Goal: Transaction & Acquisition: Purchase product/service

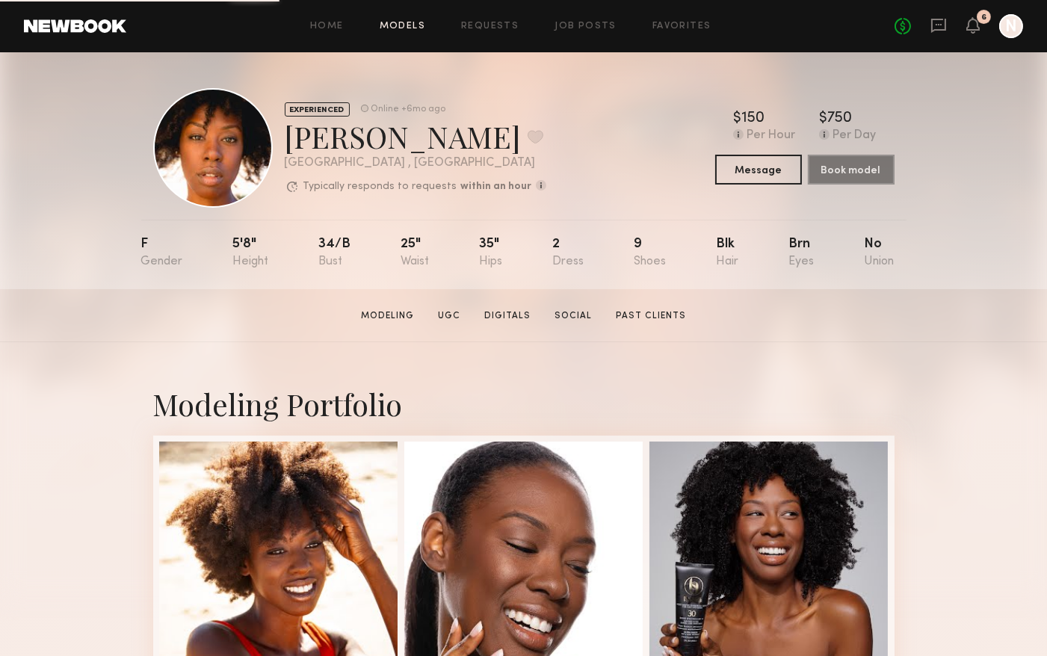
click at [407, 25] on link "Models" at bounding box center [403, 27] width 46 height 10
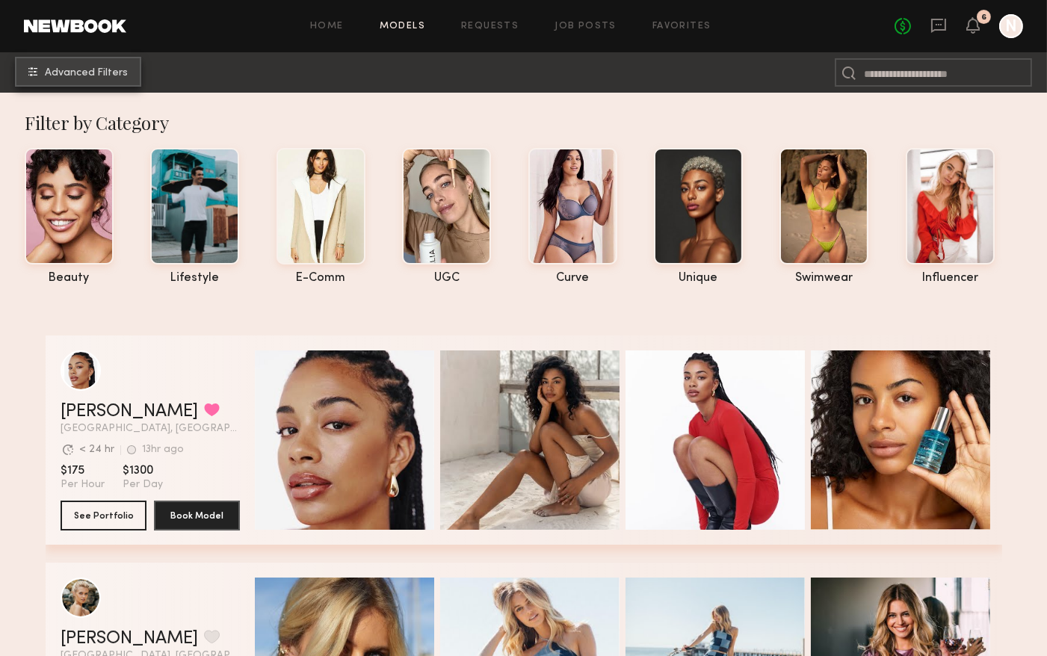
click at [76, 69] on span "Advanced Filters" at bounding box center [86, 73] width 83 height 10
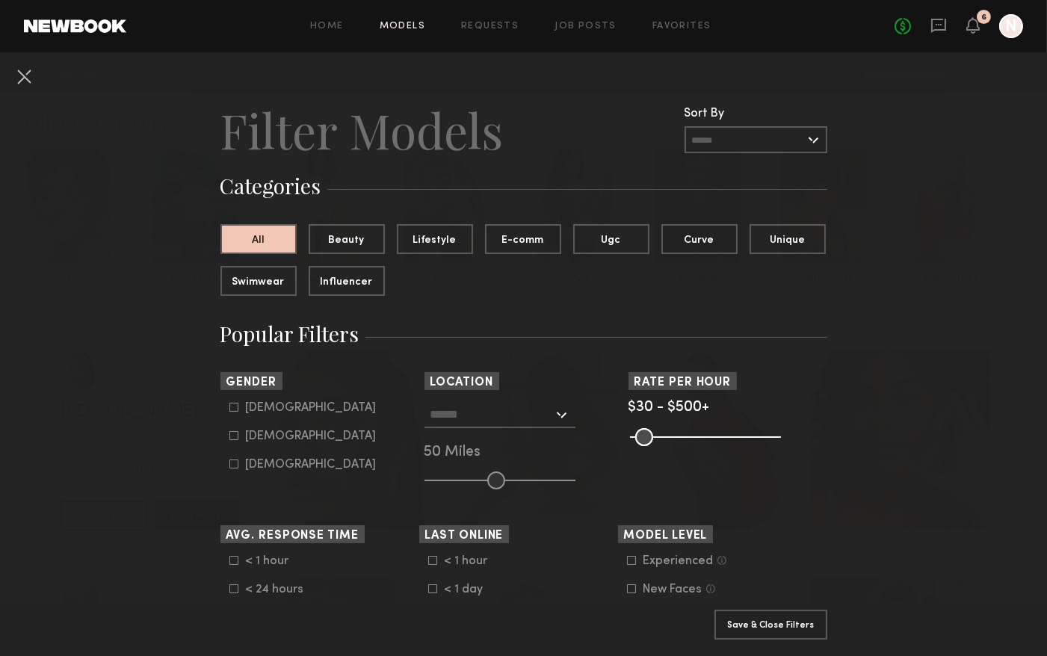
click at [556, 412] on div at bounding box center [500, 414] width 151 height 27
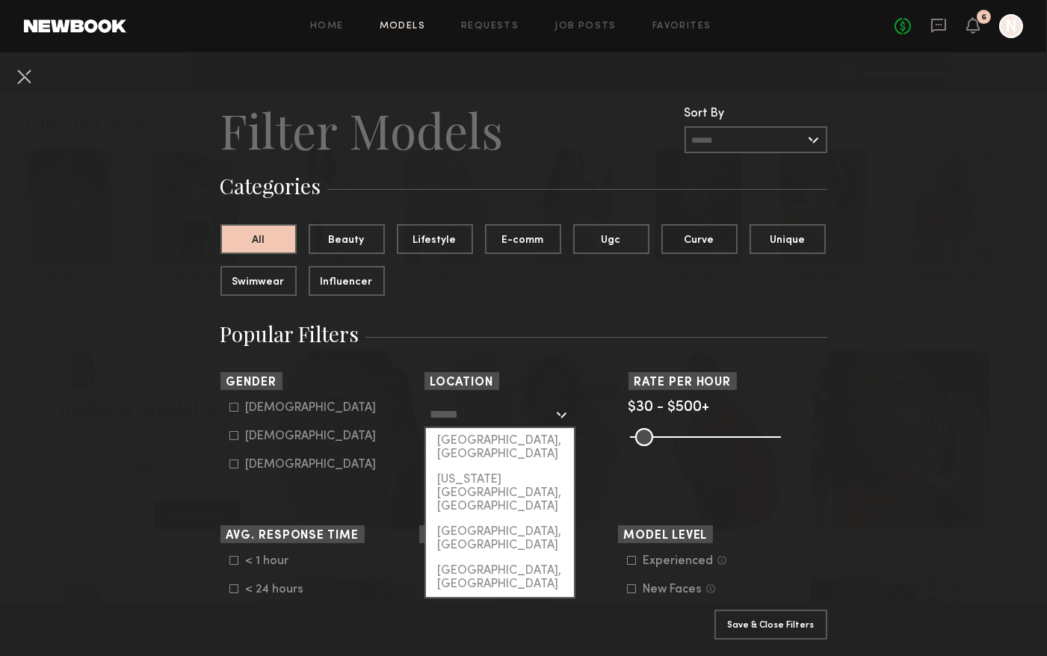
click at [497, 413] on input "text" at bounding box center [492, 413] width 123 height 25
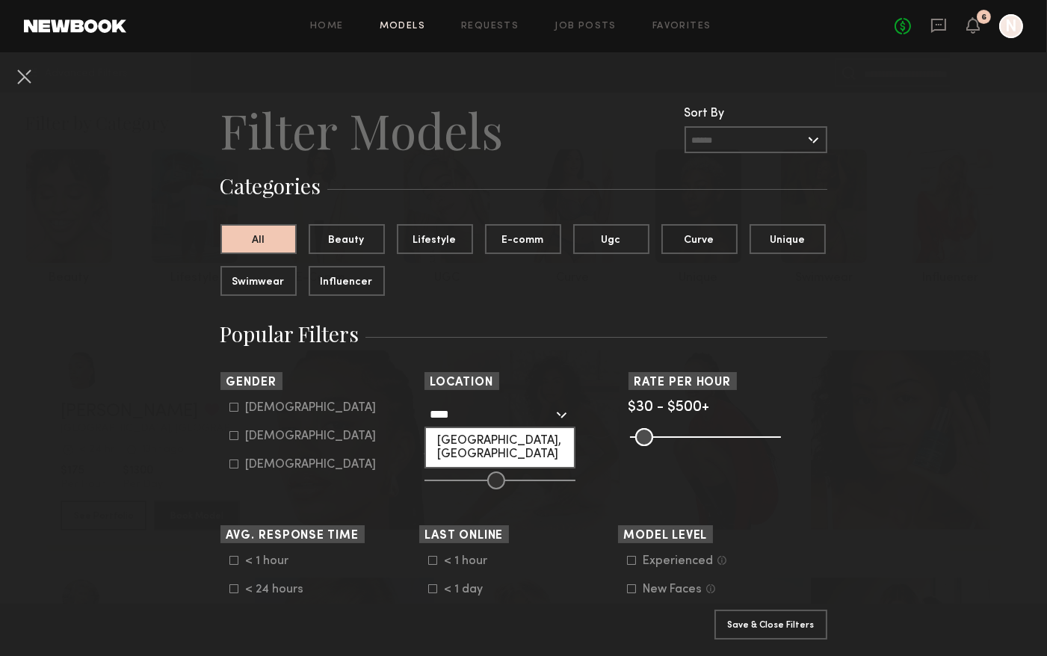
click at [496, 437] on div "Hartford, CT" at bounding box center [500, 447] width 148 height 39
type input "**********"
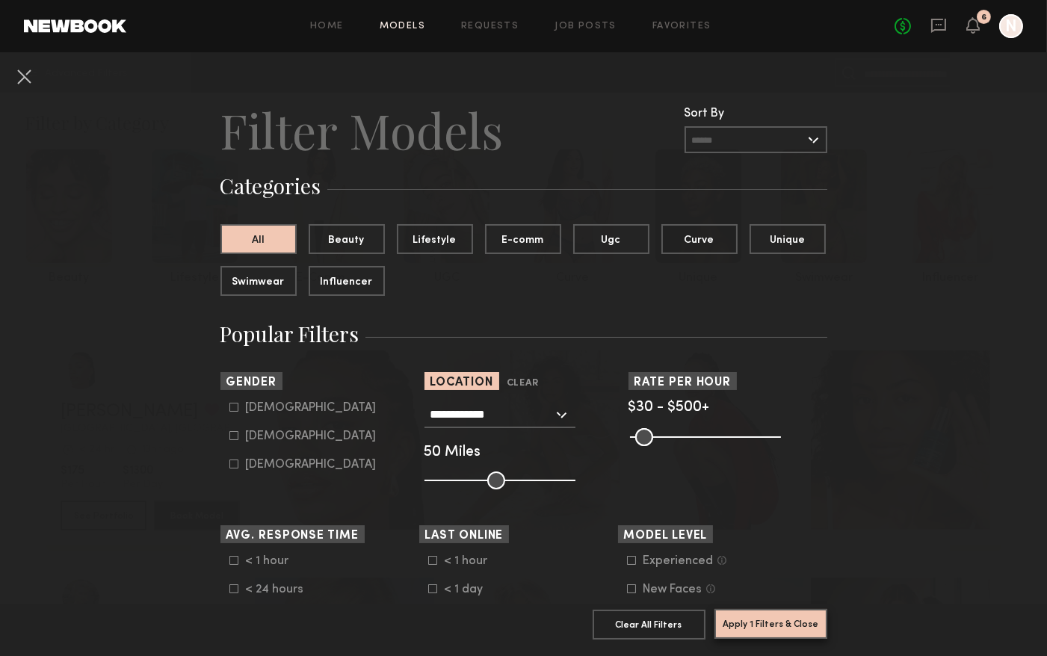
click at [762, 632] on button "Apply 1 Filters & Close" at bounding box center [771, 624] width 113 height 30
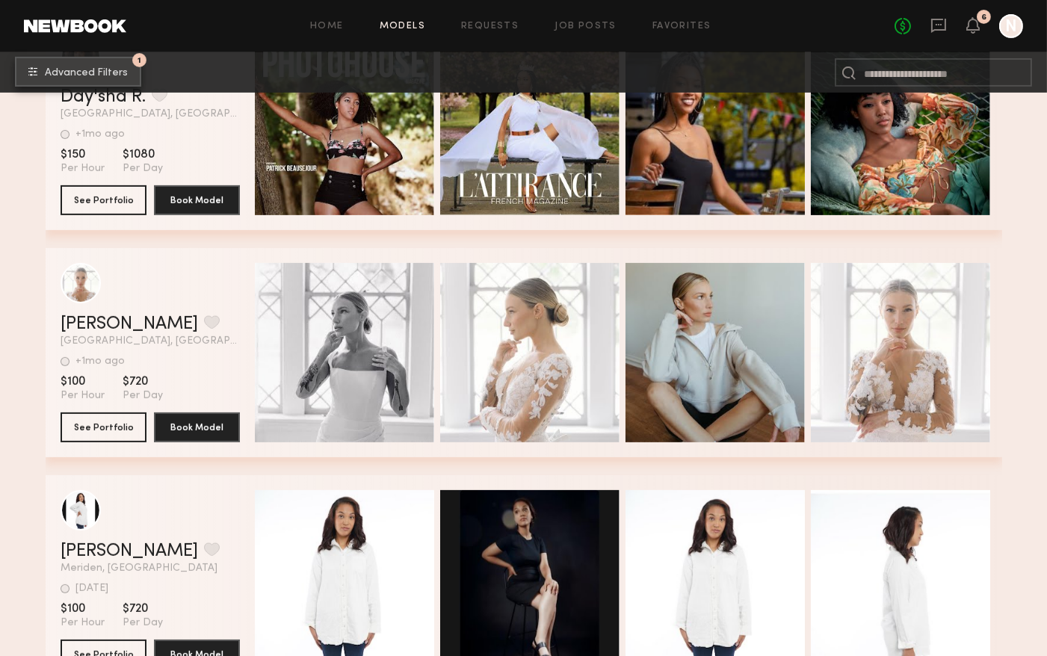
scroll to position [1013, 0]
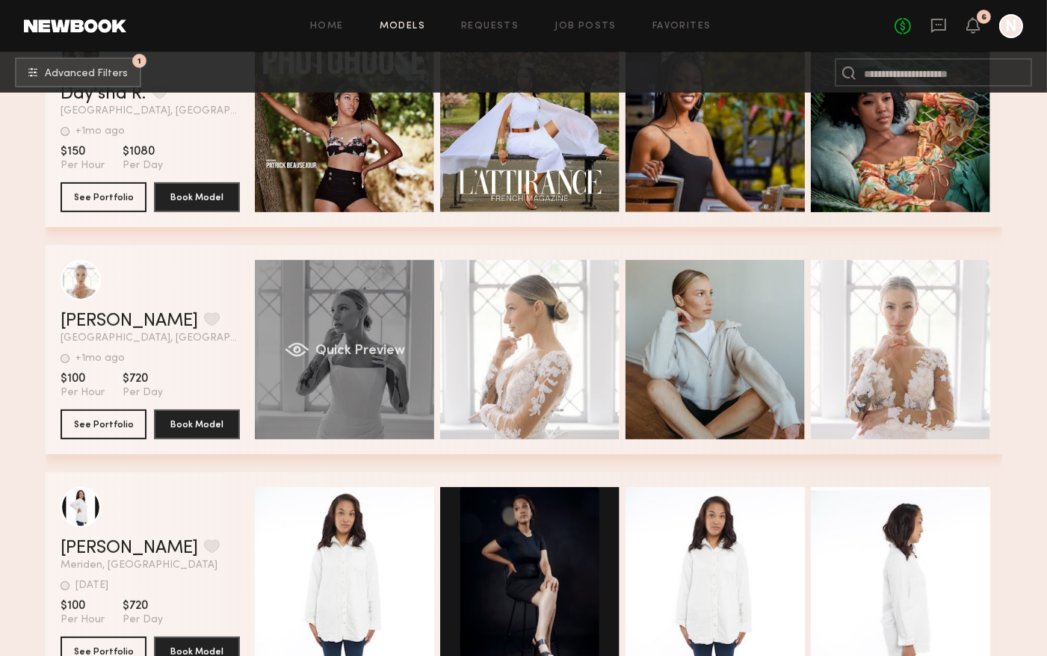
click at [360, 346] on span "Quick Preview" at bounding box center [360, 351] width 90 height 13
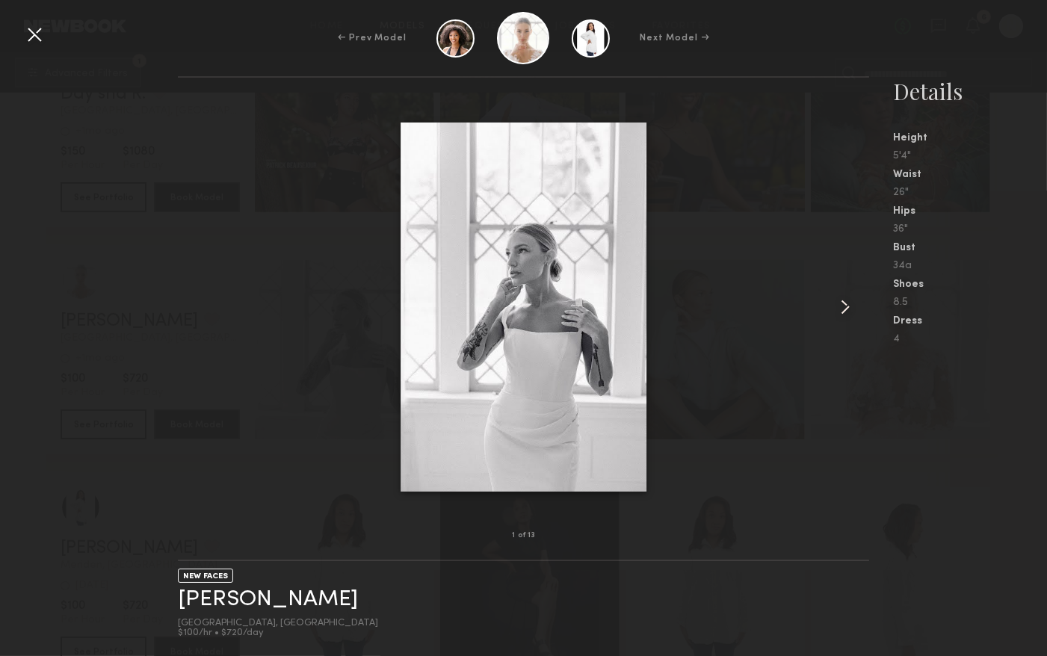
click at [847, 311] on common-icon at bounding box center [846, 307] width 24 height 24
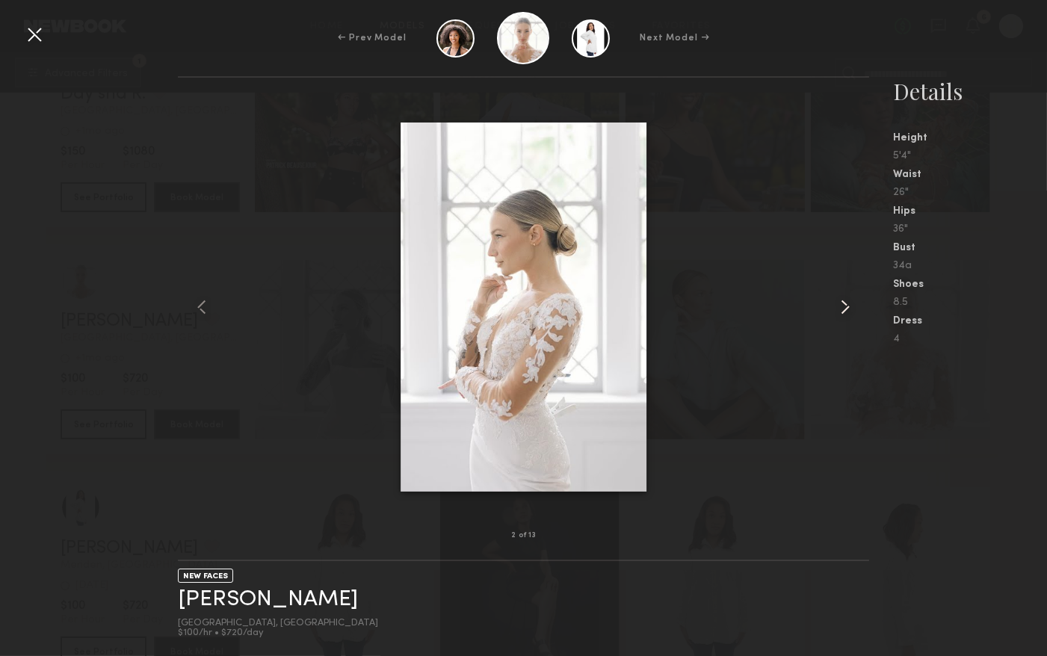
click at [847, 311] on common-icon at bounding box center [846, 307] width 24 height 24
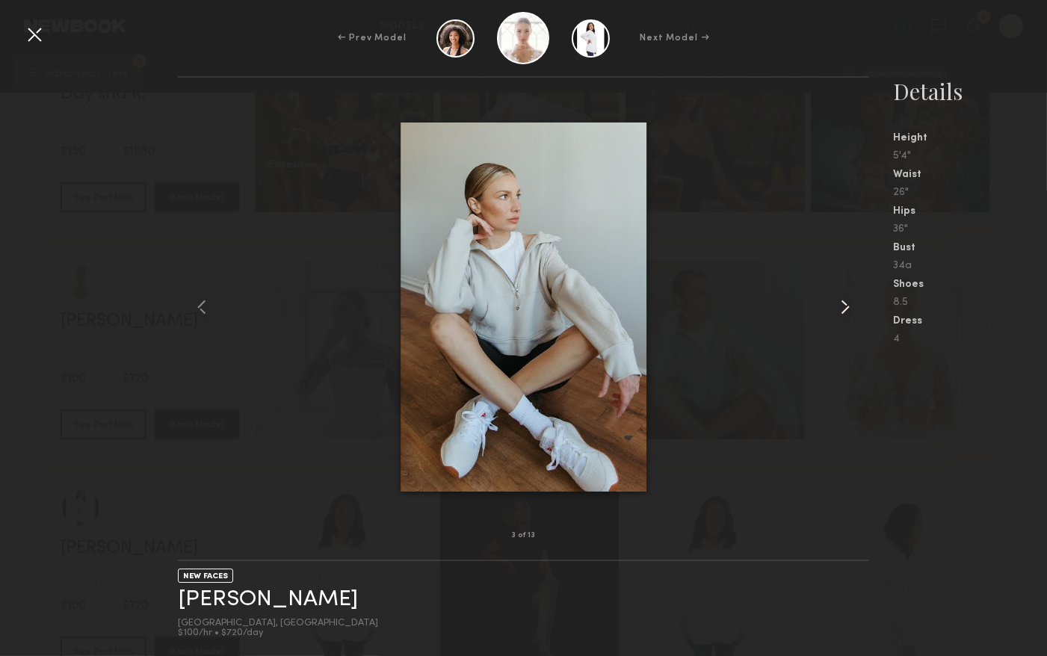
click at [847, 311] on common-icon at bounding box center [846, 307] width 24 height 24
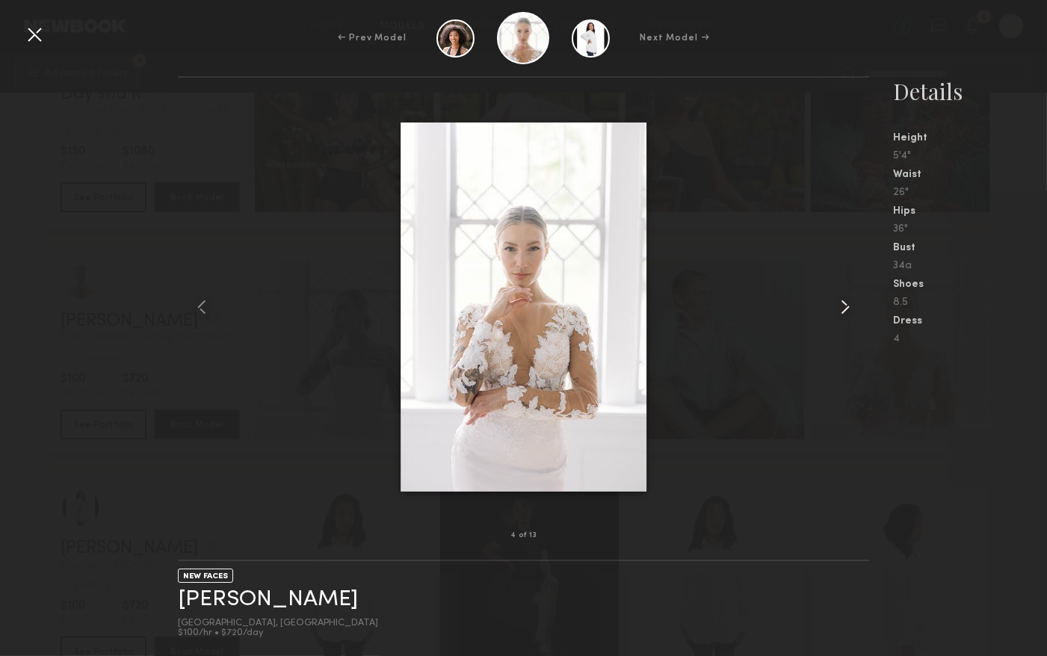
click at [847, 311] on common-icon at bounding box center [846, 307] width 24 height 24
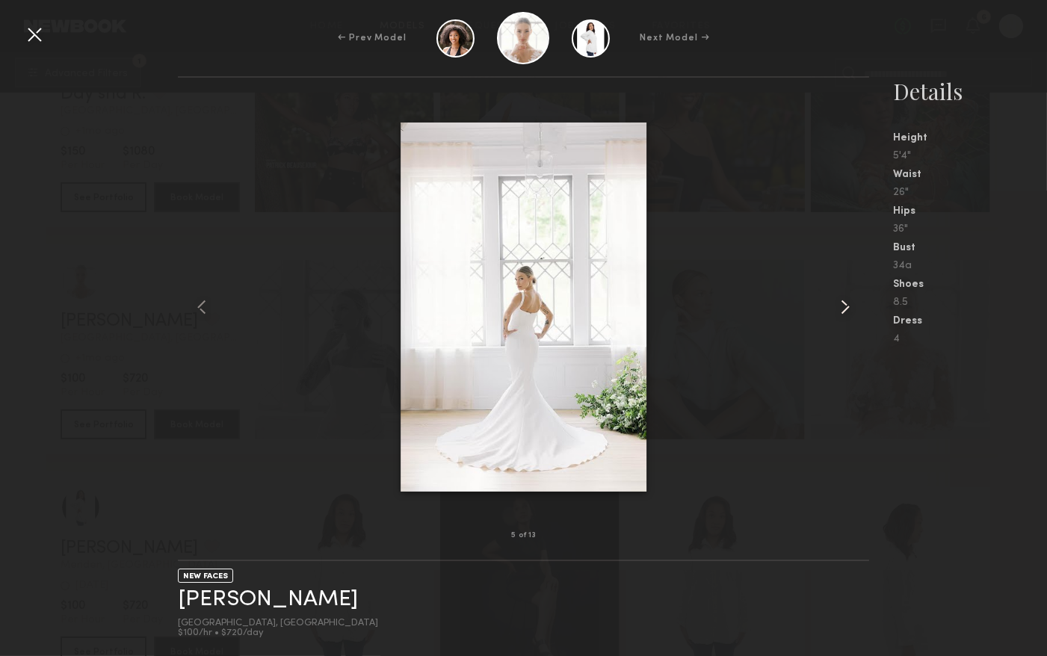
click at [847, 311] on common-icon at bounding box center [846, 307] width 24 height 24
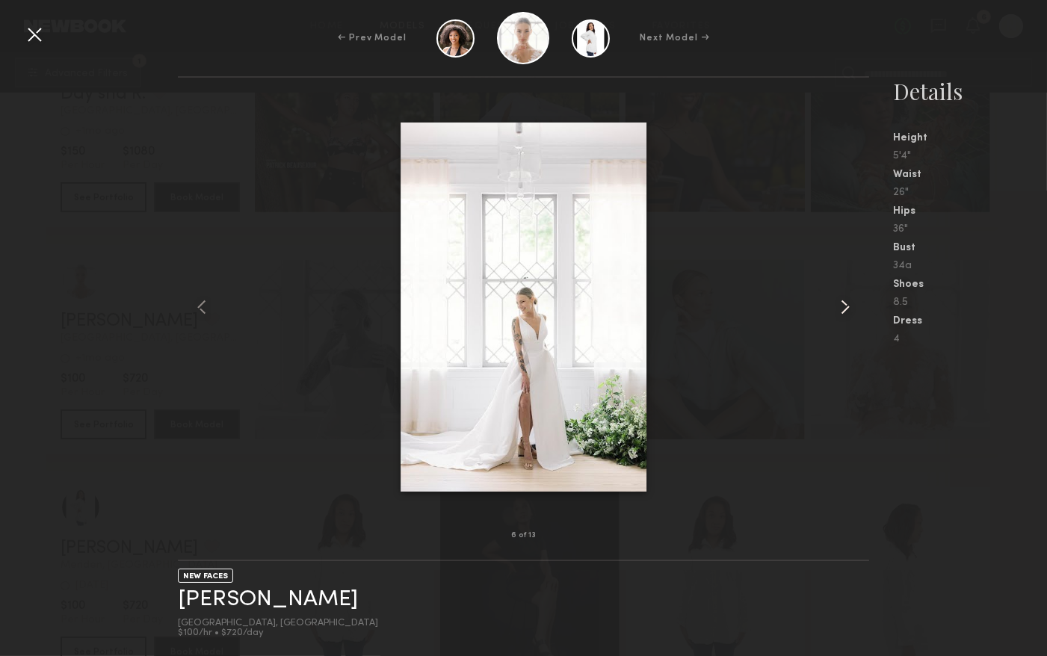
click at [847, 311] on common-icon at bounding box center [846, 307] width 24 height 24
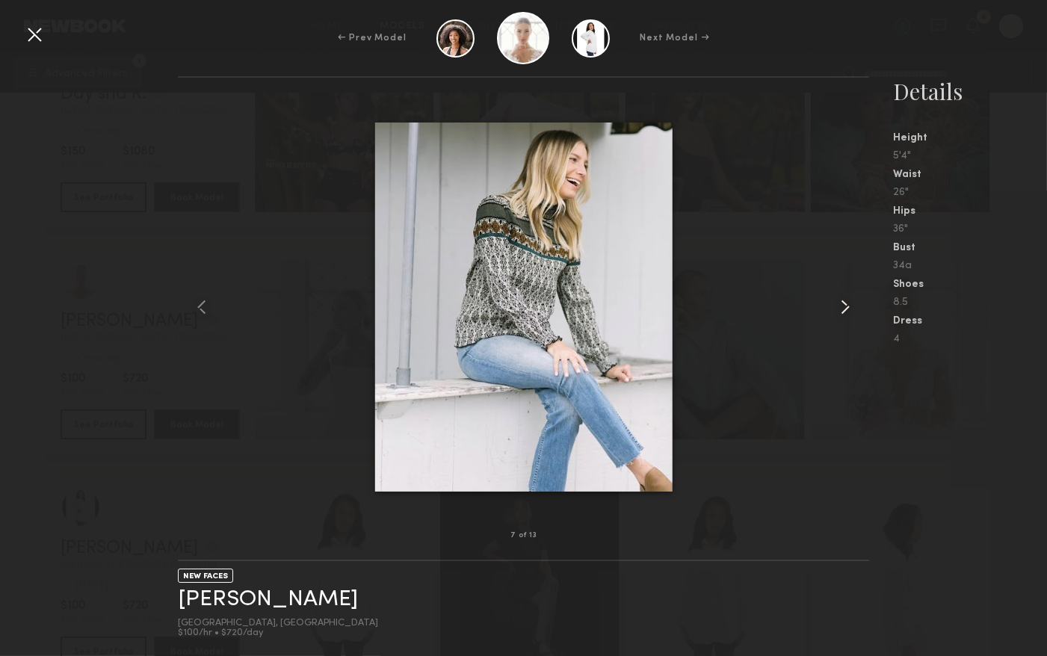
click at [847, 311] on common-icon at bounding box center [846, 307] width 24 height 24
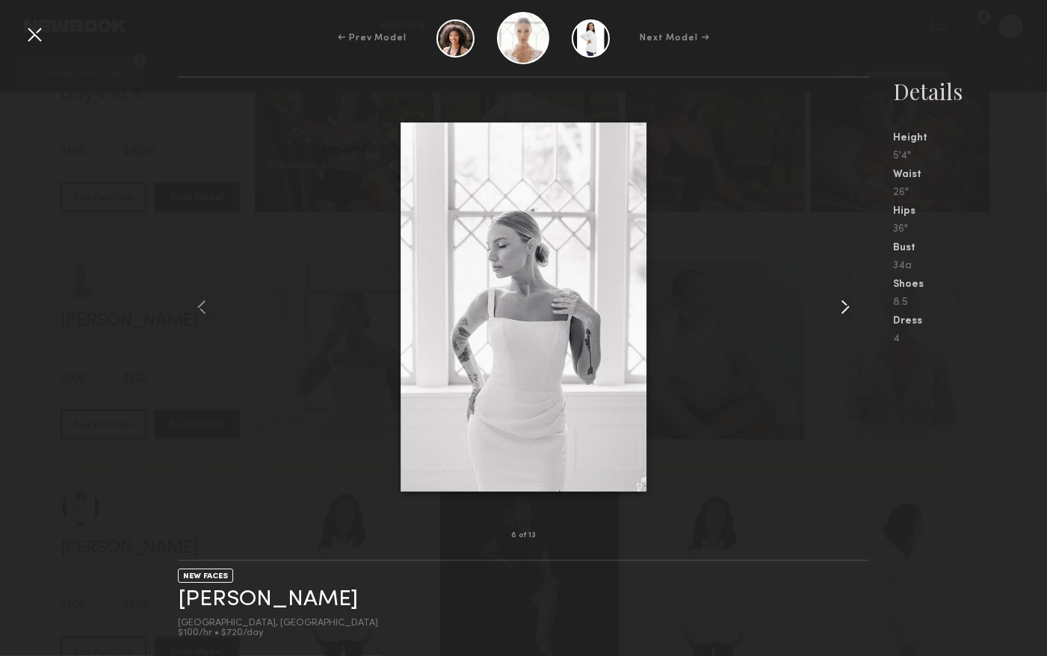
click at [847, 311] on common-icon at bounding box center [846, 307] width 24 height 24
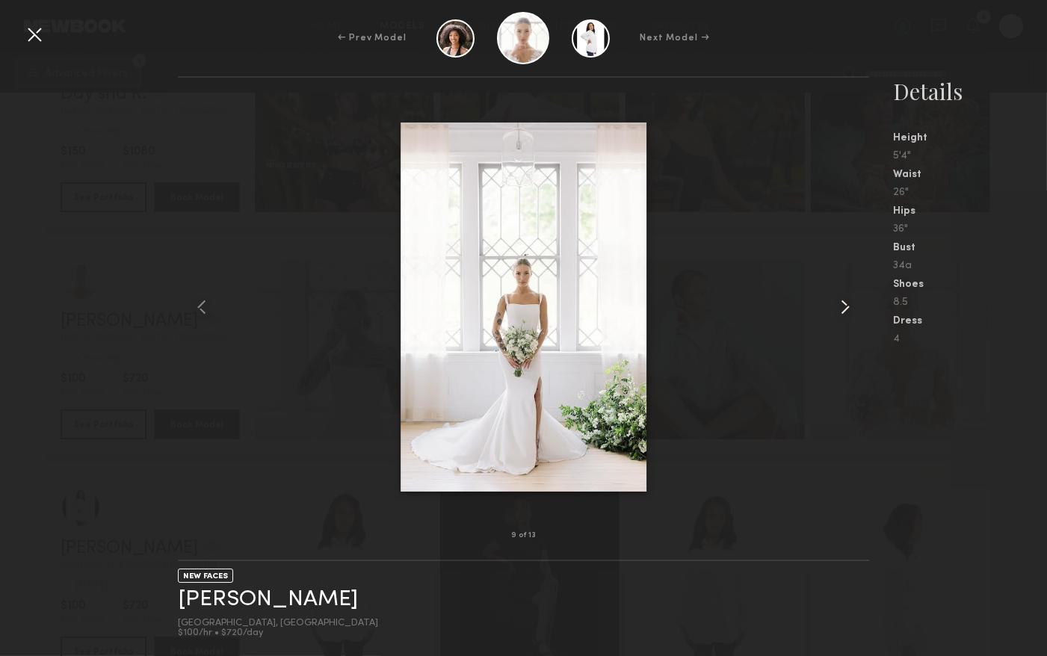
click at [847, 311] on common-icon at bounding box center [846, 307] width 24 height 24
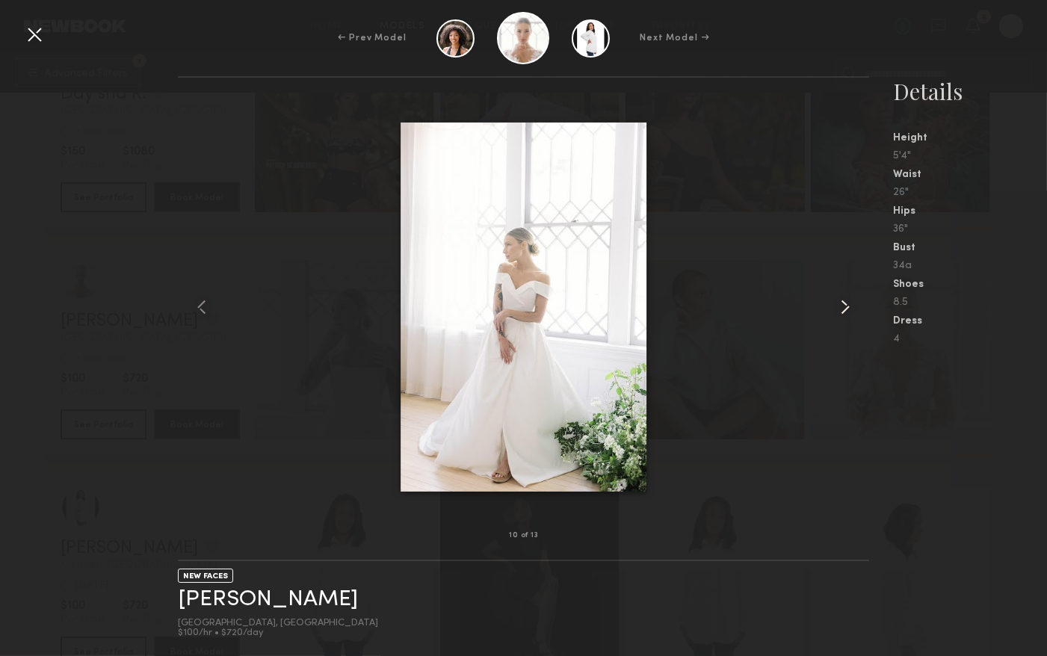
click at [847, 311] on common-icon at bounding box center [846, 307] width 24 height 24
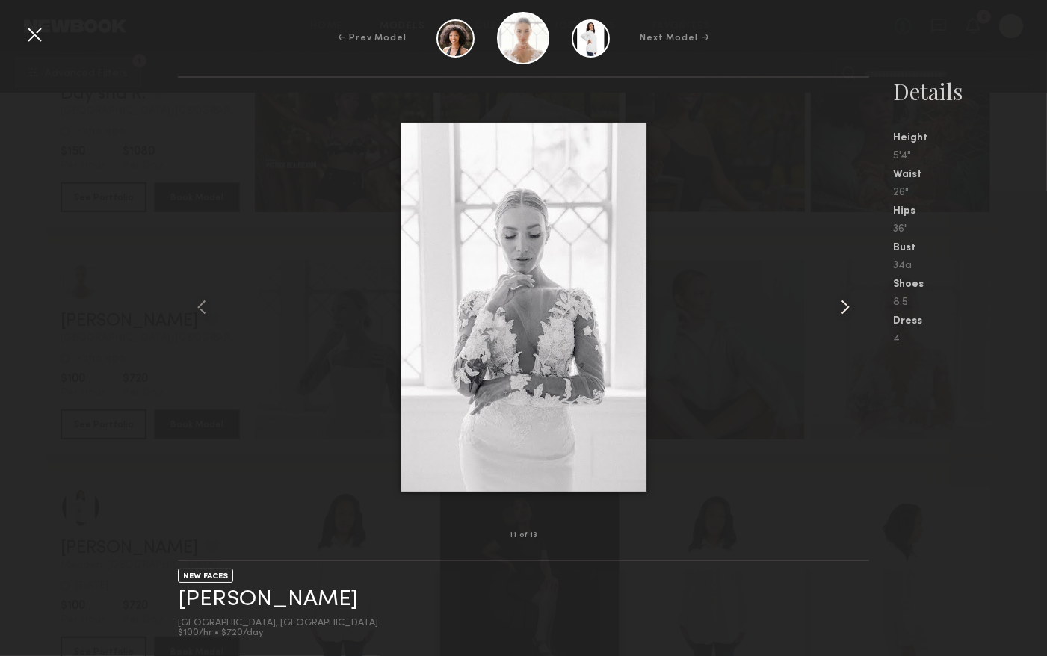
click at [847, 311] on common-icon at bounding box center [846, 307] width 24 height 24
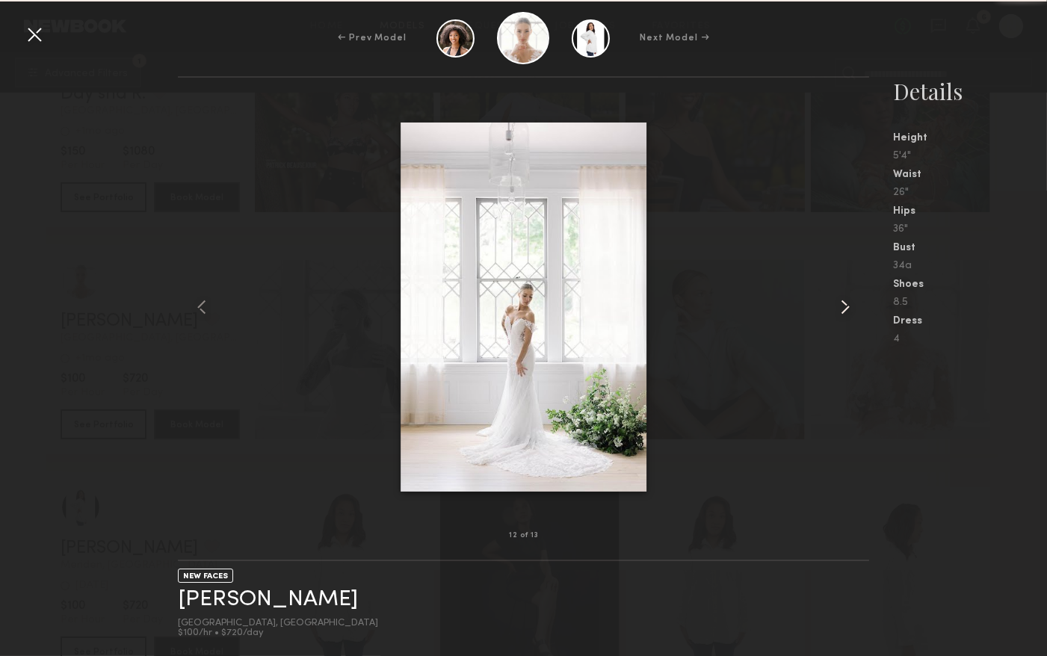
click at [847, 311] on common-icon at bounding box center [846, 307] width 24 height 24
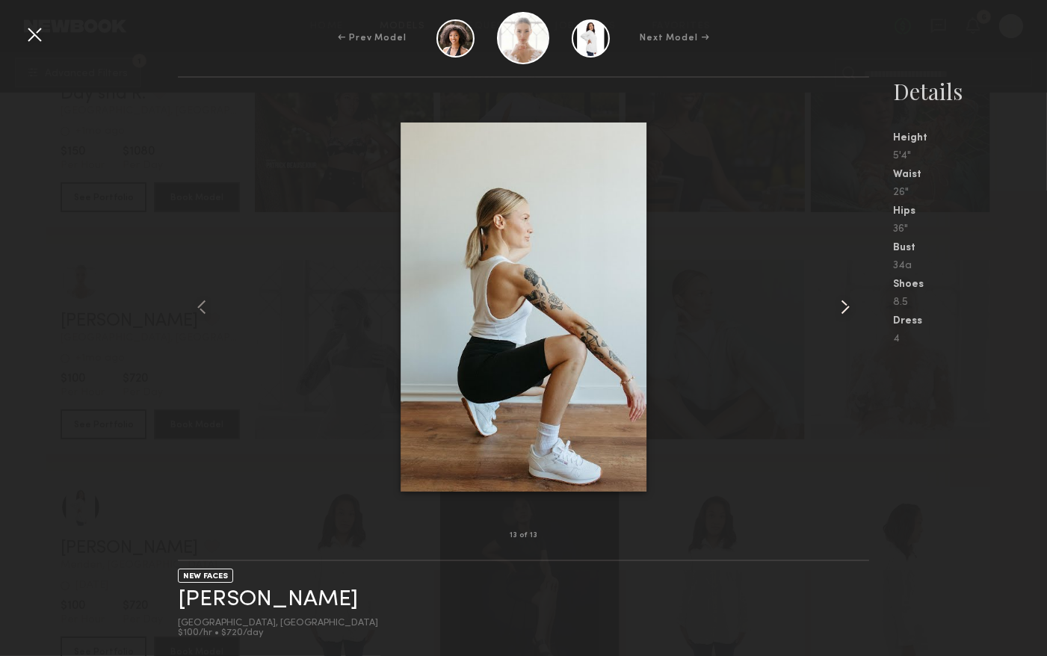
click at [847, 311] on common-icon at bounding box center [846, 307] width 24 height 24
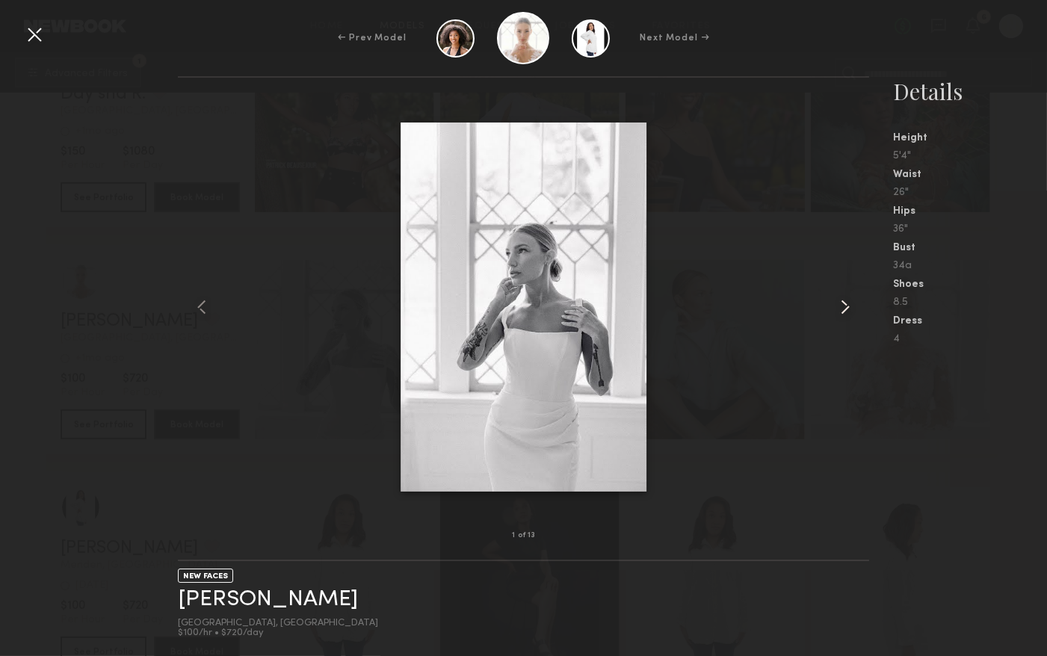
click at [847, 311] on common-icon at bounding box center [846, 307] width 24 height 24
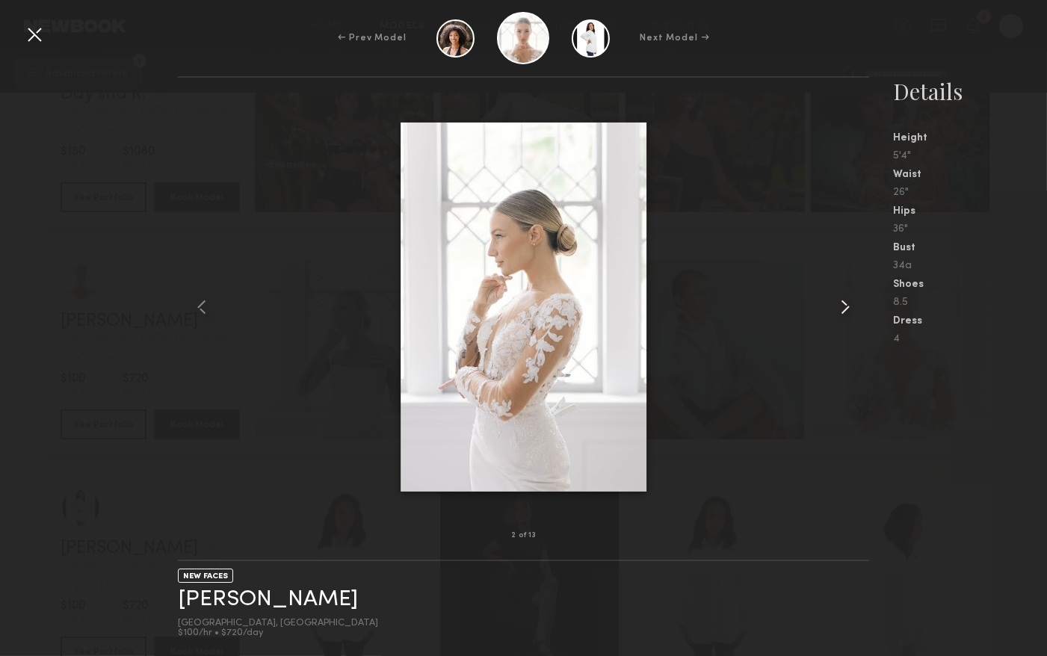
click at [847, 311] on common-icon at bounding box center [846, 307] width 24 height 24
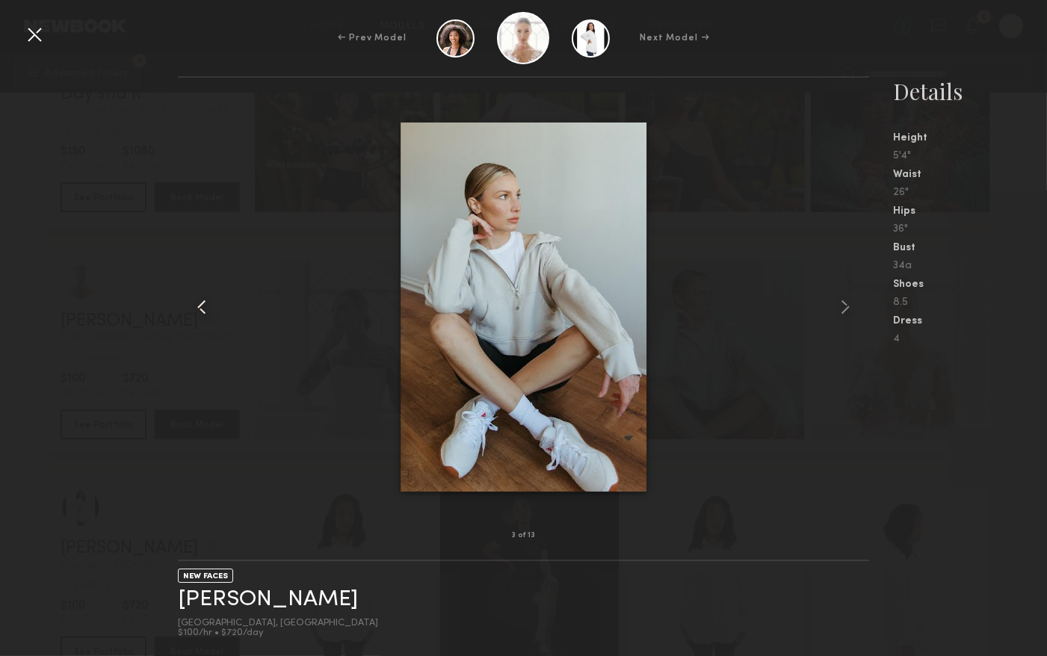
click at [200, 303] on common-icon at bounding box center [202, 307] width 24 height 24
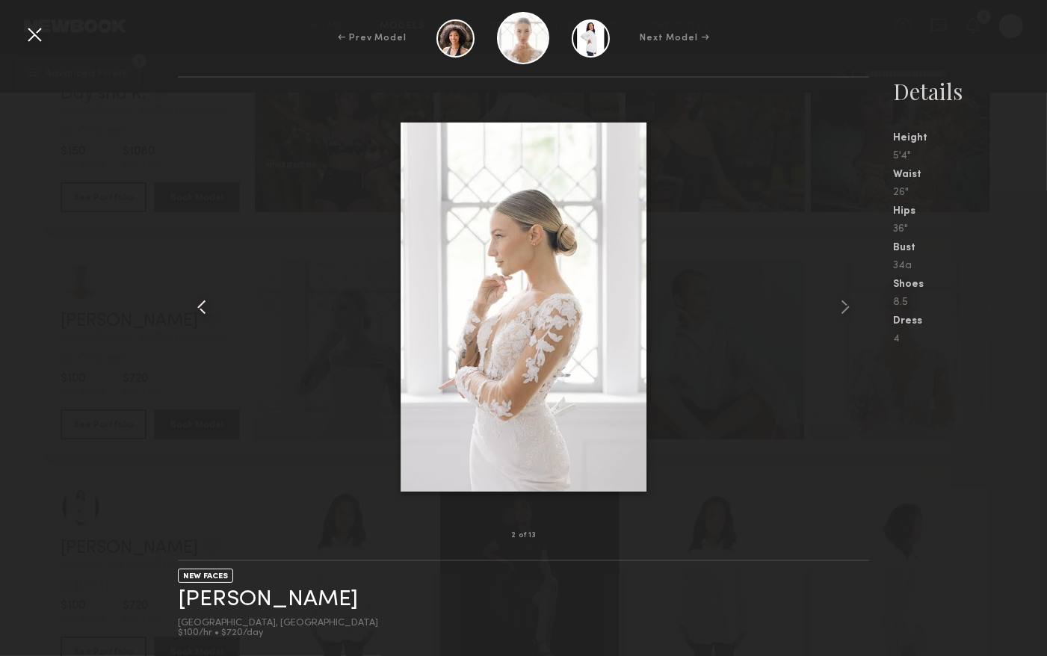
click at [200, 303] on common-icon at bounding box center [202, 307] width 24 height 24
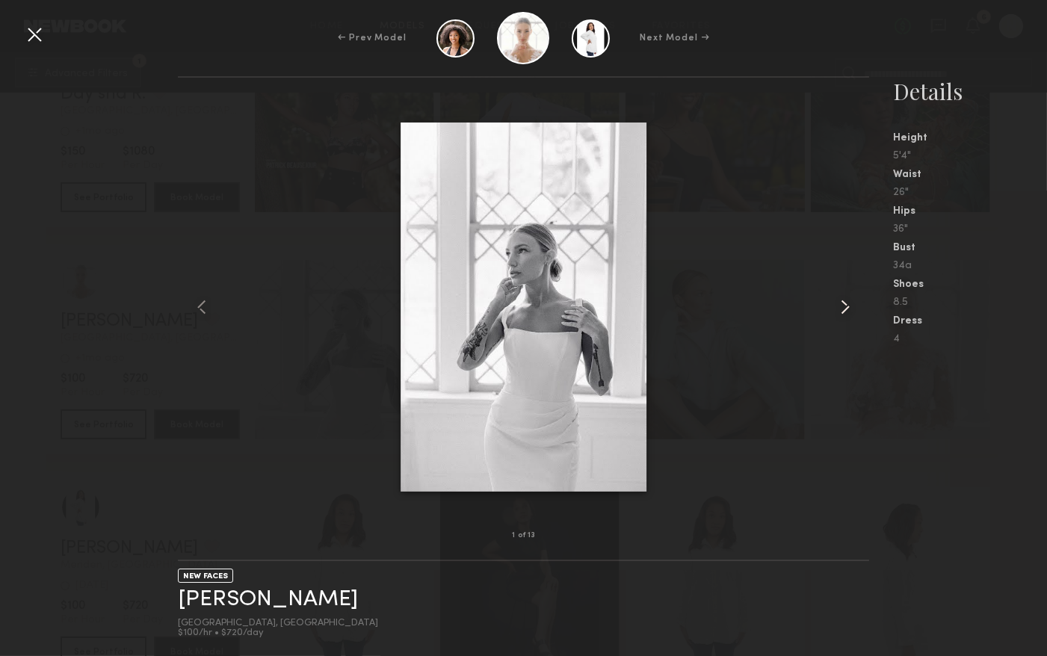
click at [850, 308] on common-icon at bounding box center [846, 307] width 24 height 24
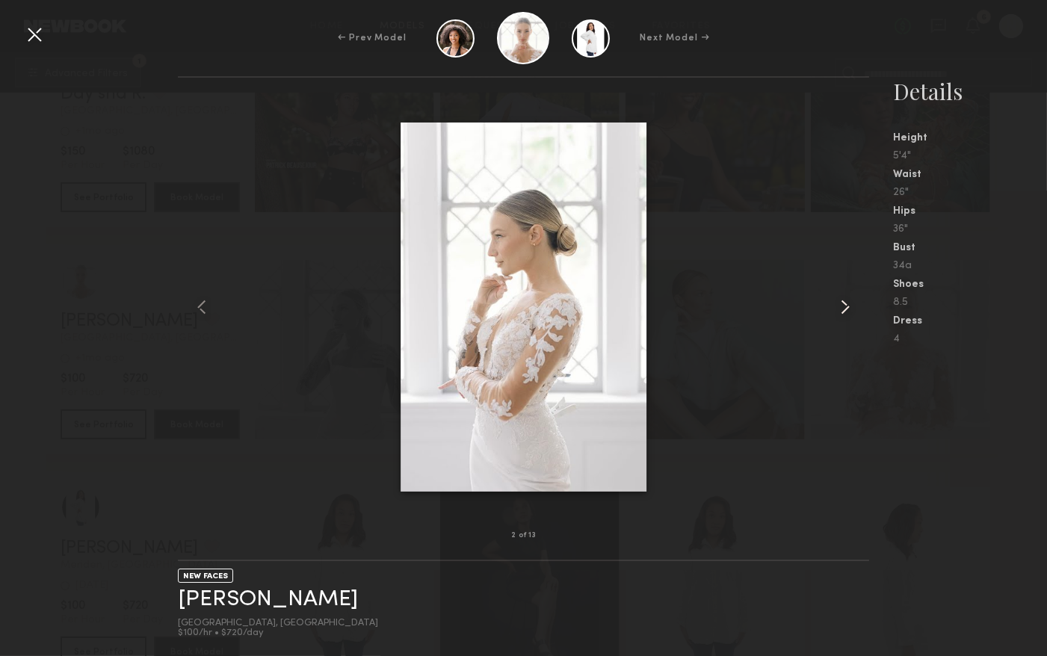
click at [850, 308] on common-icon at bounding box center [846, 307] width 24 height 24
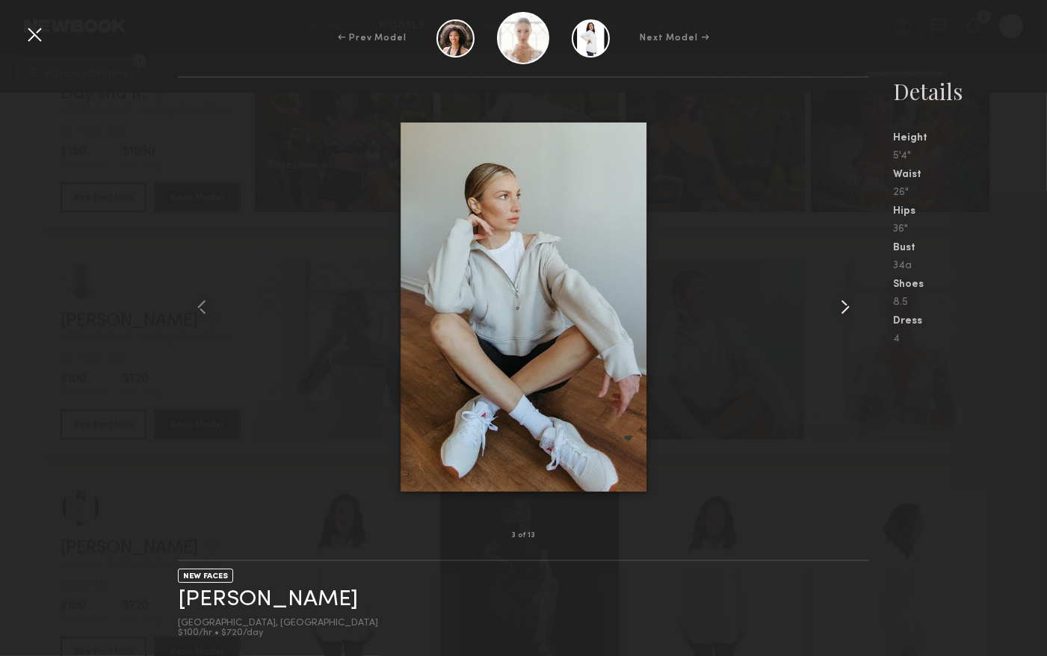
click at [850, 308] on common-icon at bounding box center [846, 307] width 24 height 24
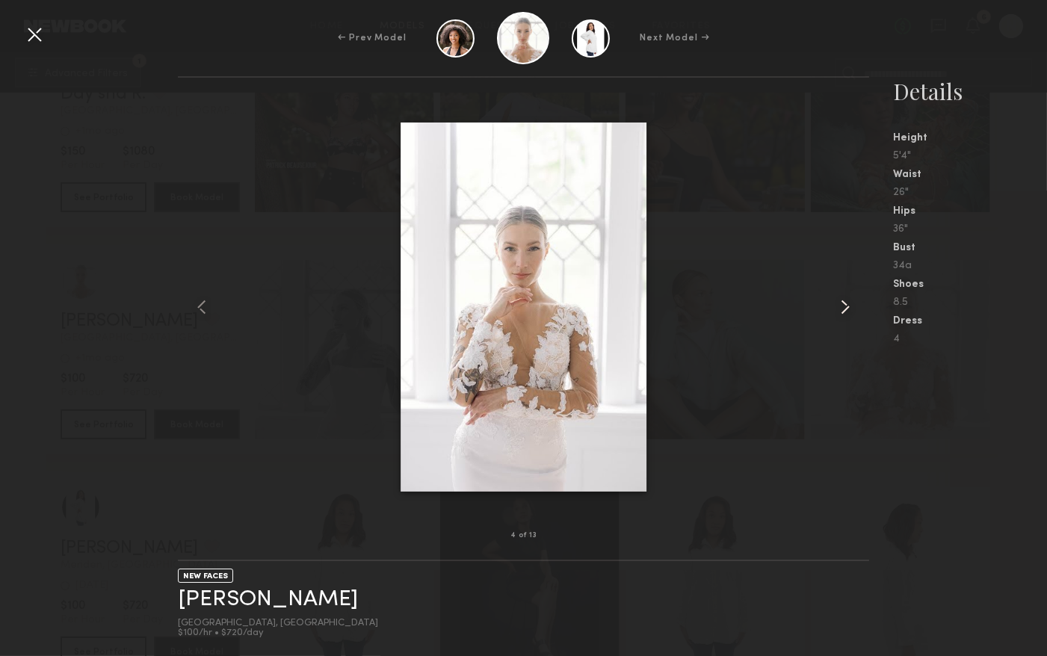
click at [850, 308] on common-icon at bounding box center [846, 307] width 24 height 24
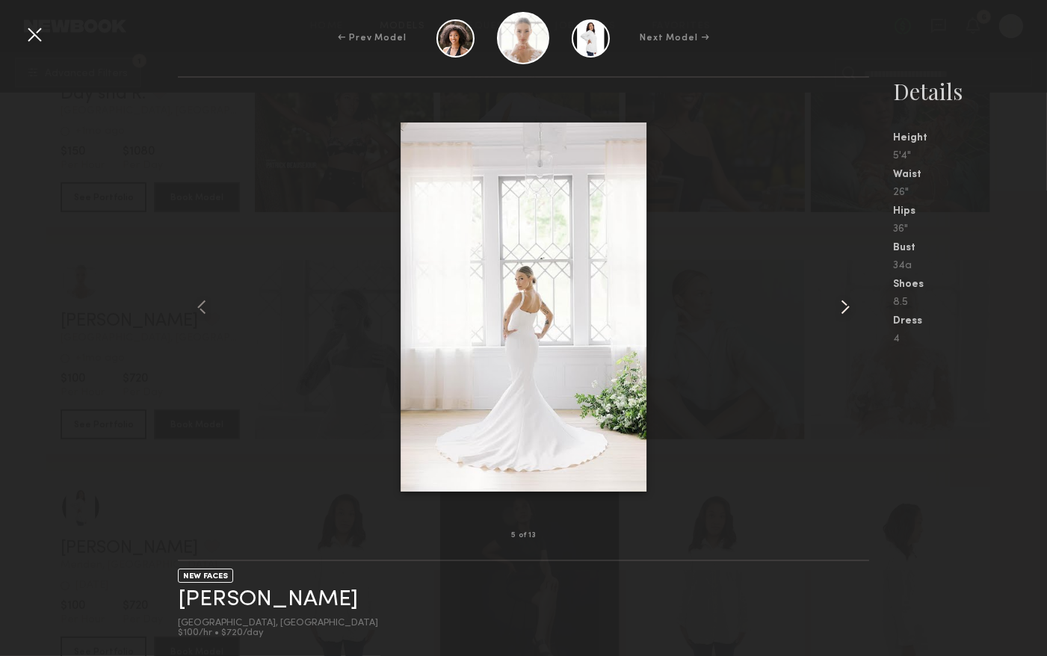
click at [850, 308] on common-icon at bounding box center [846, 307] width 24 height 24
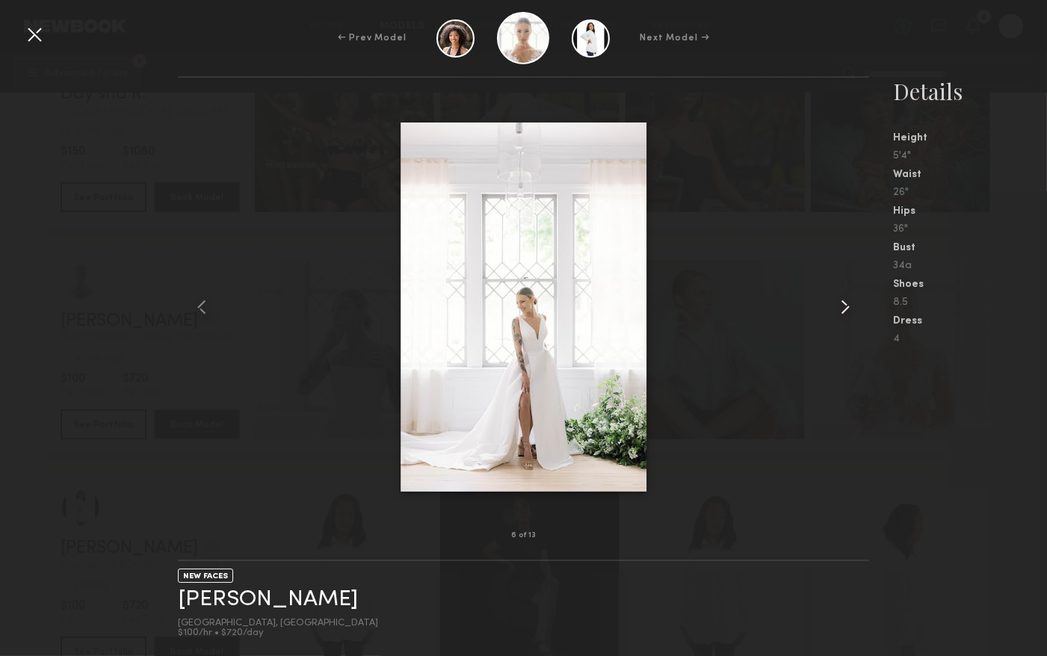
click at [850, 308] on common-icon at bounding box center [846, 307] width 24 height 24
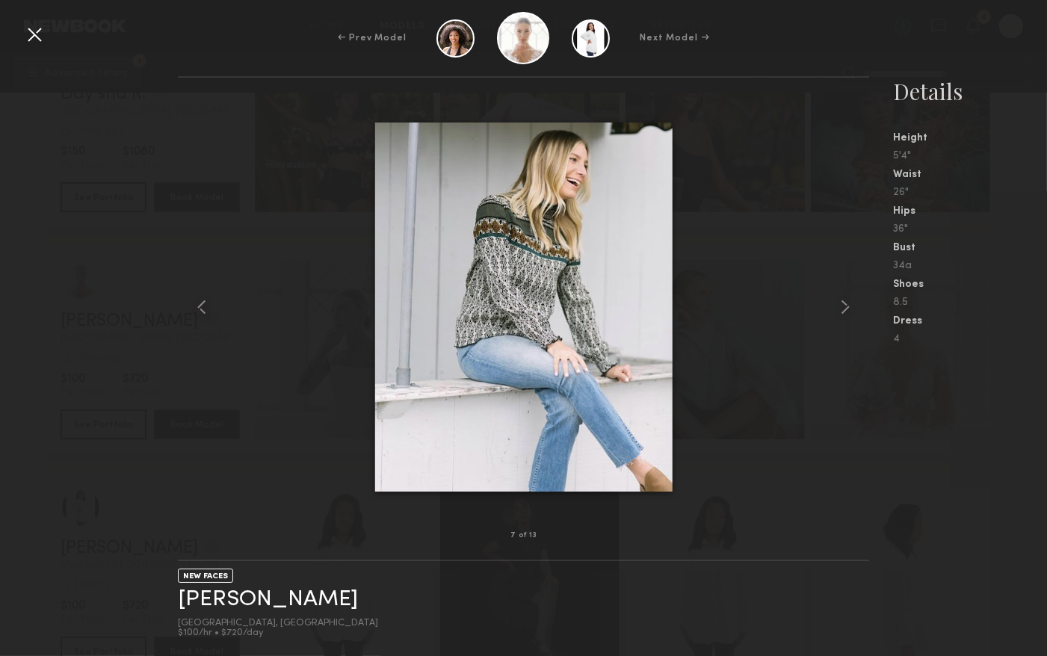
click at [39, 29] on div at bounding box center [34, 34] width 24 height 24
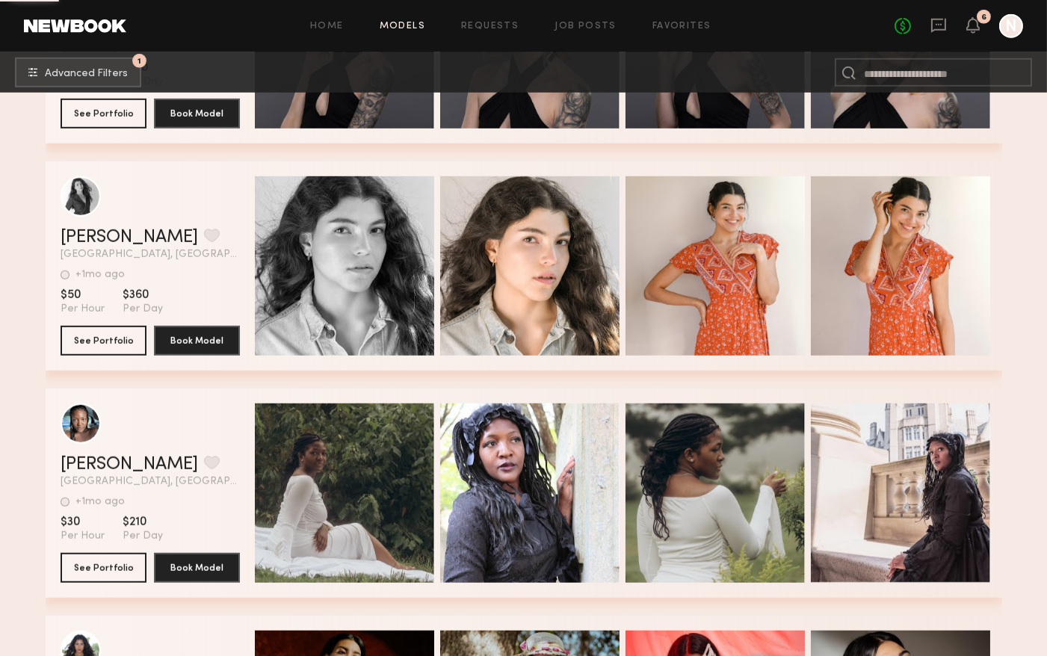
scroll to position [2032, 0]
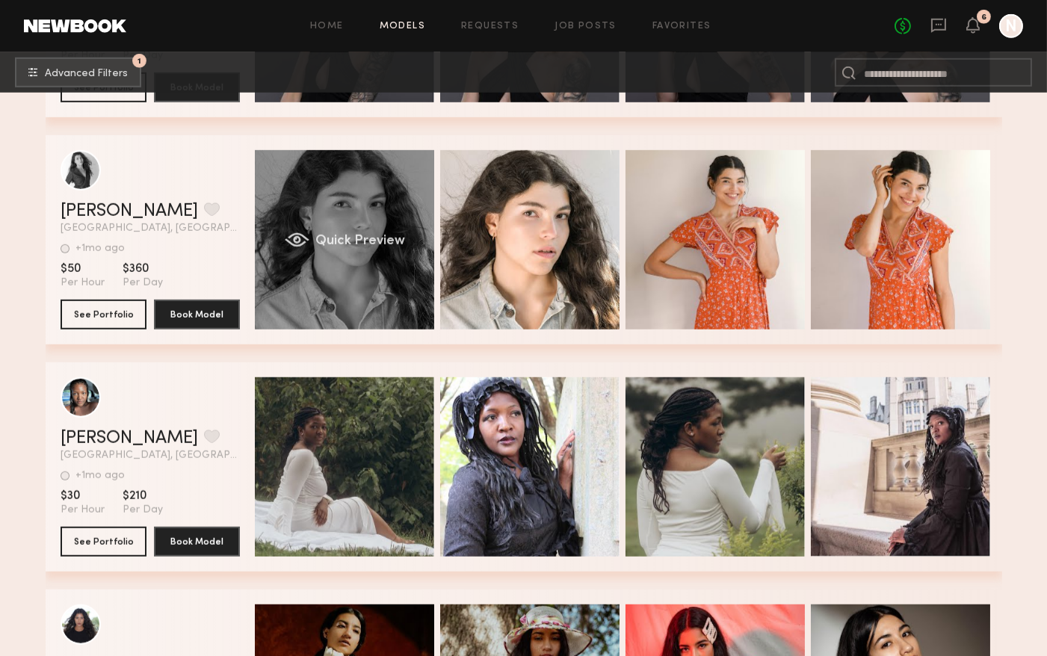
click at [349, 235] on span "Quick Preview" at bounding box center [360, 241] width 90 height 13
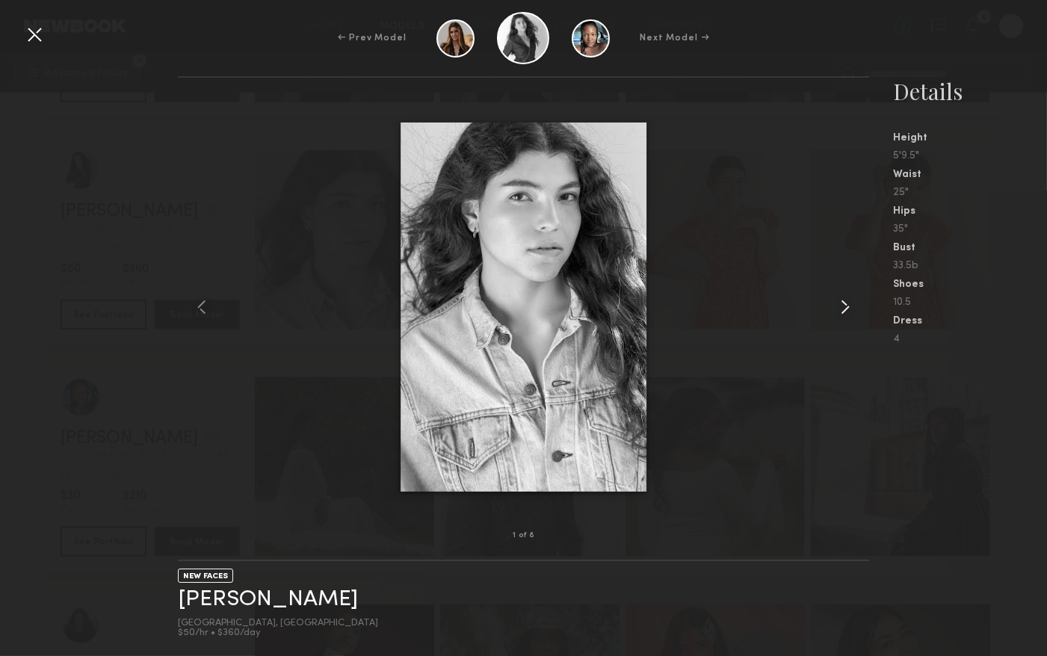
click at [849, 307] on common-icon at bounding box center [846, 307] width 24 height 24
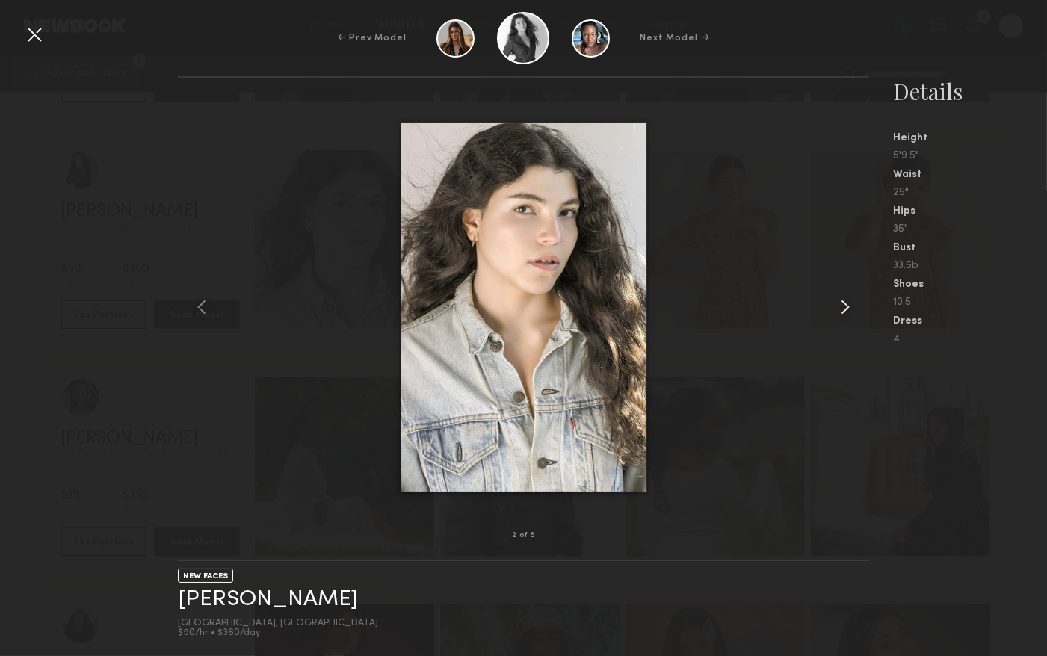
click at [849, 307] on common-icon at bounding box center [846, 307] width 24 height 24
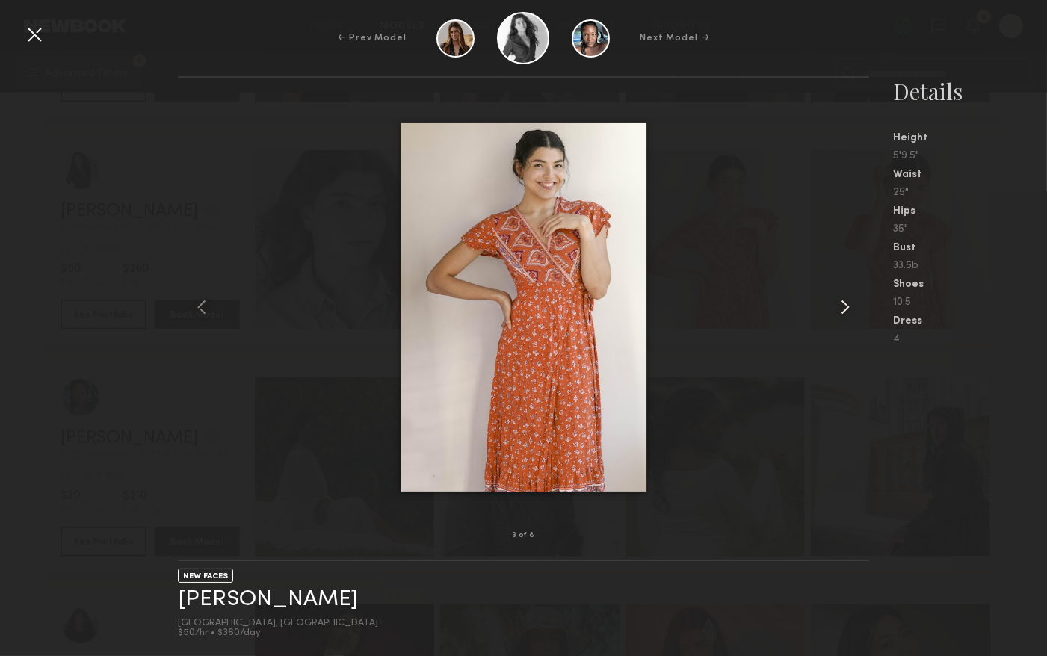
click at [849, 307] on common-icon at bounding box center [846, 307] width 24 height 24
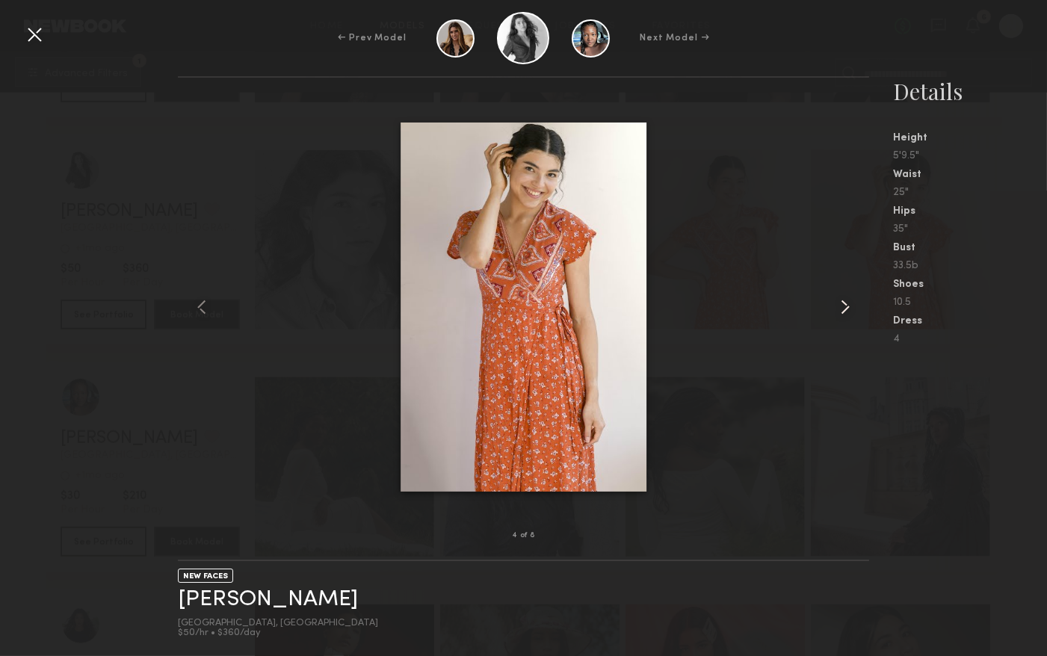
click at [849, 307] on common-icon at bounding box center [846, 307] width 24 height 24
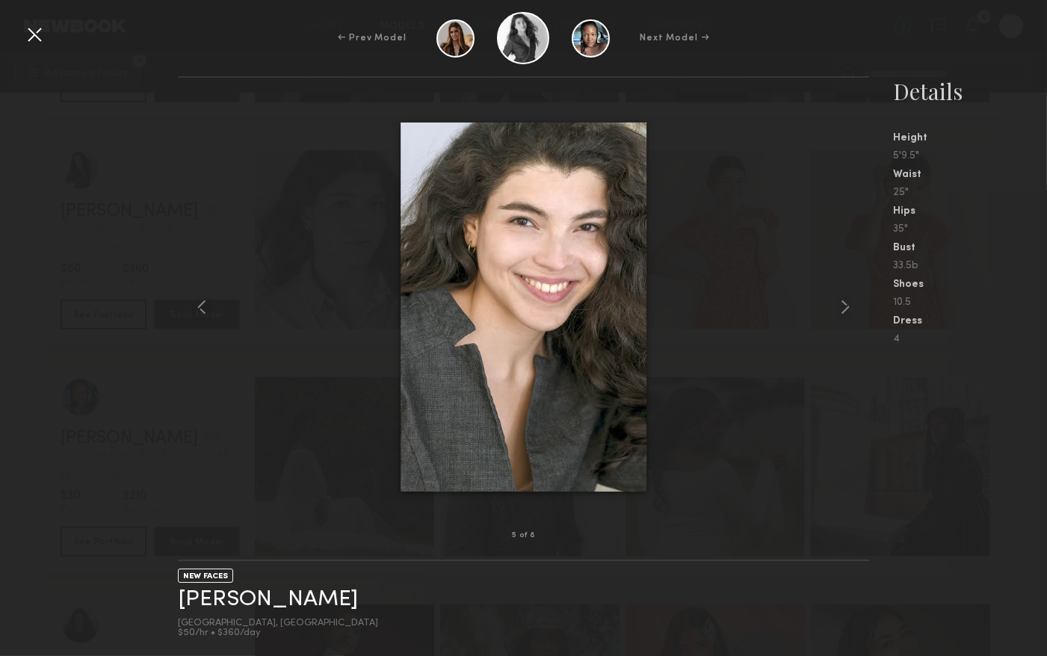
click at [37, 25] on div at bounding box center [34, 34] width 24 height 24
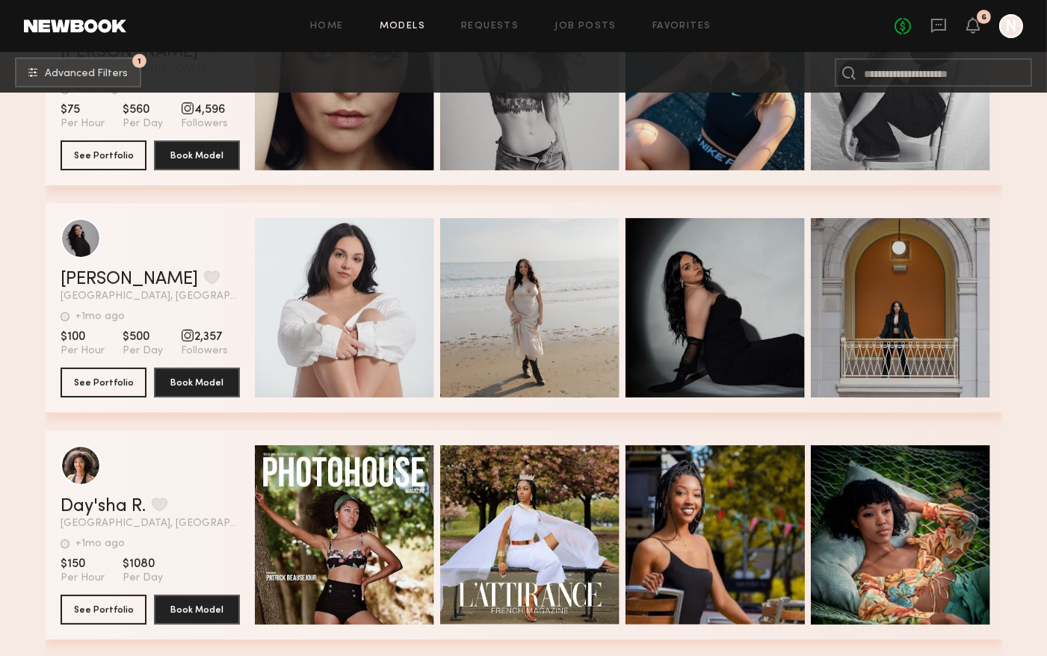
scroll to position [595, 0]
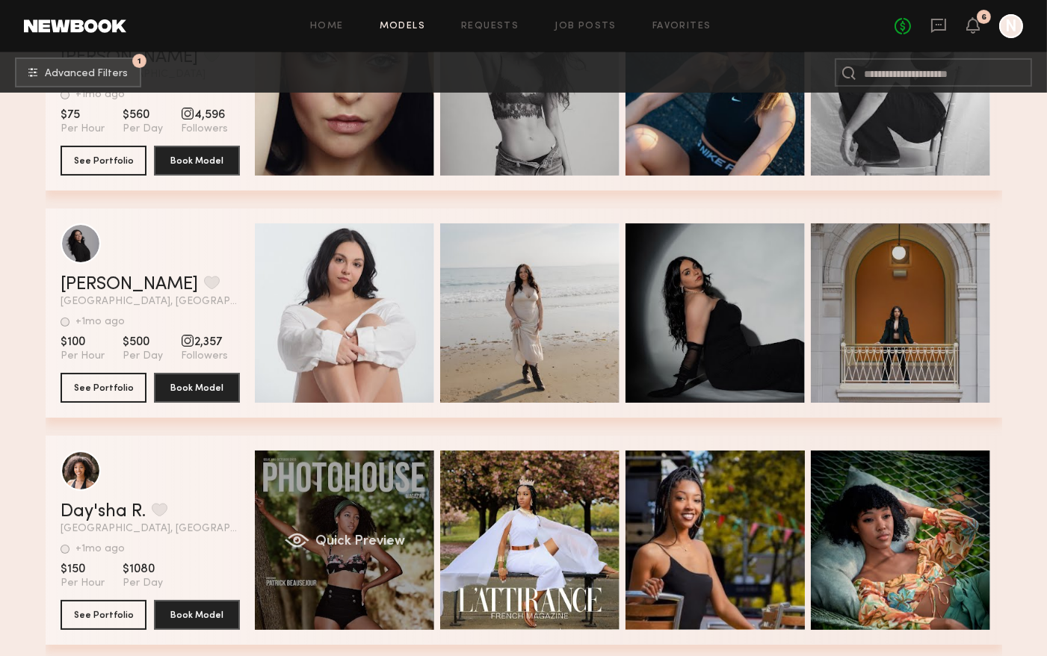
click at [346, 538] on span "Quick Preview" at bounding box center [360, 541] width 90 height 13
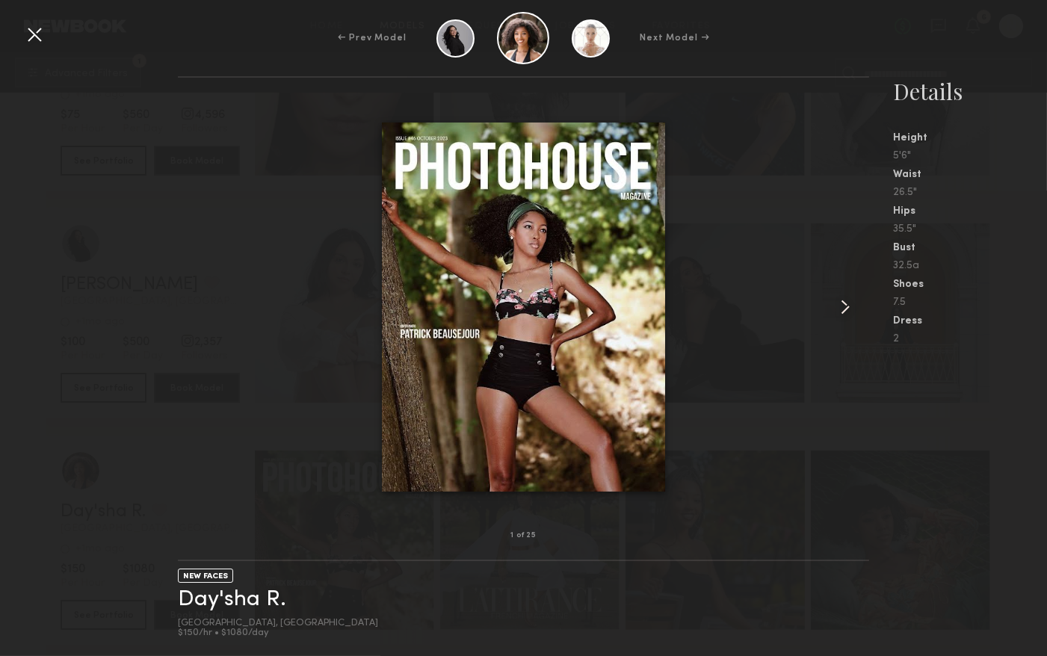
click at [840, 300] on common-icon at bounding box center [846, 307] width 24 height 24
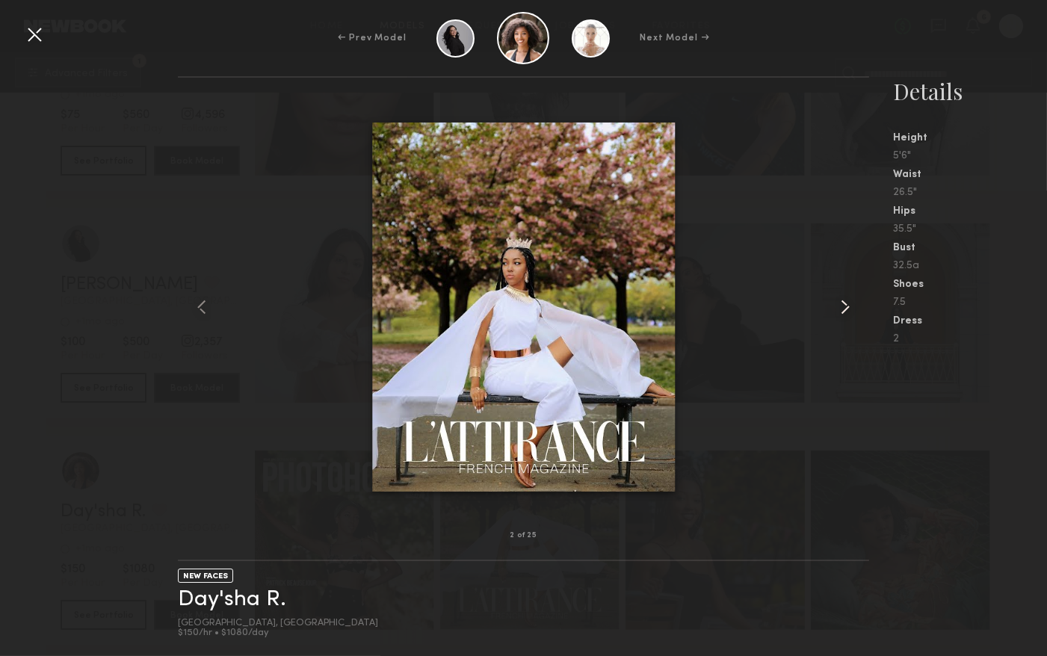
click at [840, 300] on common-icon at bounding box center [846, 307] width 24 height 24
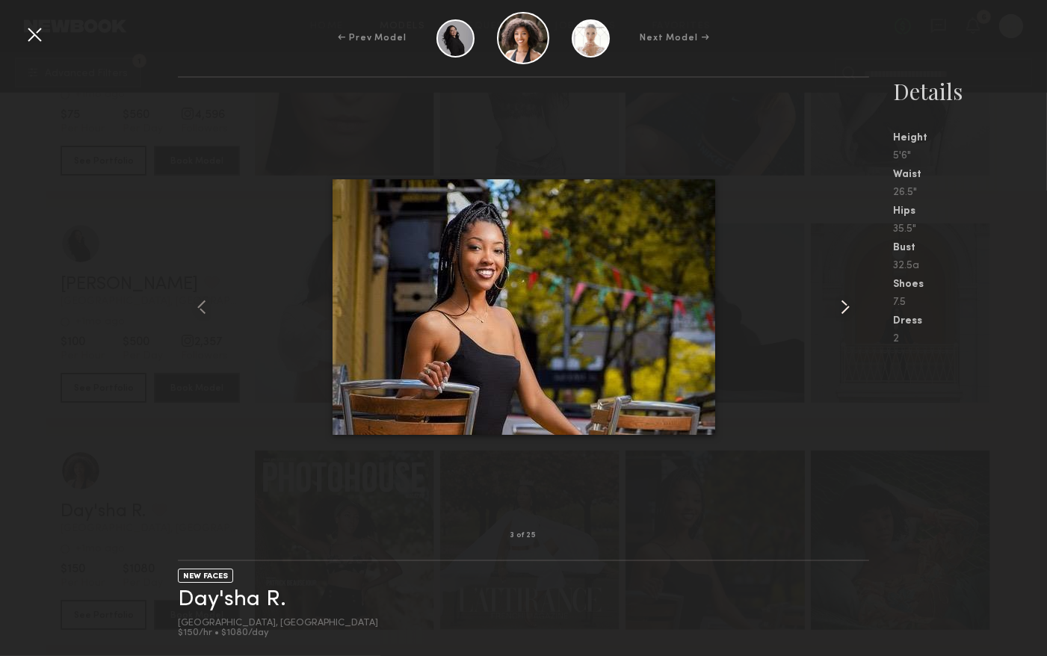
click at [840, 300] on common-icon at bounding box center [846, 307] width 24 height 24
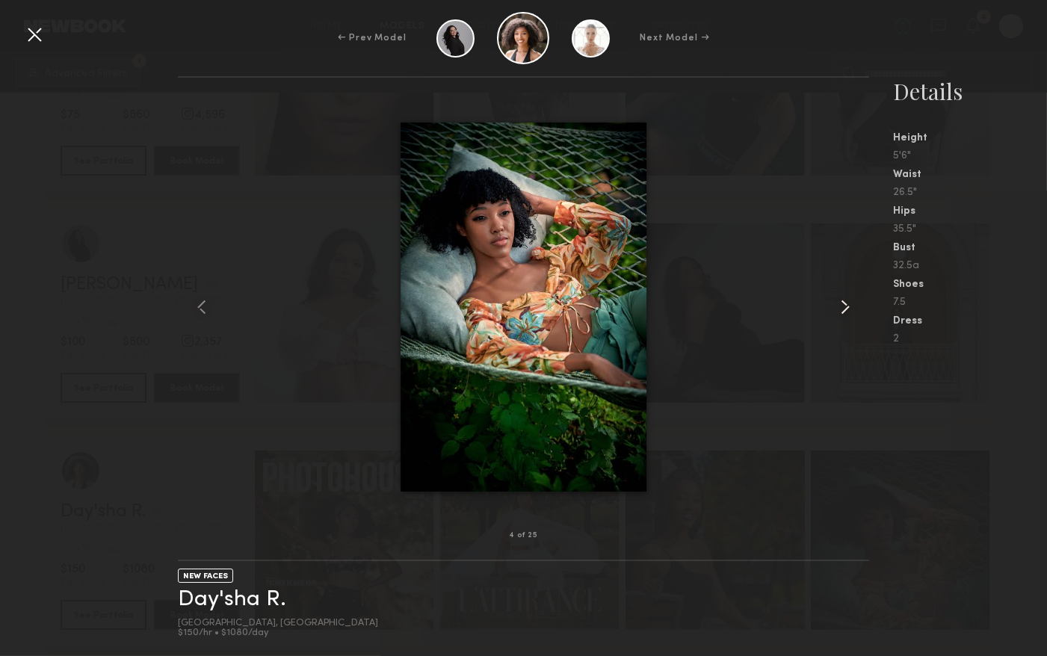
click at [840, 300] on common-icon at bounding box center [846, 307] width 24 height 24
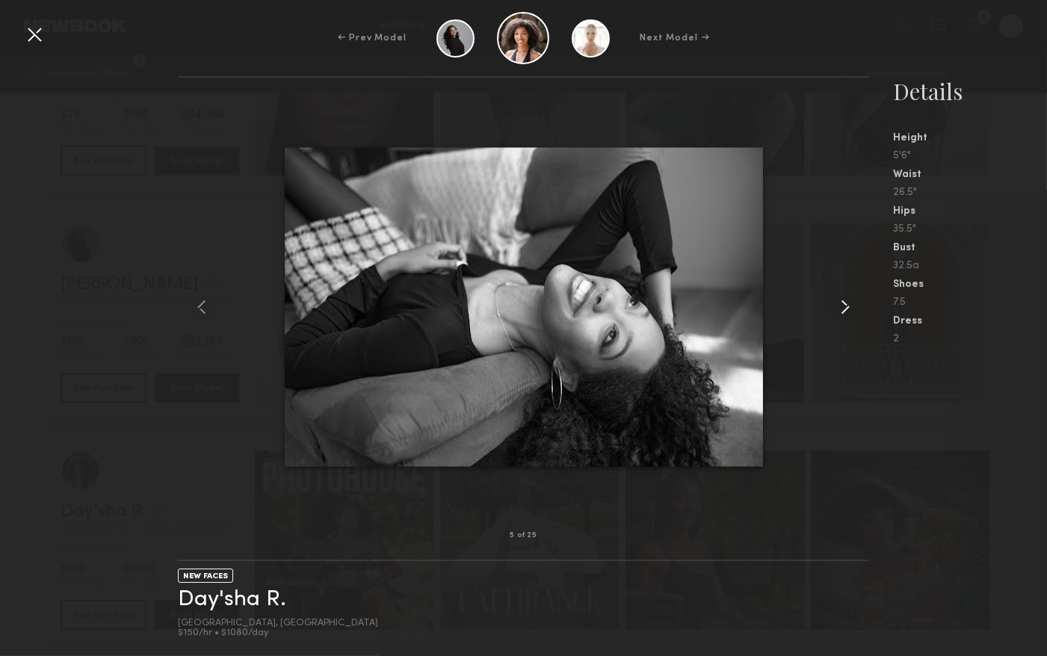
click at [840, 300] on common-icon at bounding box center [846, 307] width 24 height 24
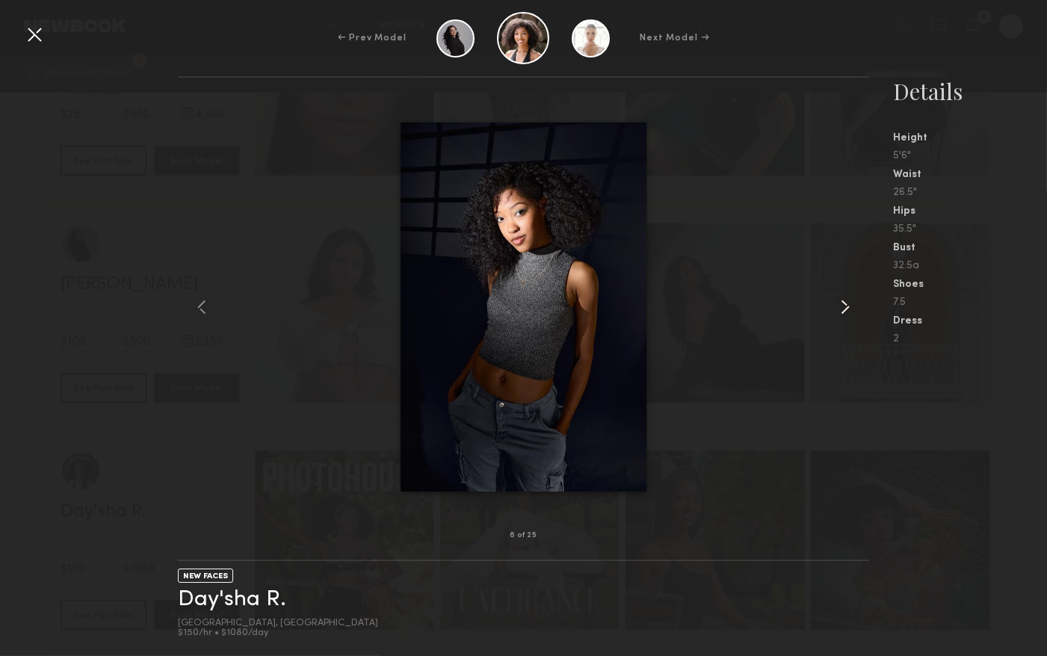
click at [840, 300] on common-icon at bounding box center [846, 307] width 24 height 24
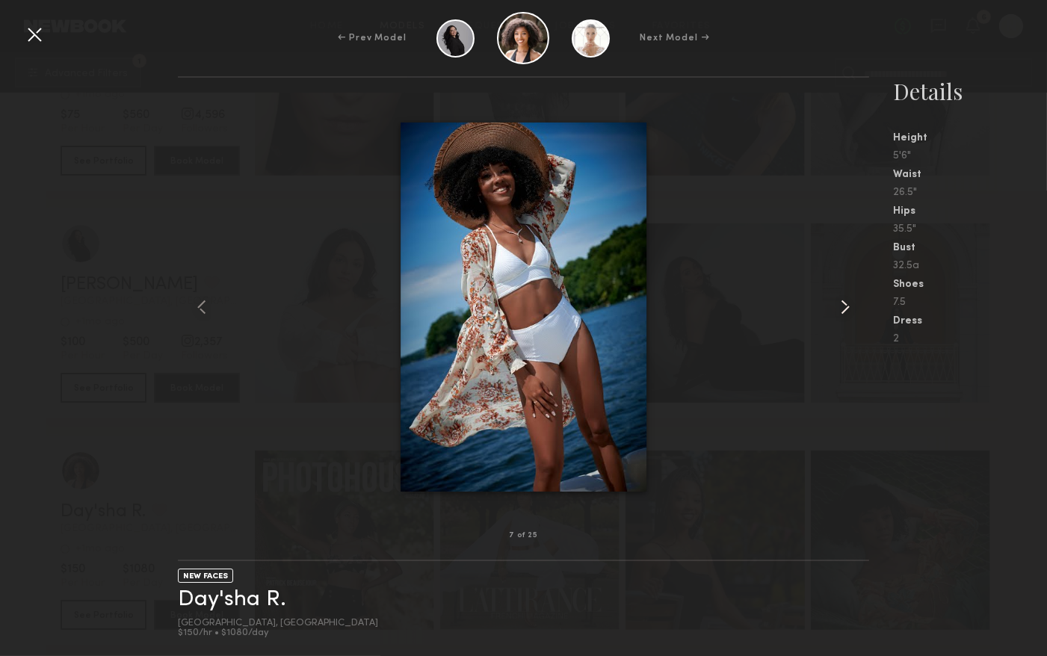
click at [840, 300] on common-icon at bounding box center [846, 307] width 24 height 24
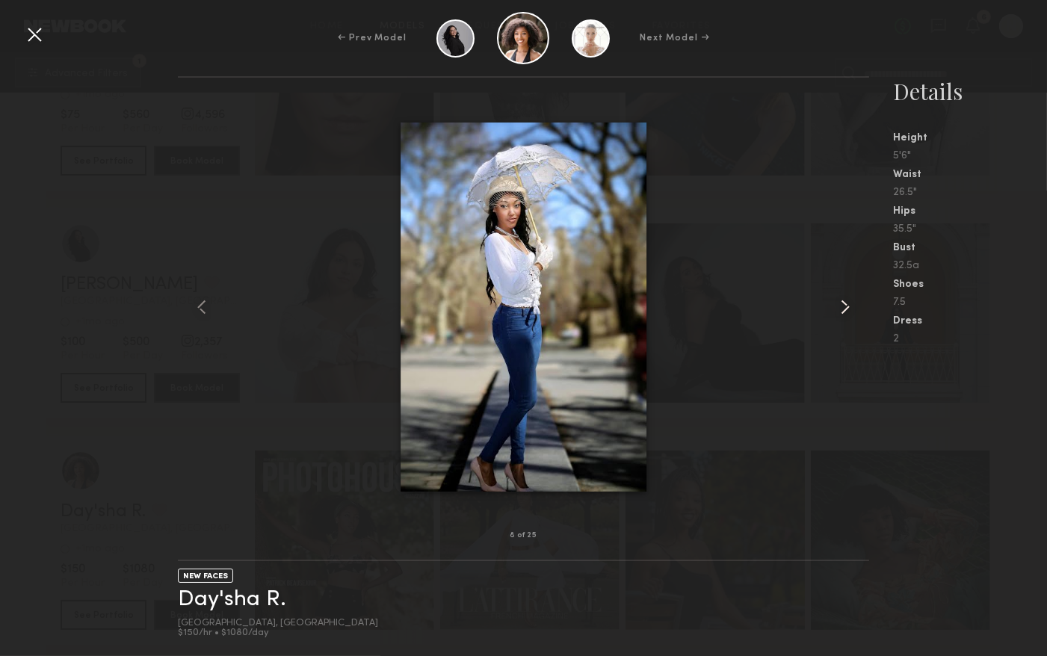
click at [840, 300] on common-icon at bounding box center [846, 307] width 24 height 24
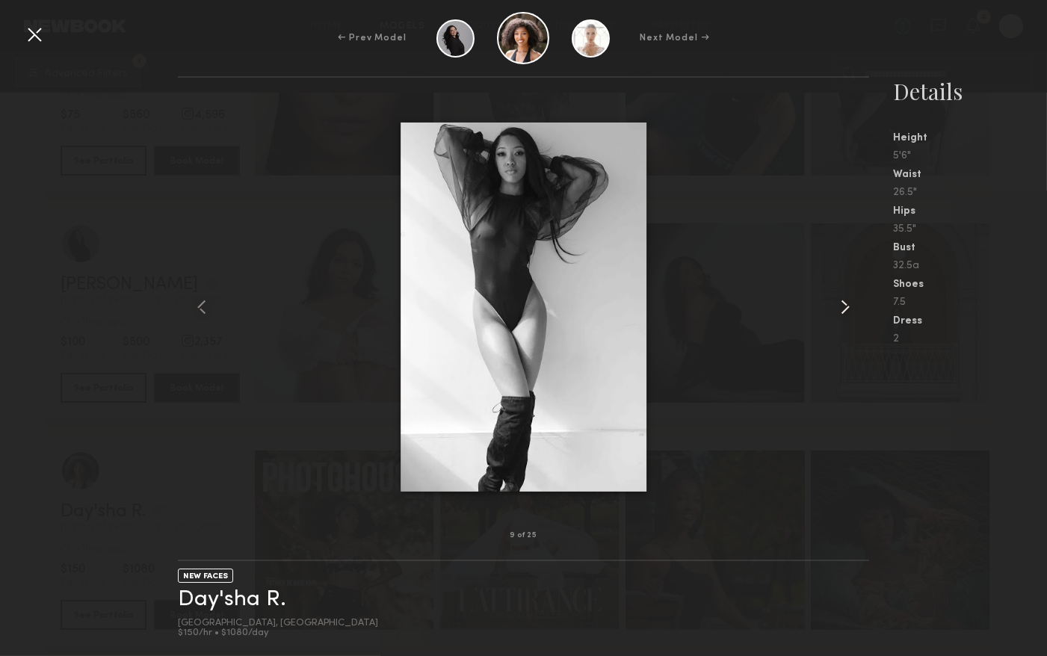
click at [840, 300] on common-icon at bounding box center [846, 307] width 24 height 24
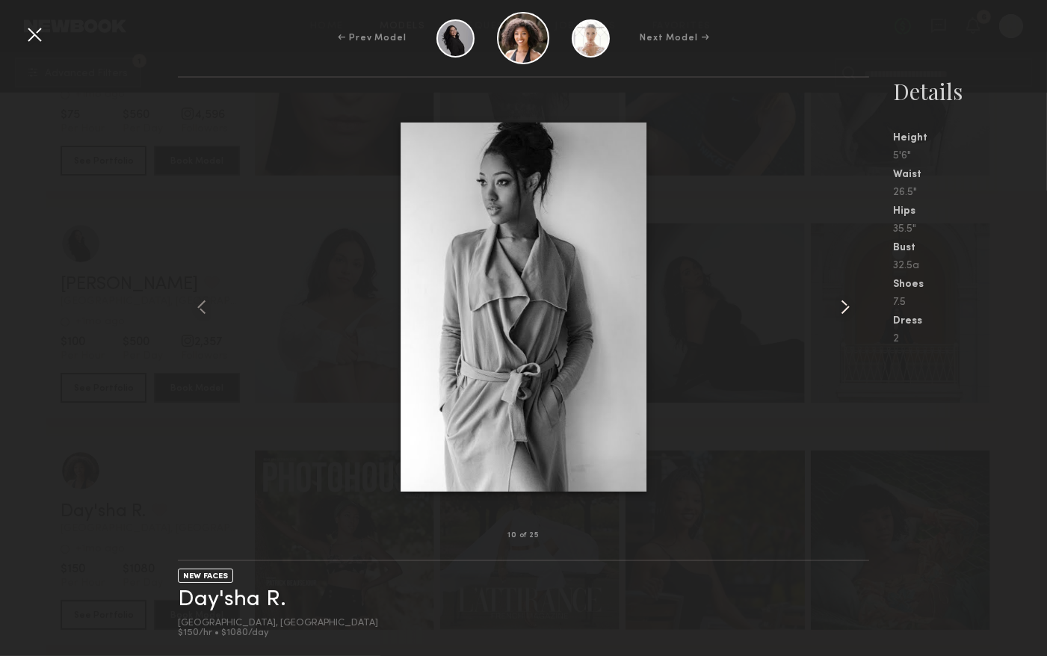
click at [840, 300] on common-icon at bounding box center [846, 307] width 24 height 24
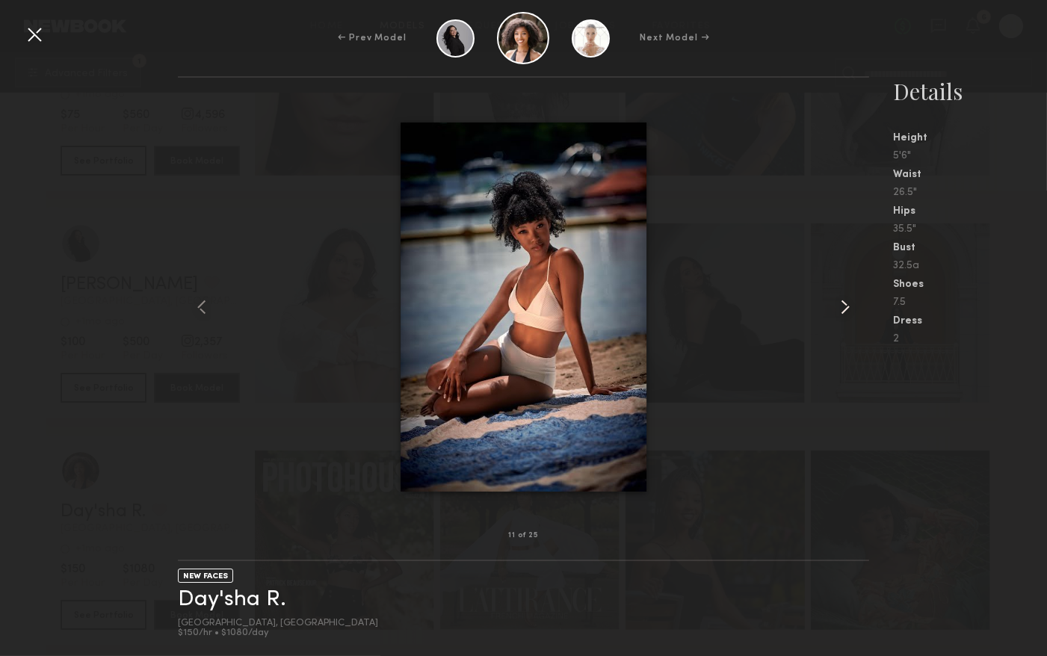
click at [840, 300] on common-icon at bounding box center [846, 307] width 24 height 24
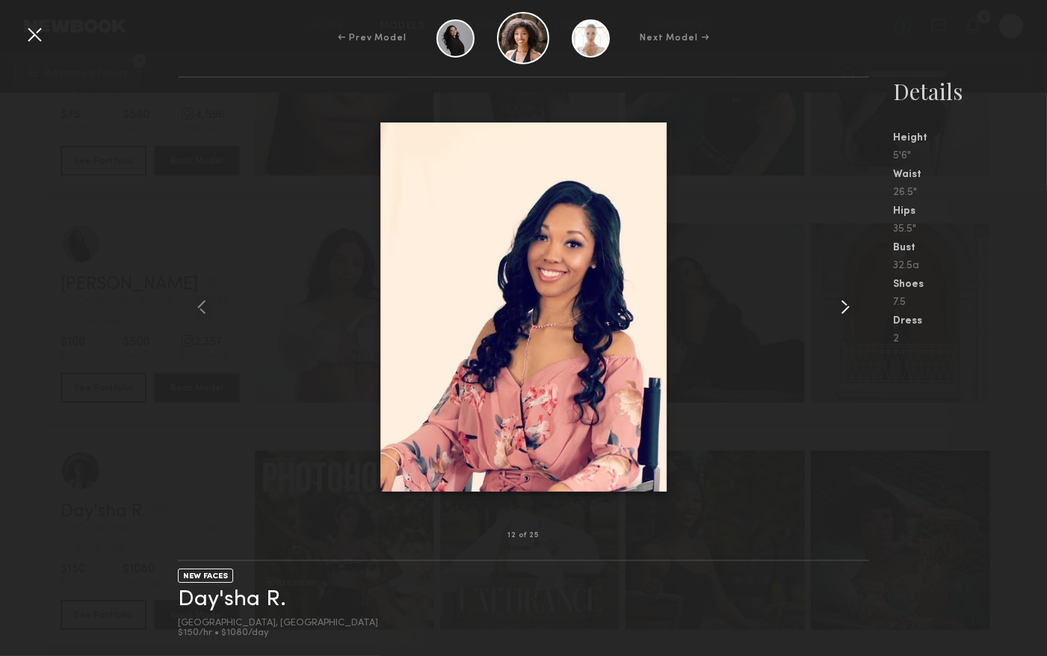
click at [840, 300] on common-icon at bounding box center [846, 307] width 24 height 24
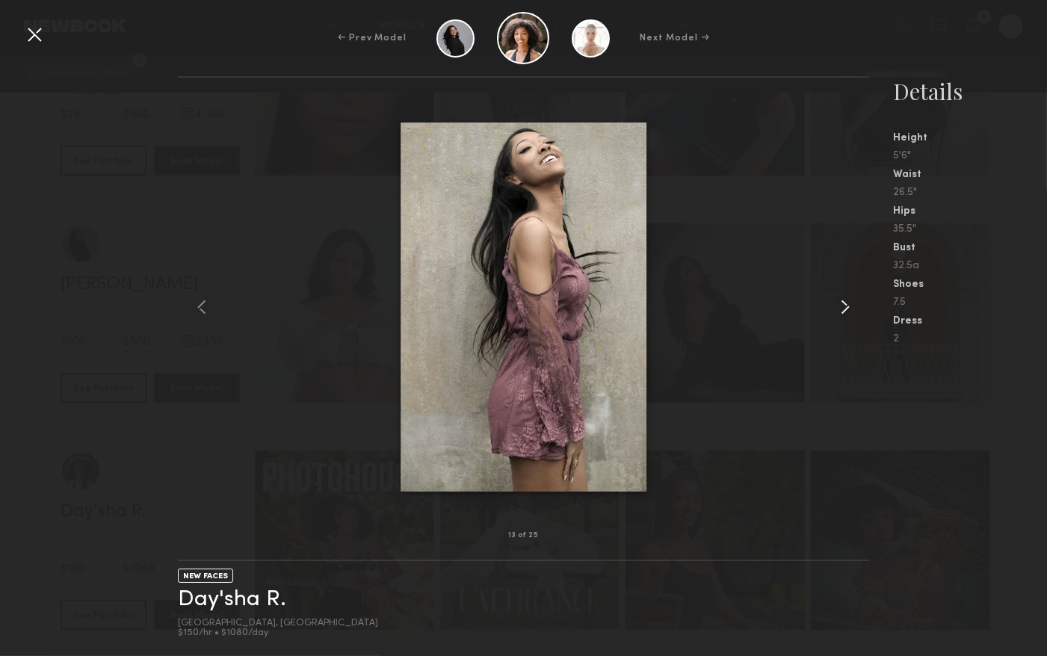
click at [840, 300] on common-icon at bounding box center [846, 307] width 24 height 24
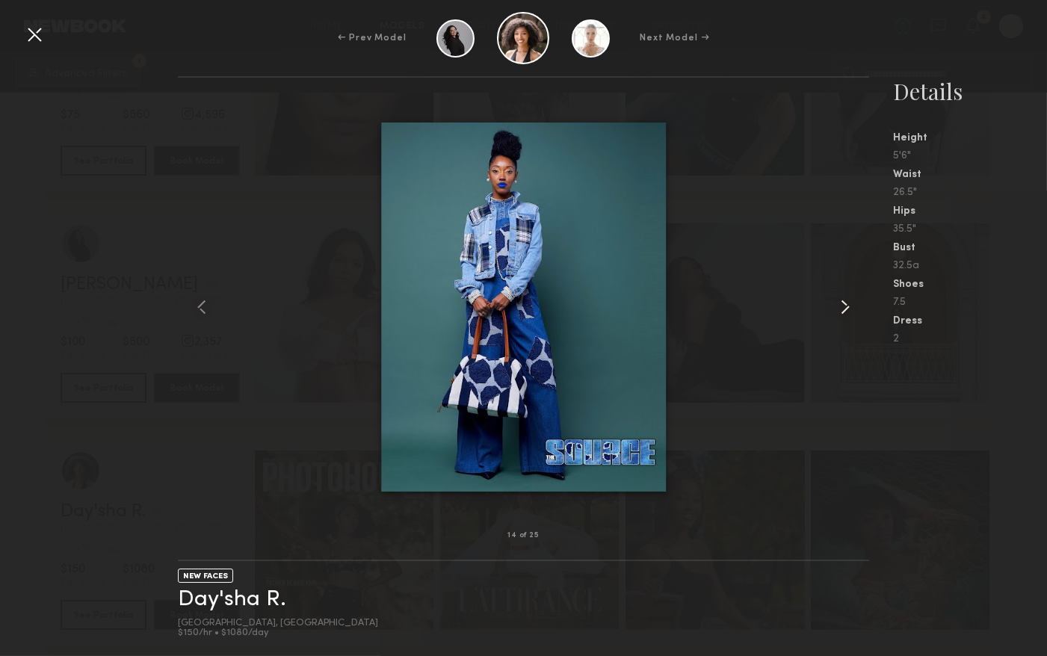
click at [840, 300] on common-icon at bounding box center [846, 307] width 24 height 24
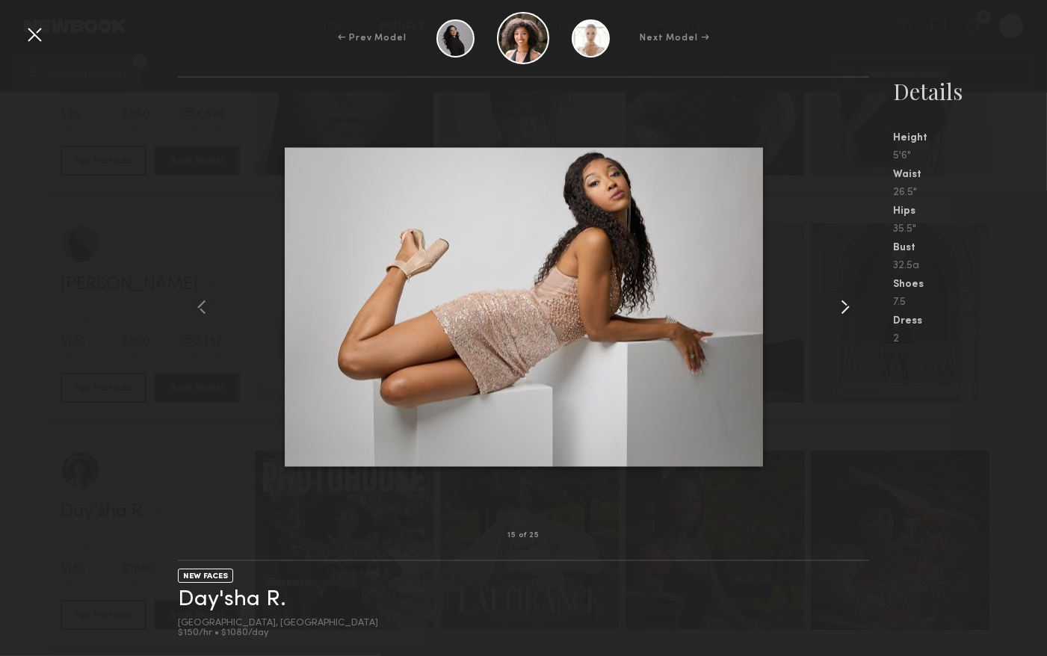
click at [840, 300] on common-icon at bounding box center [846, 307] width 24 height 24
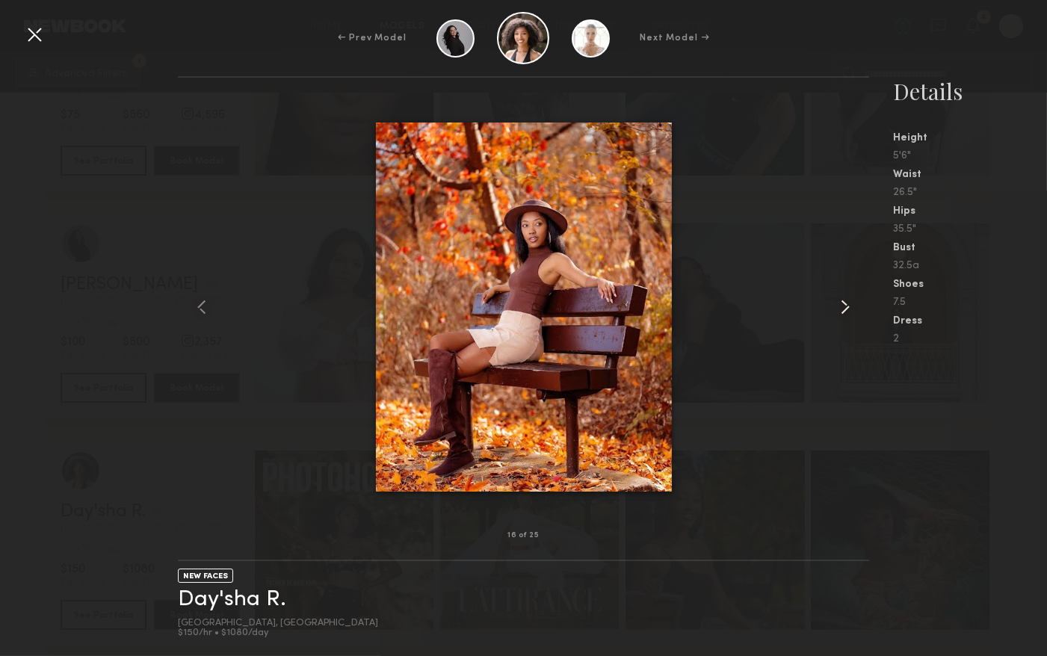
click at [840, 300] on common-icon at bounding box center [846, 307] width 24 height 24
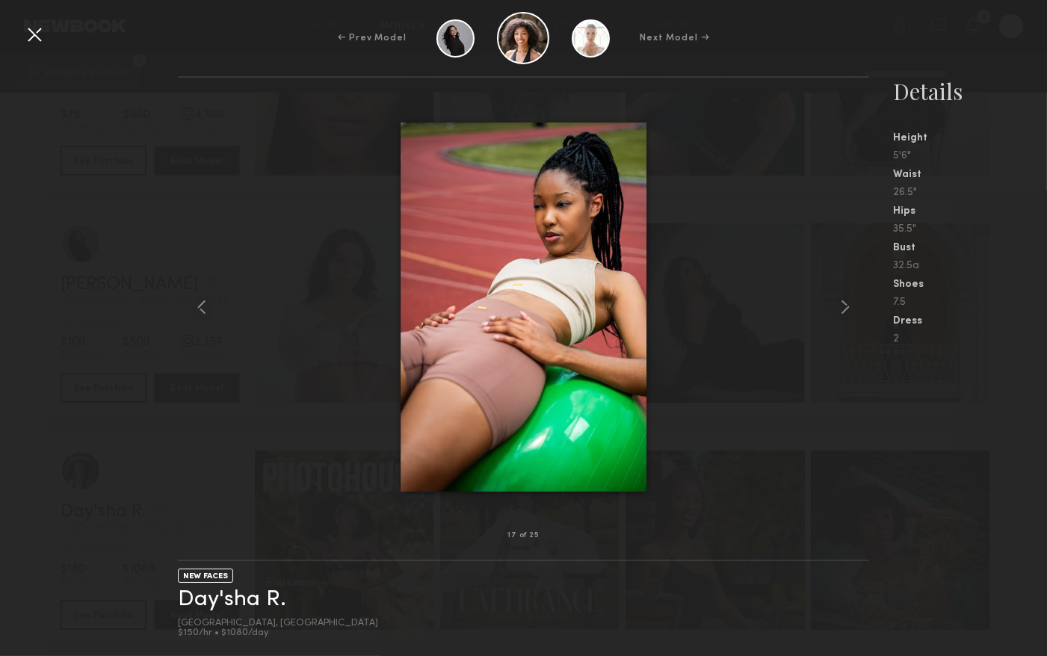
click at [34, 35] on div at bounding box center [34, 34] width 24 height 24
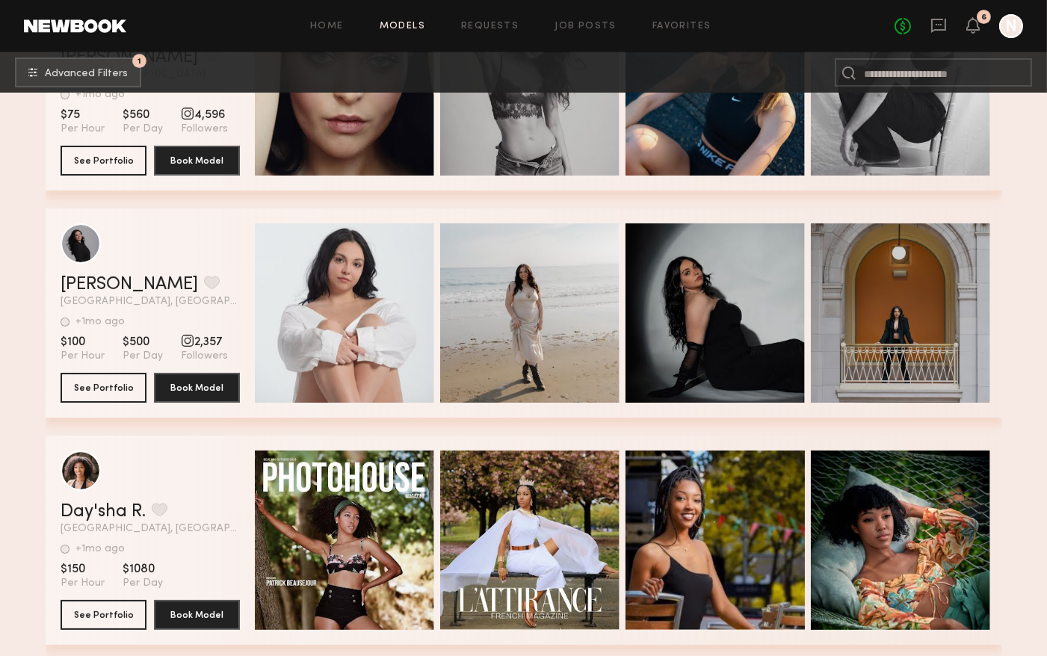
scroll to position [0, 0]
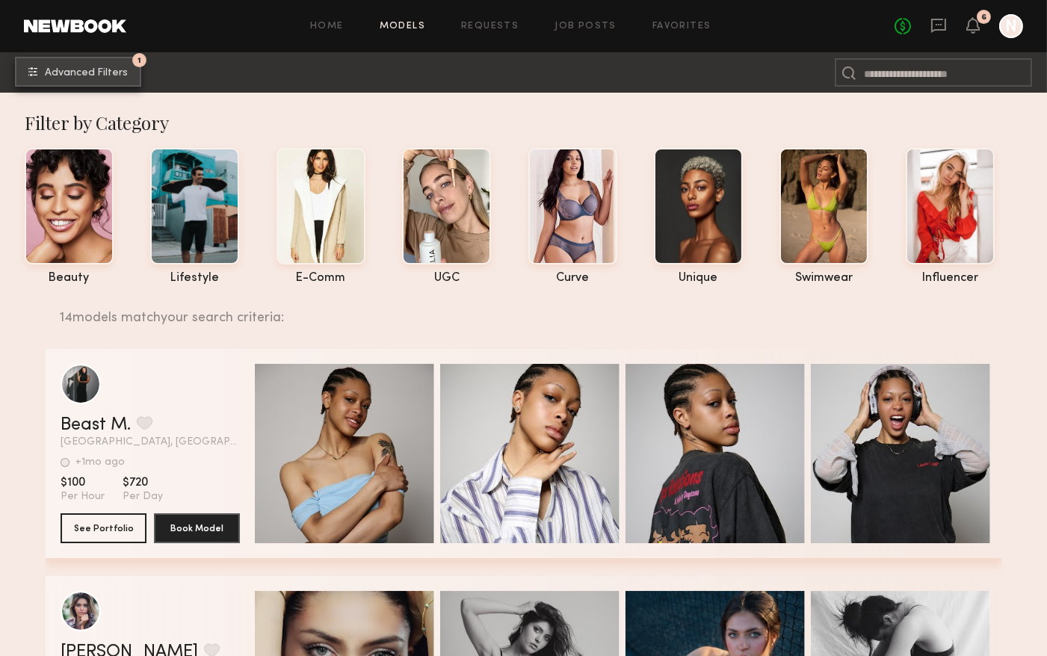
click at [125, 76] on span "Advanced Filters" at bounding box center [86, 73] width 83 height 10
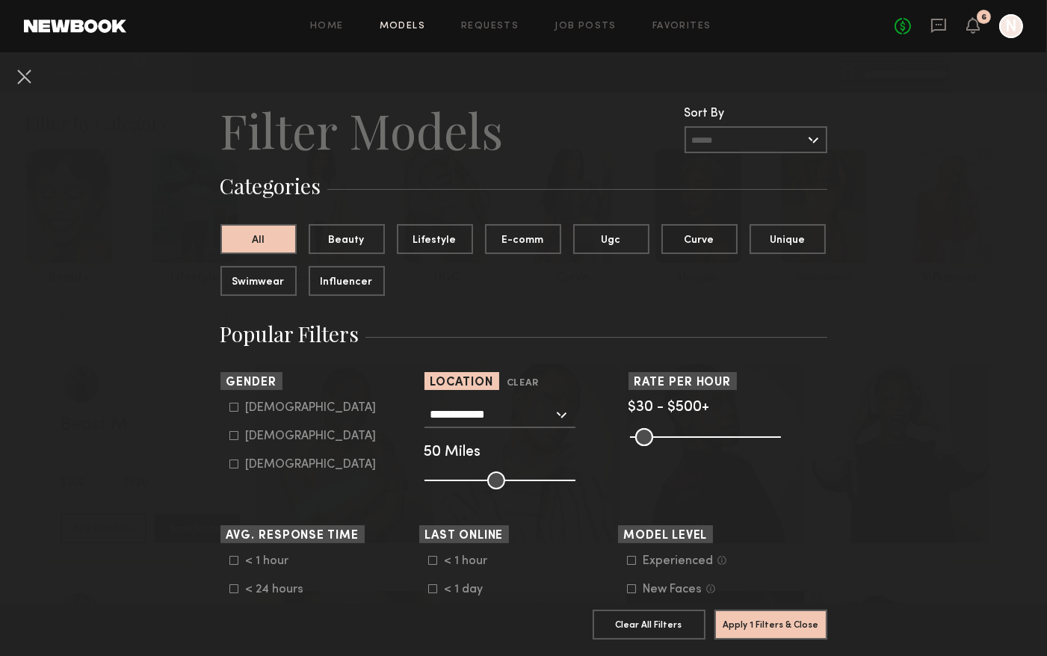
click at [501, 408] on input "**********" at bounding box center [492, 413] width 123 height 25
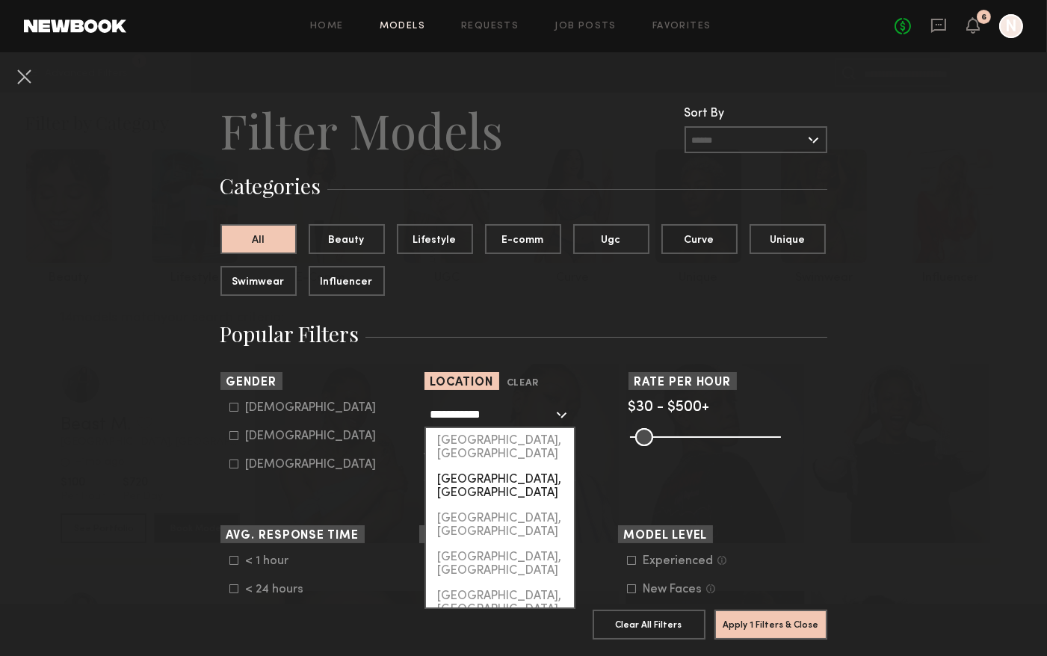
click at [493, 467] on div "Springfield, MA" at bounding box center [500, 486] width 148 height 39
type input "**********"
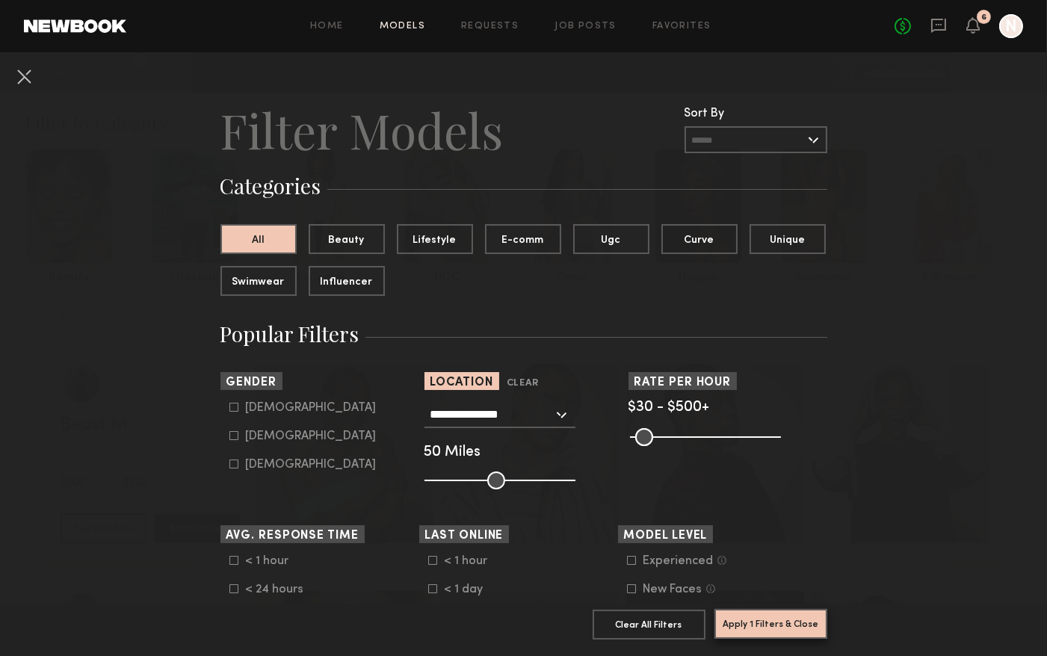
click at [755, 627] on button "Apply 1 Filters & Close" at bounding box center [771, 624] width 113 height 30
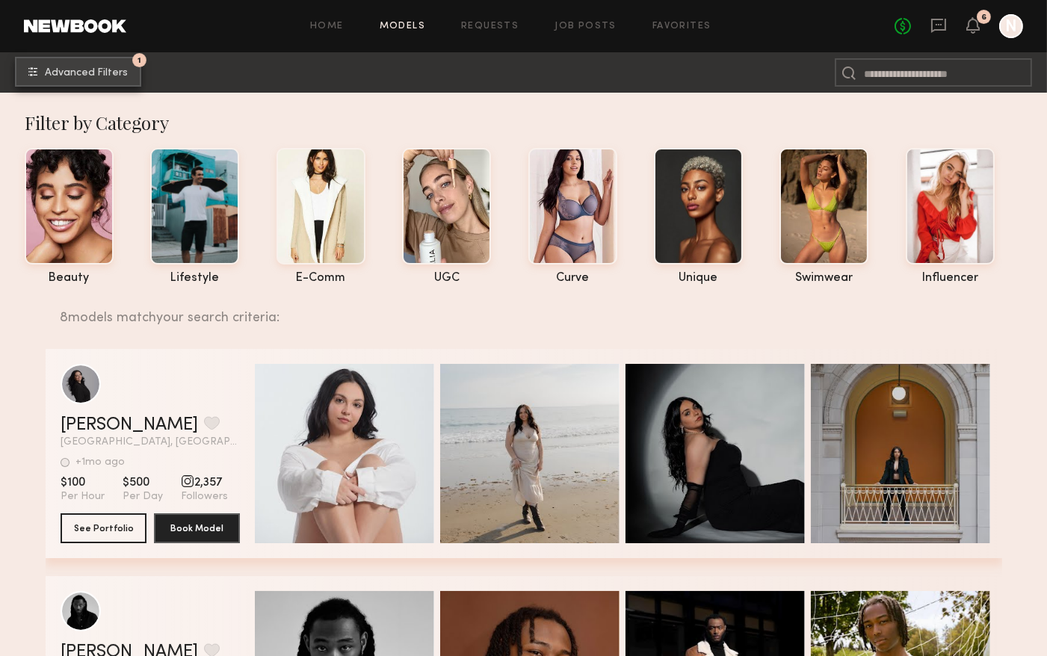
click at [117, 69] on span "Advanced Filters" at bounding box center [86, 73] width 83 height 10
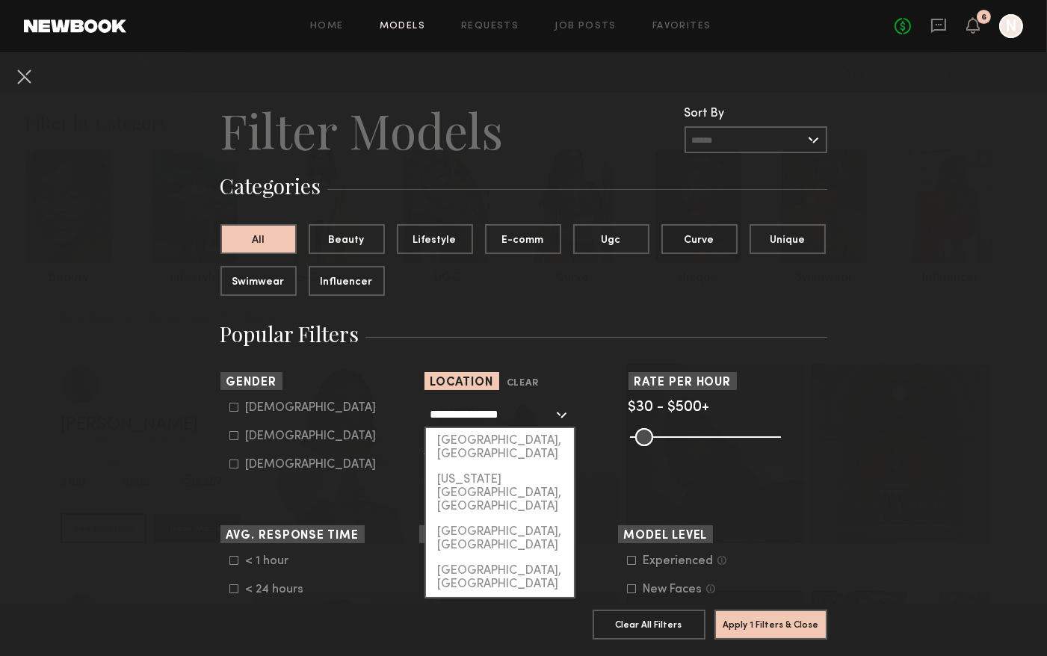
click at [503, 419] on input "**********" at bounding box center [492, 413] width 123 height 25
drag, startPoint x: 491, startPoint y: 410, endPoint x: 383, endPoint y: 401, distance: 108.8
click at [383, 402] on section "**********" at bounding box center [524, 430] width 607 height 117
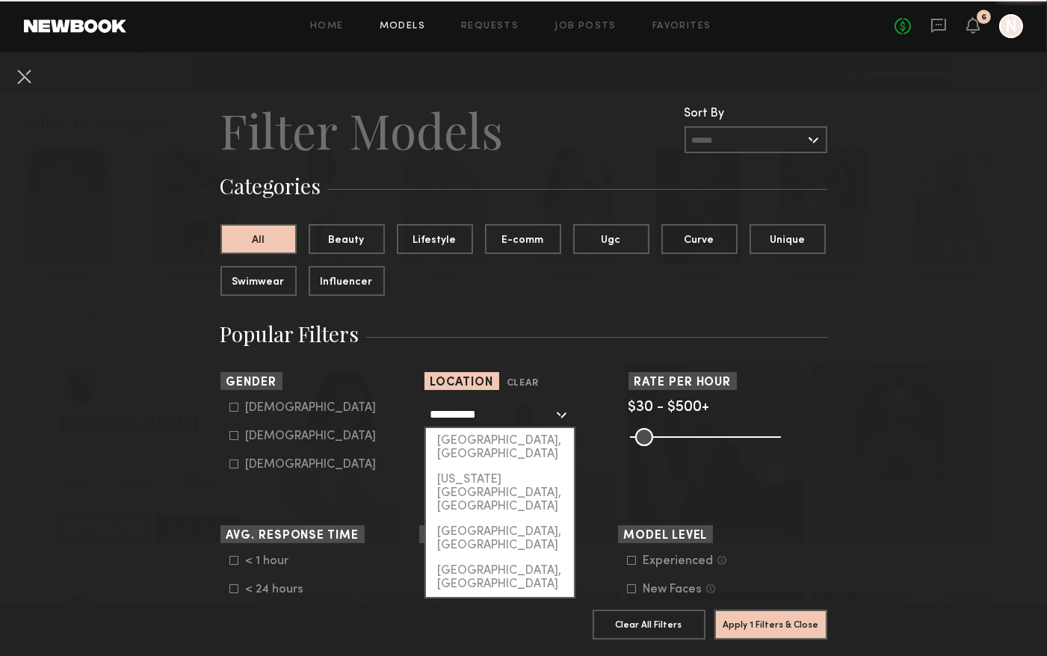
click button "Clear" at bounding box center [0, 0] width 0 height 0
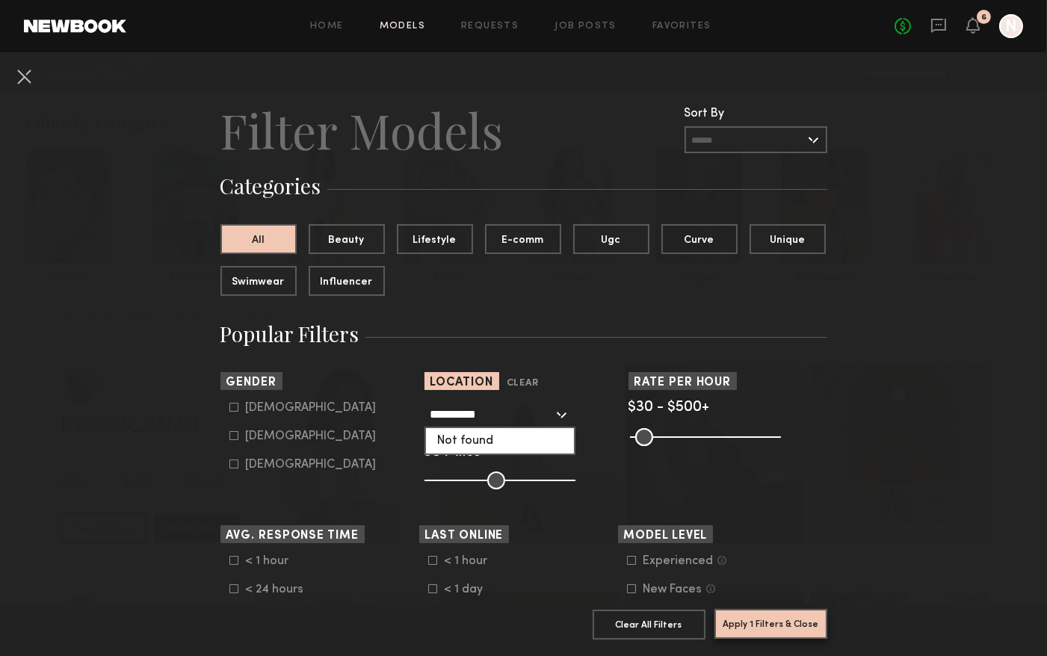
type input "**********"
click at [764, 626] on button "Apply 1 Filters & Close" at bounding box center [771, 624] width 113 height 30
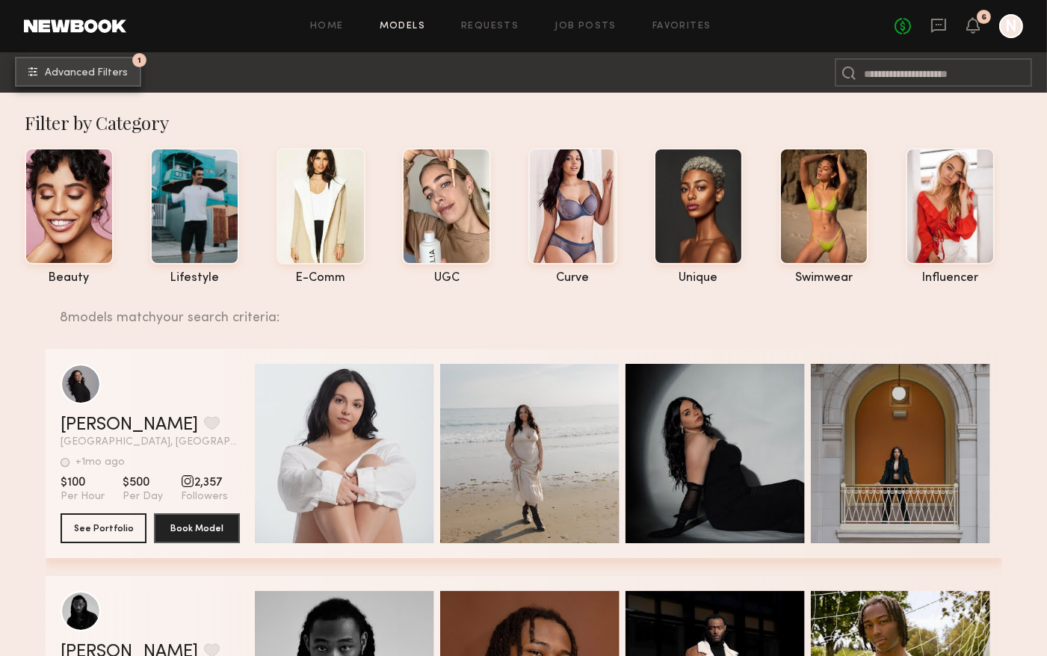
click at [111, 64] on button "1 Advanced Filters" at bounding box center [78, 72] width 126 height 30
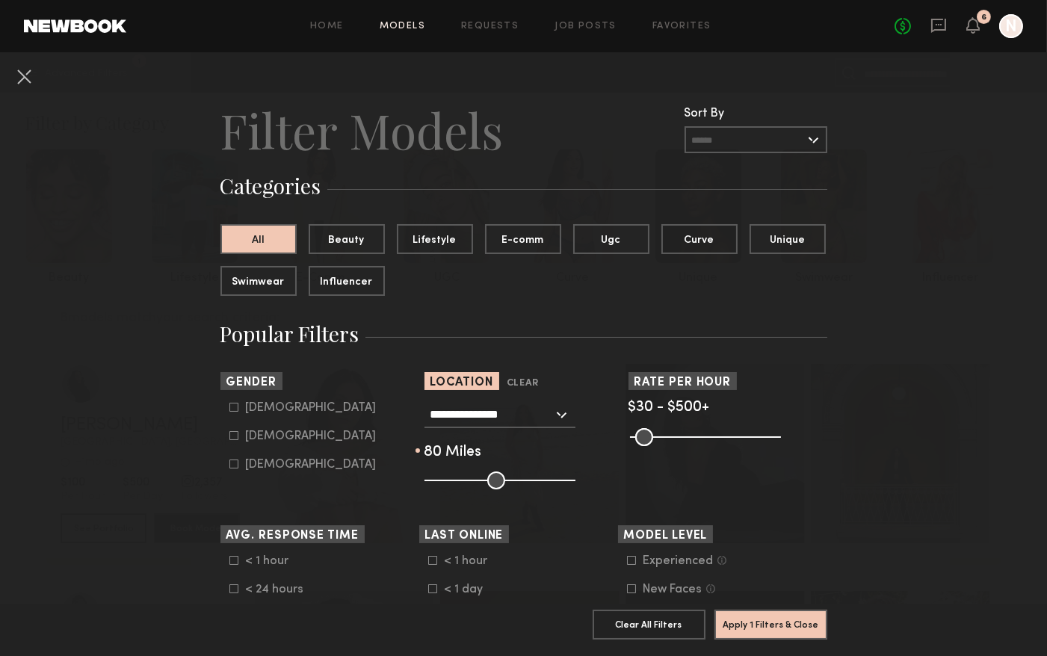
drag, startPoint x: 502, startPoint y: 473, endPoint x: 540, endPoint y: 473, distance: 38.1
type input "**"
click at [540, 473] on input "range" at bounding box center [500, 481] width 151 height 18
click at [775, 633] on button "Apply 1 Filters & Close" at bounding box center [771, 624] width 113 height 30
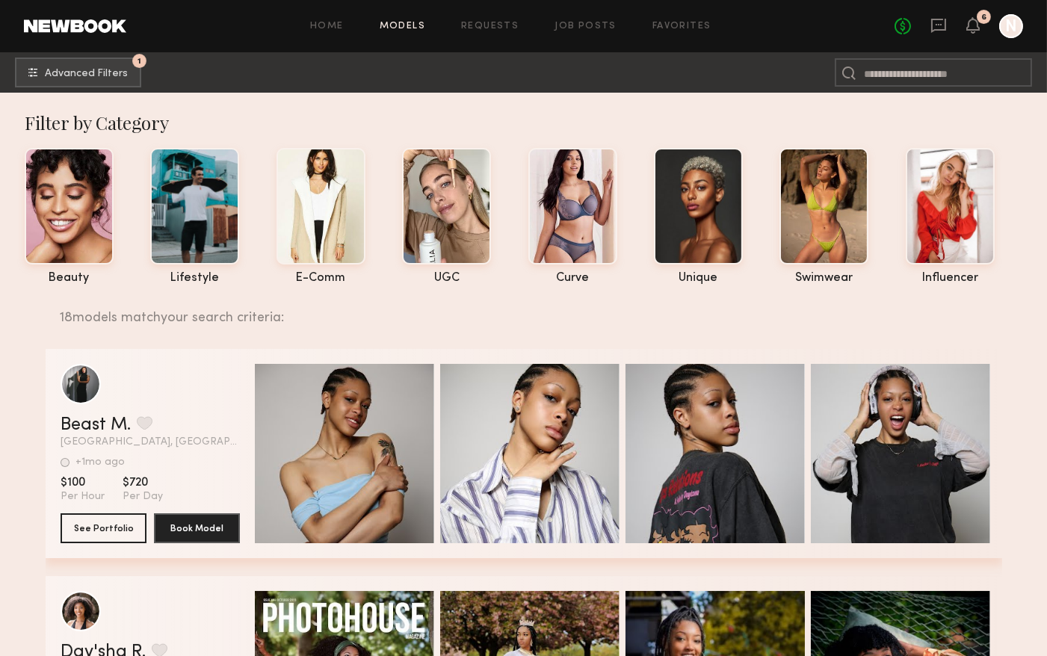
click at [276, 111] on div "Filter by Category" at bounding box center [531, 123] width 1013 height 24
click at [329, 26] on link "Home" at bounding box center [327, 27] width 34 height 10
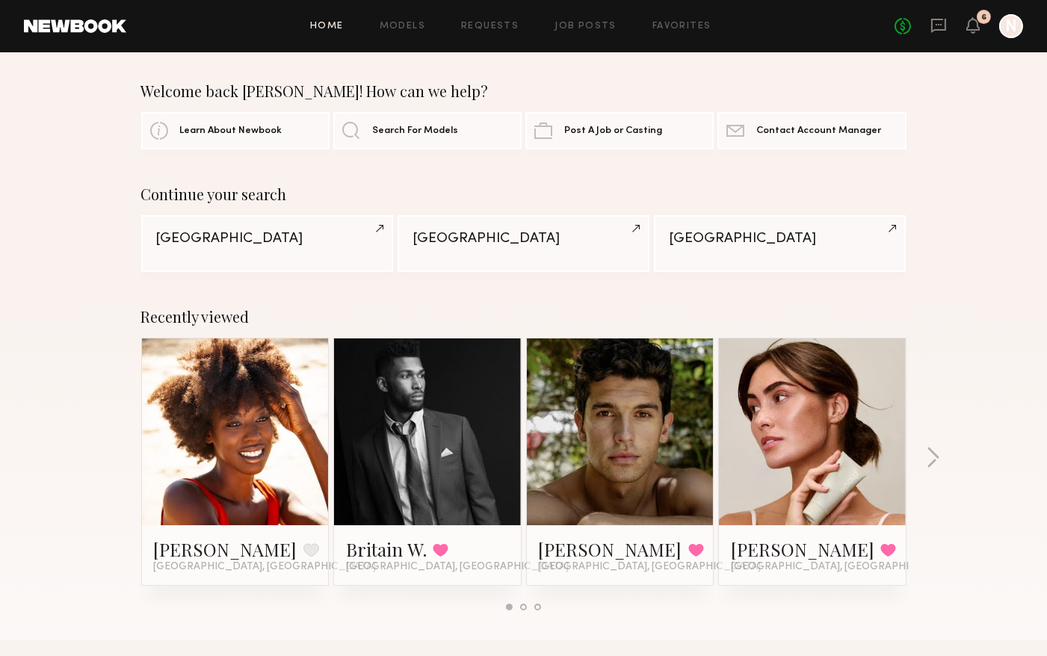
click at [941, 456] on div "Recently viewed Shamara L. Favorite Orlando, FL Britain W. Favorited Los Angele…" at bounding box center [523, 465] width 1047 height 351
click at [936, 460] on button "button" at bounding box center [933, 459] width 14 height 25
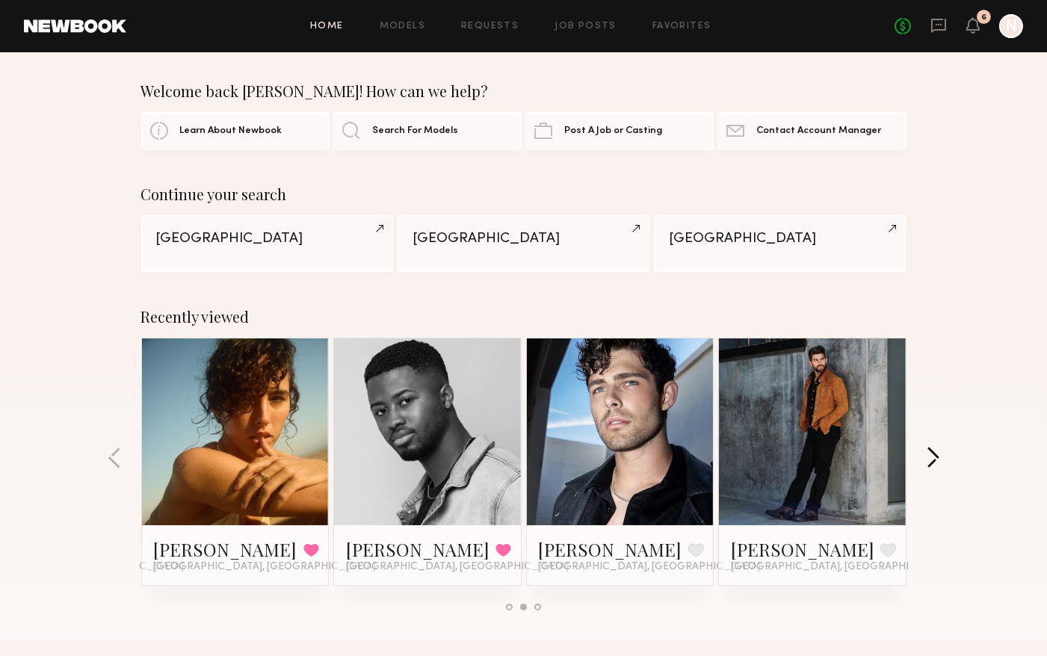
click at [936, 460] on button "button" at bounding box center [933, 459] width 14 height 25
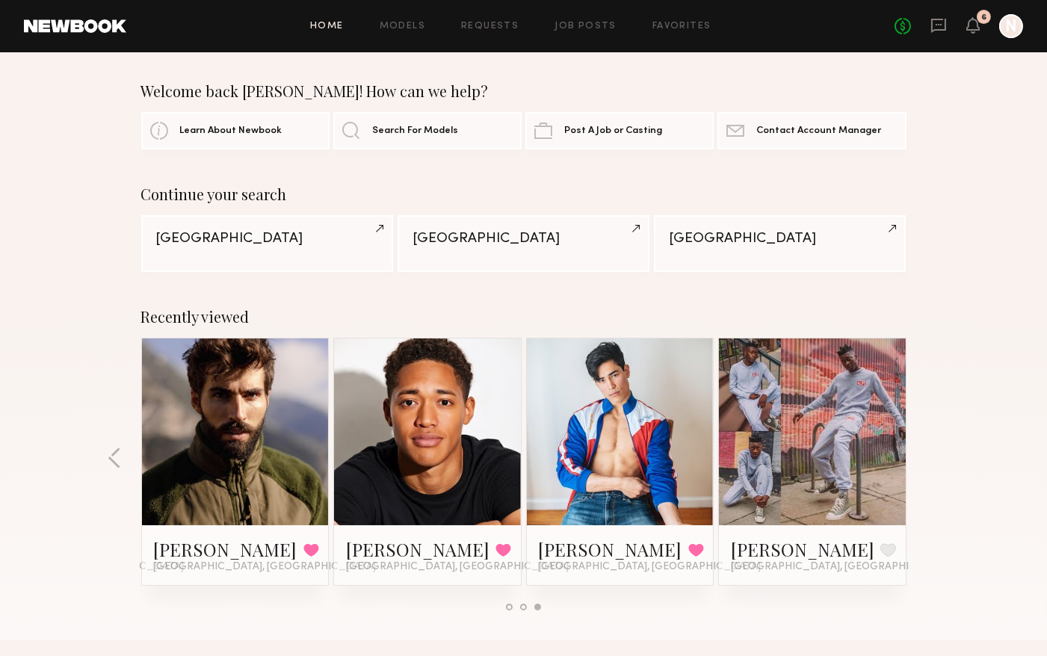
click at [936, 460] on div "Recently viewed Shamara L. Favorite Orlando, FL Britain W. Favorited Los Angele…" at bounding box center [523, 465] width 1047 height 351
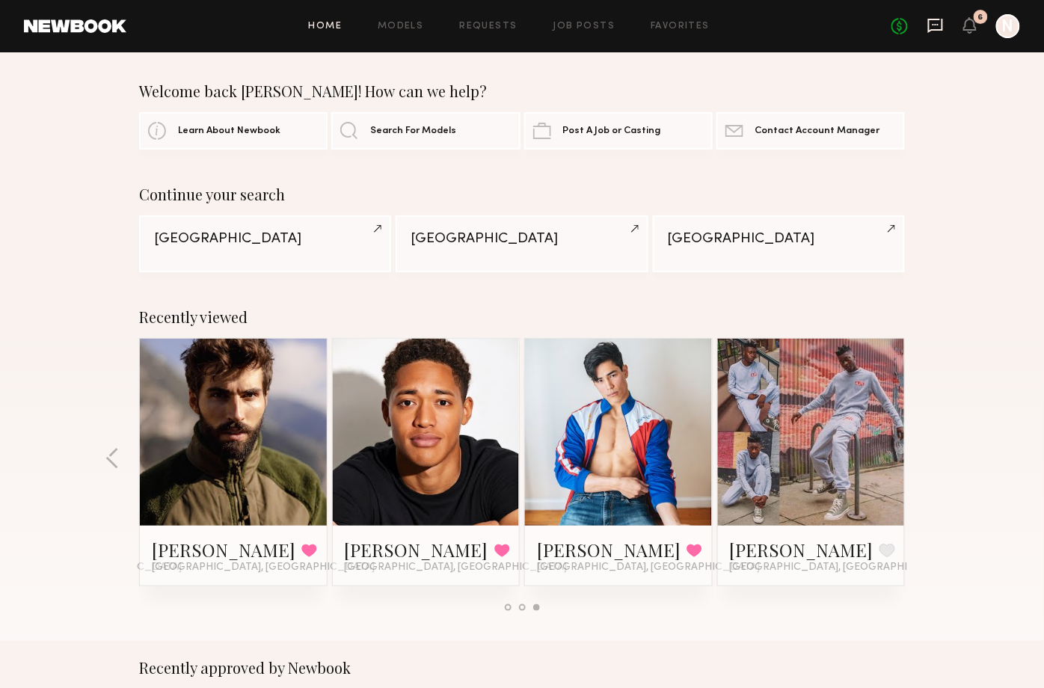
click at [940, 27] on icon at bounding box center [935, 25] width 16 height 16
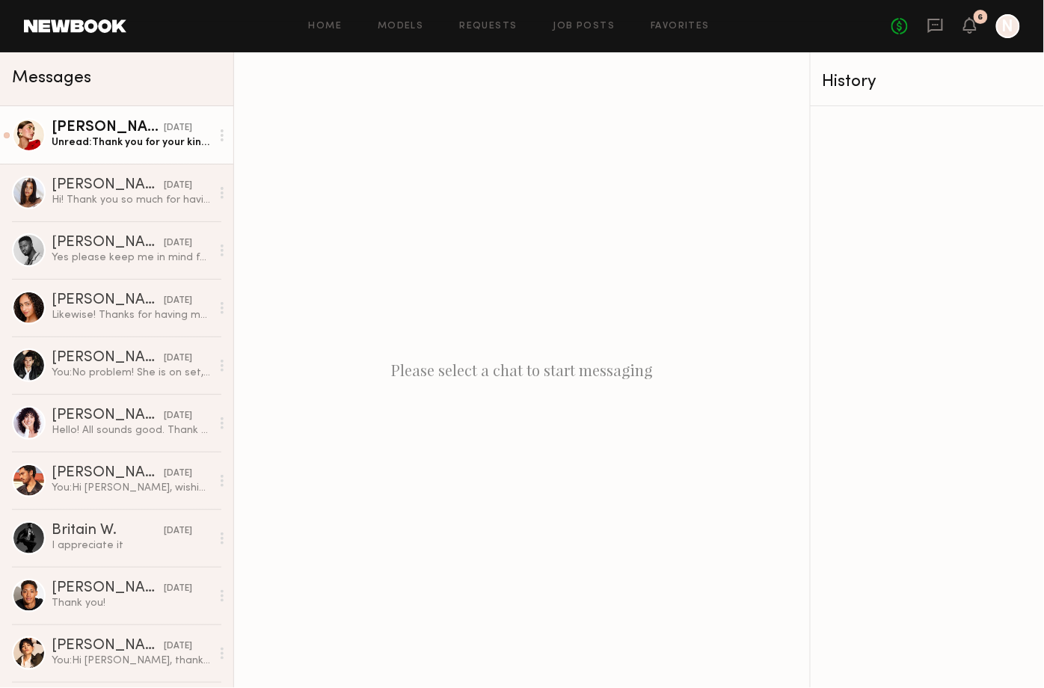
click at [147, 135] on div "Unread: Thank you for your kind words ! It was such a pleasure to work with the…" at bounding box center [131, 142] width 159 height 14
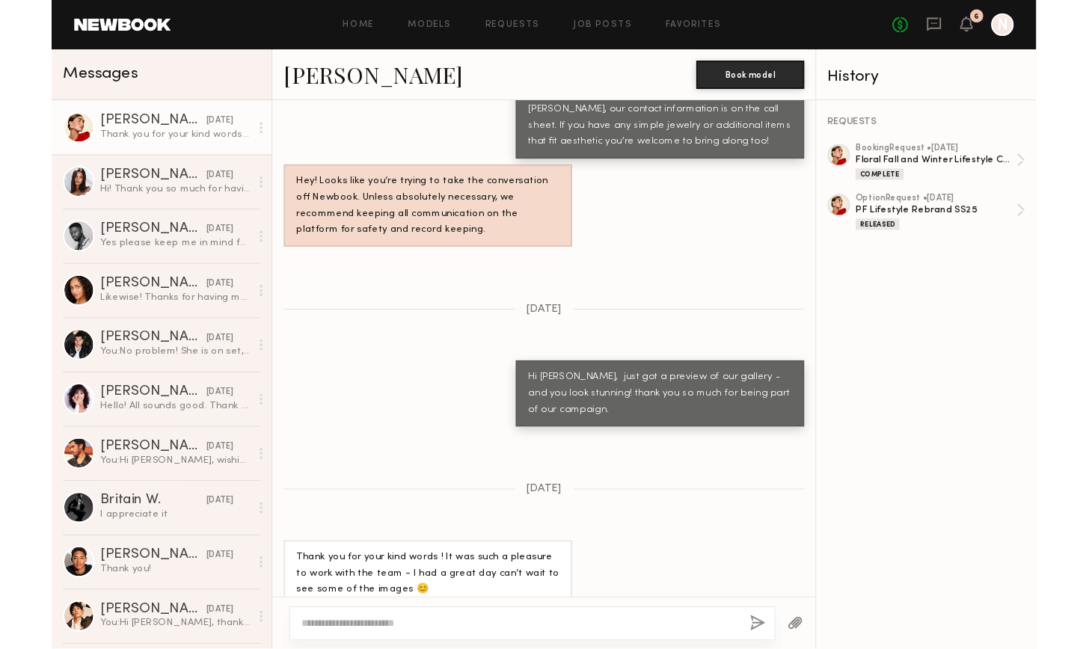
scroll to position [1833, 0]
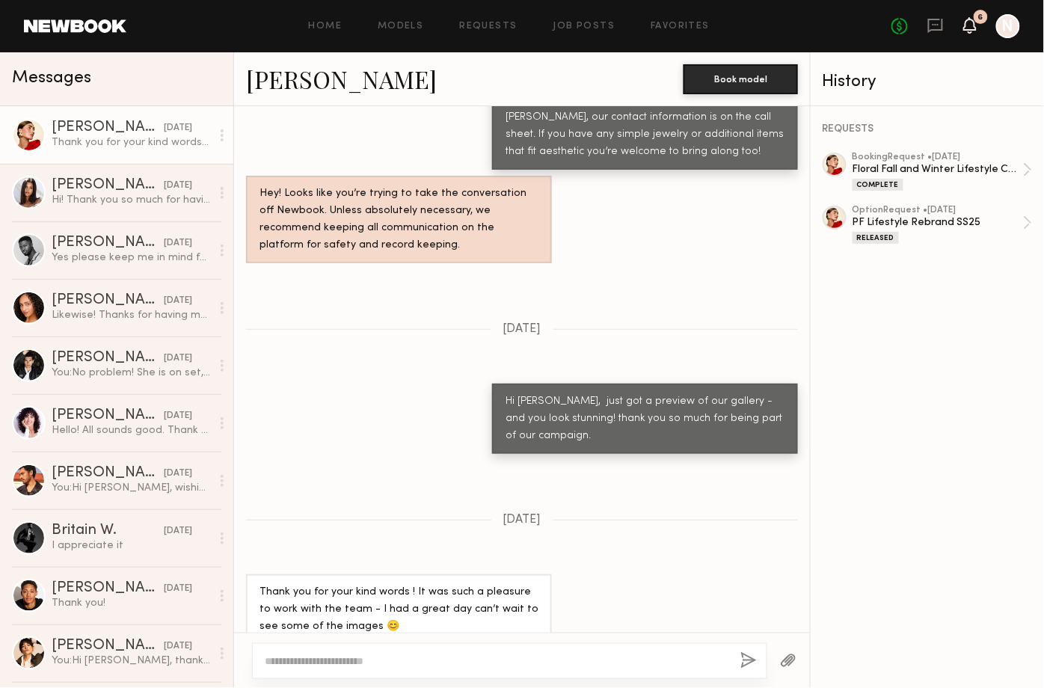
click at [968, 27] on icon at bounding box center [970, 24] width 12 height 10
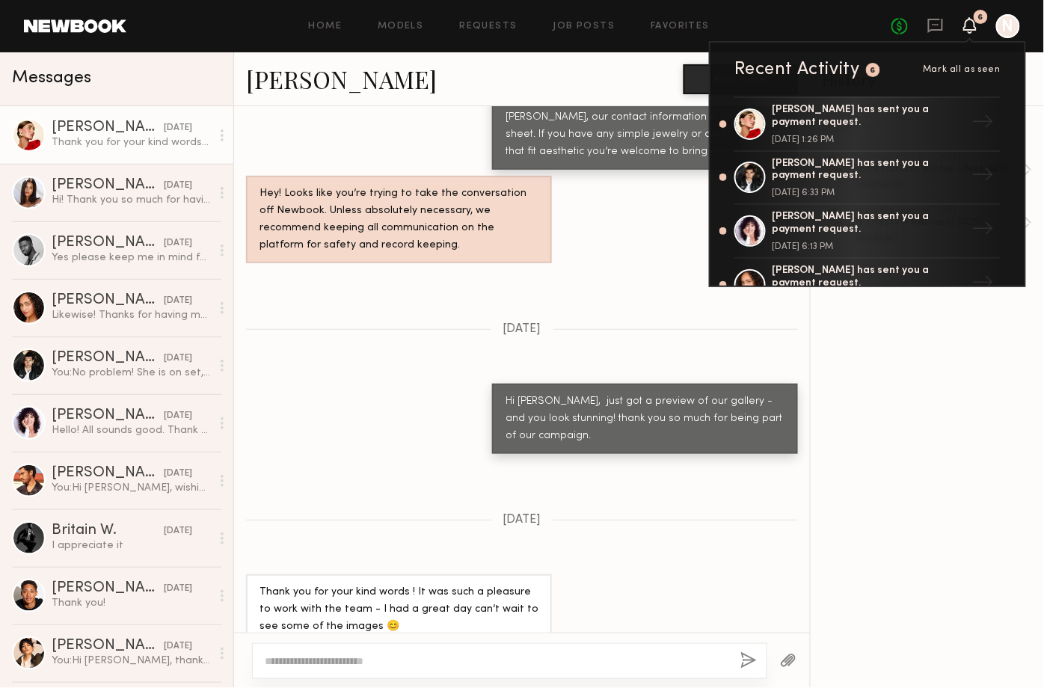
click at [968, 27] on icon at bounding box center [970, 24] width 12 height 10
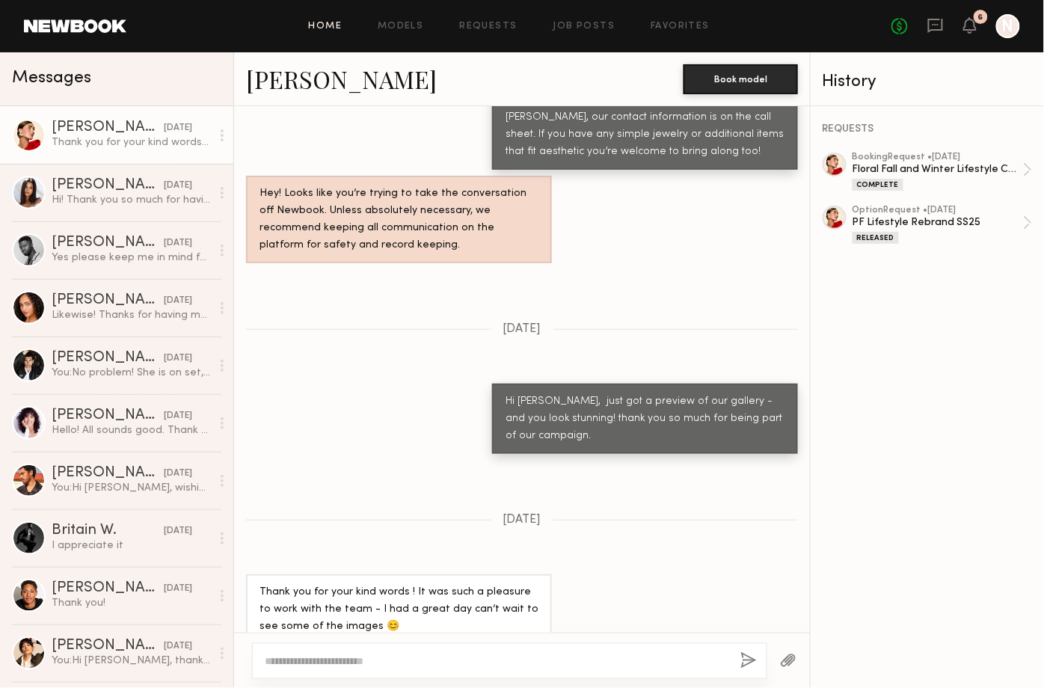
click at [334, 25] on link "Home" at bounding box center [326, 27] width 34 height 10
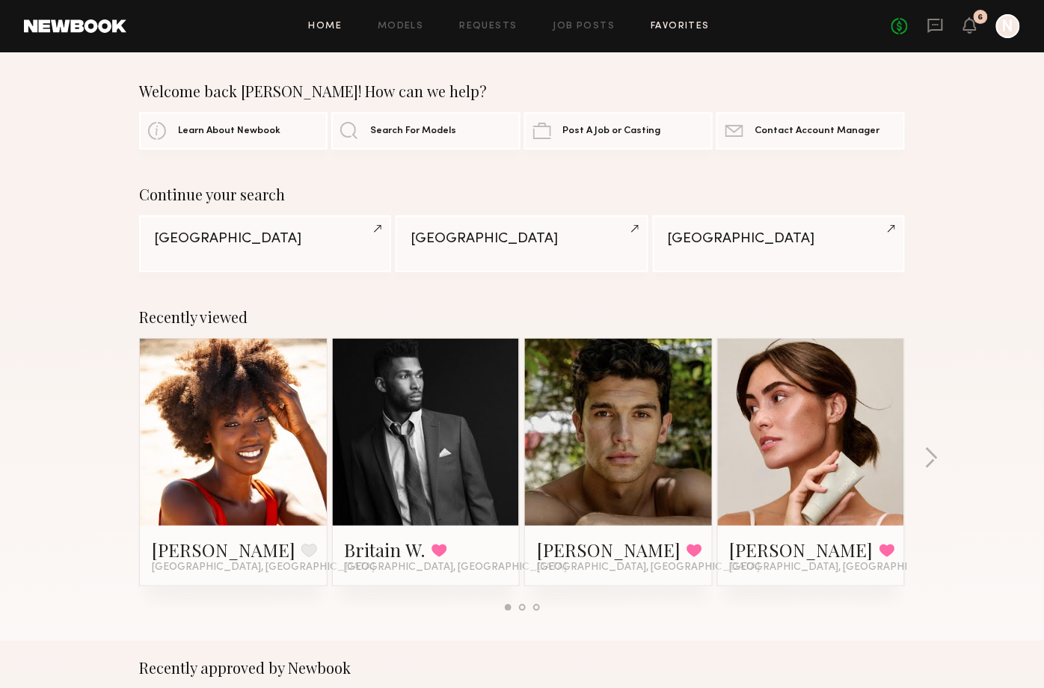
click at [660, 22] on link "Favorites" at bounding box center [679, 27] width 59 height 10
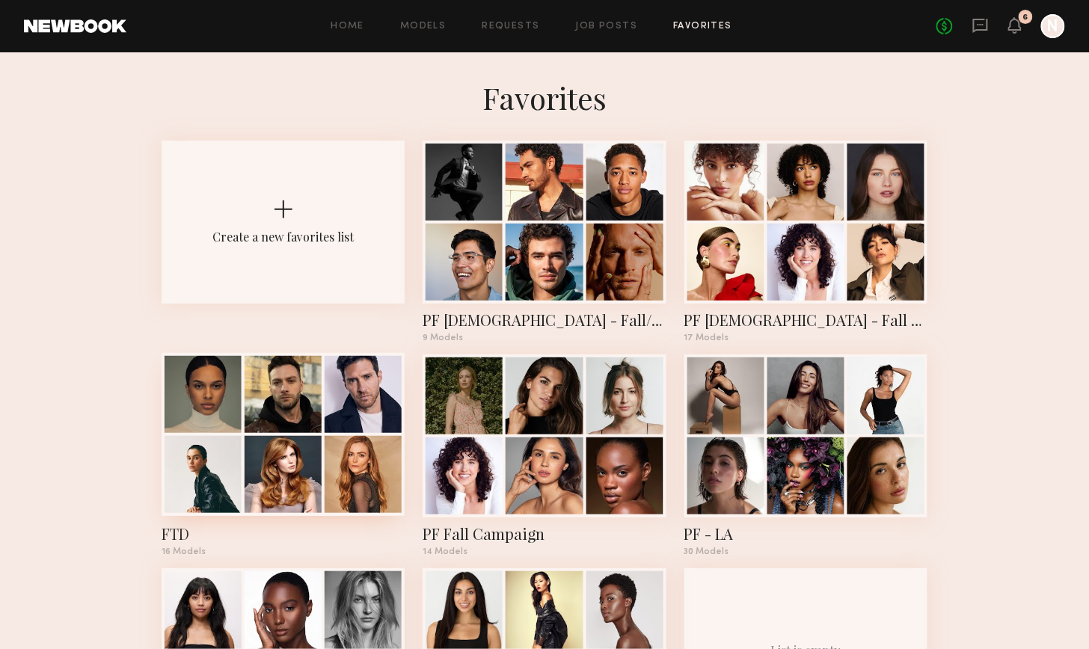
click at [301, 452] on div at bounding box center [282, 474] width 77 height 77
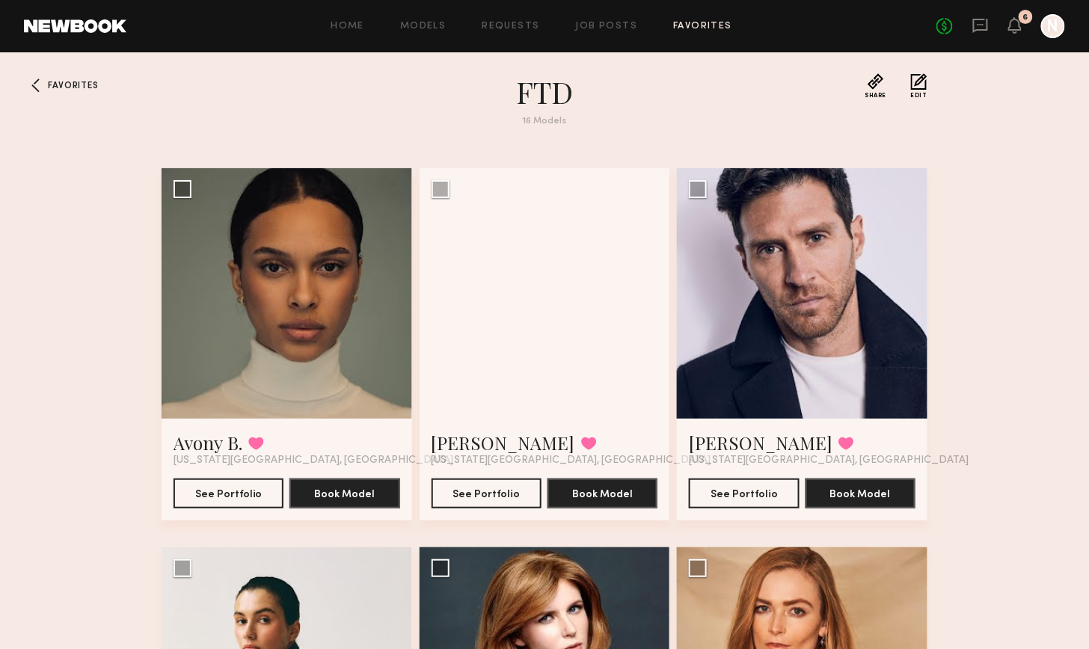
scroll to position [4, 0]
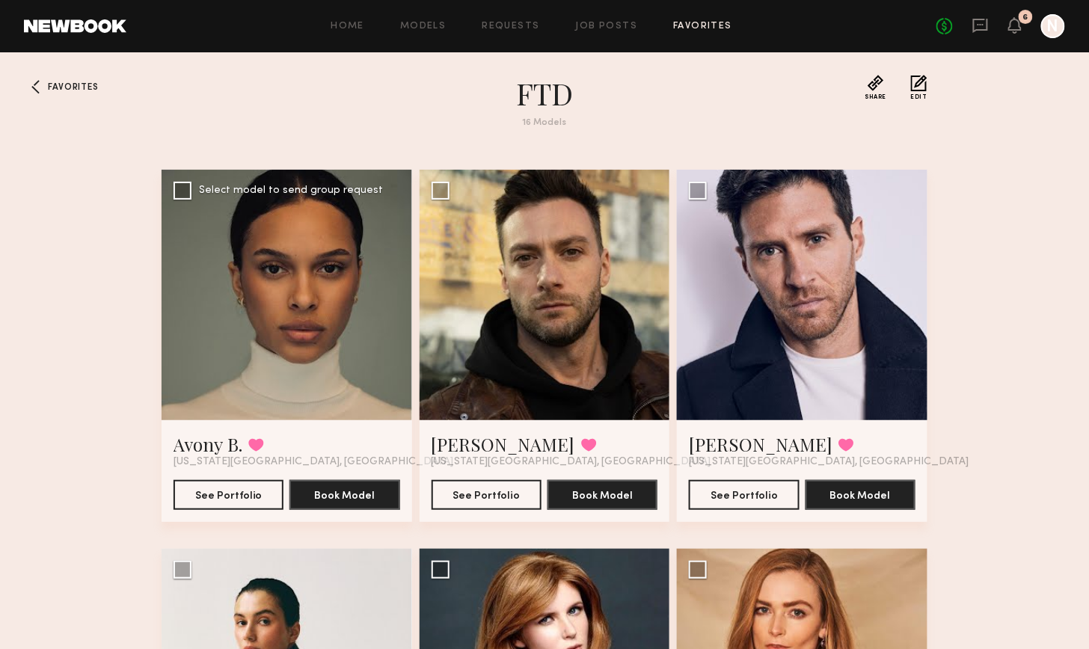
click at [257, 387] on div at bounding box center [286, 295] width 250 height 250
click at [212, 447] on link "Avony B." at bounding box center [207, 444] width 69 height 24
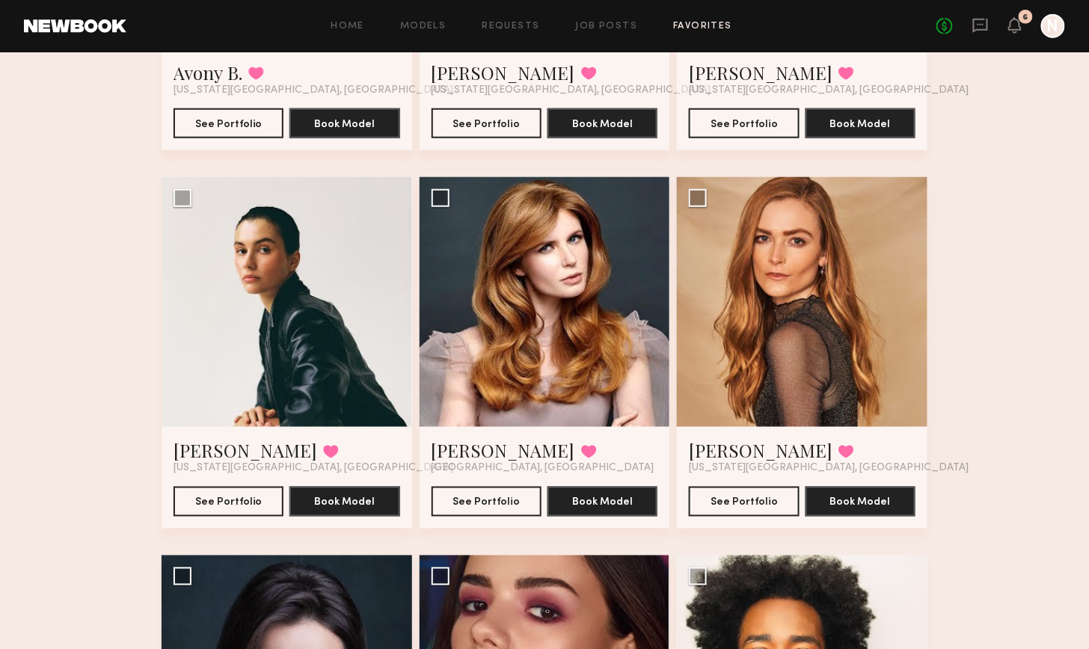
scroll to position [390, 0]
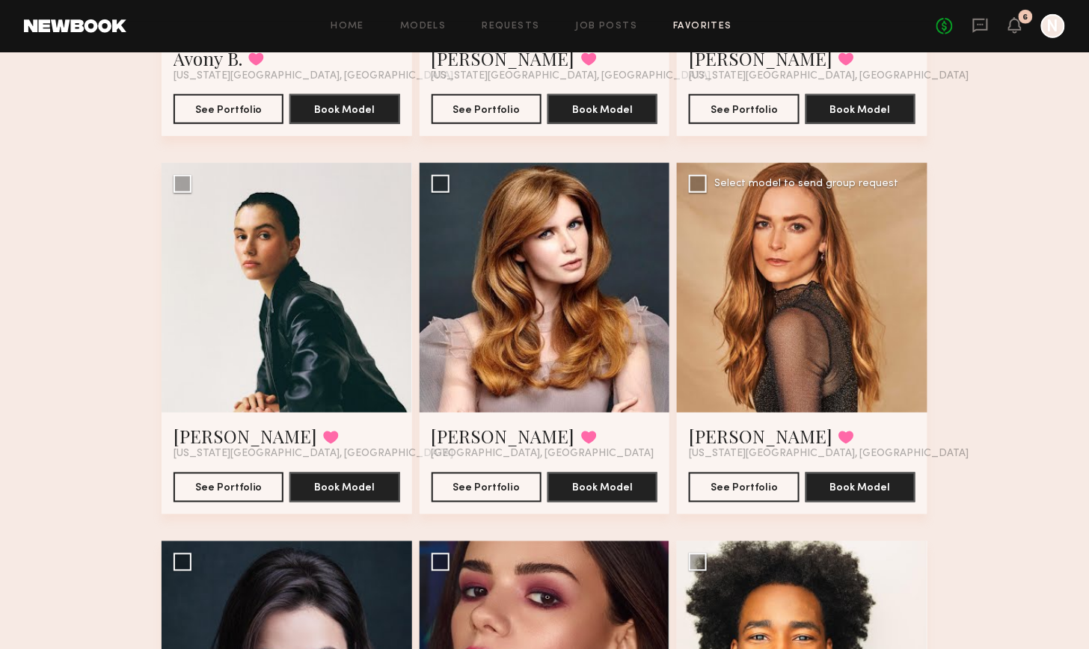
click at [771, 342] on div at bounding box center [802, 288] width 250 height 250
click at [720, 440] on link "Claire H." at bounding box center [761, 437] width 144 height 24
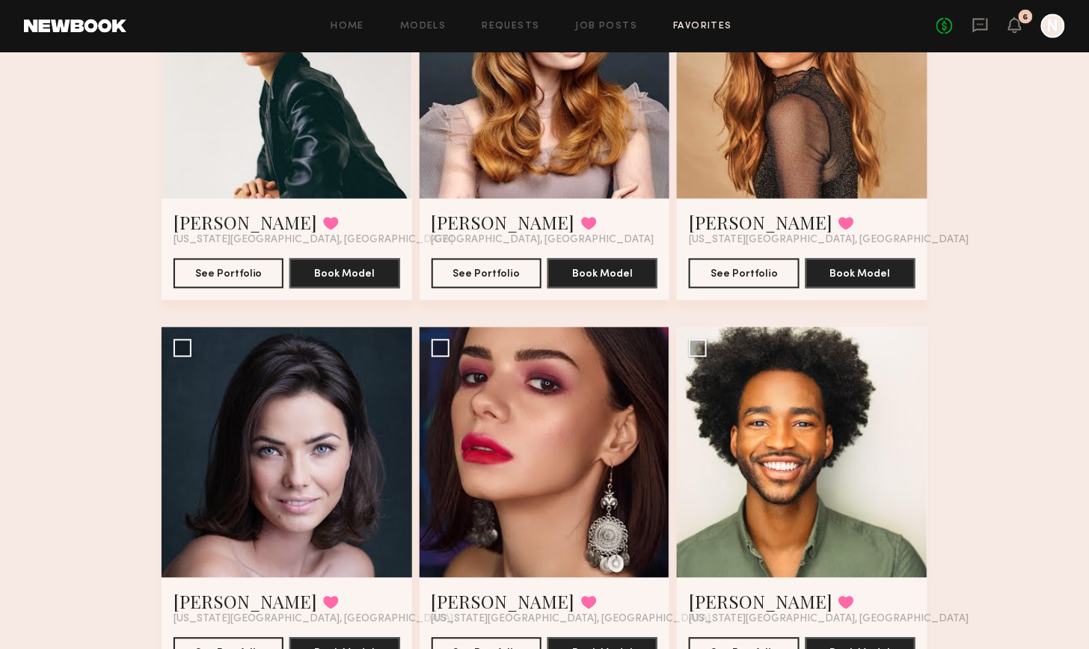
scroll to position [602, 0]
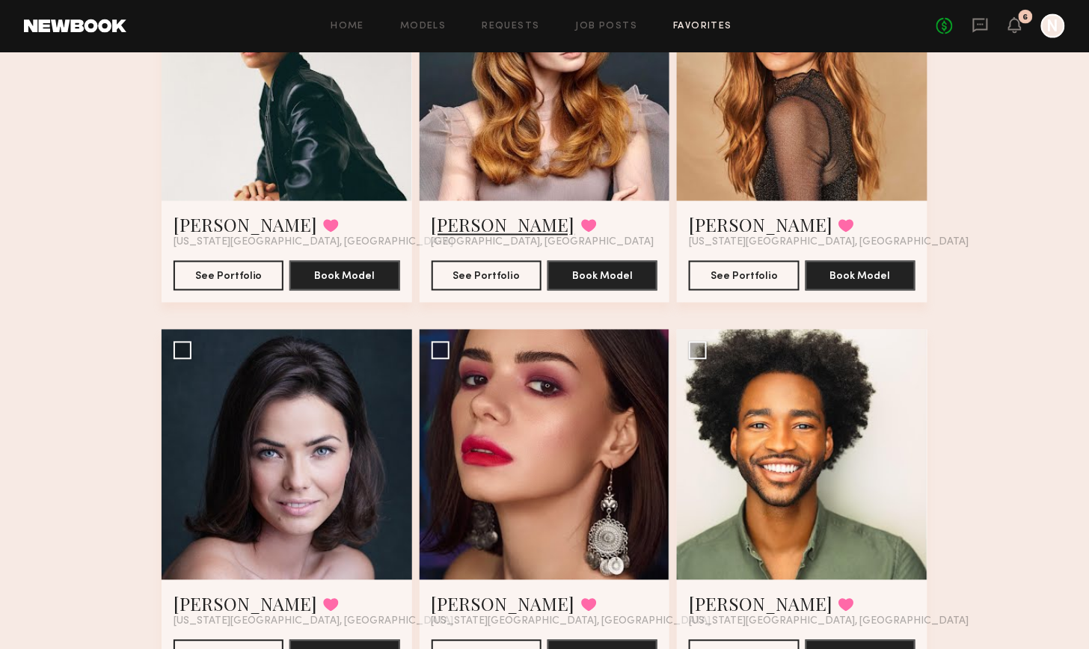
click at [476, 225] on link "IRINA I." at bounding box center [503, 225] width 144 height 24
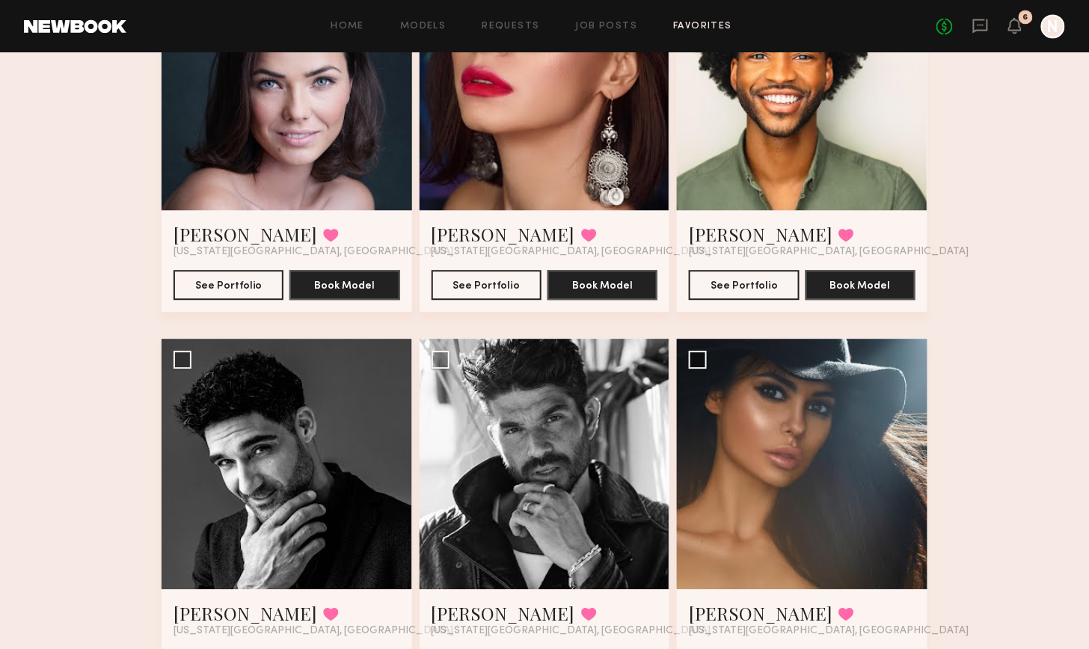
scroll to position [978, 0]
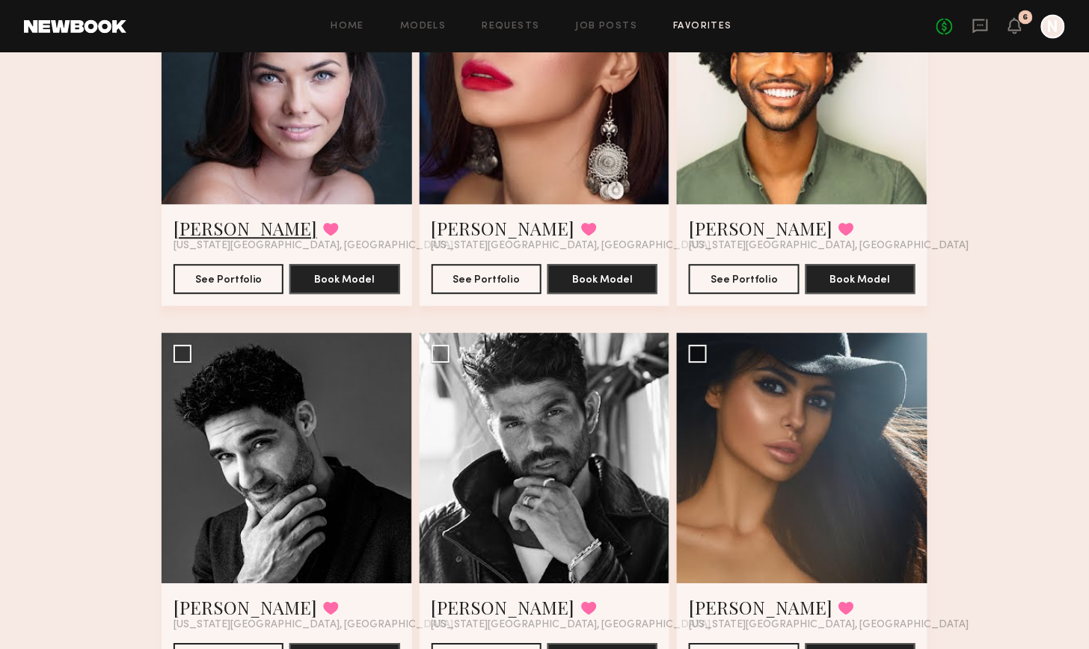
click at [222, 224] on link "Natalia B." at bounding box center [245, 228] width 144 height 24
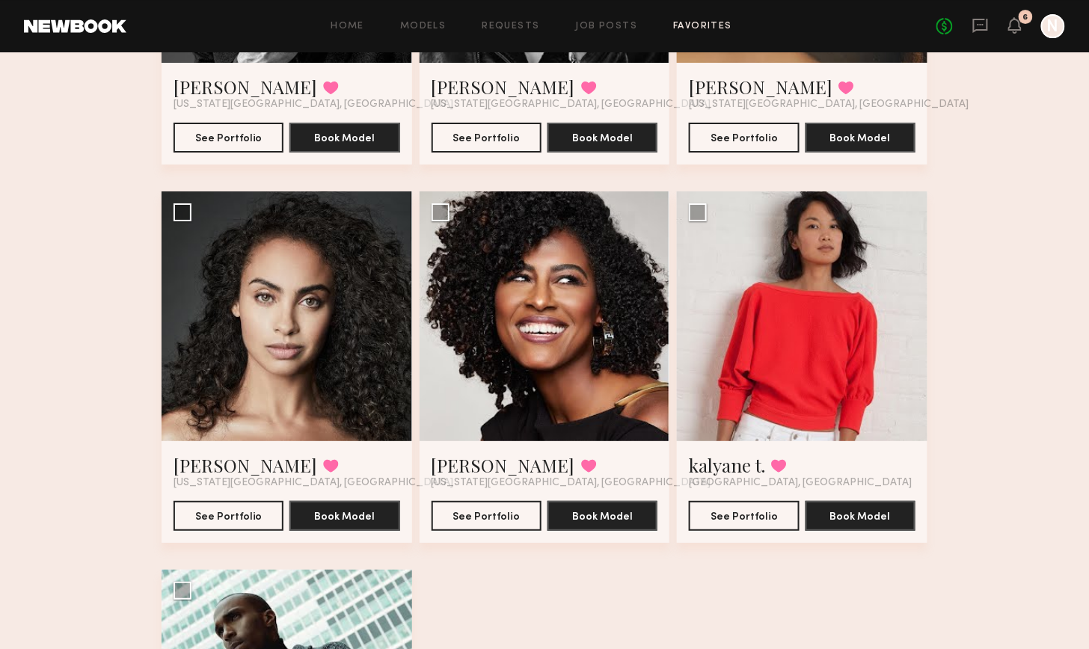
scroll to position [1553, 0]
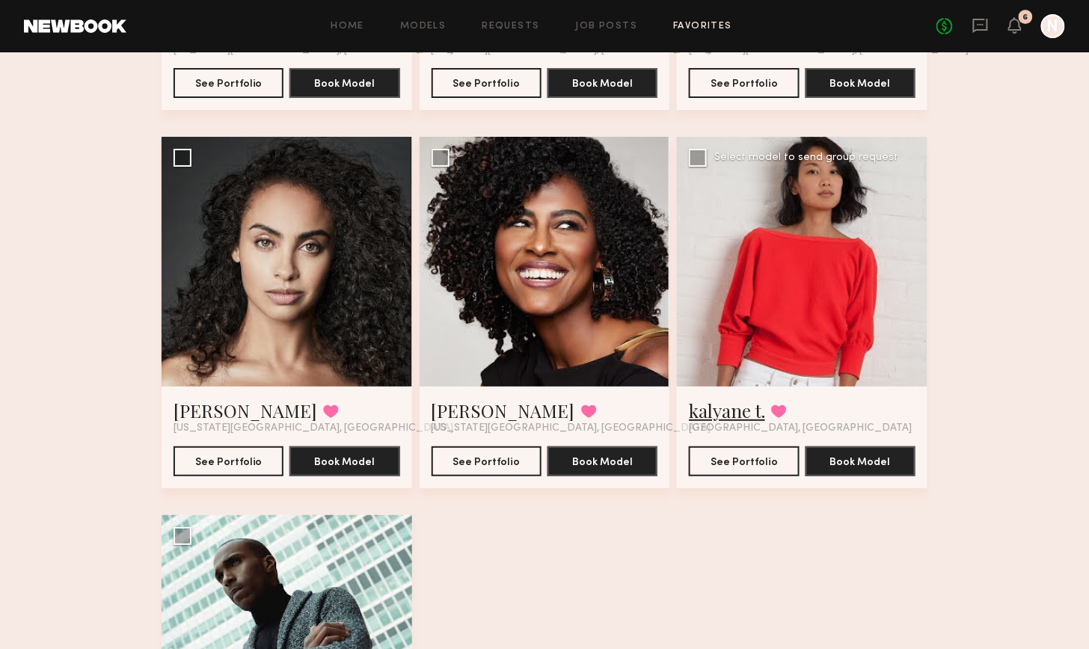
click at [721, 418] on link "kalyane t." at bounding box center [727, 410] width 76 height 24
click at [215, 409] on link "Marissa H." at bounding box center [245, 410] width 144 height 24
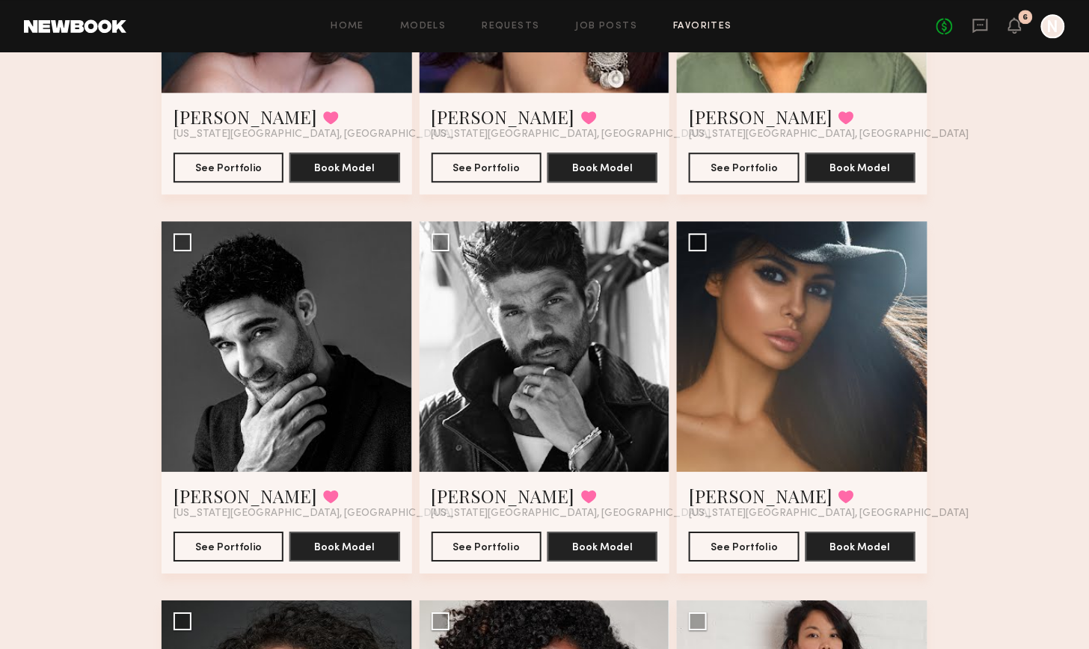
scroll to position [1085, 0]
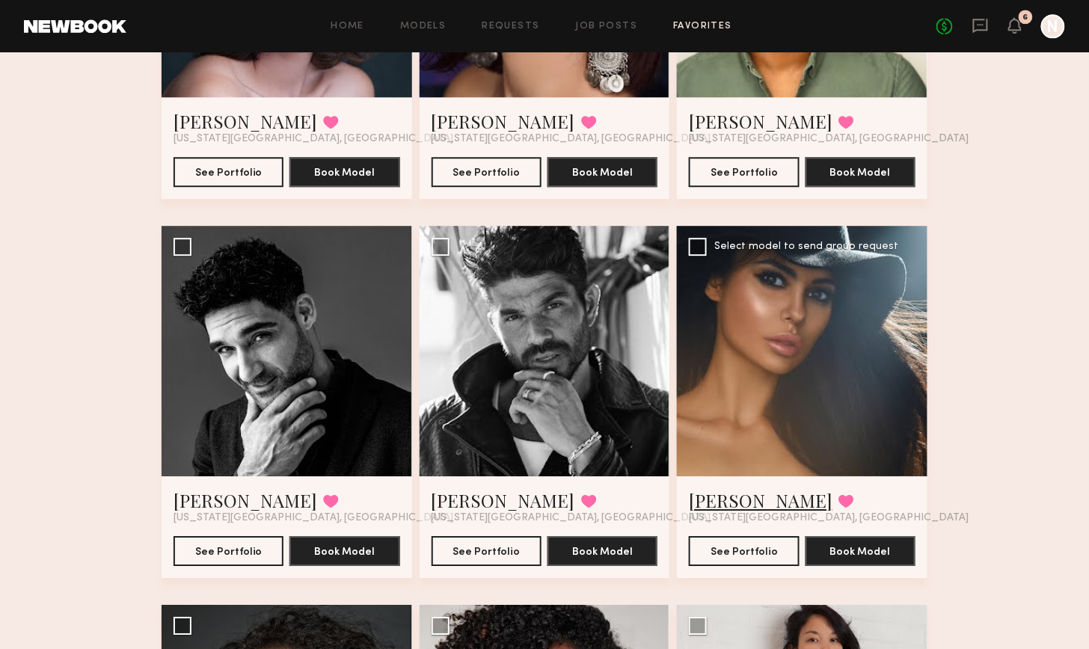
click at [724, 506] on link "Margo S." at bounding box center [761, 500] width 144 height 24
click at [838, 505] on button at bounding box center [846, 500] width 16 height 13
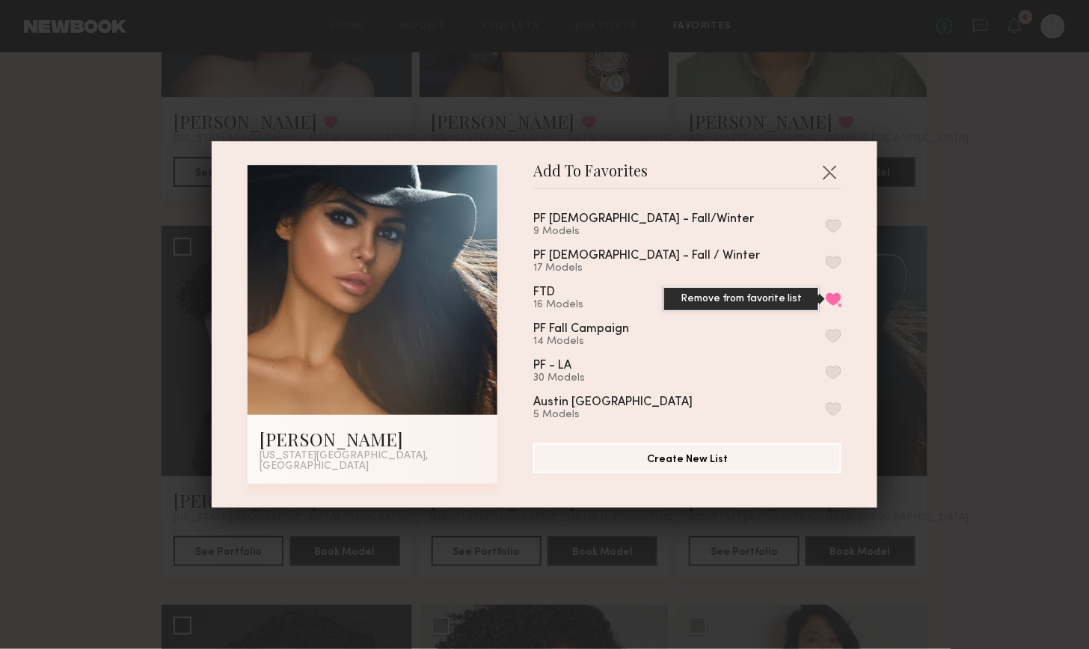
click at [835, 301] on button "Remove from favorite list" at bounding box center [833, 298] width 16 height 13
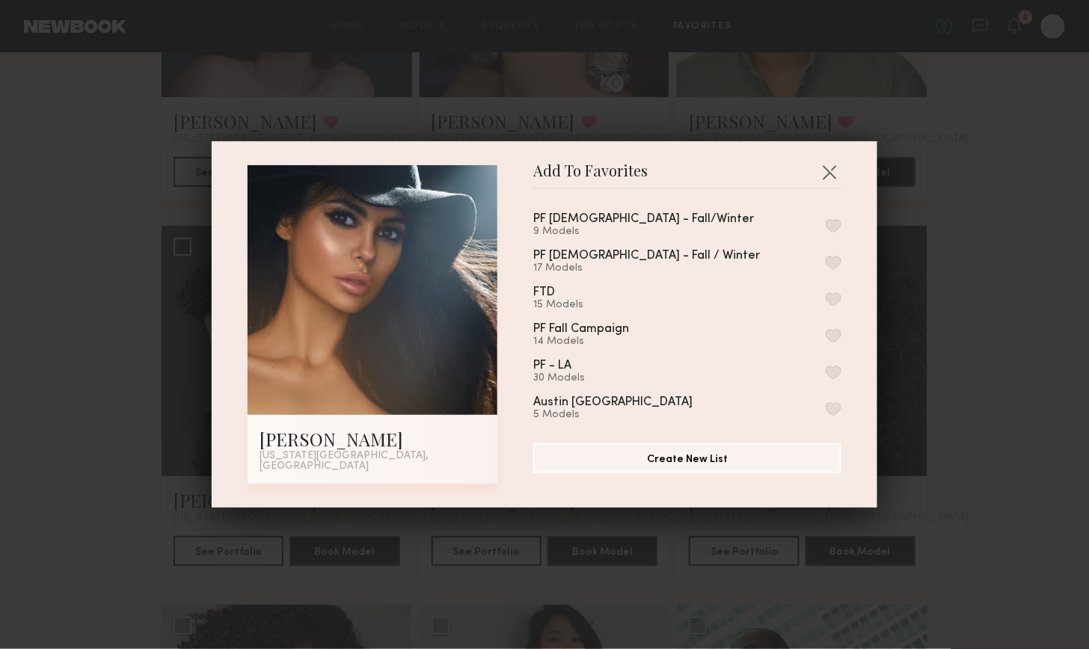
click at [924, 274] on div "Add To Favorites Margo S. New York City, NY Add To Favorites PF Males - Fall/Wi…" at bounding box center [544, 324] width 1089 height 649
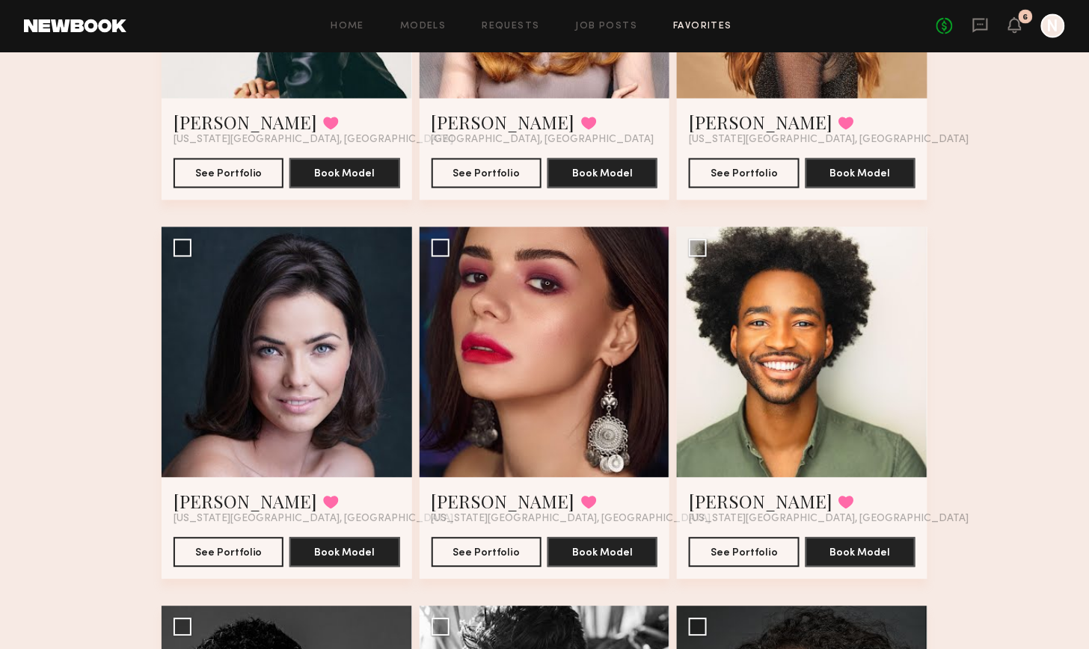
scroll to position [654, 0]
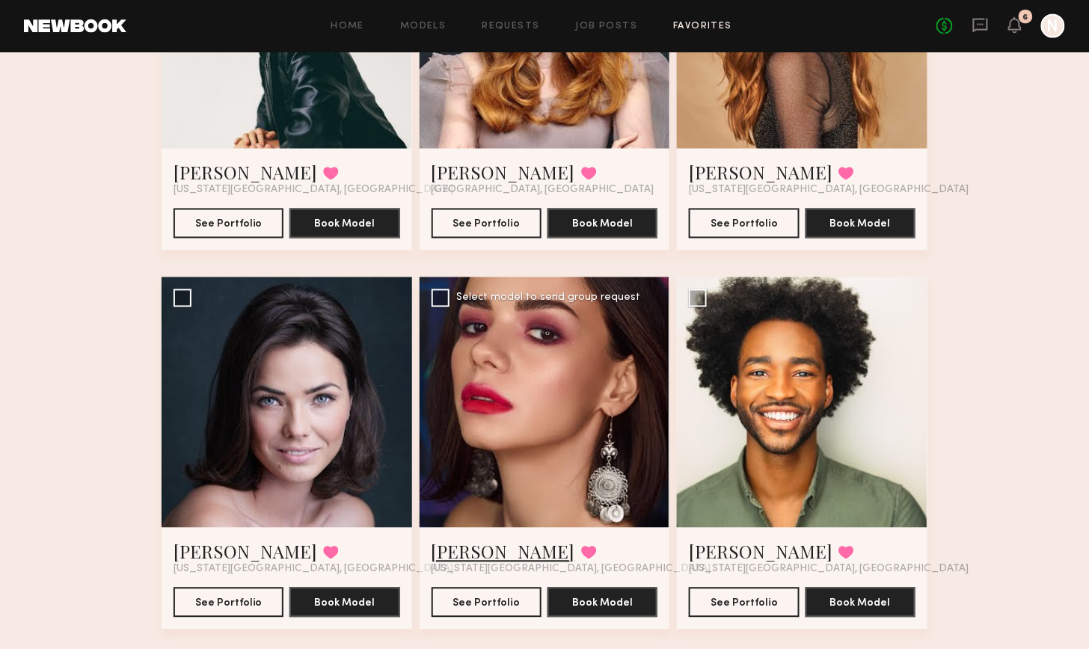
click at [464, 553] on link "Lyuba R." at bounding box center [503, 552] width 144 height 24
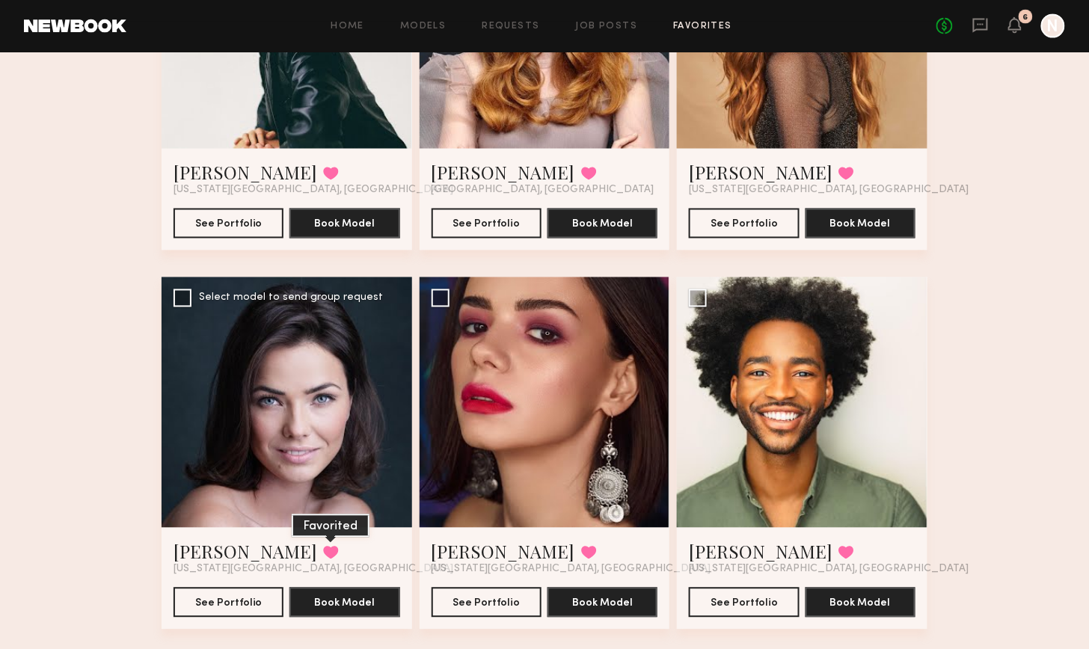
click at [323, 553] on button at bounding box center [331, 552] width 16 height 13
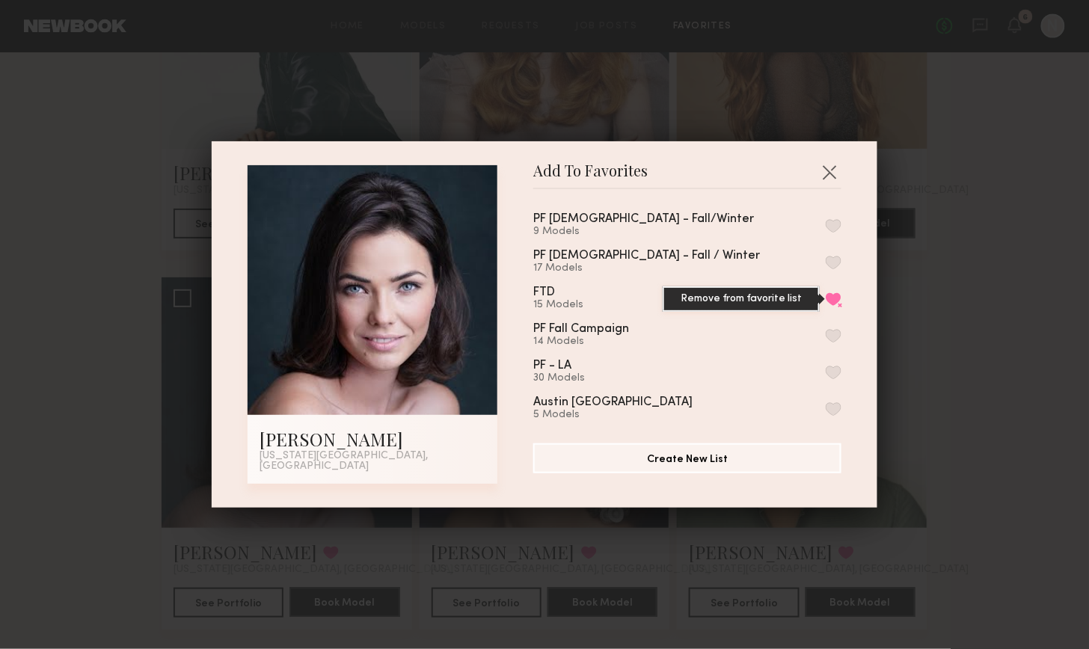
click at [837, 303] on button "Remove from favorite list" at bounding box center [833, 298] width 16 height 13
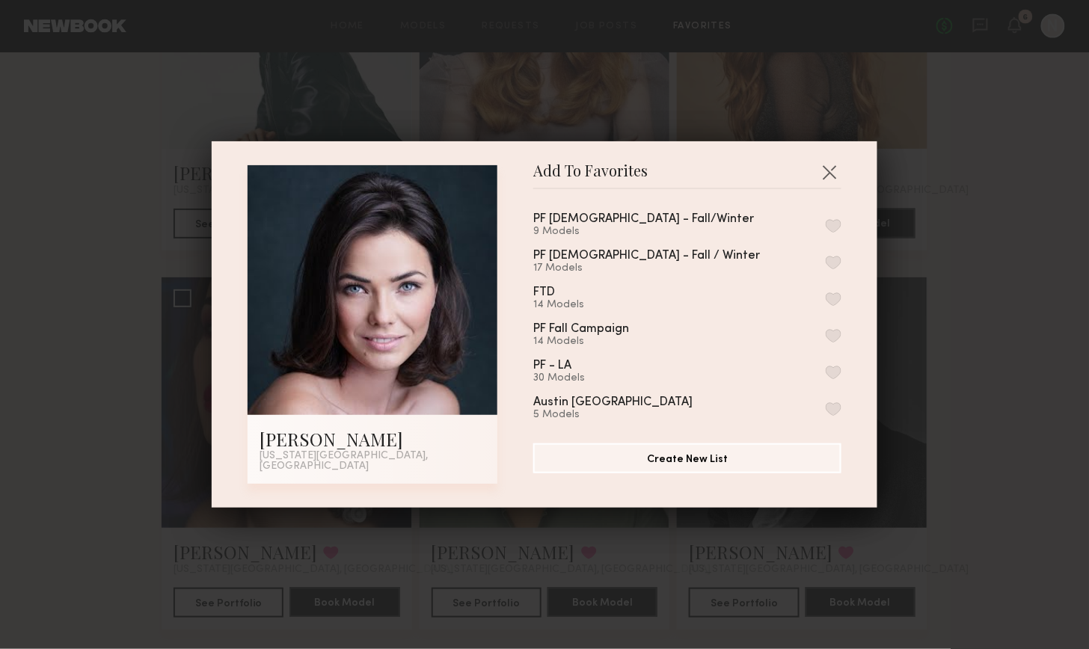
click at [1003, 292] on div "Add To Favorites Natalia B. New York City, NY Add To Favorites PF Males - Fall/…" at bounding box center [544, 324] width 1089 height 649
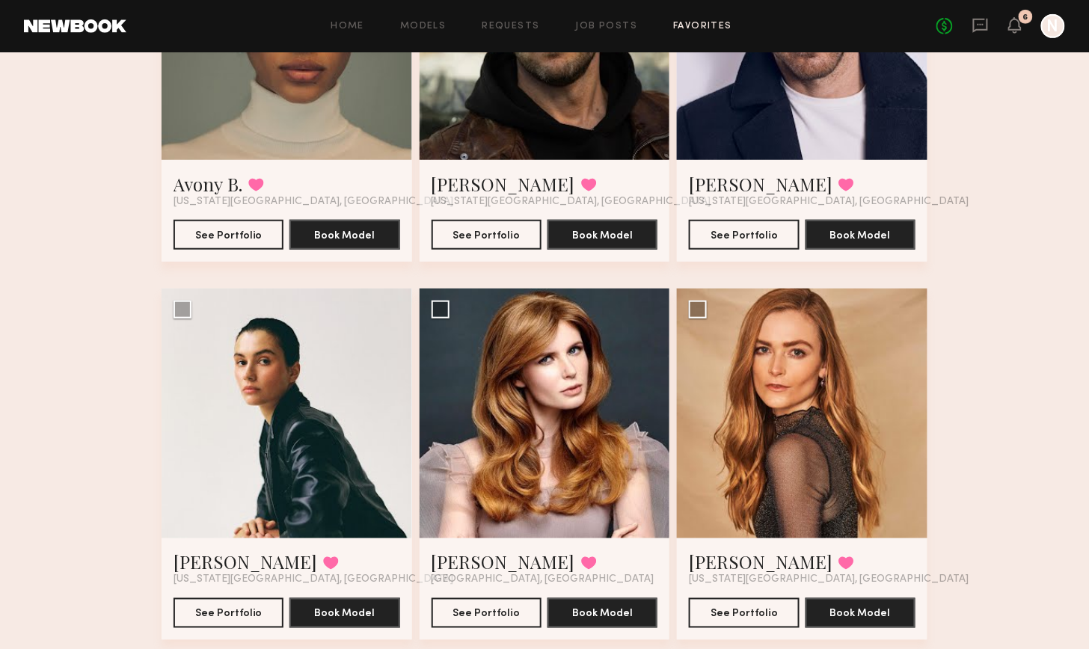
scroll to position [266, 0]
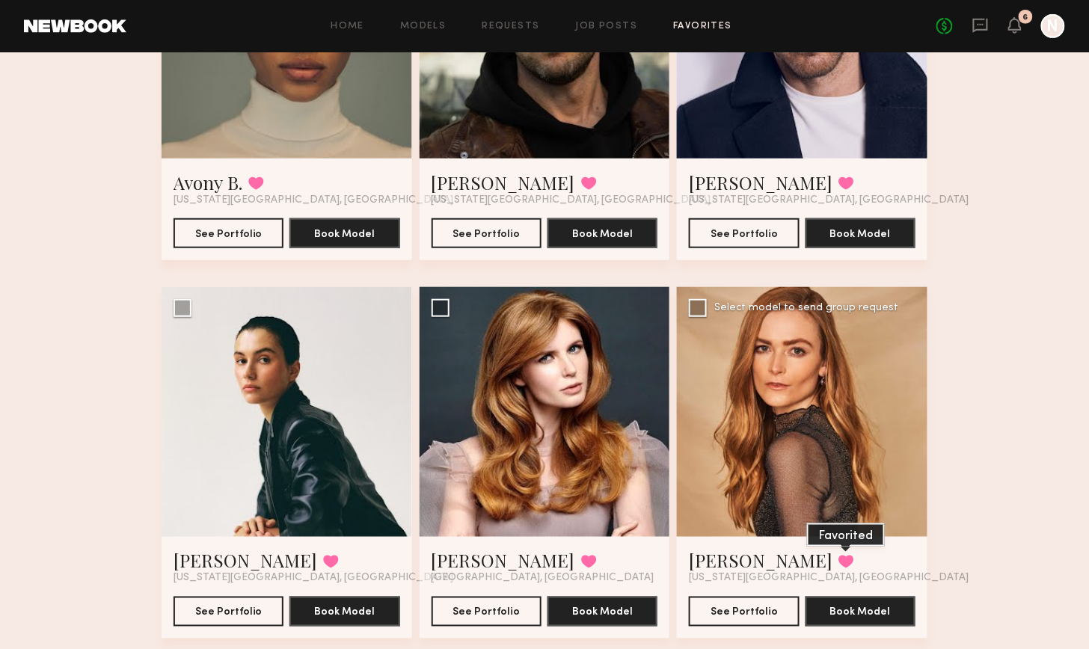
click at [838, 564] on button at bounding box center [846, 561] width 16 height 13
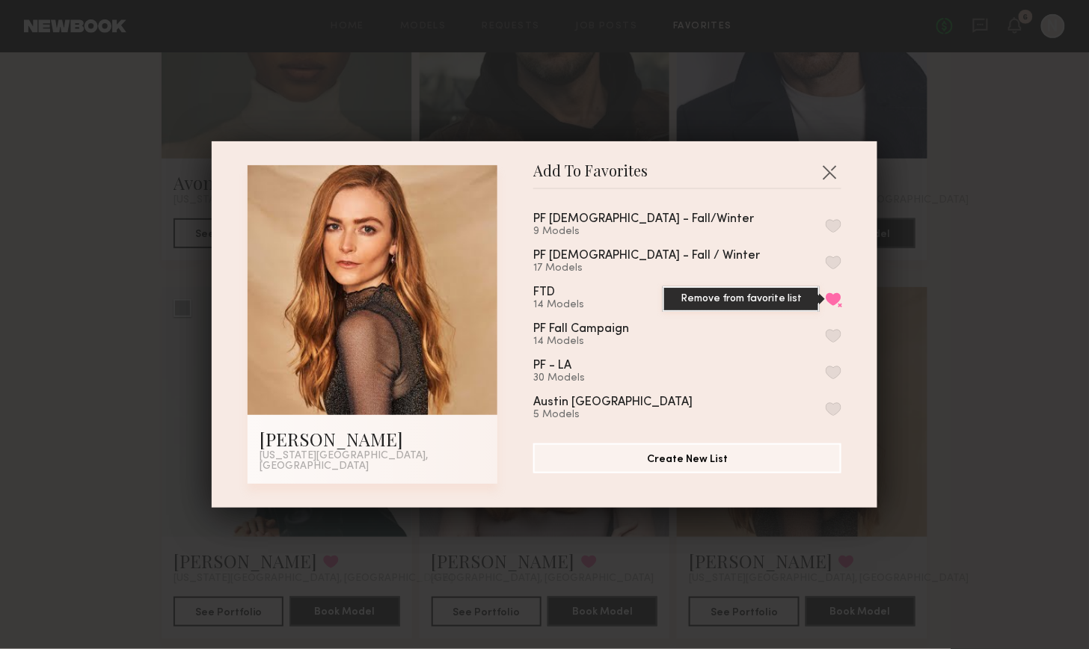
click at [834, 301] on button "Remove from favorite list" at bounding box center [833, 298] width 16 height 13
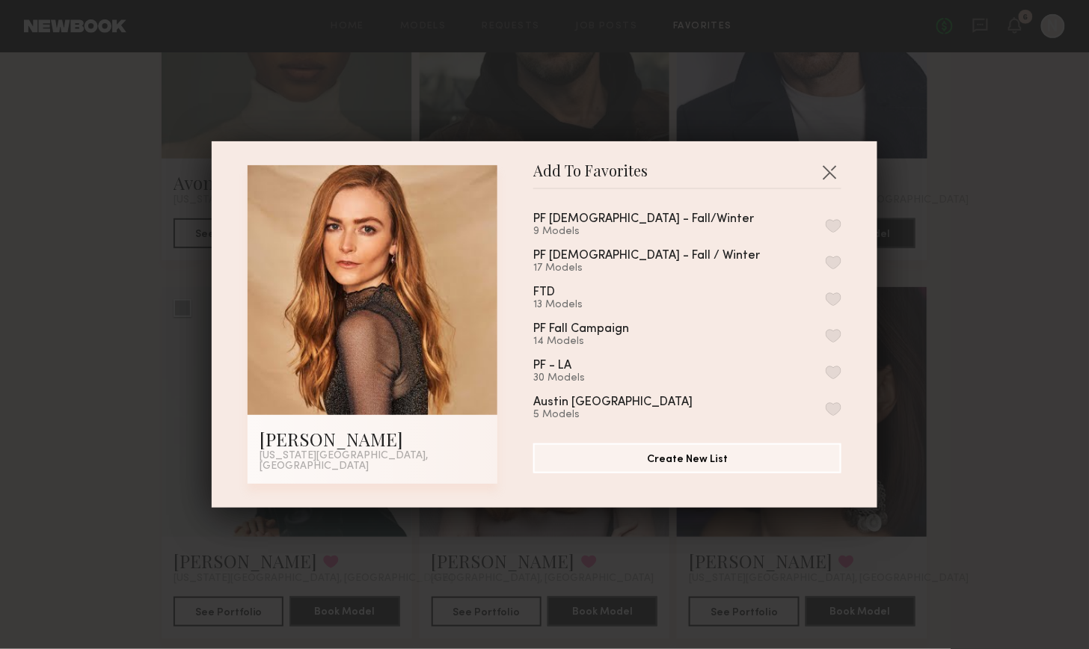
click at [959, 283] on div "Add To Favorites Claire H. New York City, NY Add To Favorites PF Males - Fall/W…" at bounding box center [544, 324] width 1089 height 649
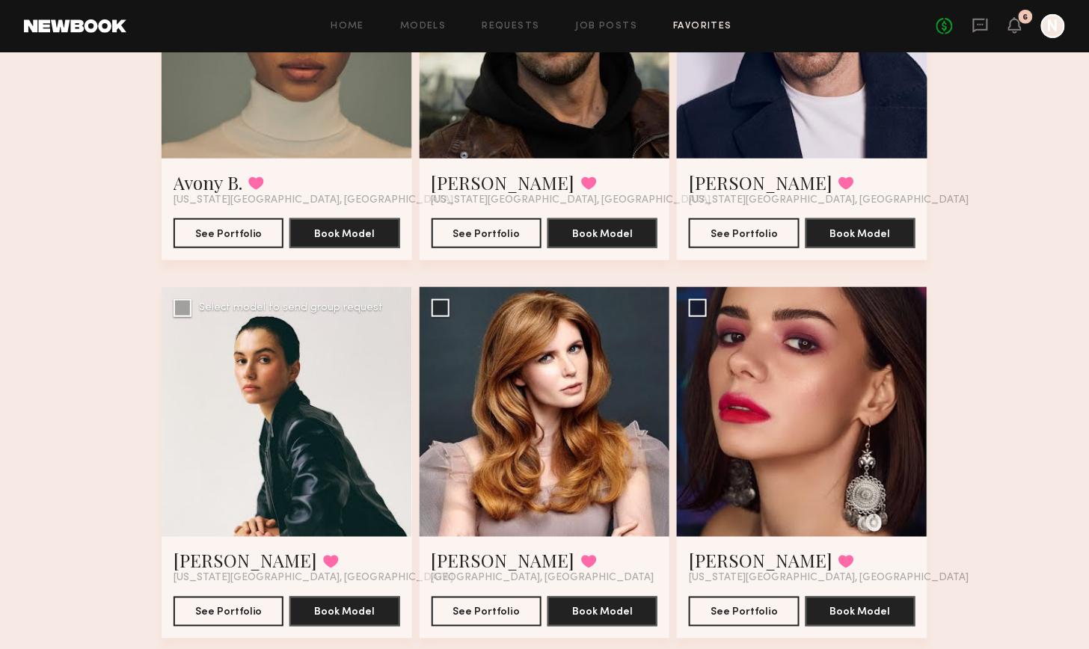
click at [266, 504] on div at bounding box center [286, 412] width 250 height 250
click at [203, 560] on link "Anna P." at bounding box center [245, 561] width 144 height 24
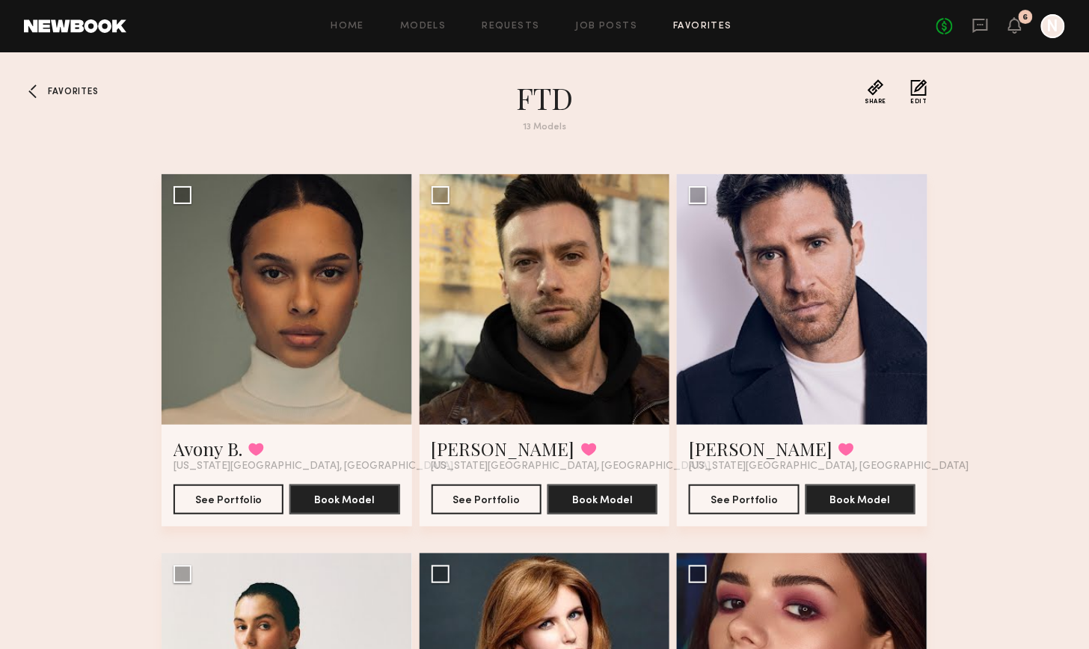
click at [58, 92] on span "Favorites" at bounding box center [73, 91] width 50 height 9
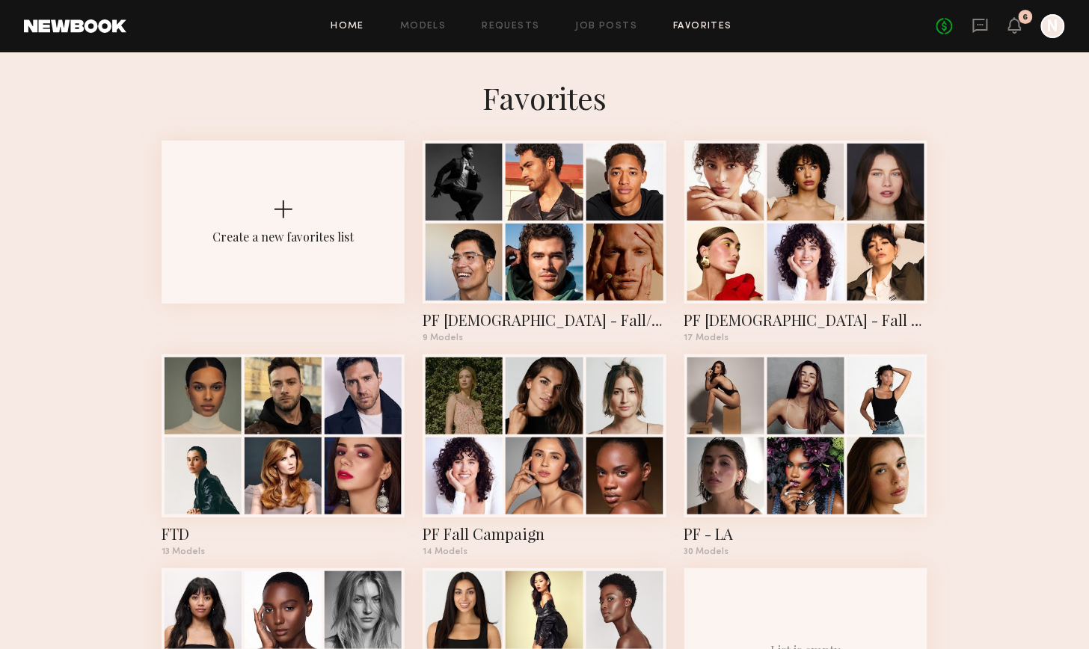
click at [359, 24] on link "Home" at bounding box center [348, 27] width 34 height 10
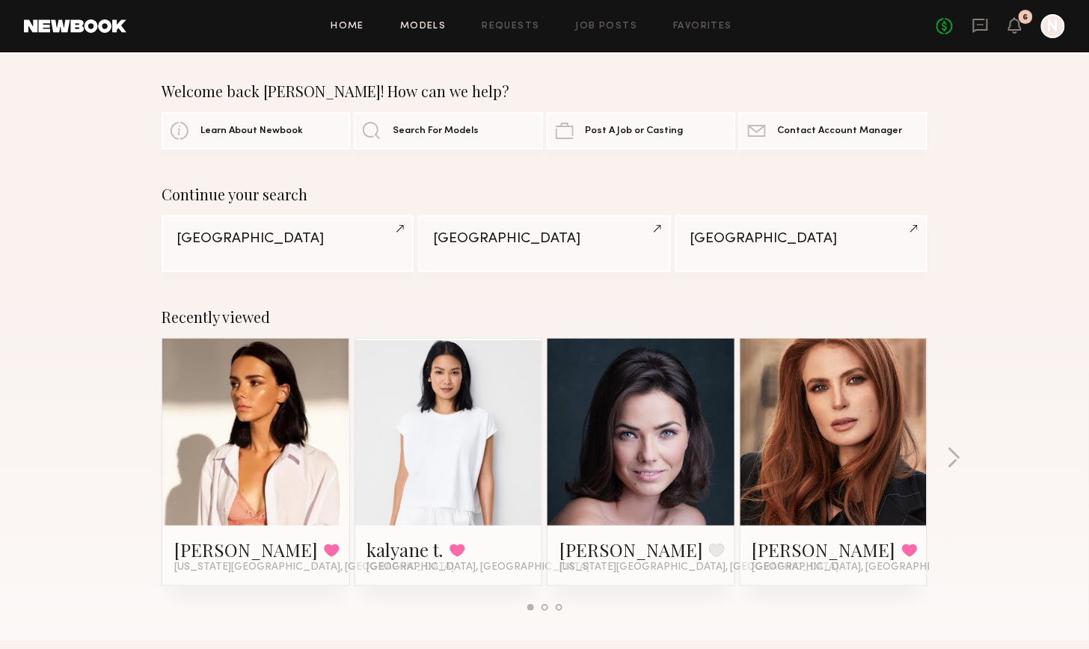
click at [424, 26] on link "Models" at bounding box center [423, 27] width 46 height 10
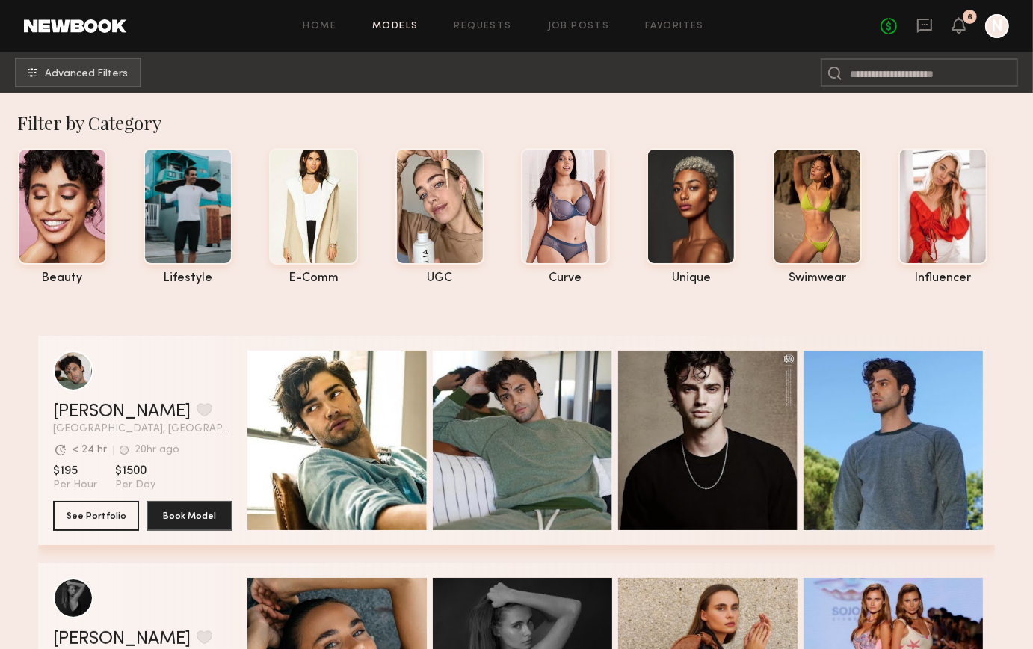
click at [116, 87] on common-button "Advanced Filters" at bounding box center [78, 73] width 126 height 30
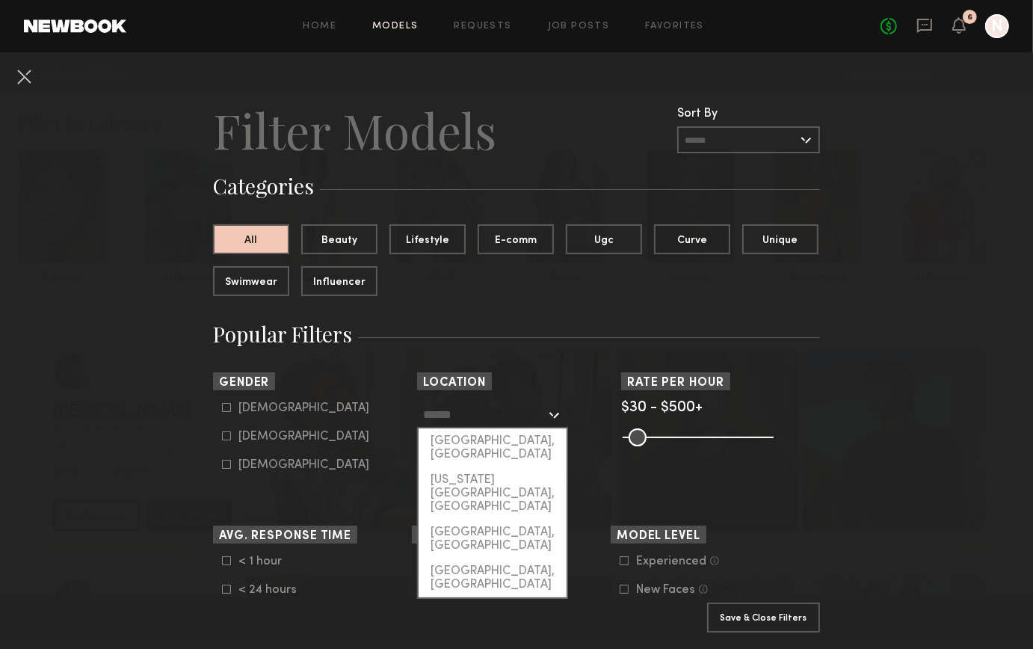
click at [470, 423] on input "text" at bounding box center [484, 413] width 123 height 25
click at [467, 467] on div "New York City, NY" at bounding box center [493, 493] width 148 height 52
type input "**********"
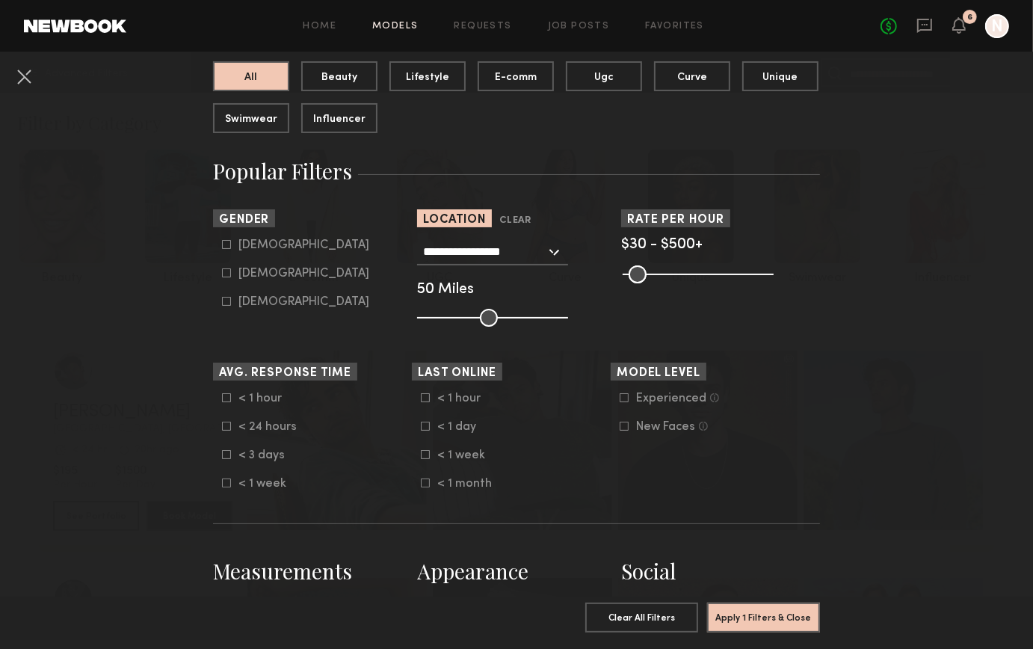
scroll to position [167, 0]
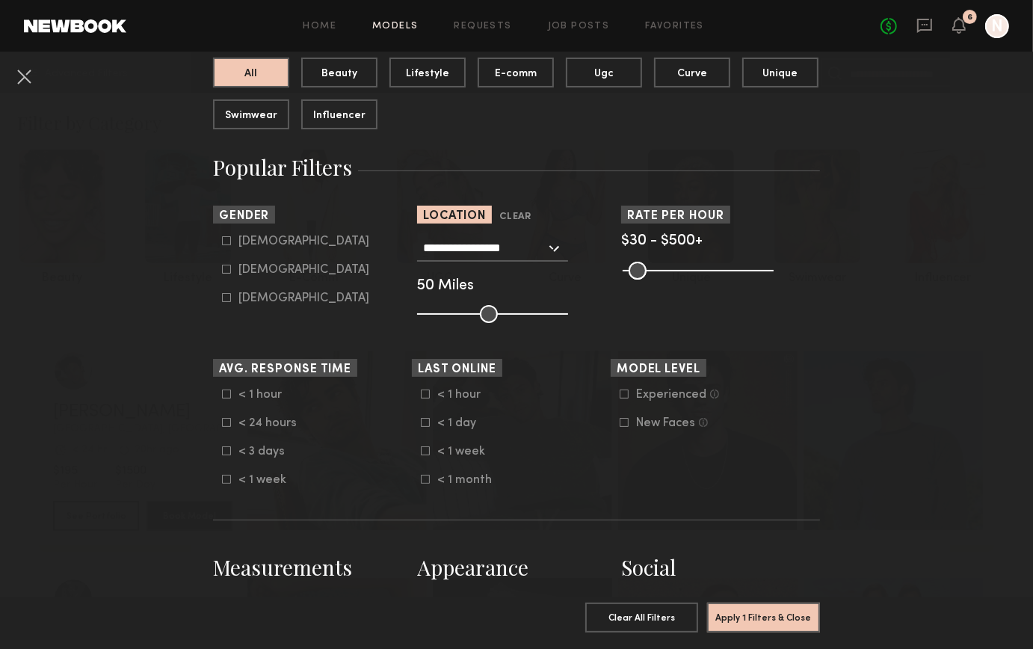
click at [427, 455] on icon at bounding box center [425, 450] width 9 height 9
click at [224, 455] on icon at bounding box center [226, 450] width 9 height 9
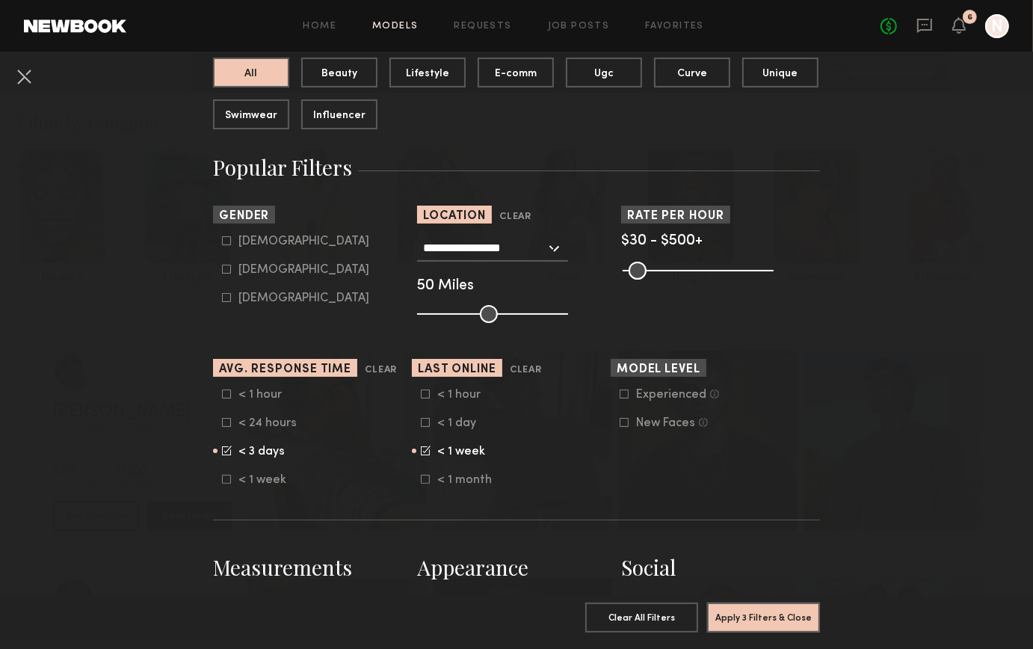
click at [224, 271] on icon at bounding box center [226, 269] width 9 height 9
type input "**"
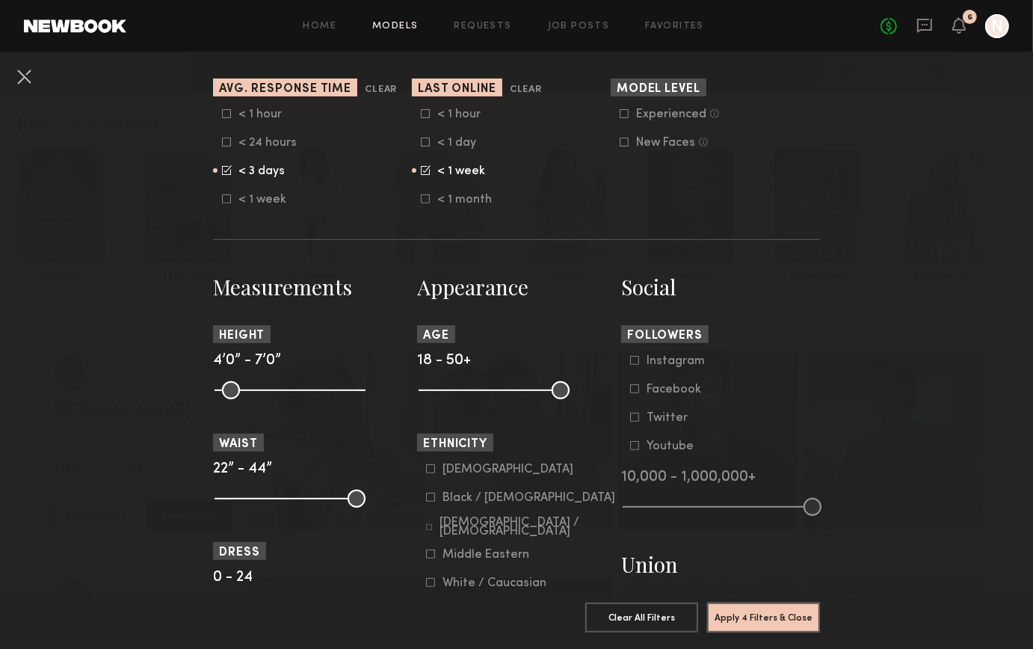
scroll to position [453, 0]
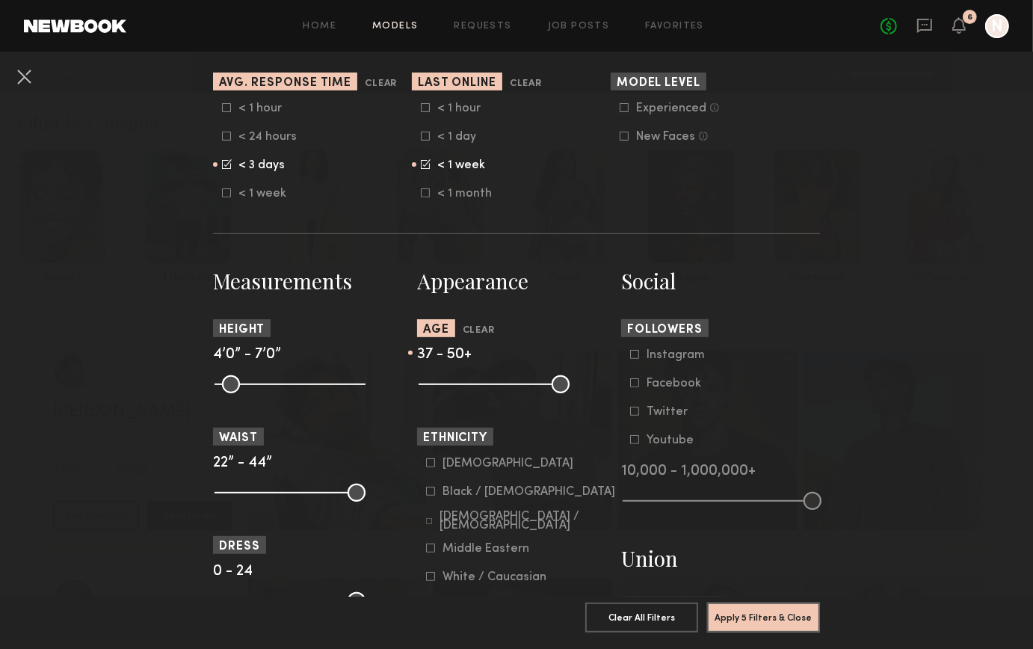
drag, startPoint x: 430, startPoint y: 395, endPoint x: 505, endPoint y: 393, distance: 74.8
type input "**"
click at [505, 393] on input "range" at bounding box center [494, 384] width 151 height 18
click at [779, 630] on button "Apply 5 Filters & Close" at bounding box center [763, 617] width 113 height 30
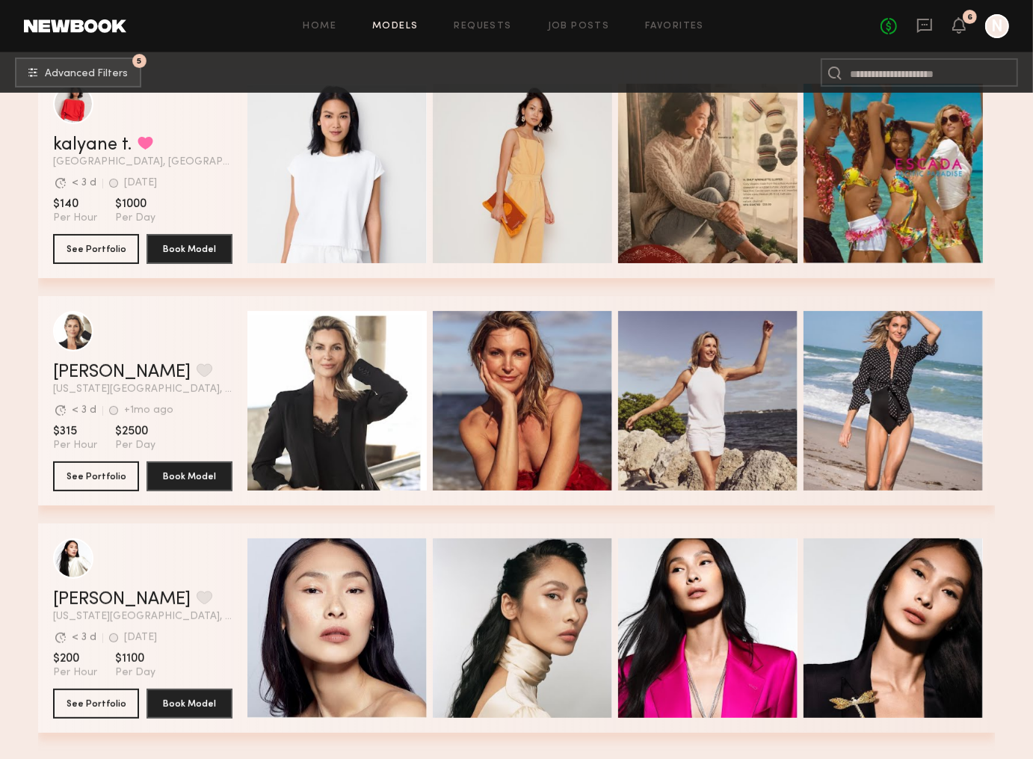
scroll to position [277, 0]
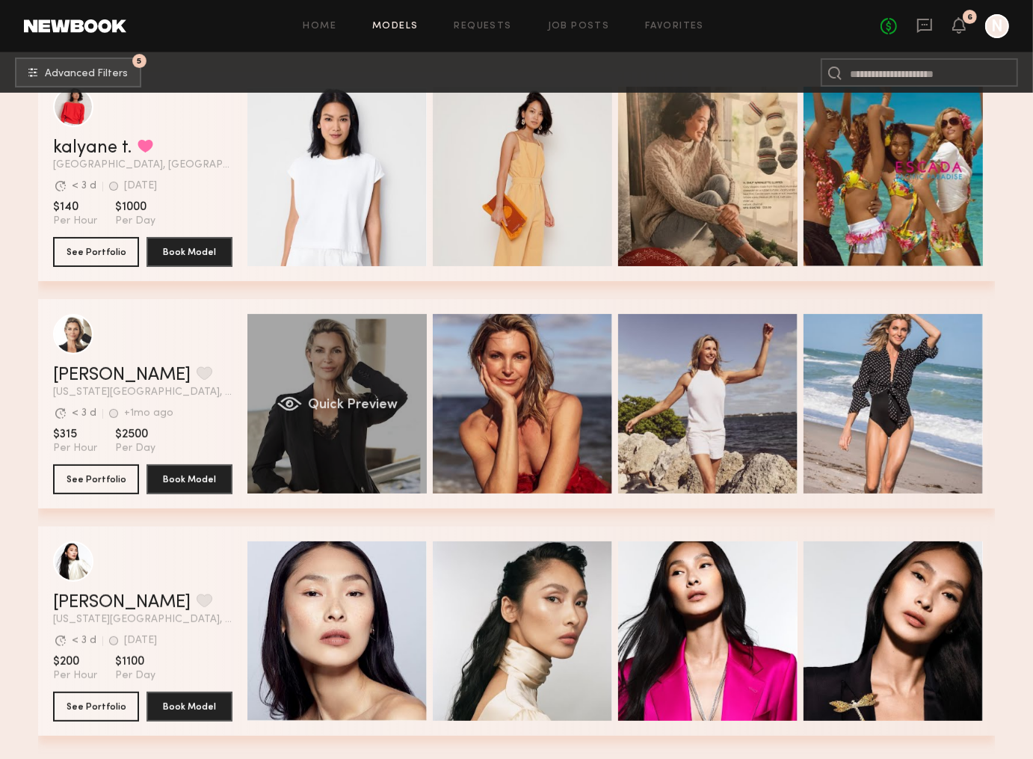
click at [360, 401] on span "Quick Preview" at bounding box center [353, 404] width 90 height 13
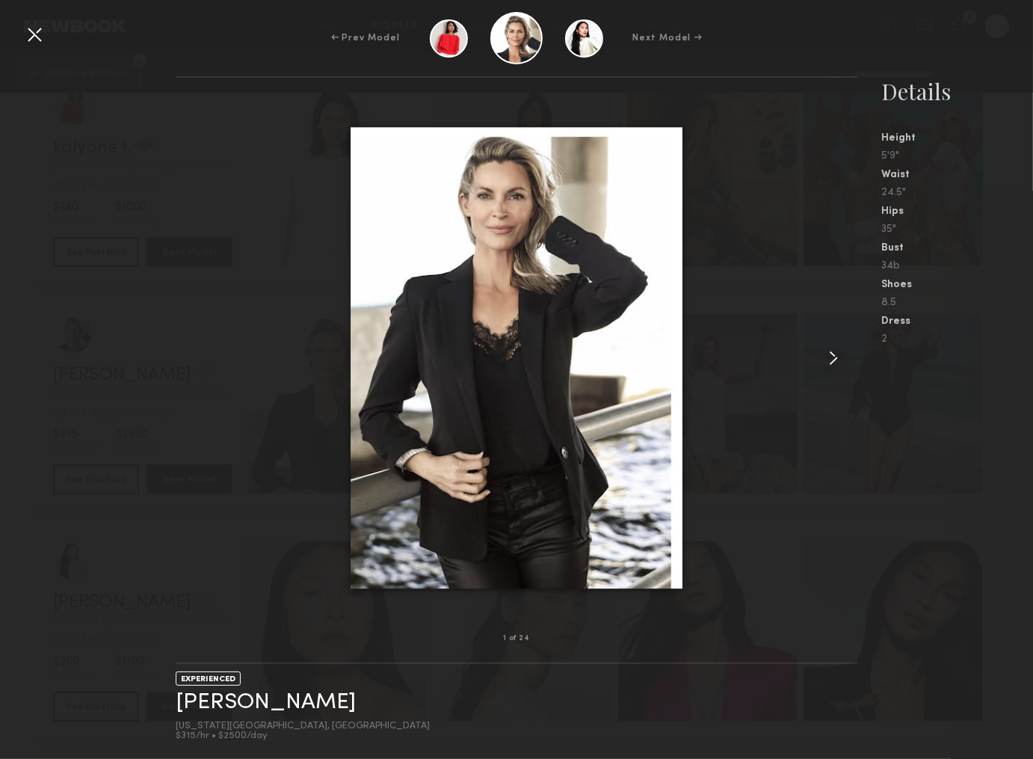
click at [825, 363] on common-icon at bounding box center [834, 358] width 24 height 24
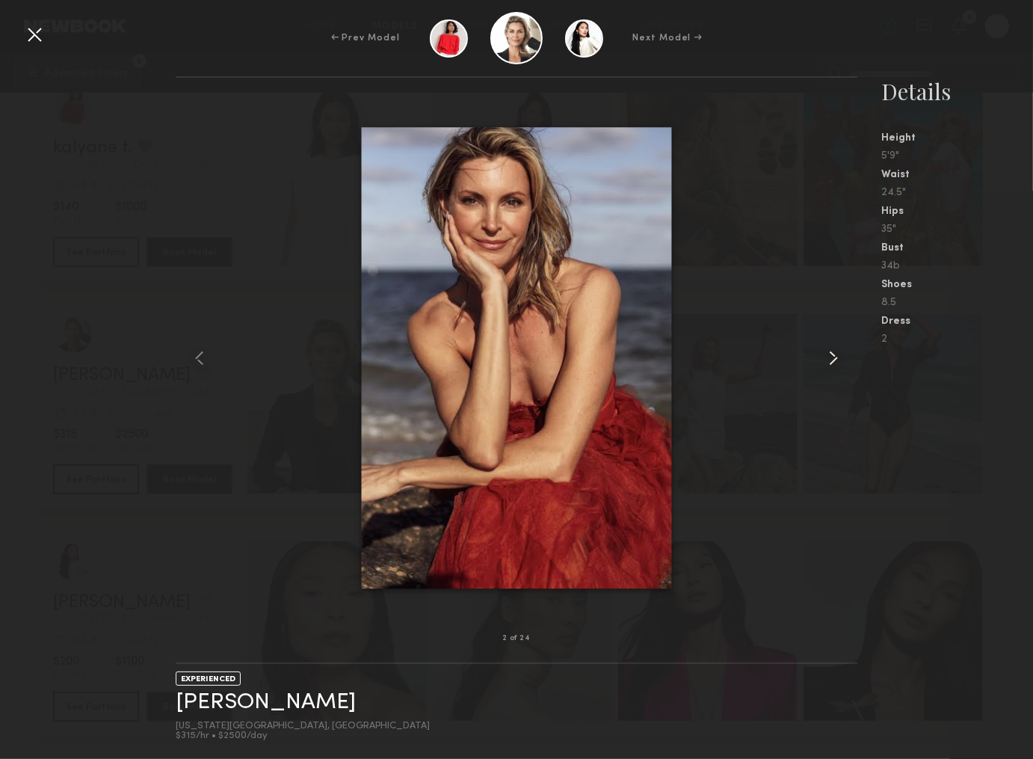
click at [825, 363] on common-icon at bounding box center [834, 358] width 24 height 24
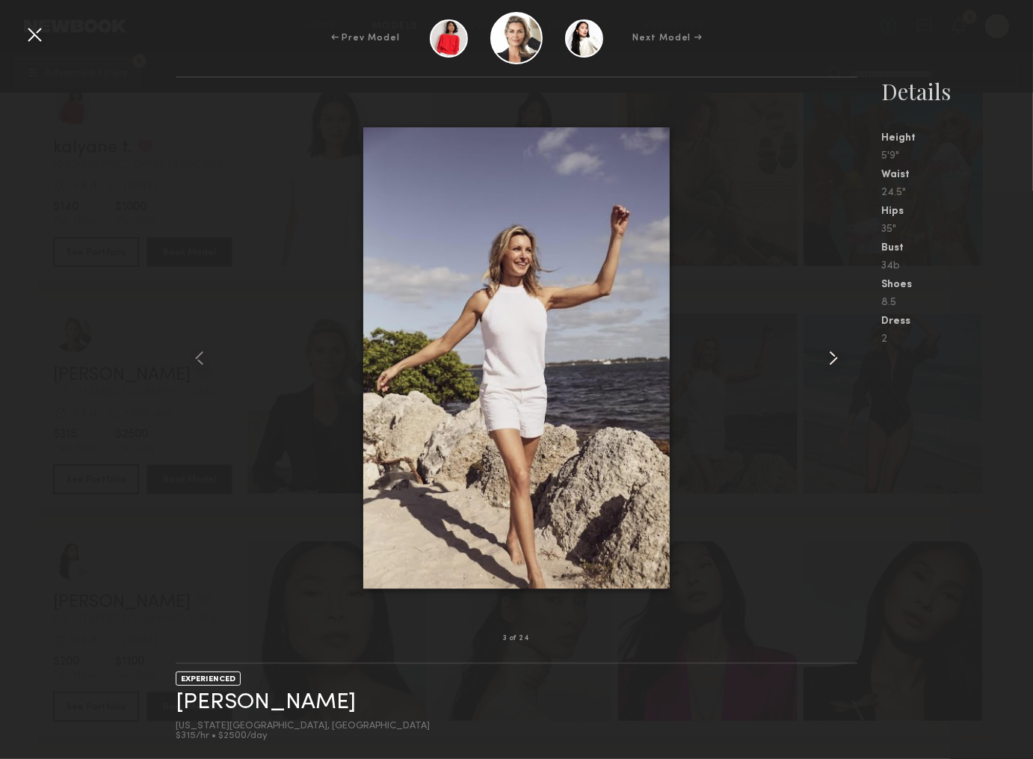
click at [825, 363] on common-icon at bounding box center [834, 358] width 24 height 24
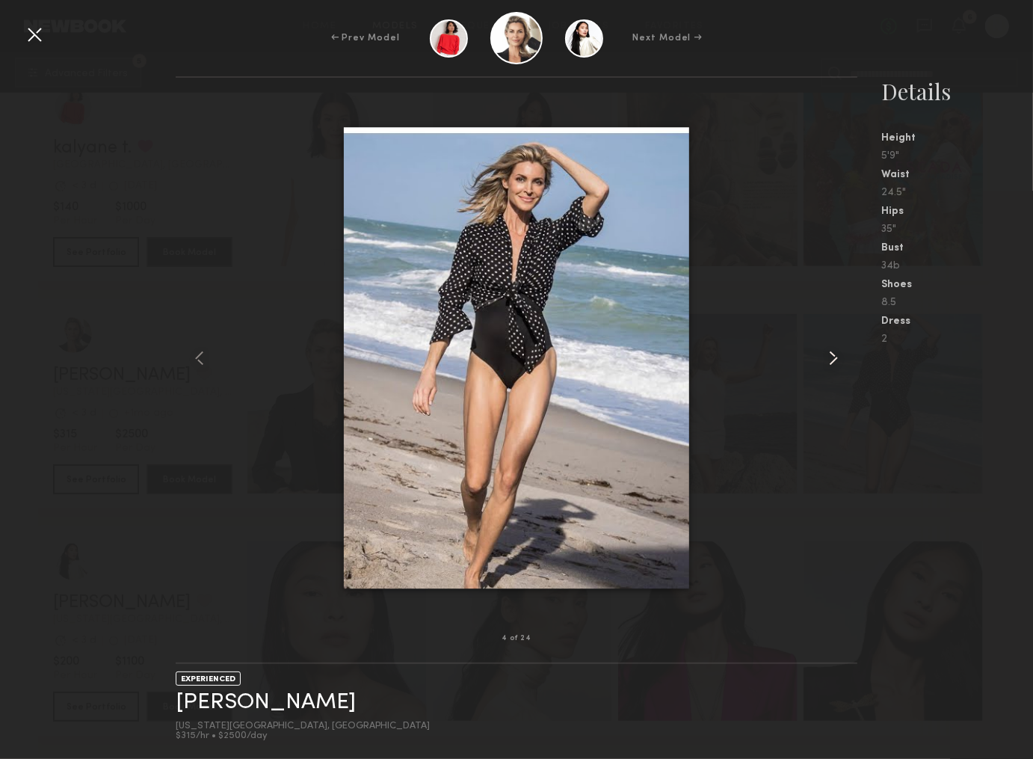
click at [825, 363] on common-icon at bounding box center [834, 358] width 24 height 24
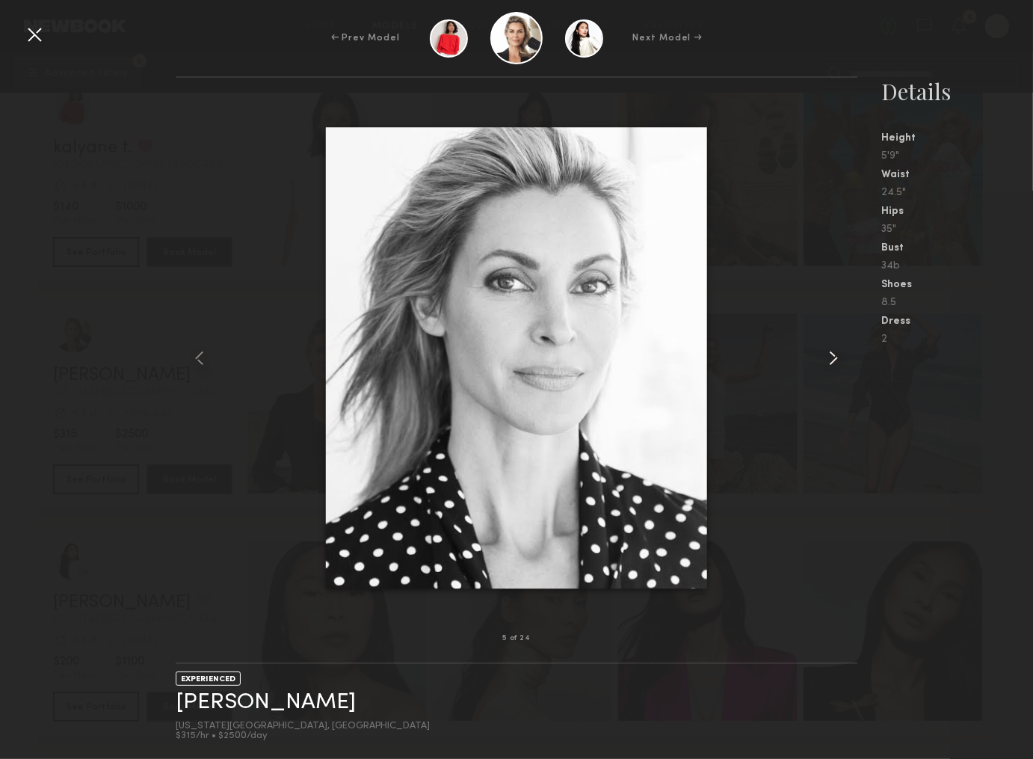
click at [825, 363] on common-icon at bounding box center [834, 358] width 24 height 24
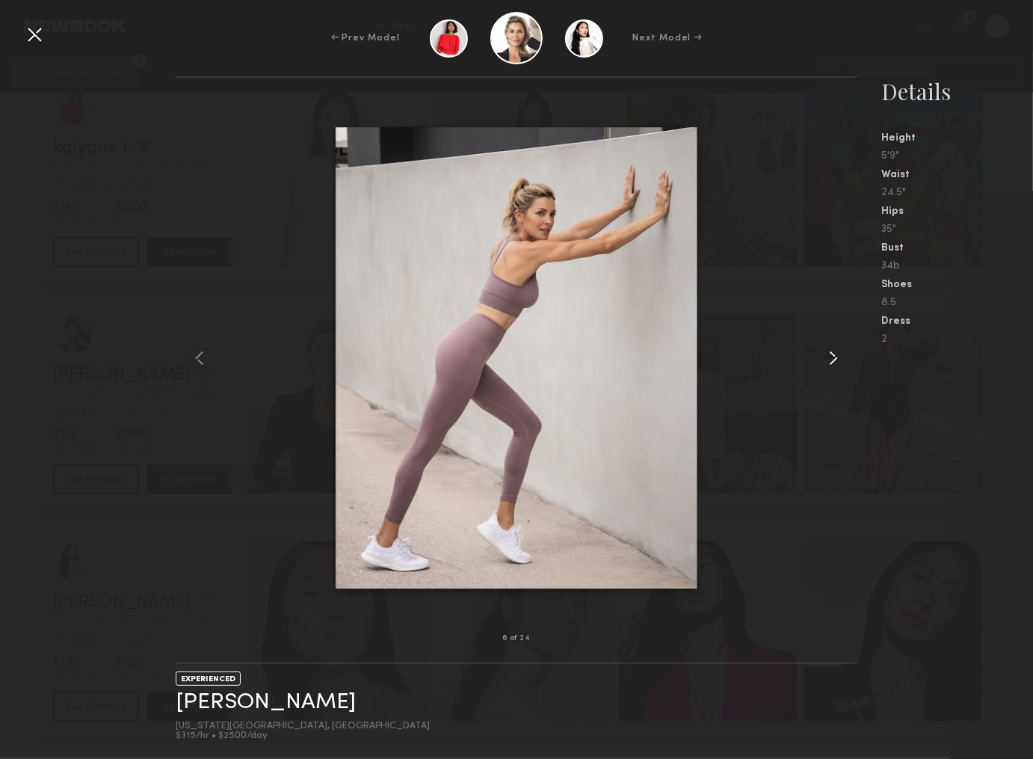
click at [825, 364] on common-icon at bounding box center [834, 358] width 24 height 24
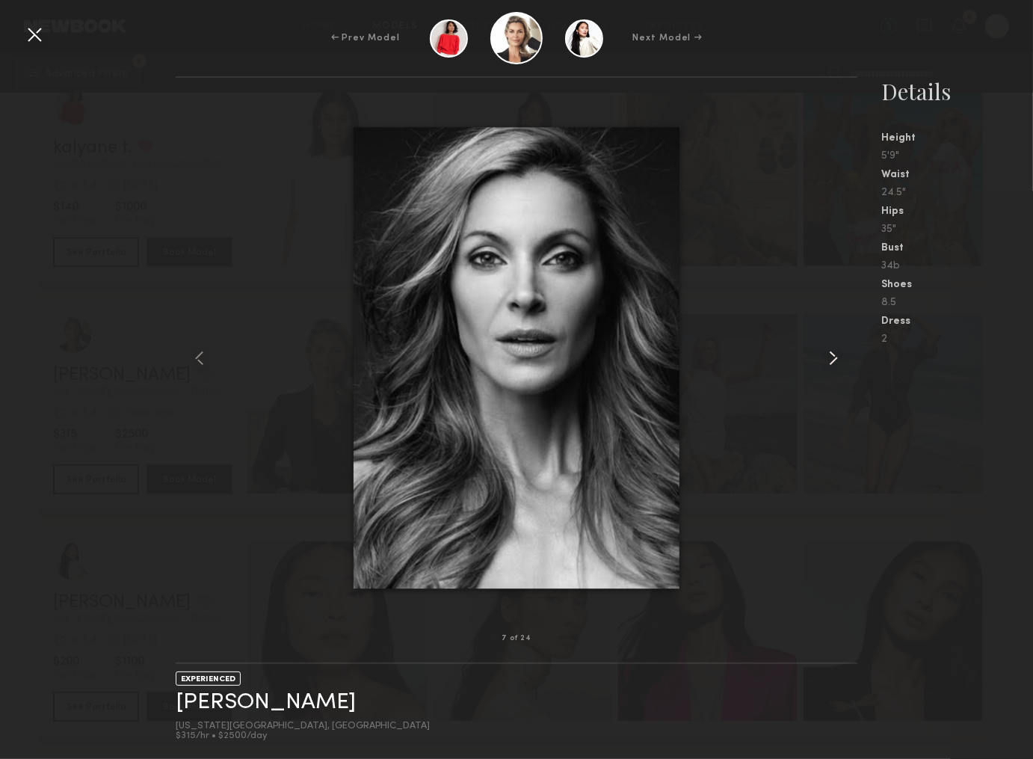
click at [825, 364] on common-icon at bounding box center [834, 358] width 24 height 24
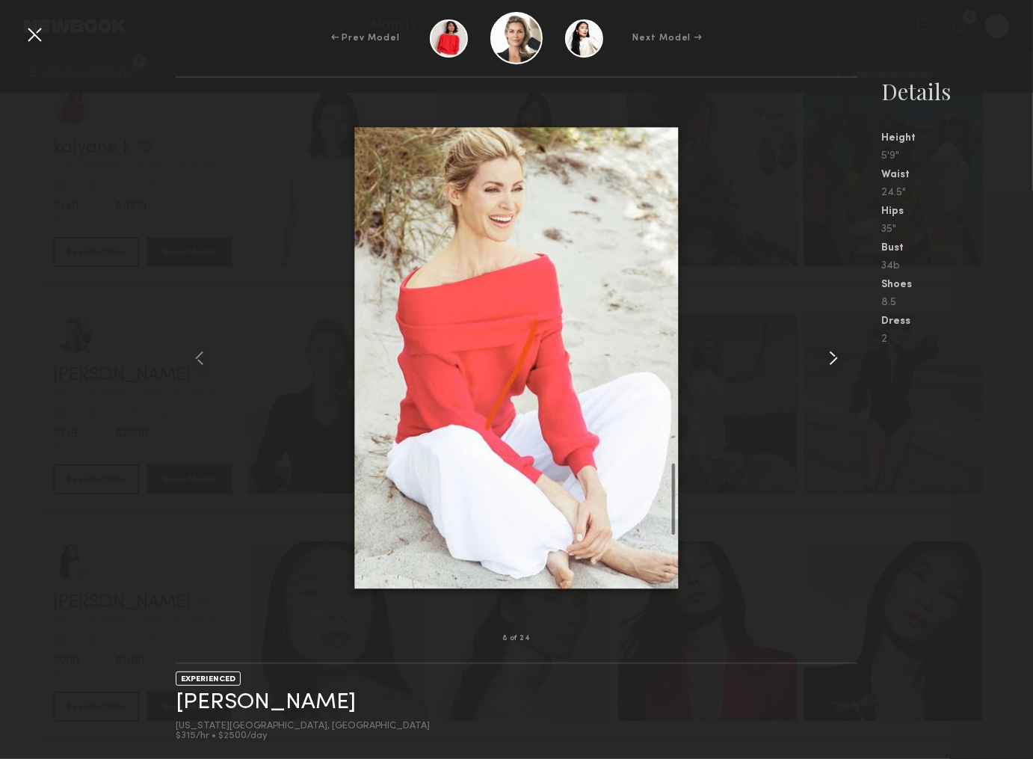
click at [825, 364] on common-icon at bounding box center [834, 358] width 24 height 24
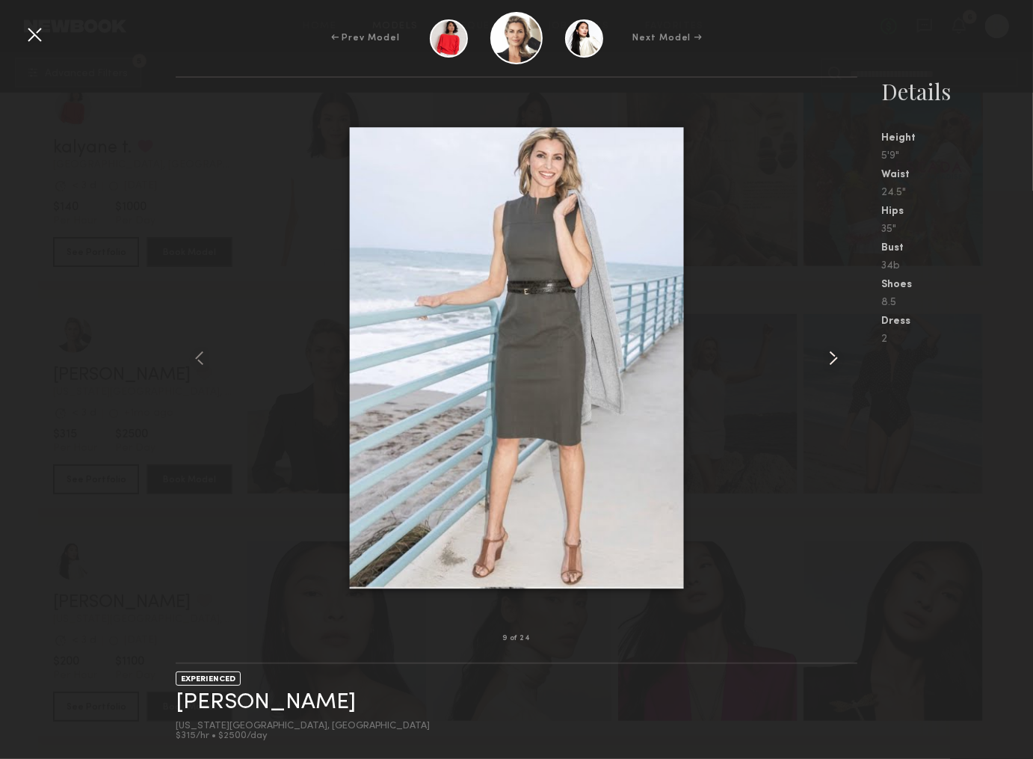
click at [825, 364] on common-icon at bounding box center [834, 358] width 24 height 24
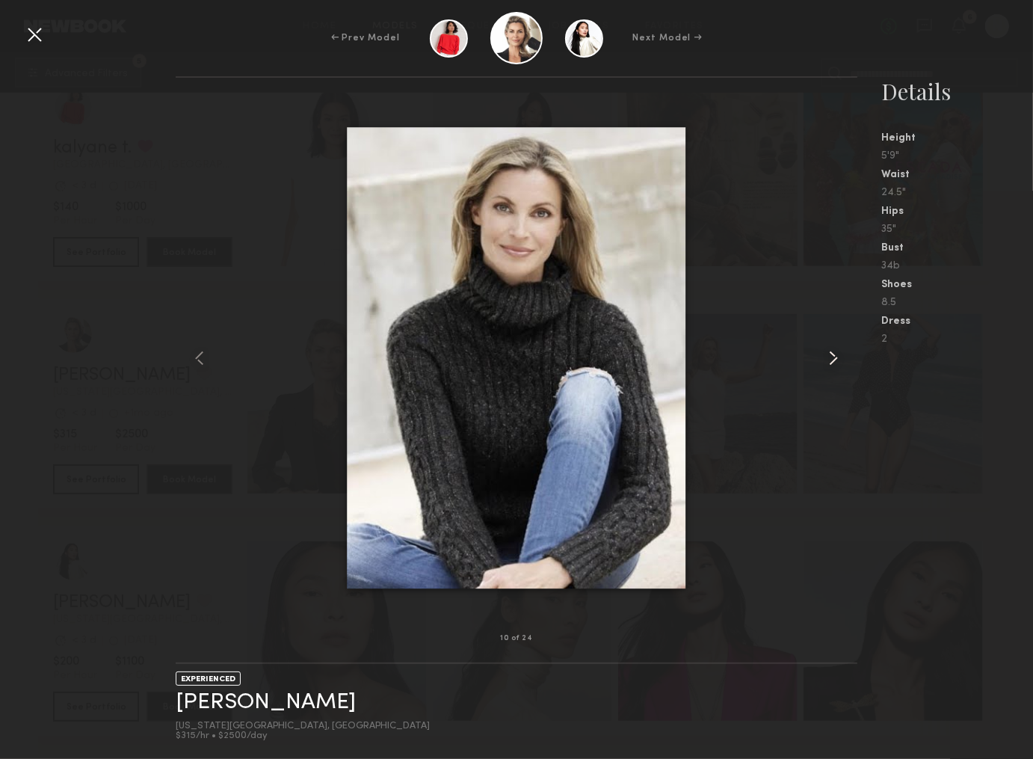
click at [825, 364] on common-icon at bounding box center [834, 358] width 24 height 24
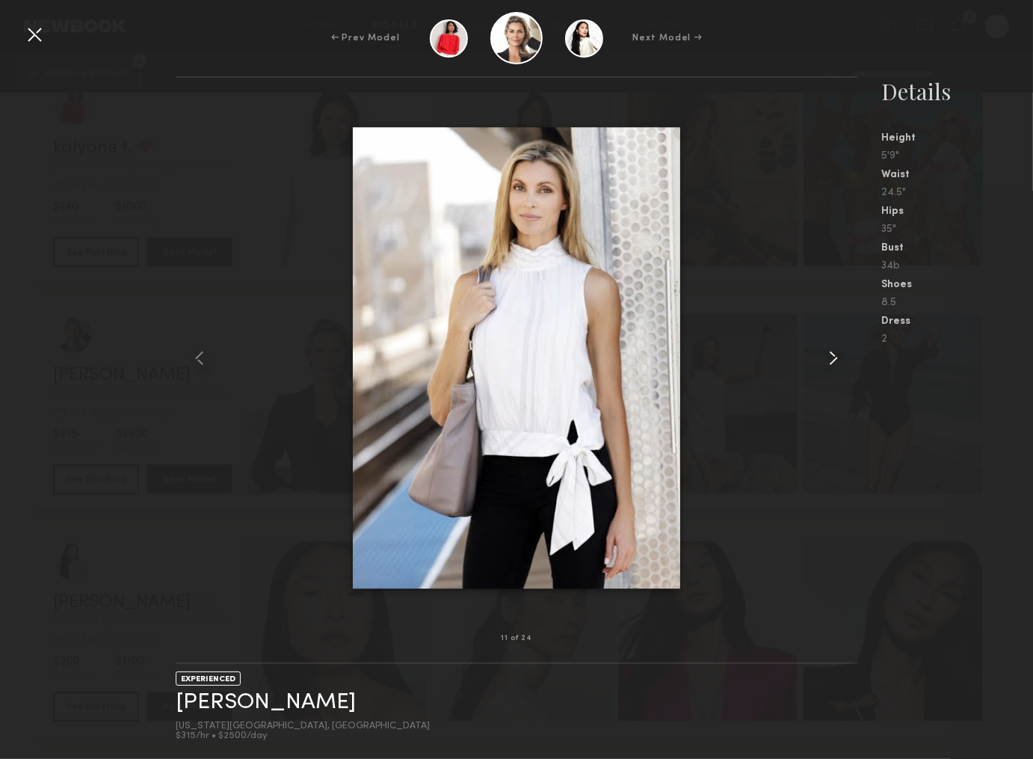
click at [825, 364] on common-icon at bounding box center [834, 358] width 24 height 24
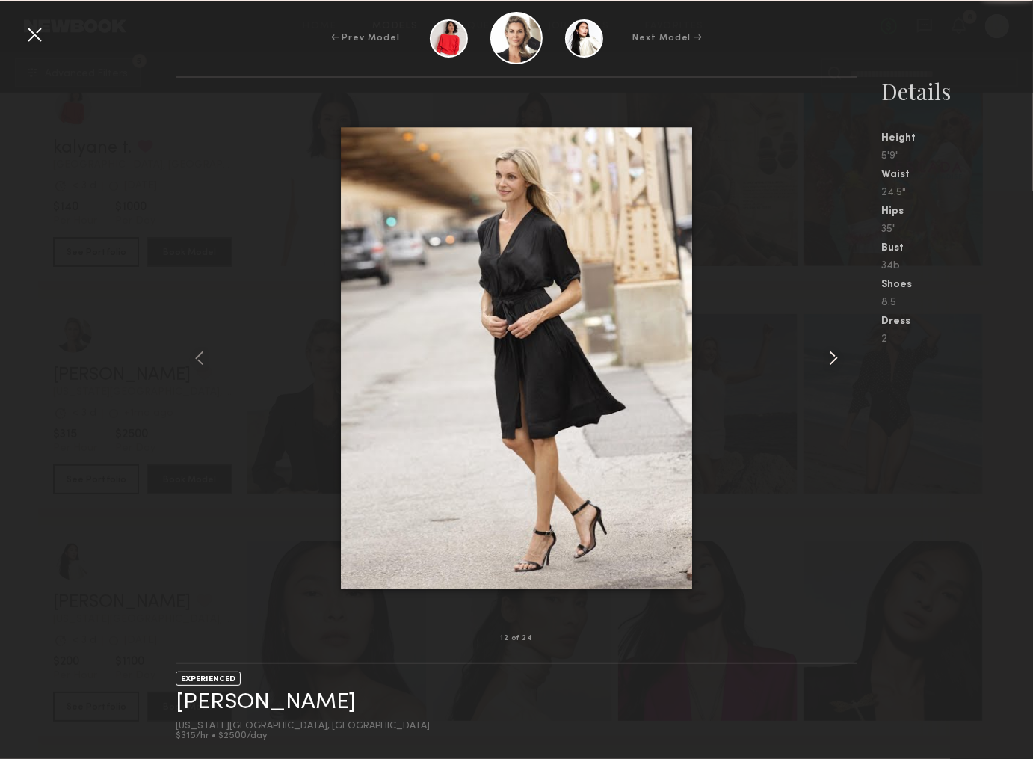
click at [825, 364] on common-icon at bounding box center [834, 358] width 24 height 24
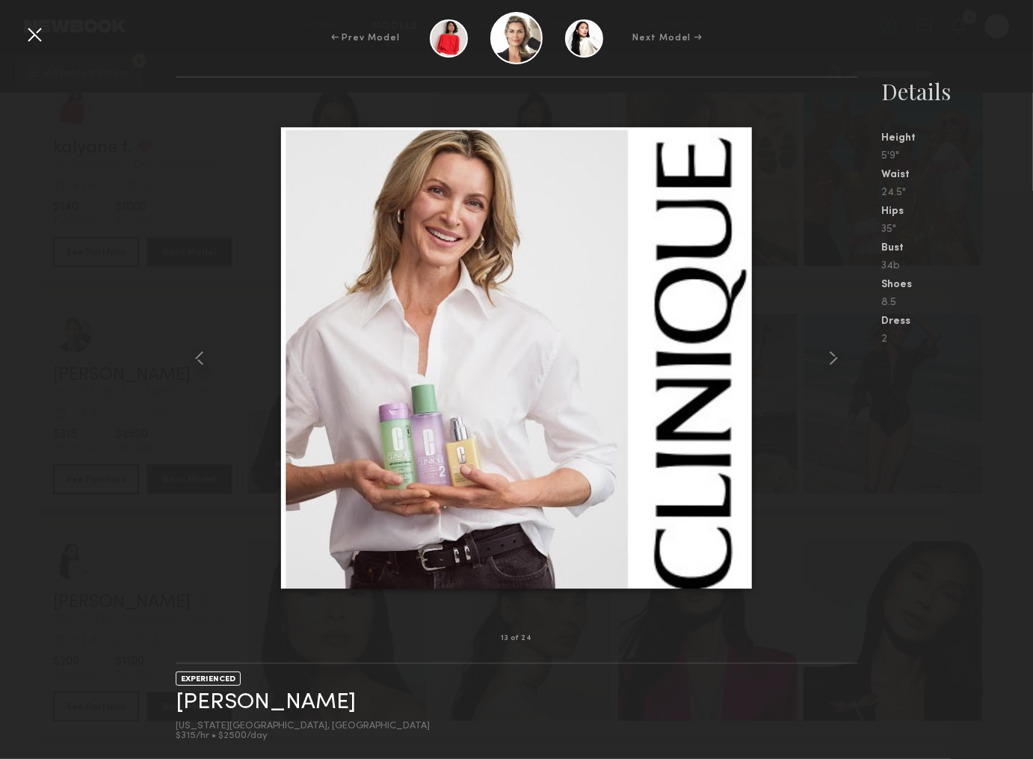
click at [29, 37] on div at bounding box center [34, 34] width 24 height 24
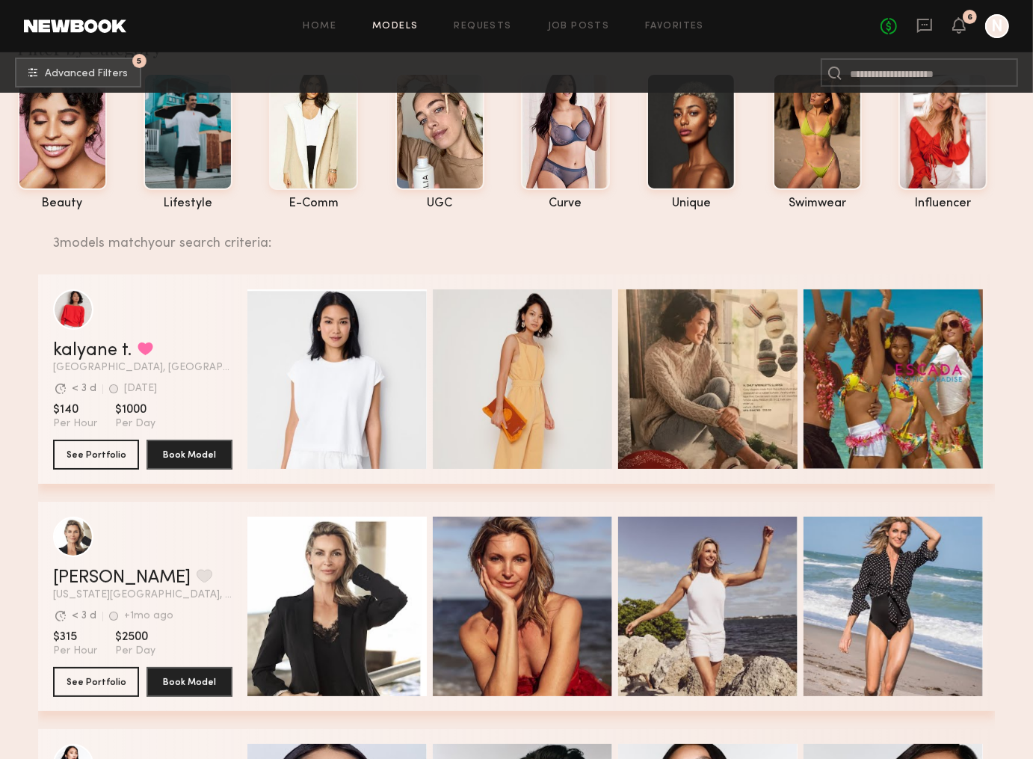
scroll to position [0, 0]
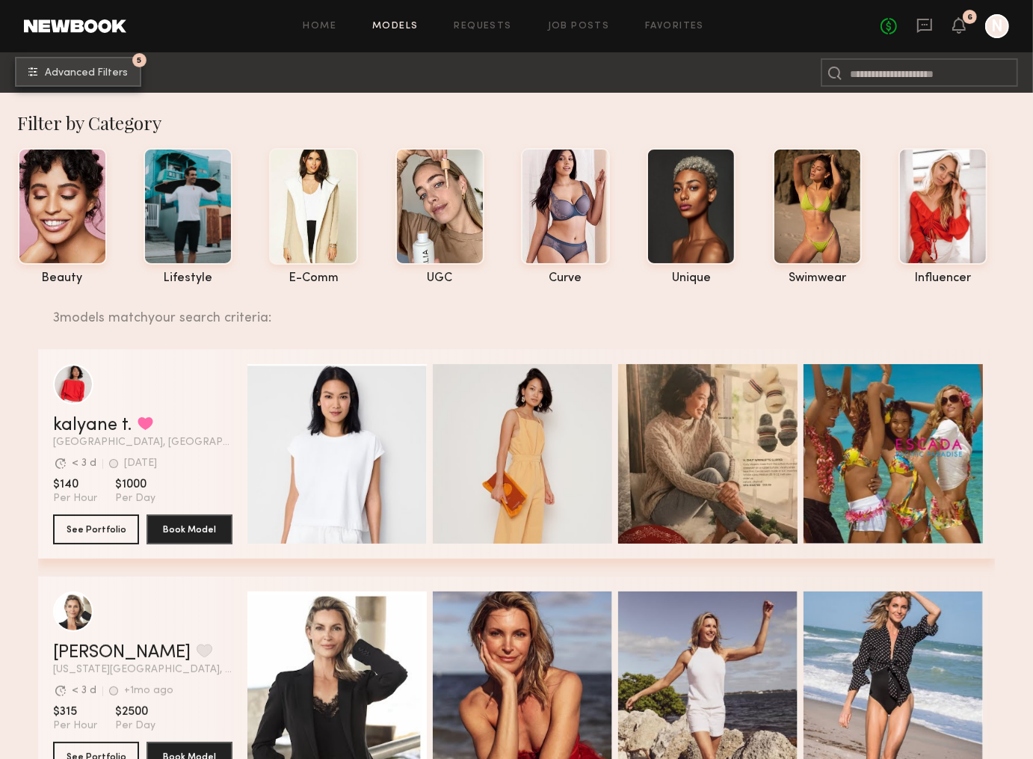
click at [104, 68] on span "Advanced Filters" at bounding box center [86, 73] width 83 height 10
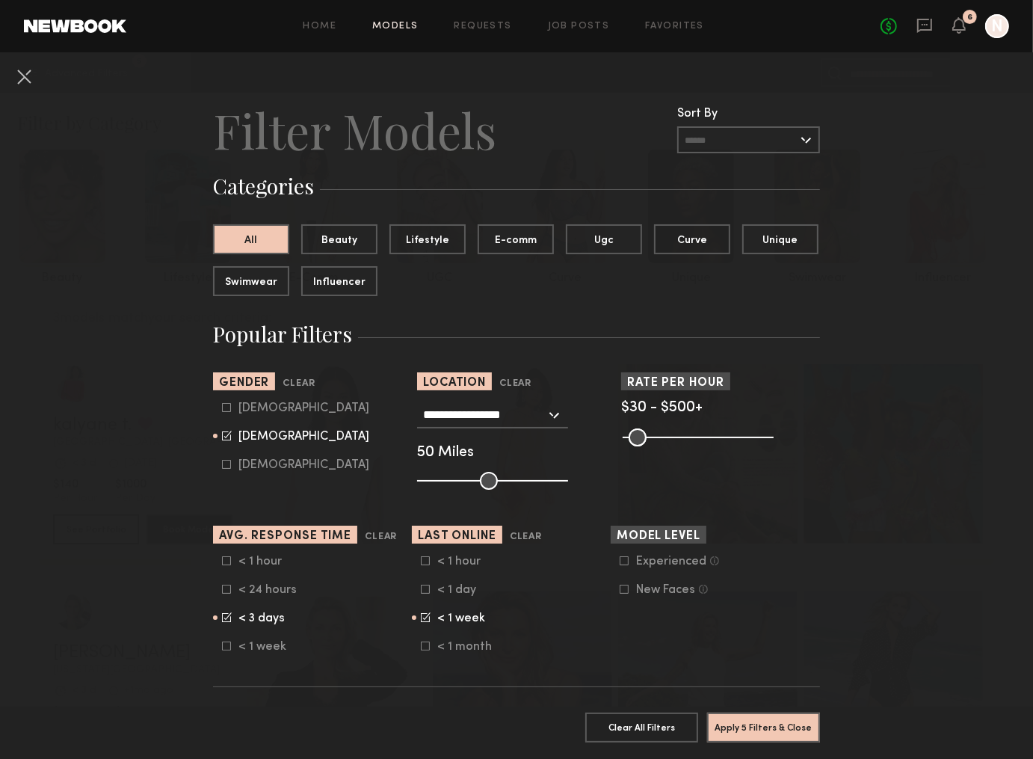
click at [423, 650] on icon at bounding box center [425, 645] width 9 height 9
click at [425, 622] on icon at bounding box center [426, 617] width 10 height 10
click at [754, 656] on button "Apply 5 Filters & Close" at bounding box center [763, 727] width 113 height 30
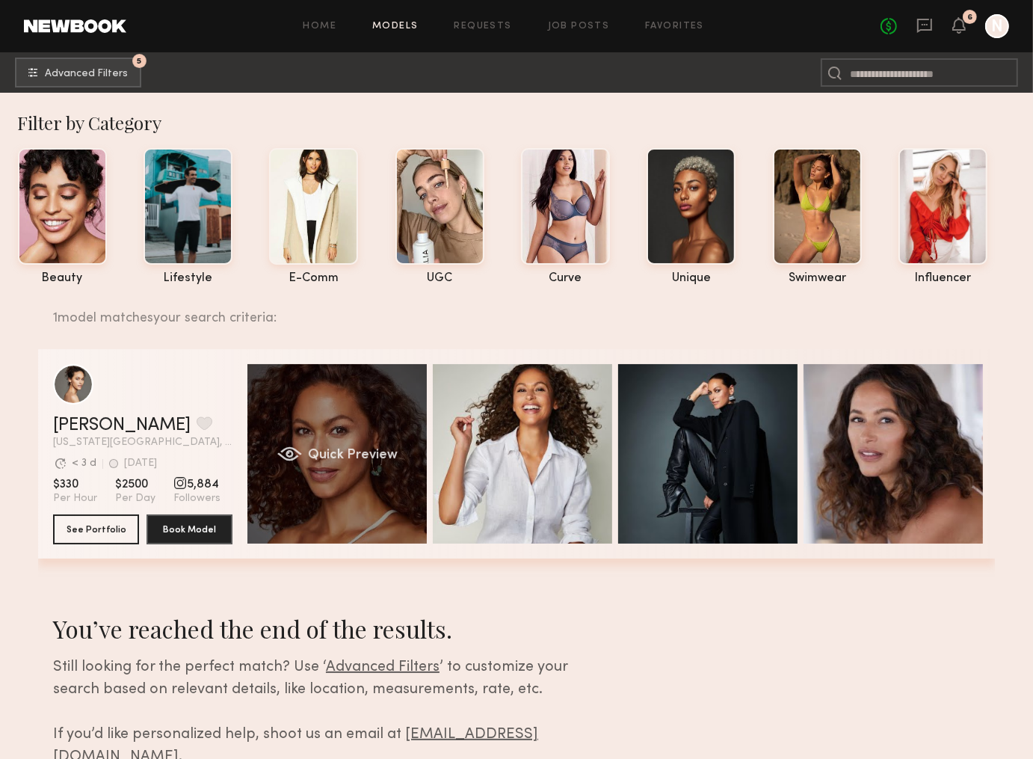
click at [342, 451] on span "Quick Preview" at bounding box center [353, 455] width 90 height 13
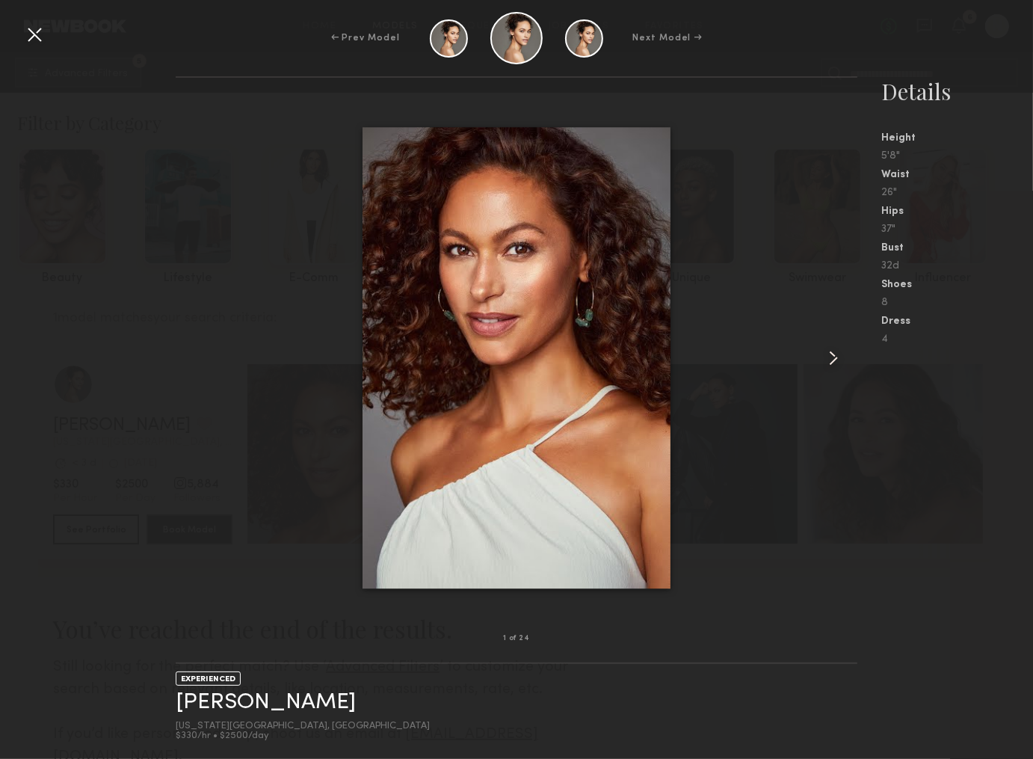
click at [833, 353] on common-icon at bounding box center [834, 358] width 24 height 24
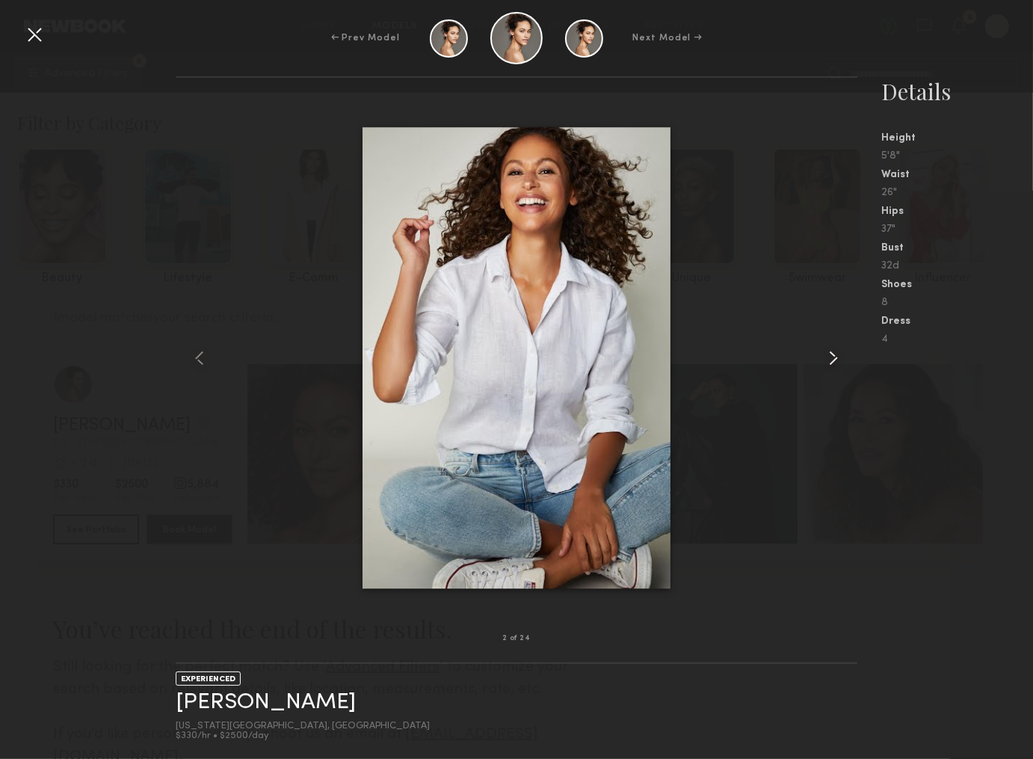
click at [833, 354] on common-icon at bounding box center [834, 358] width 24 height 24
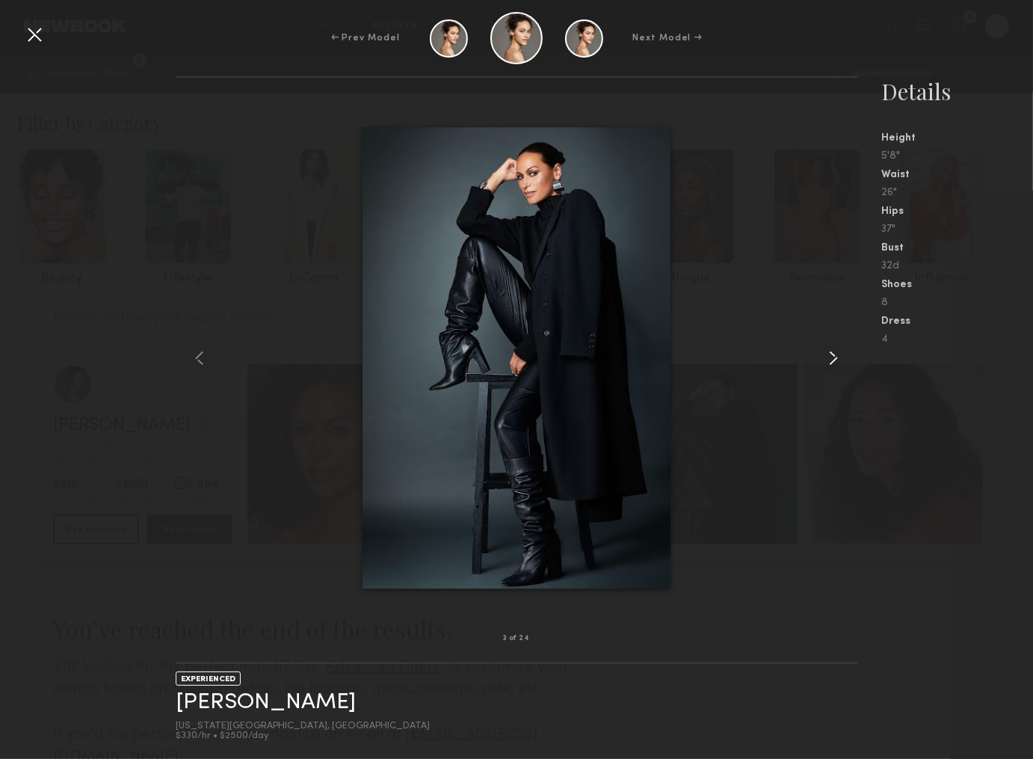
click at [833, 354] on common-icon at bounding box center [834, 358] width 24 height 24
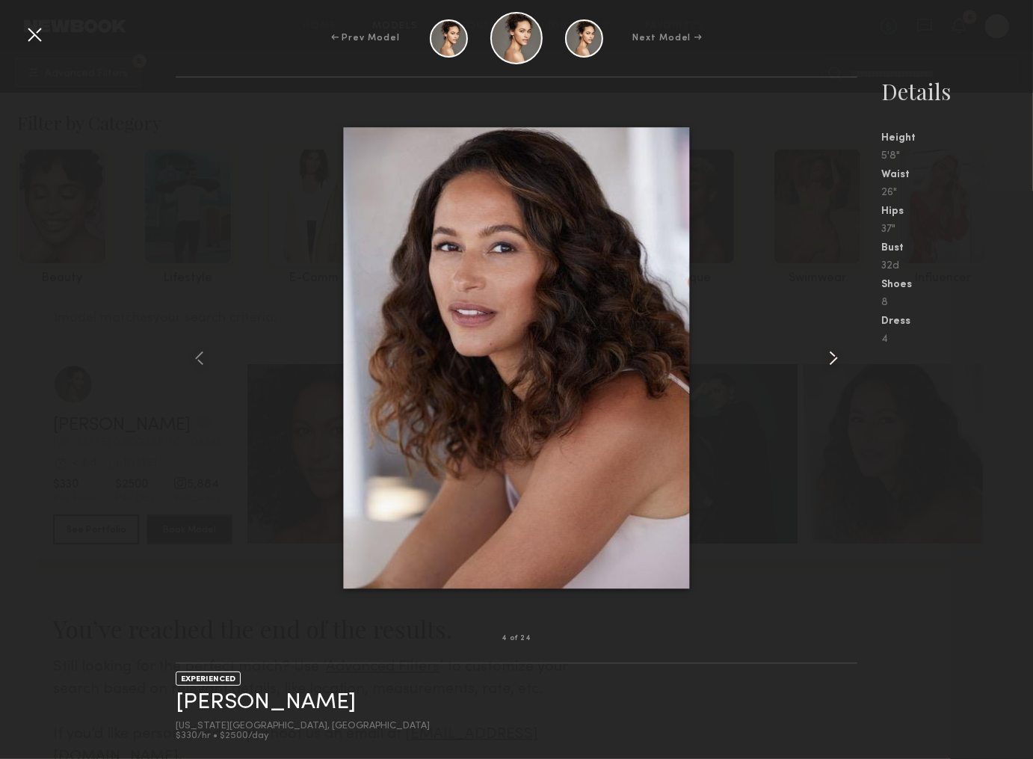
click at [833, 355] on common-icon at bounding box center [834, 358] width 24 height 24
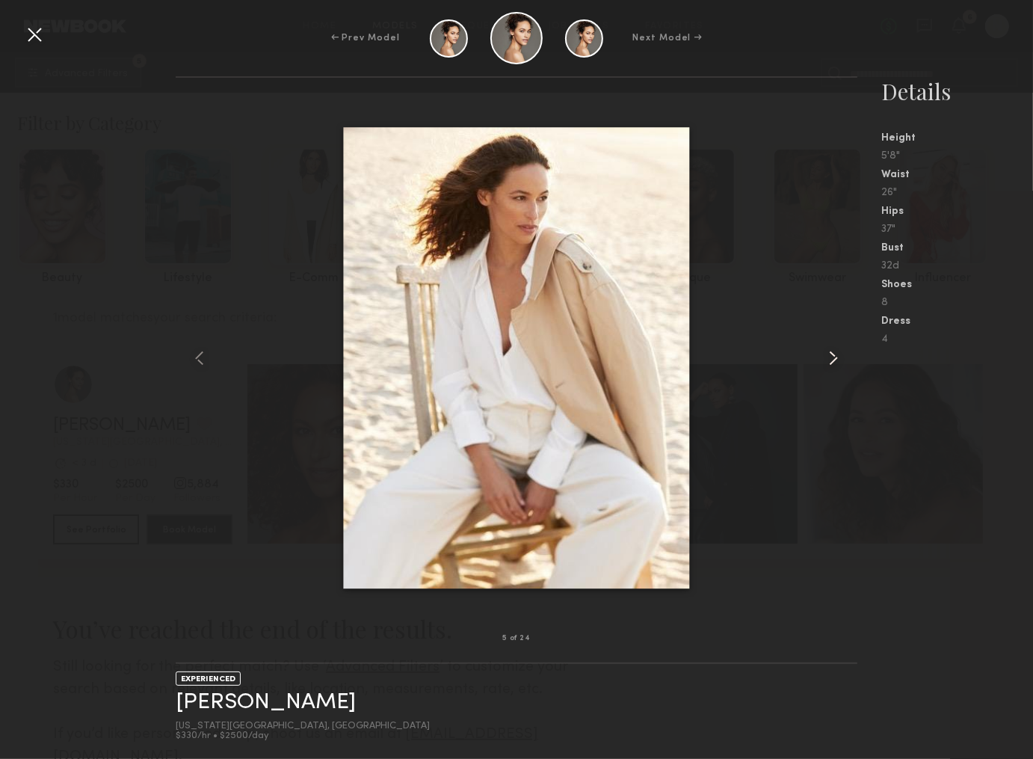
click at [833, 355] on common-icon at bounding box center [834, 358] width 24 height 24
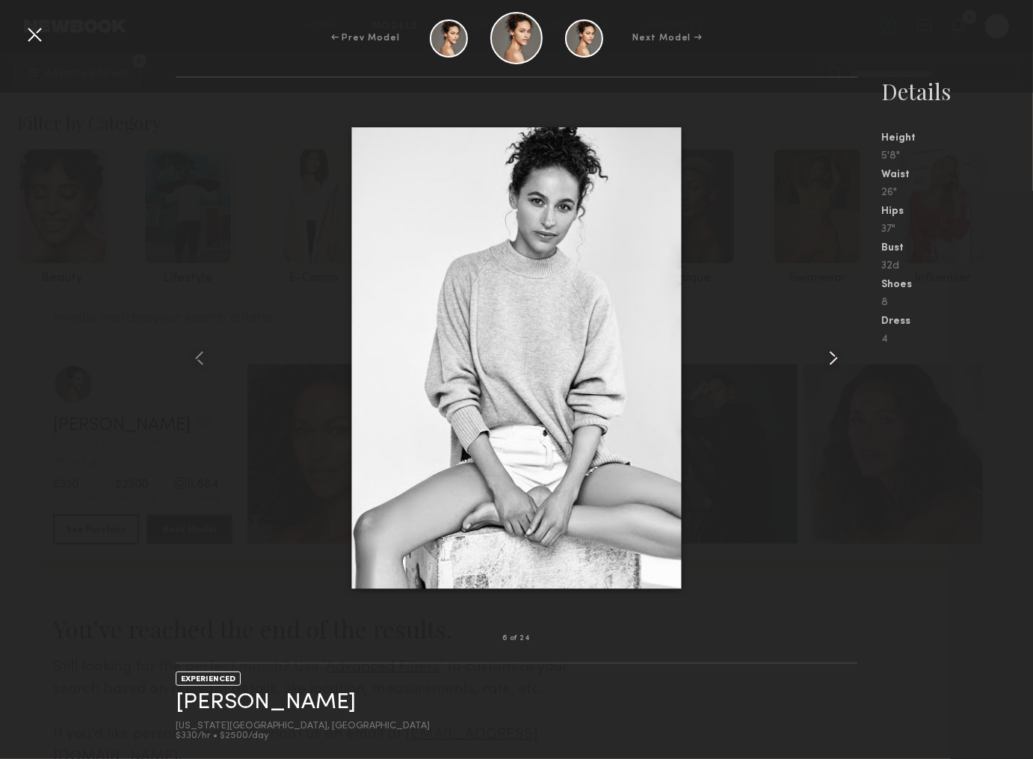
click at [833, 355] on common-icon at bounding box center [834, 358] width 24 height 24
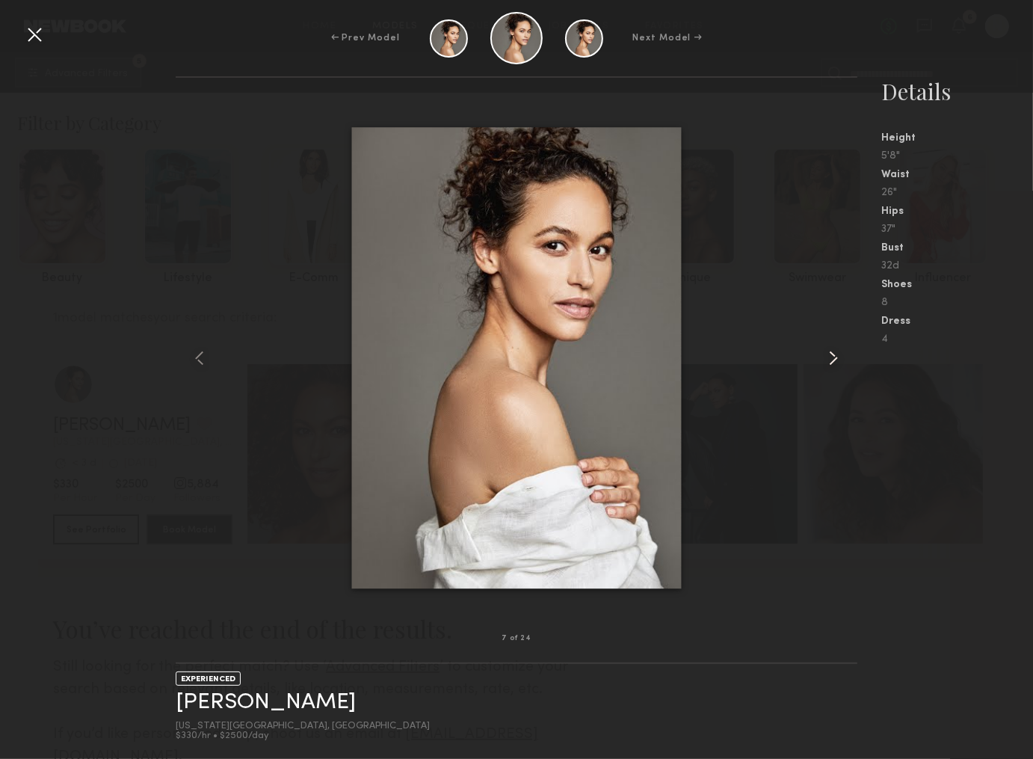
click at [833, 356] on common-icon at bounding box center [834, 358] width 24 height 24
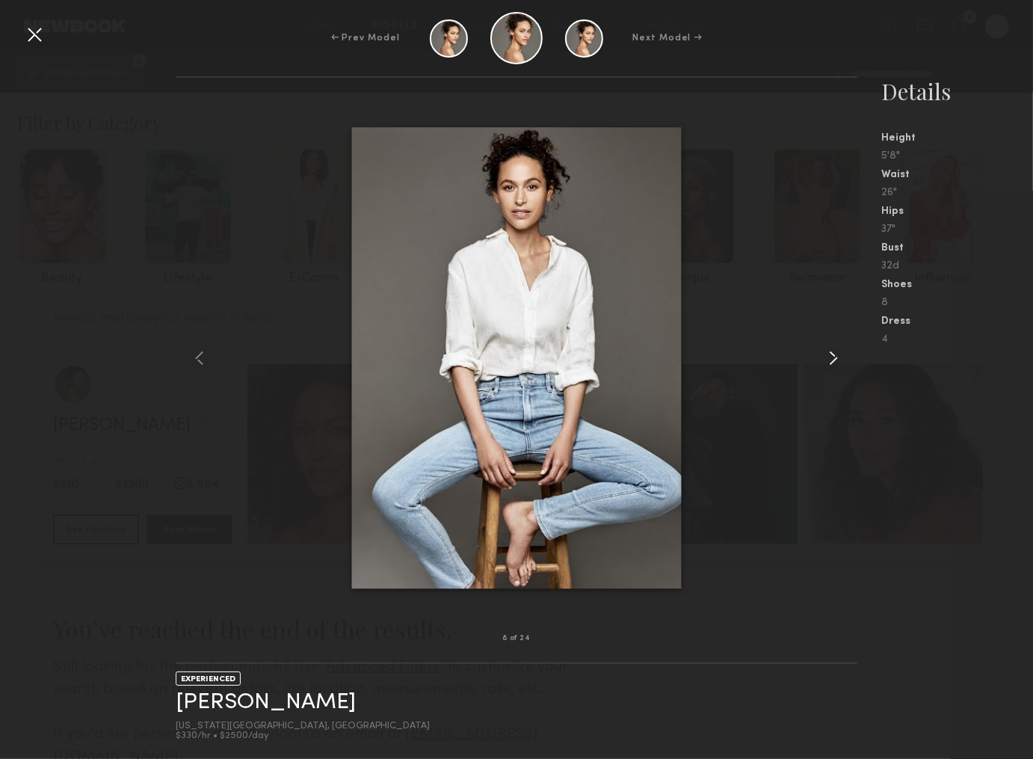
click at [833, 357] on common-icon at bounding box center [834, 358] width 24 height 24
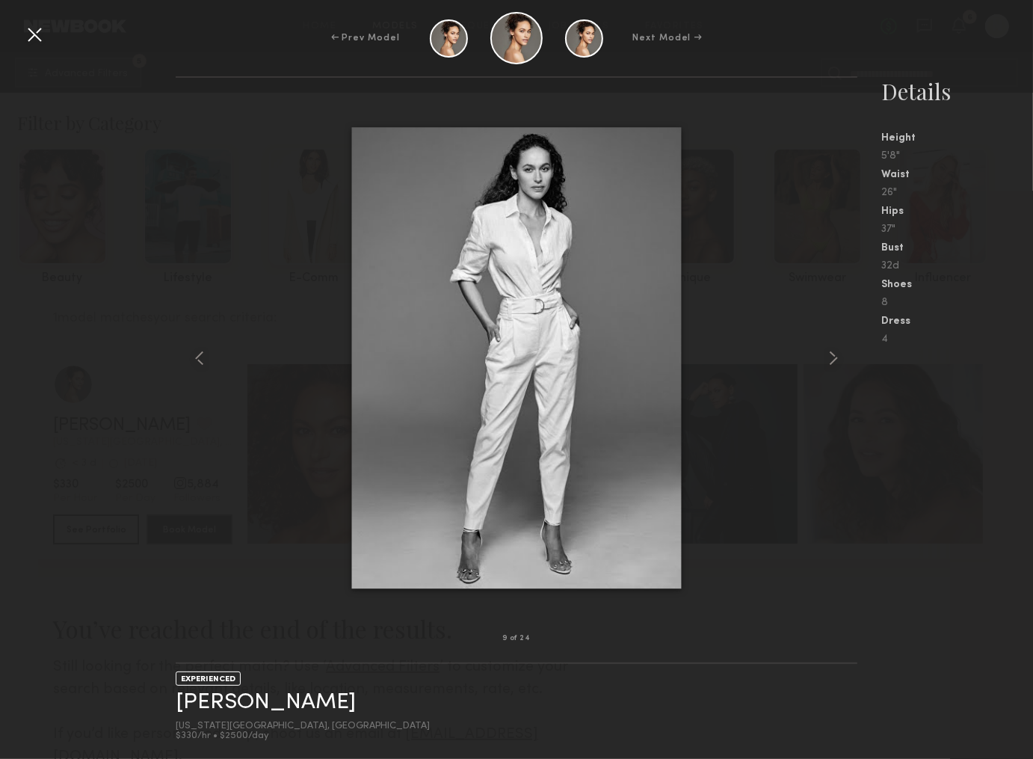
click at [36, 36] on div at bounding box center [34, 34] width 24 height 24
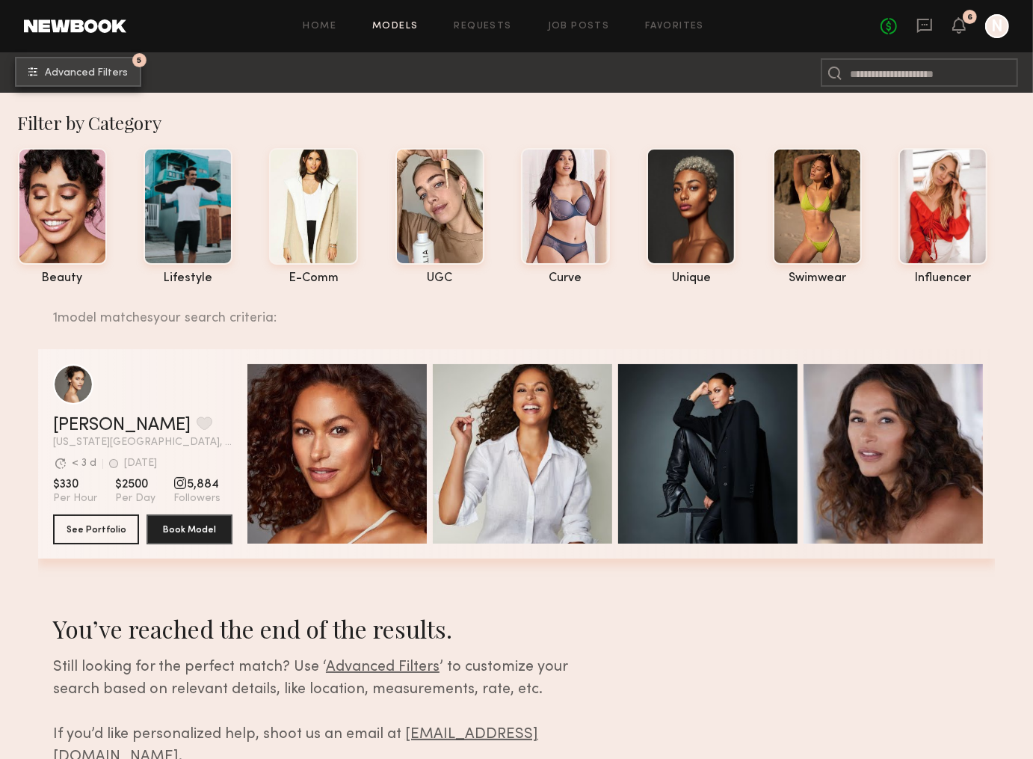
click at [115, 79] on button "5 Advanced Filters" at bounding box center [78, 72] width 126 height 30
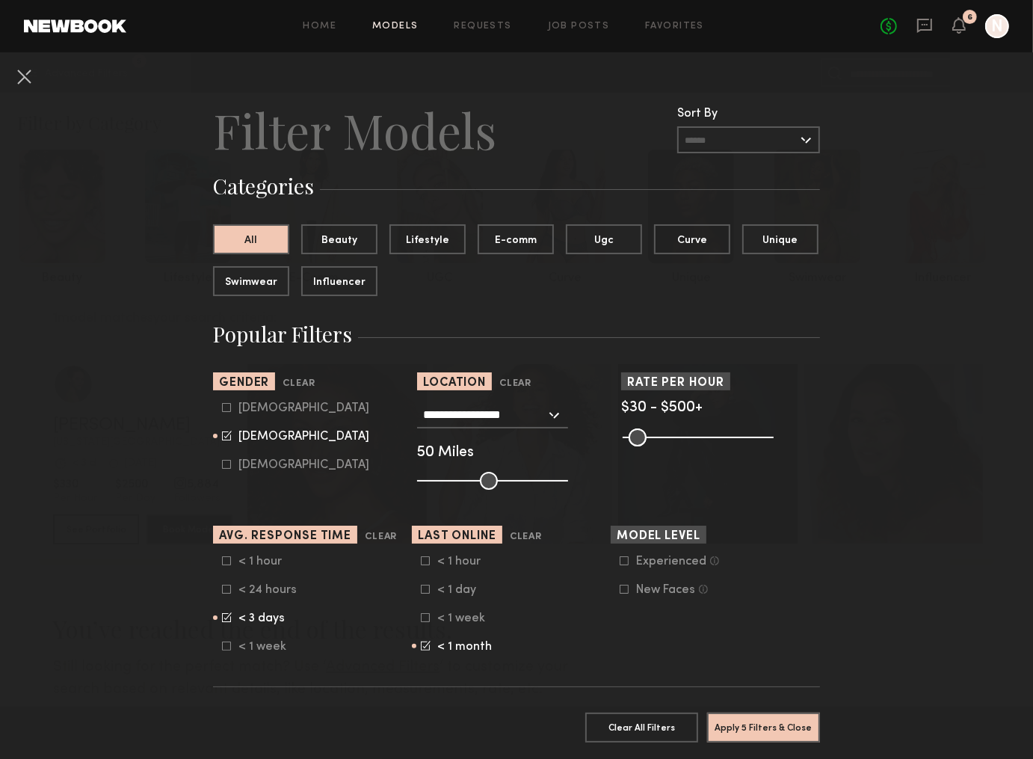
click at [425, 653] on common-framework-checkbox "< 1 month" at bounding box center [516, 646] width 190 height 13
click at [442, 651] on div "< 1 month" at bounding box center [466, 646] width 58 height 9
click at [783, 656] on button "Apply 4 Filters & Close" at bounding box center [763, 727] width 113 height 30
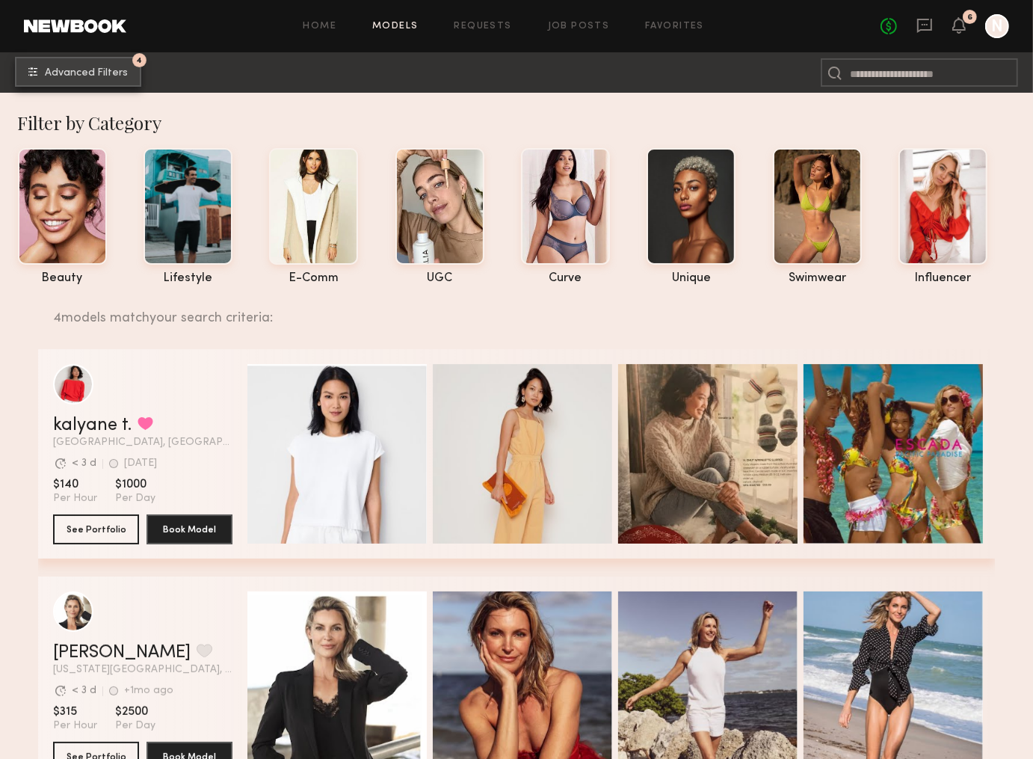
click at [113, 73] on span "Advanced Filters" at bounding box center [86, 73] width 83 height 10
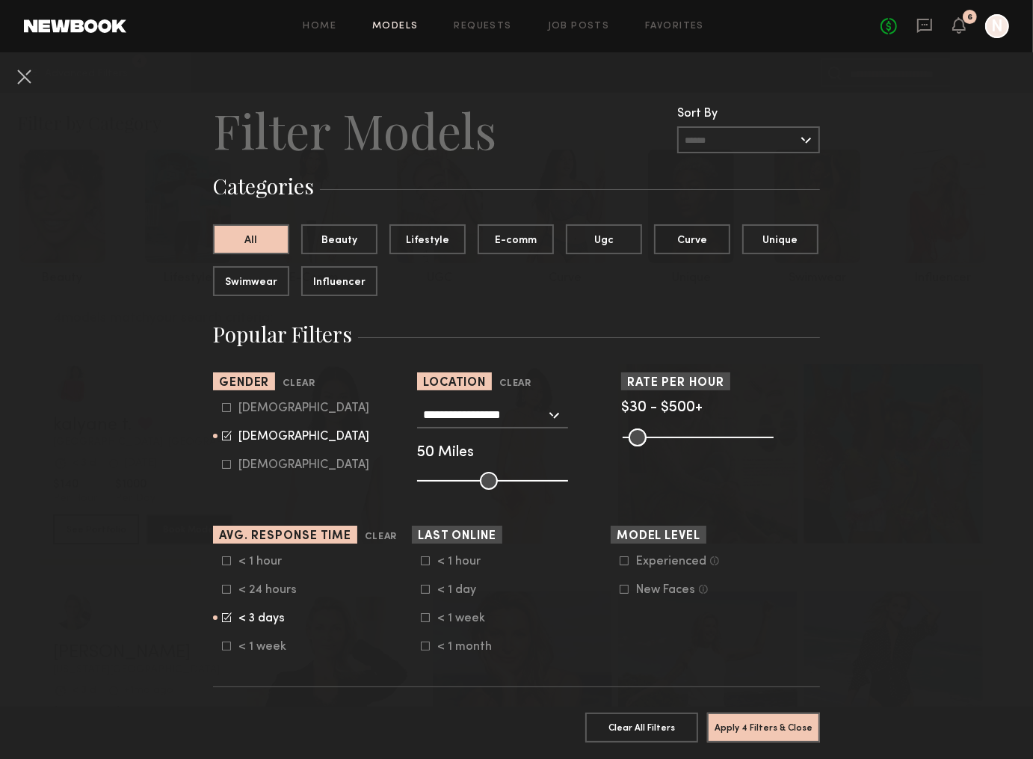
click at [230, 622] on icon at bounding box center [226, 617] width 9 height 9
click at [757, 656] on button "Apply 3 Filters & Close" at bounding box center [763, 727] width 113 height 30
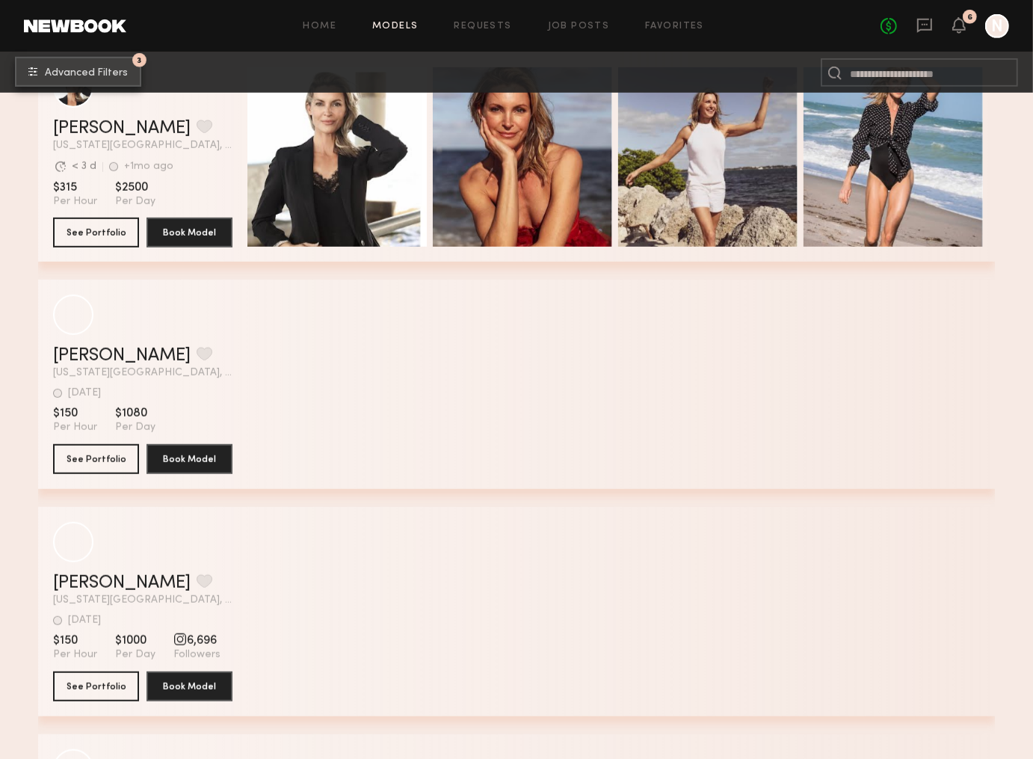
scroll to position [756, 0]
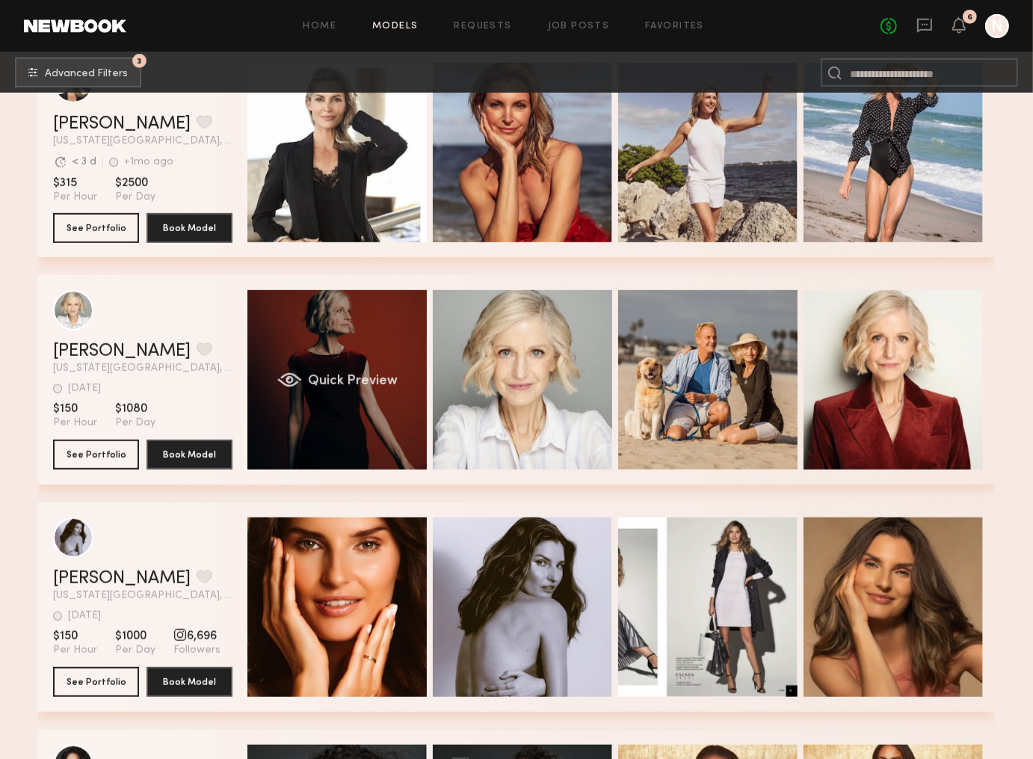
click at [363, 377] on span "Quick Preview" at bounding box center [353, 381] width 90 height 13
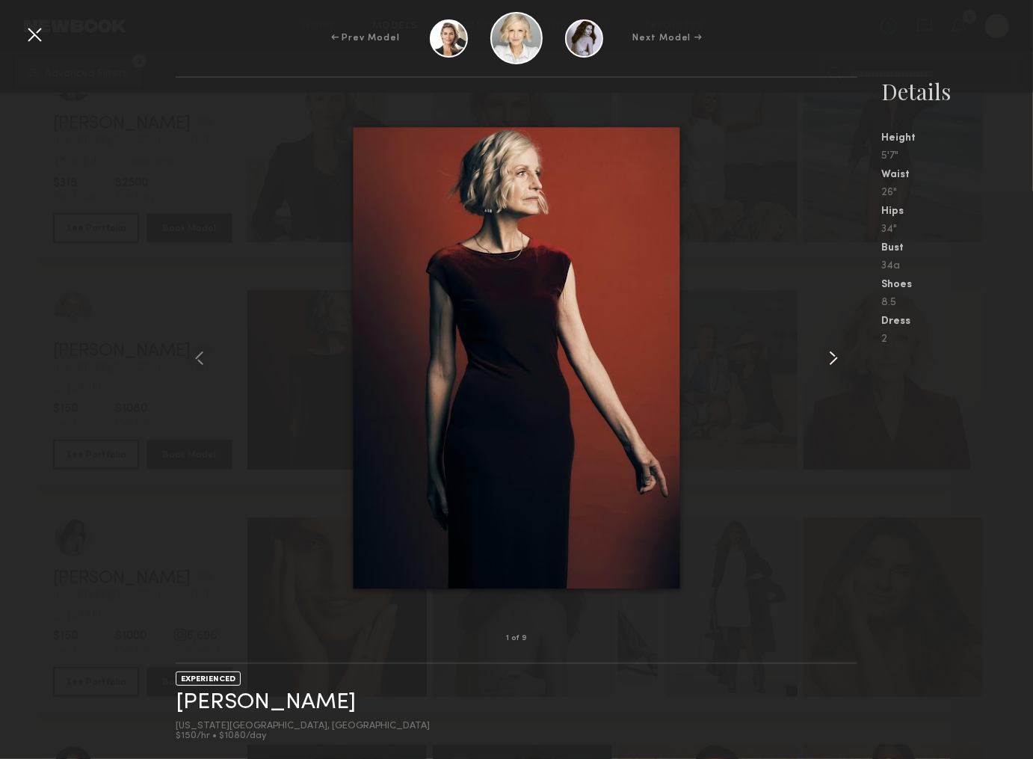
click at [832, 360] on common-icon at bounding box center [834, 358] width 24 height 24
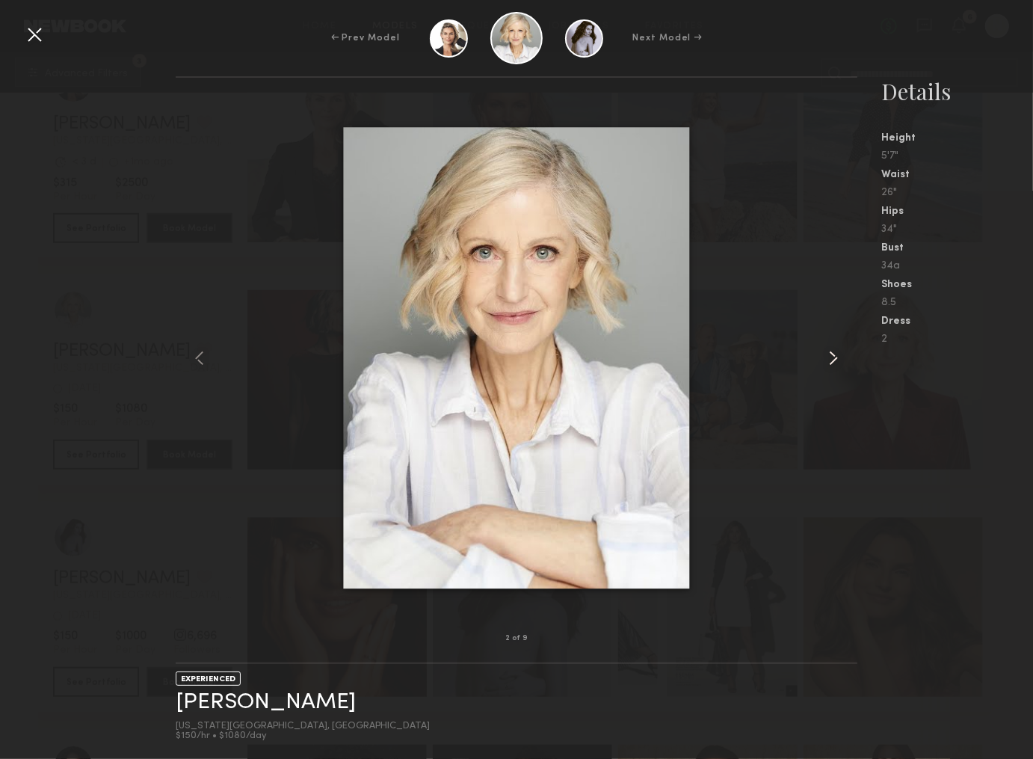
click at [832, 360] on common-icon at bounding box center [834, 358] width 24 height 24
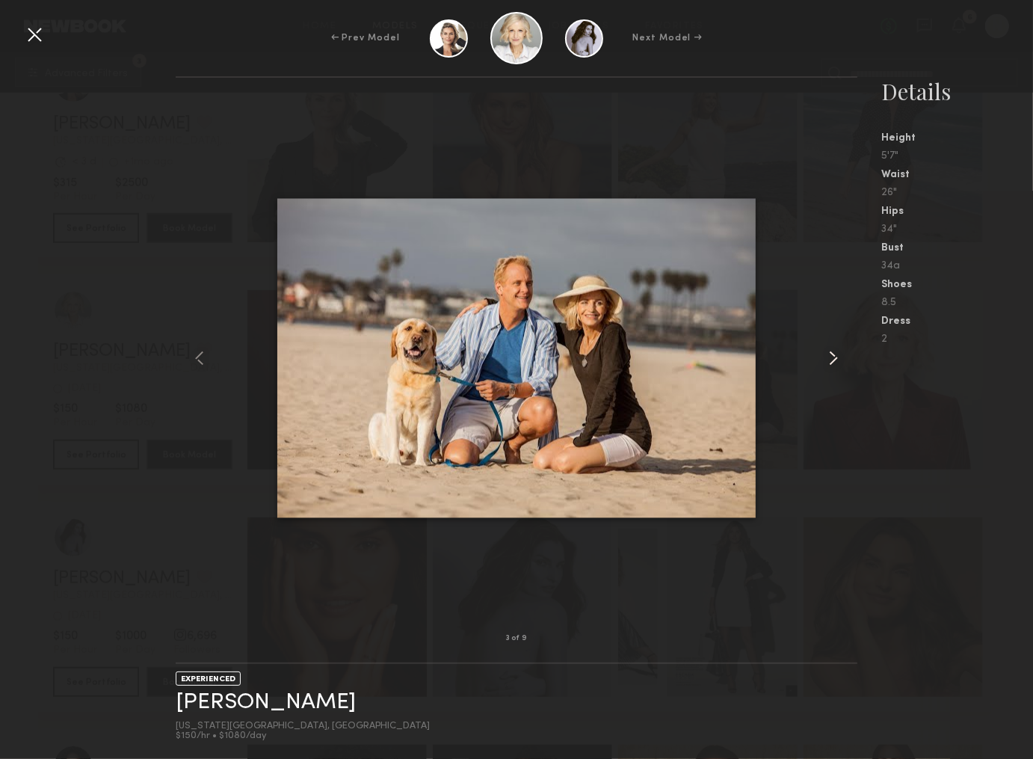
click at [832, 360] on common-icon at bounding box center [834, 358] width 24 height 24
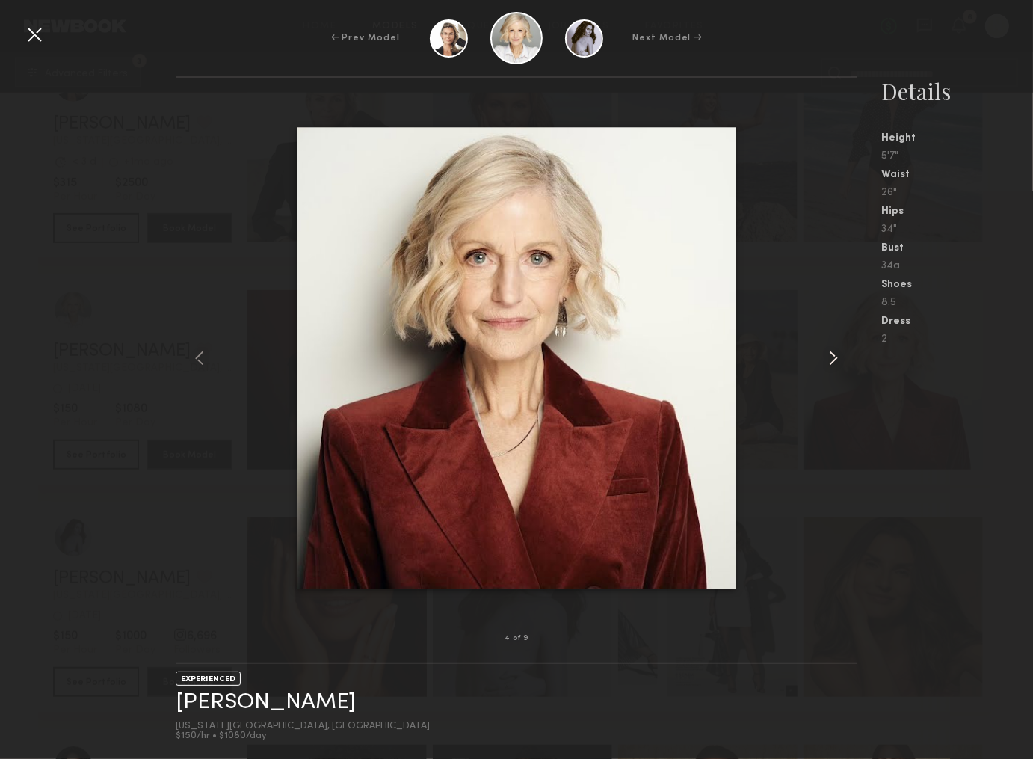
click at [832, 361] on common-icon at bounding box center [834, 358] width 24 height 24
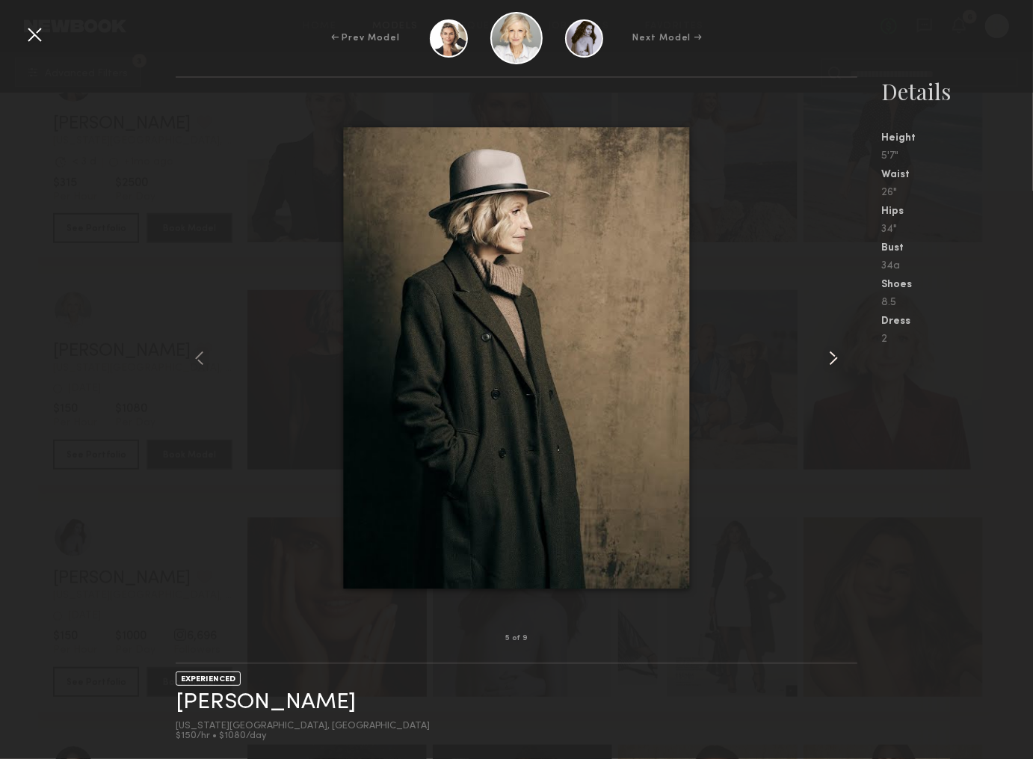
click at [832, 361] on common-icon at bounding box center [834, 358] width 24 height 24
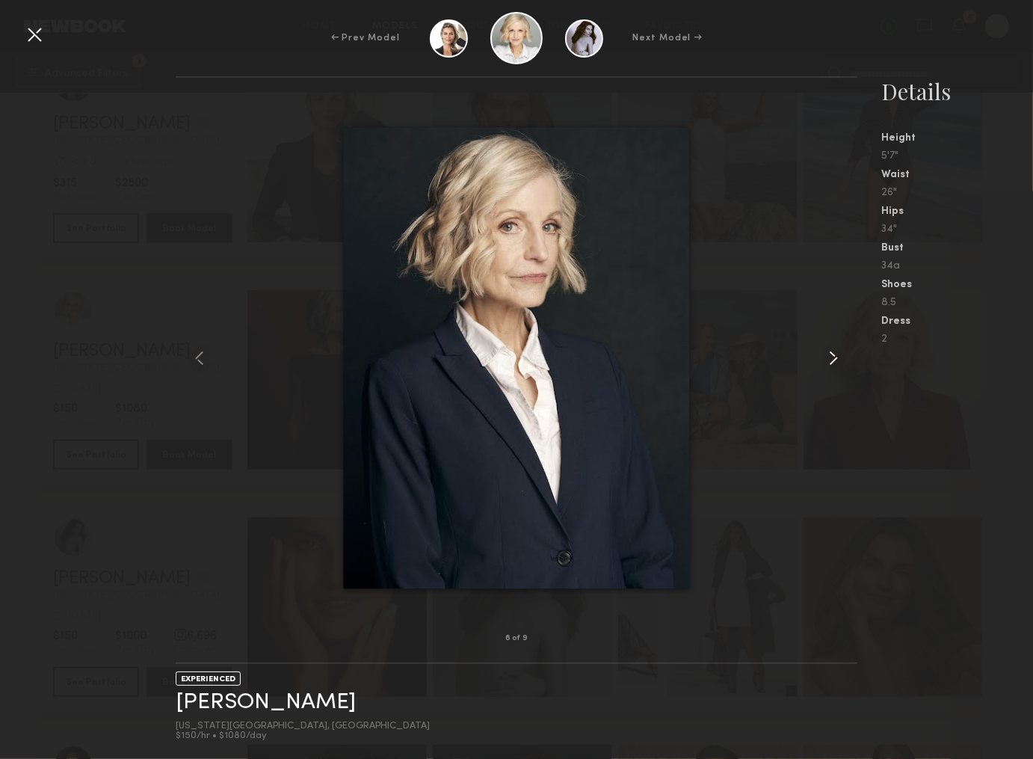
click at [832, 361] on common-icon at bounding box center [834, 358] width 24 height 24
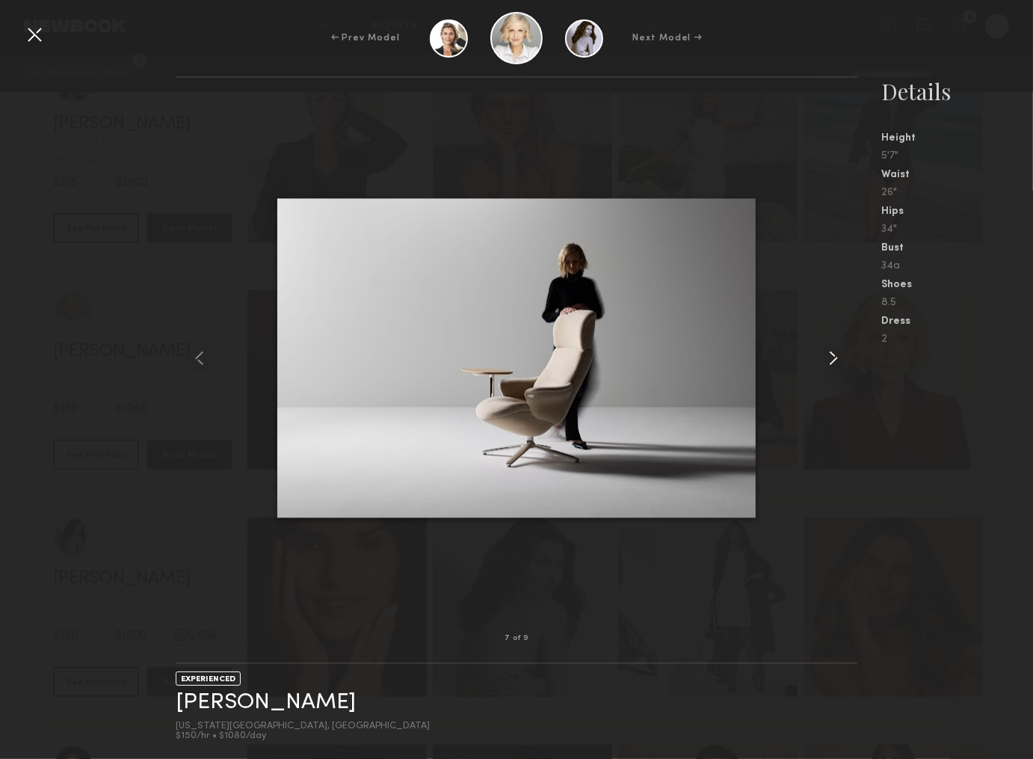
click at [832, 361] on common-icon at bounding box center [834, 358] width 24 height 24
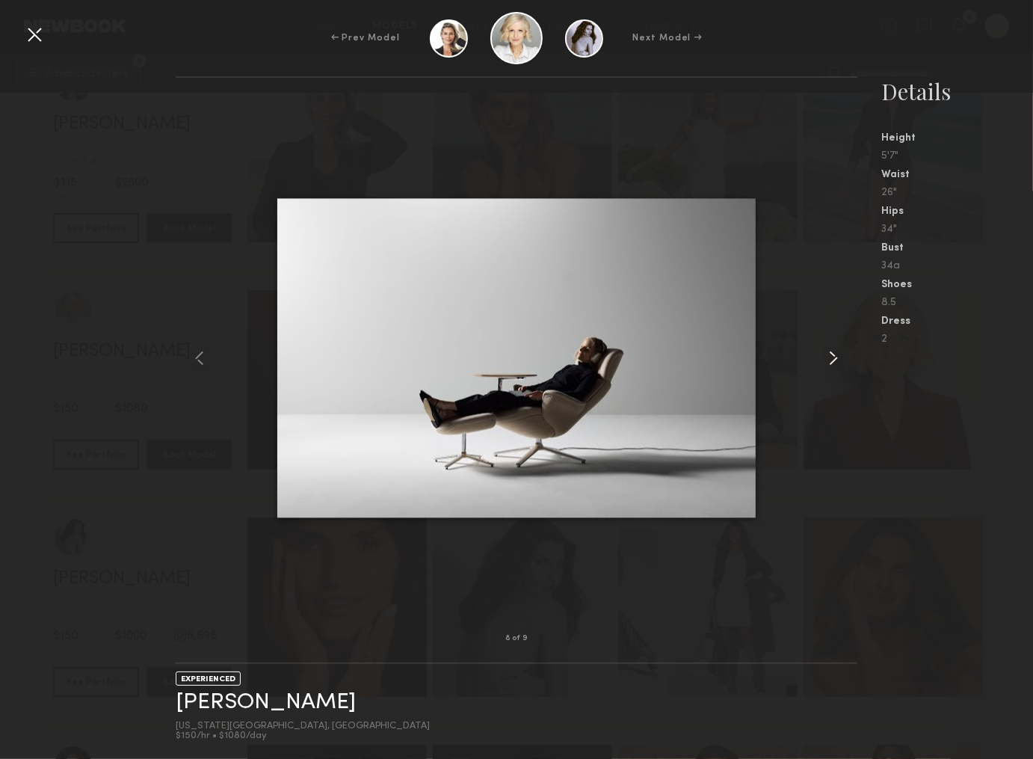
click at [832, 361] on common-icon at bounding box center [834, 358] width 24 height 24
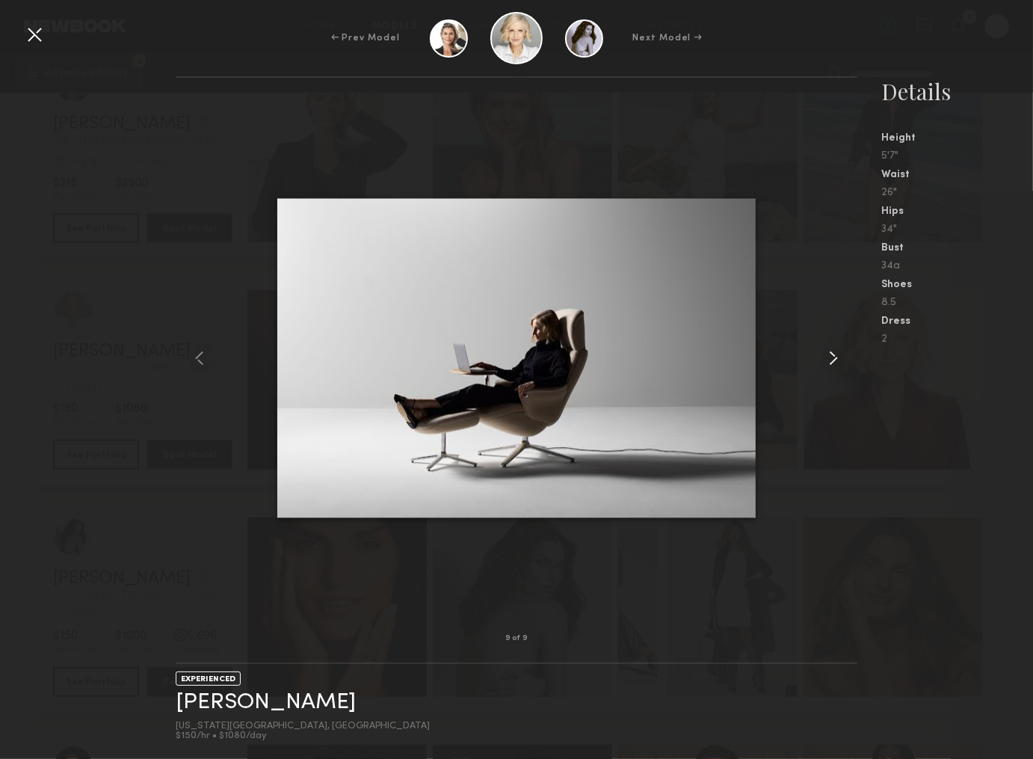
click at [832, 361] on common-icon at bounding box center [834, 358] width 24 height 24
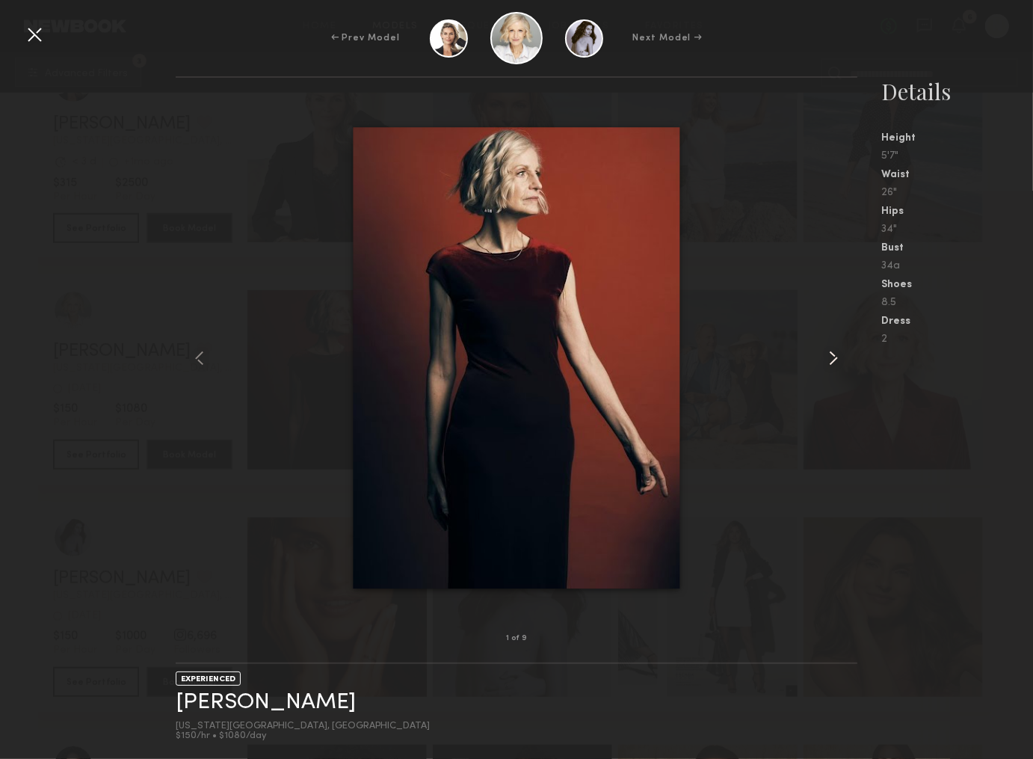
click at [832, 361] on common-icon at bounding box center [834, 358] width 24 height 24
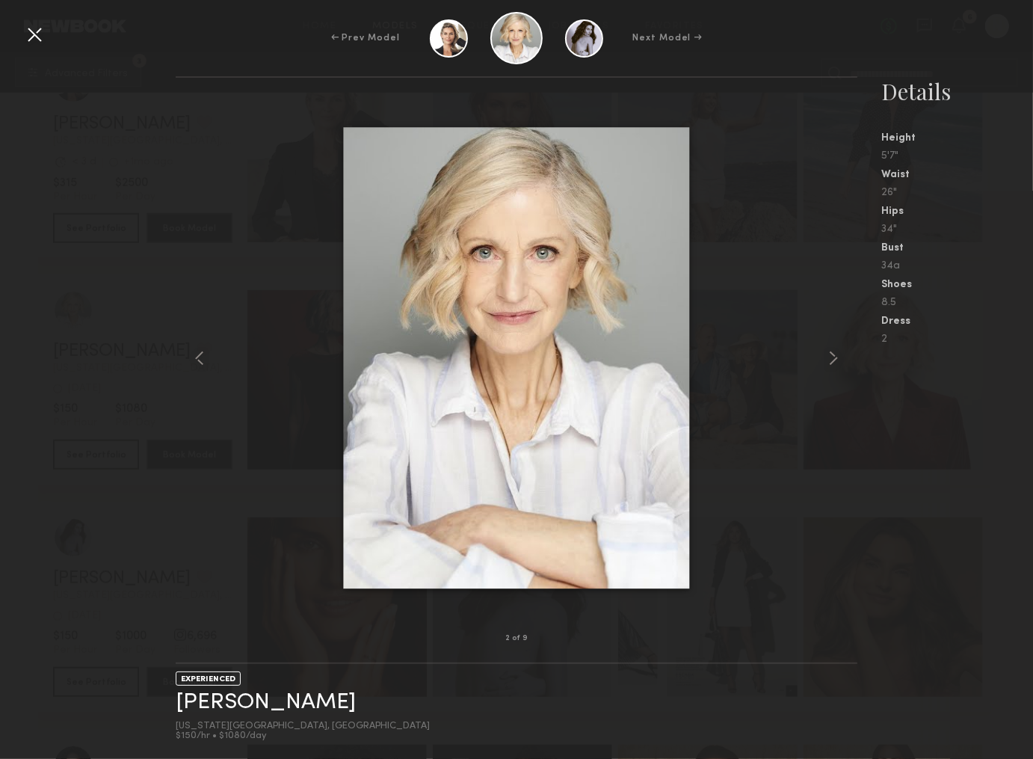
click at [36, 34] on div at bounding box center [34, 34] width 24 height 24
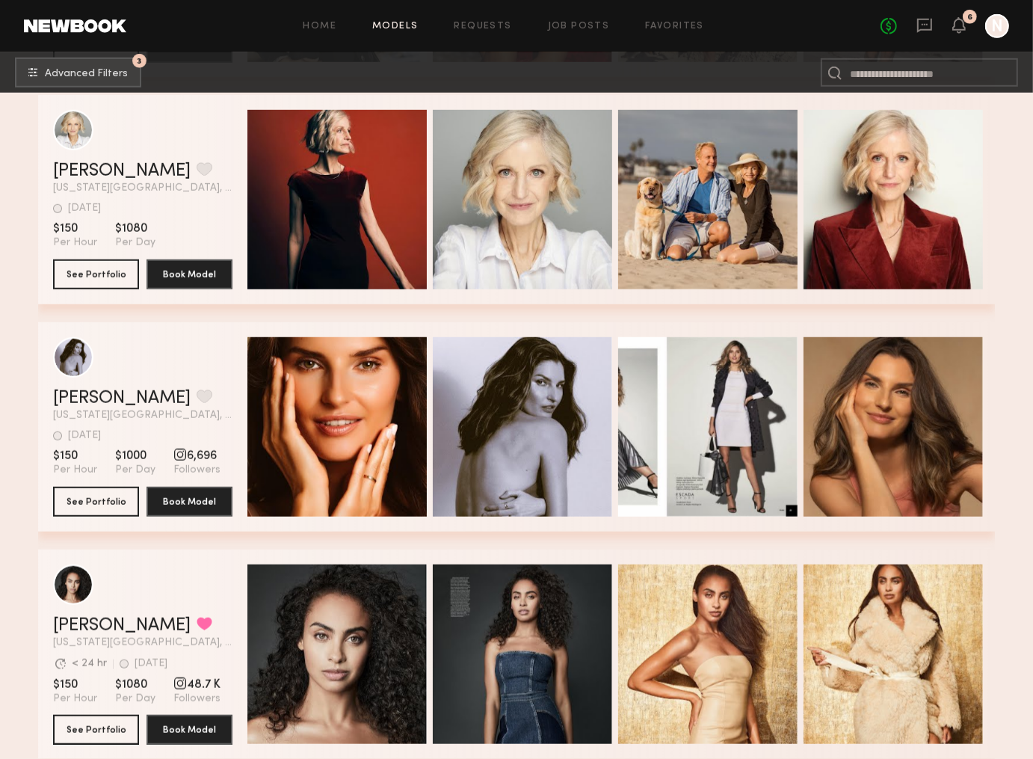
scroll to position [940, 0]
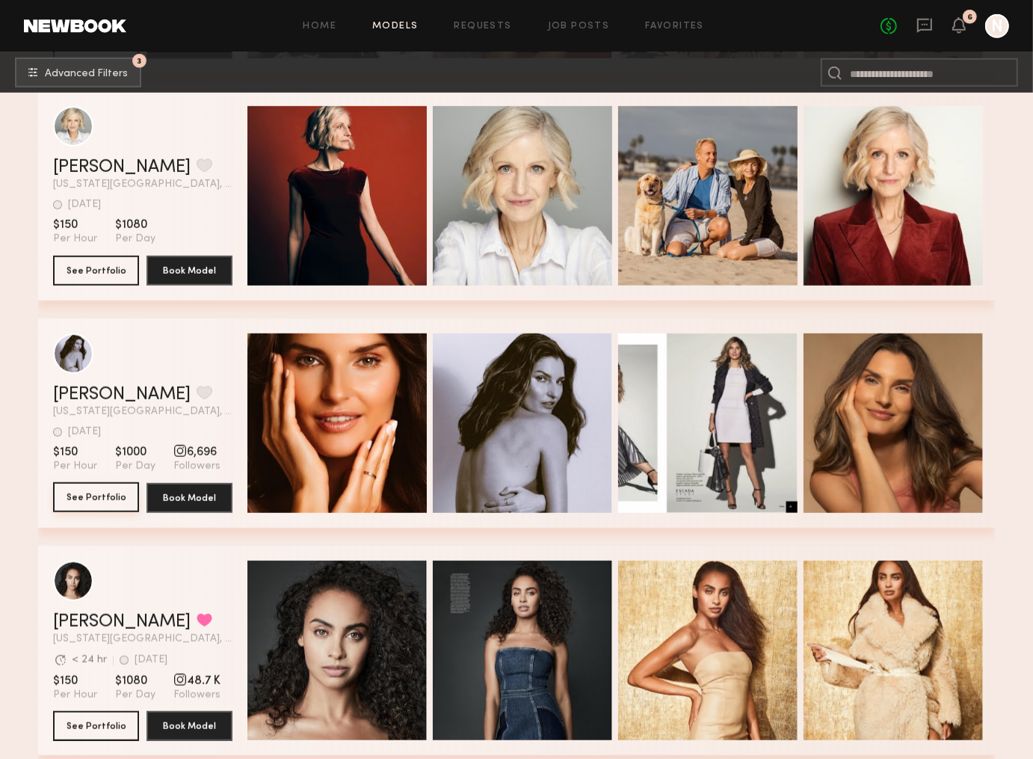
click at [92, 493] on button "See Portfolio" at bounding box center [96, 497] width 86 height 30
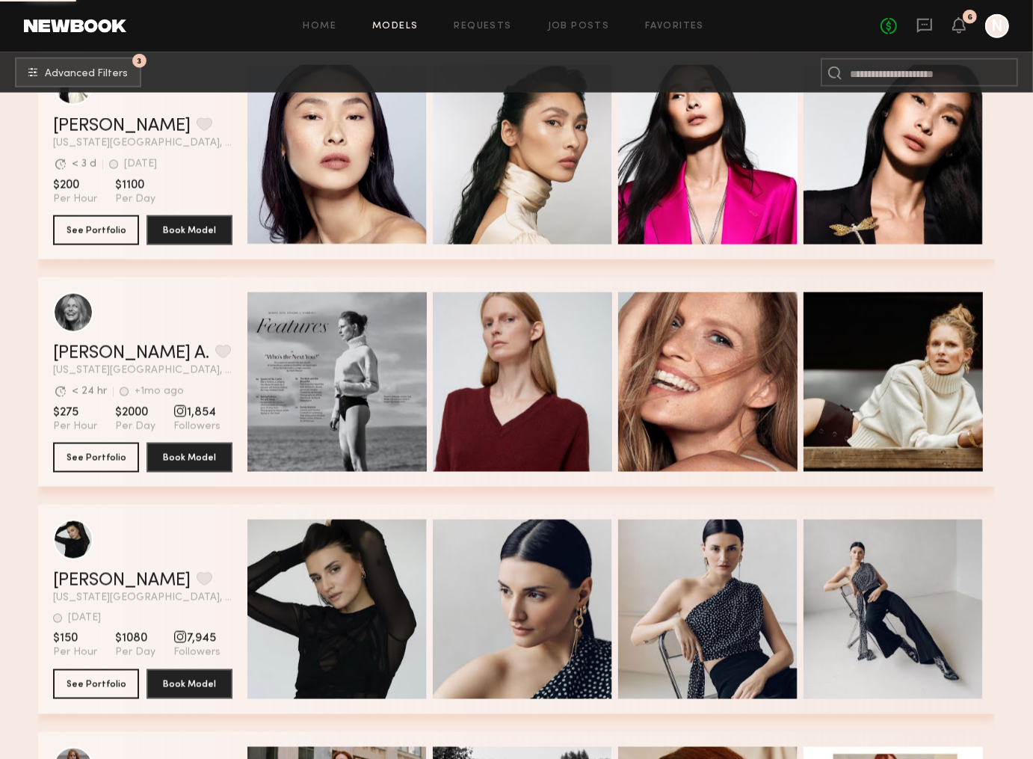
scroll to position [1663, 0]
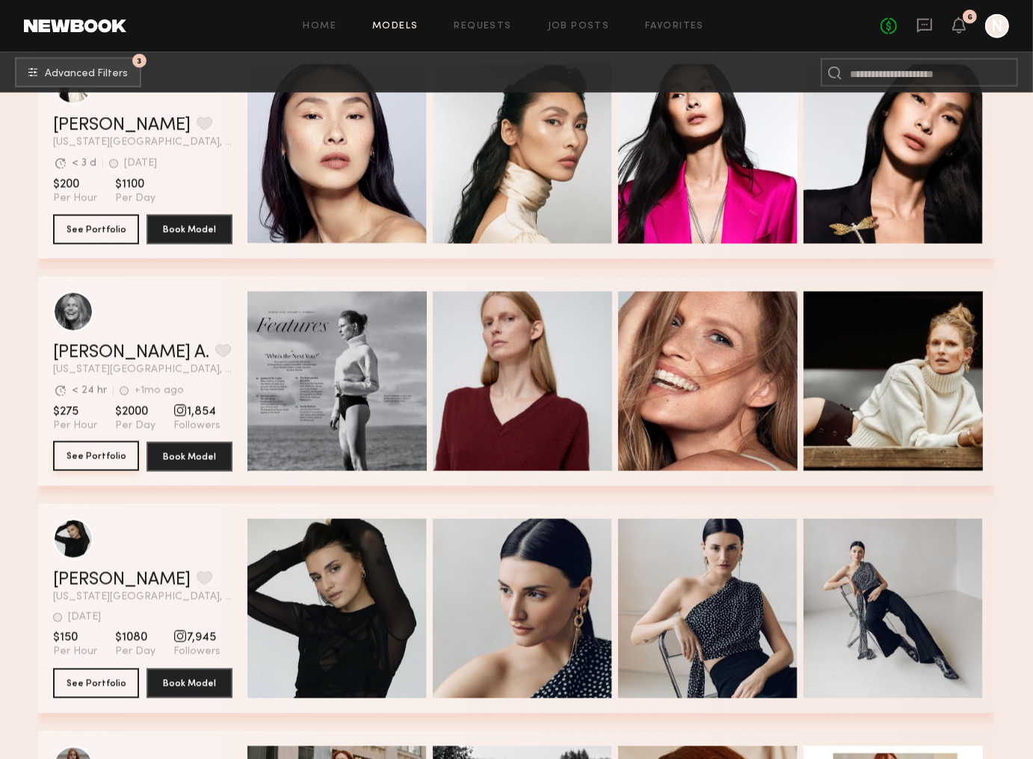
click at [108, 444] on button "See Portfolio" at bounding box center [96, 456] width 86 height 30
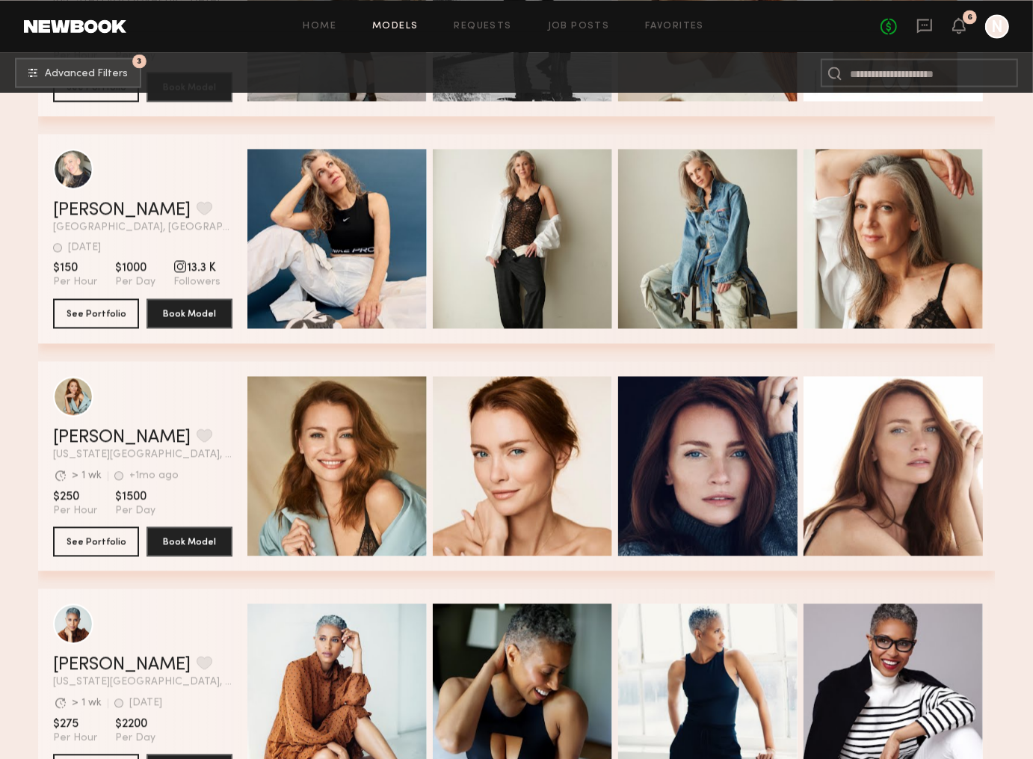
scroll to position [2438, 0]
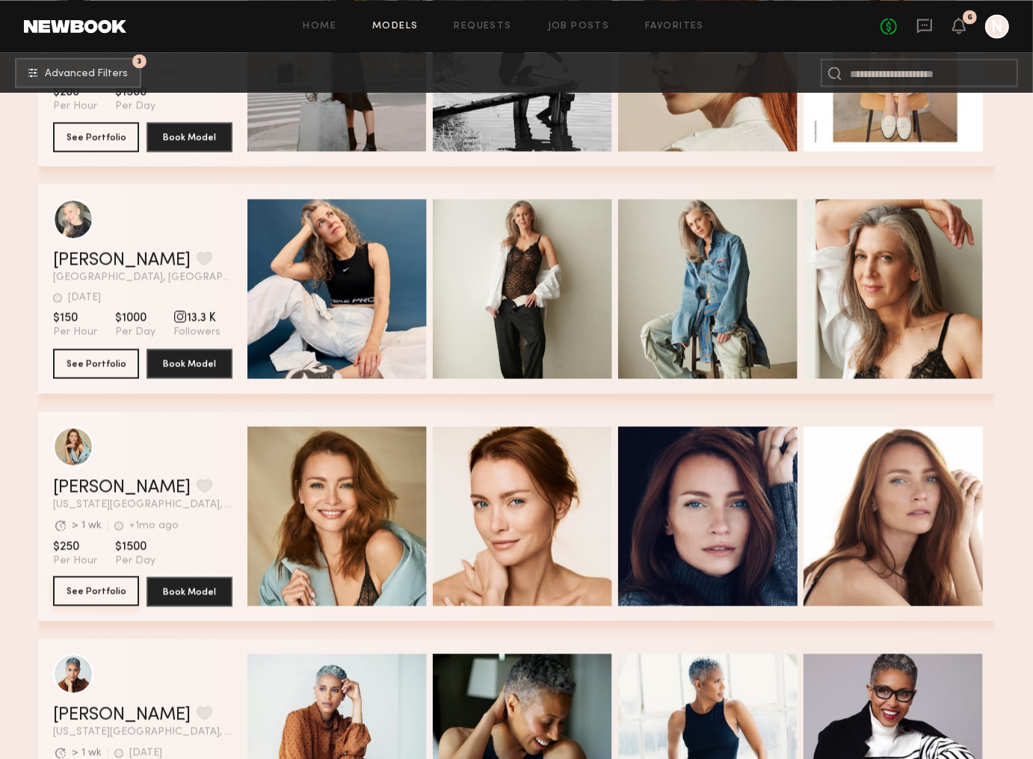
click at [90, 591] on button "See Portfolio" at bounding box center [96, 591] width 86 height 30
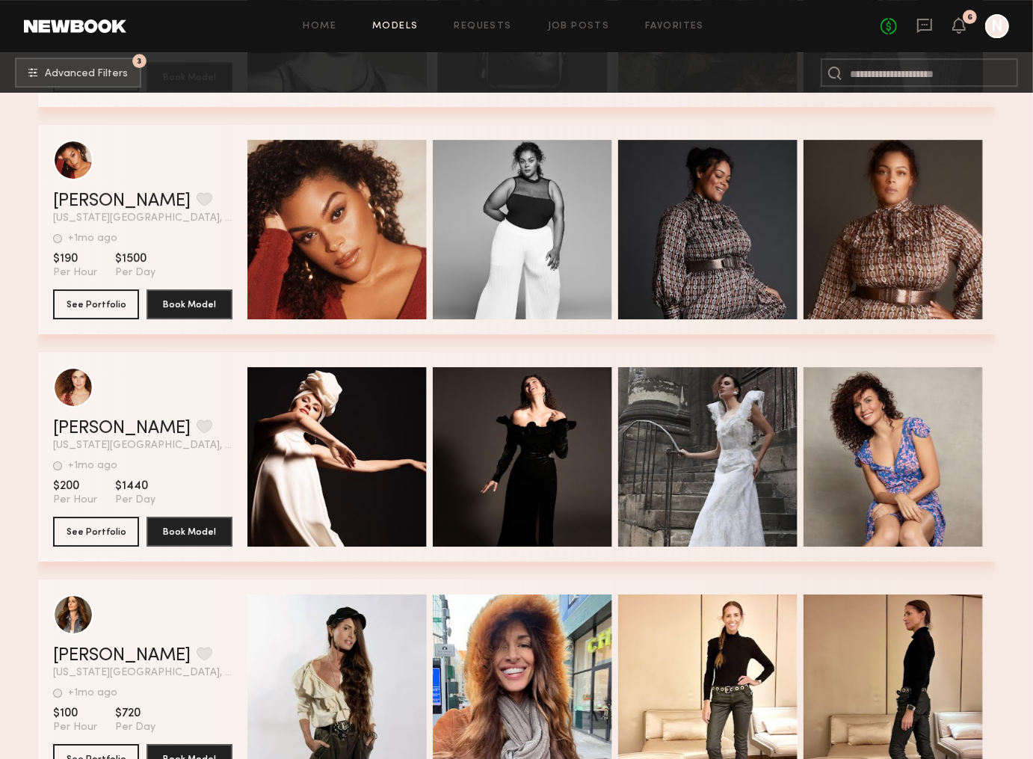
scroll to position [4107, 0]
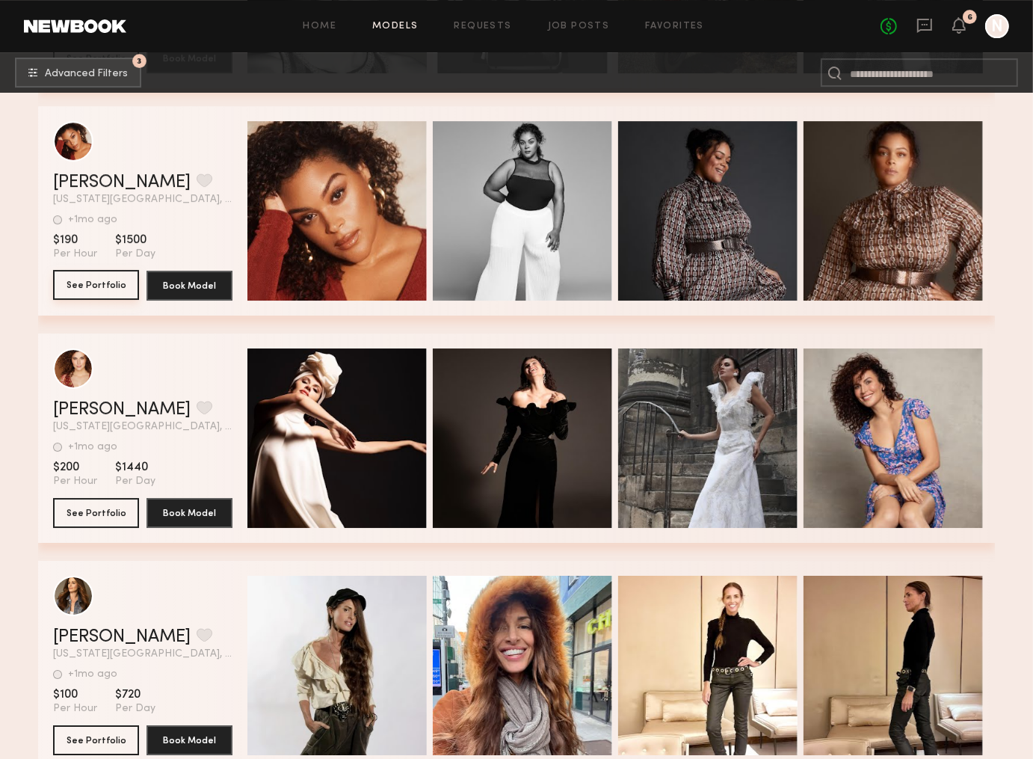
click at [108, 284] on button "See Portfolio" at bounding box center [96, 285] width 86 height 30
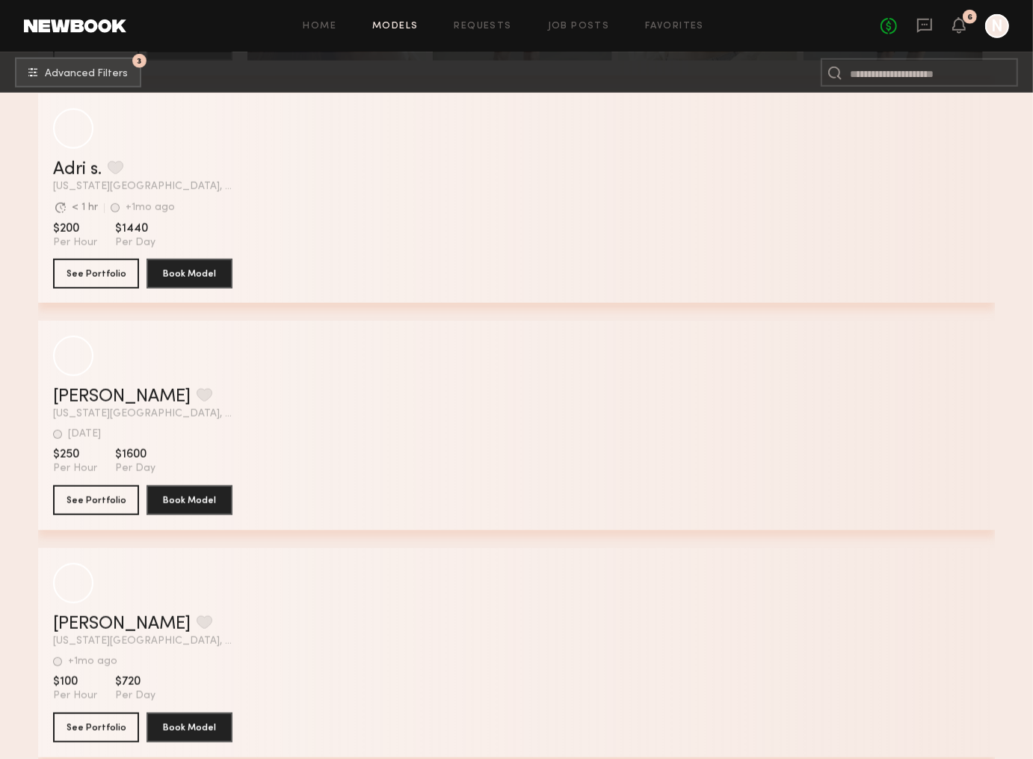
scroll to position [5713, 0]
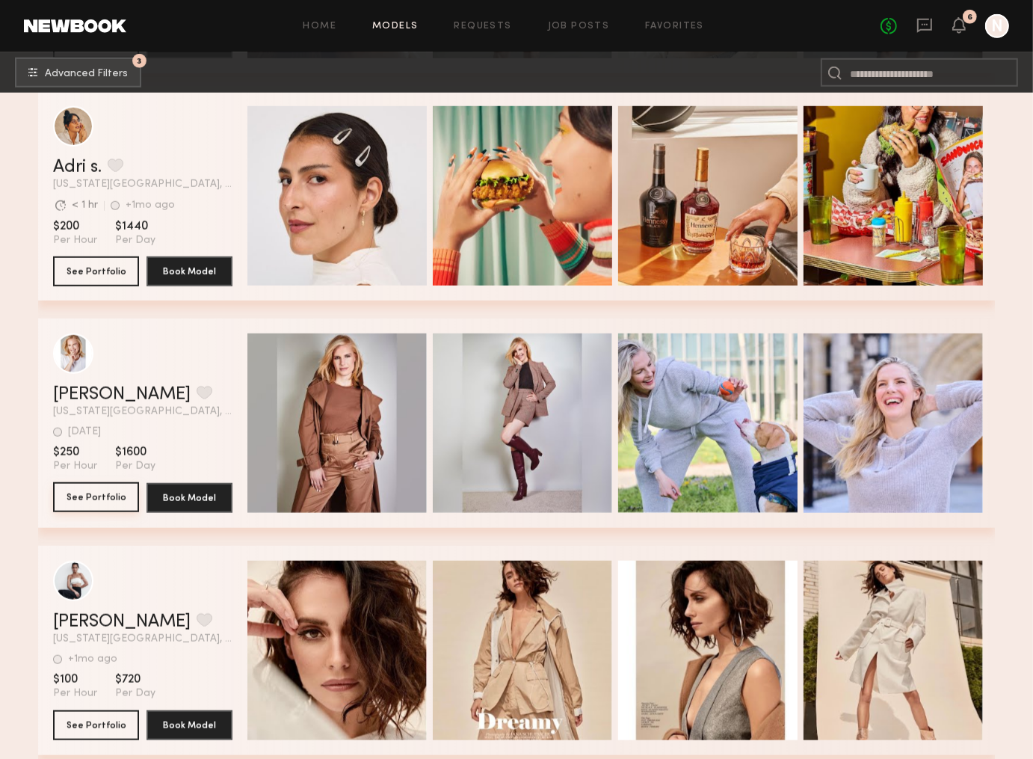
click at [102, 494] on button "See Portfolio" at bounding box center [96, 497] width 86 height 30
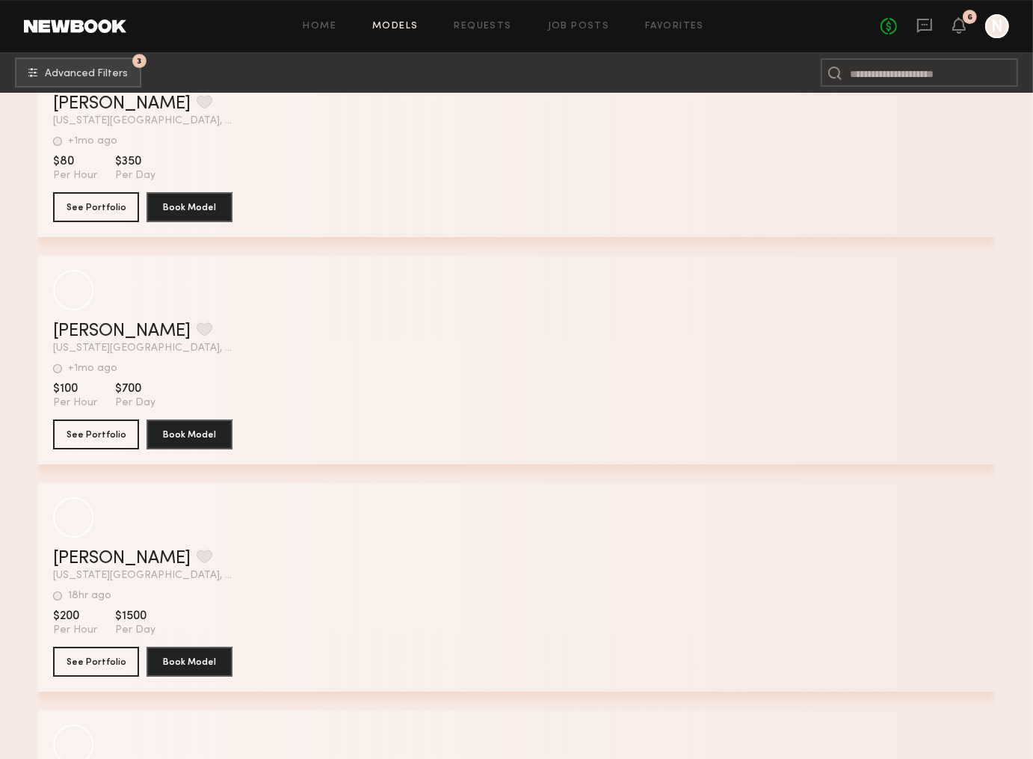
scroll to position [8959, 0]
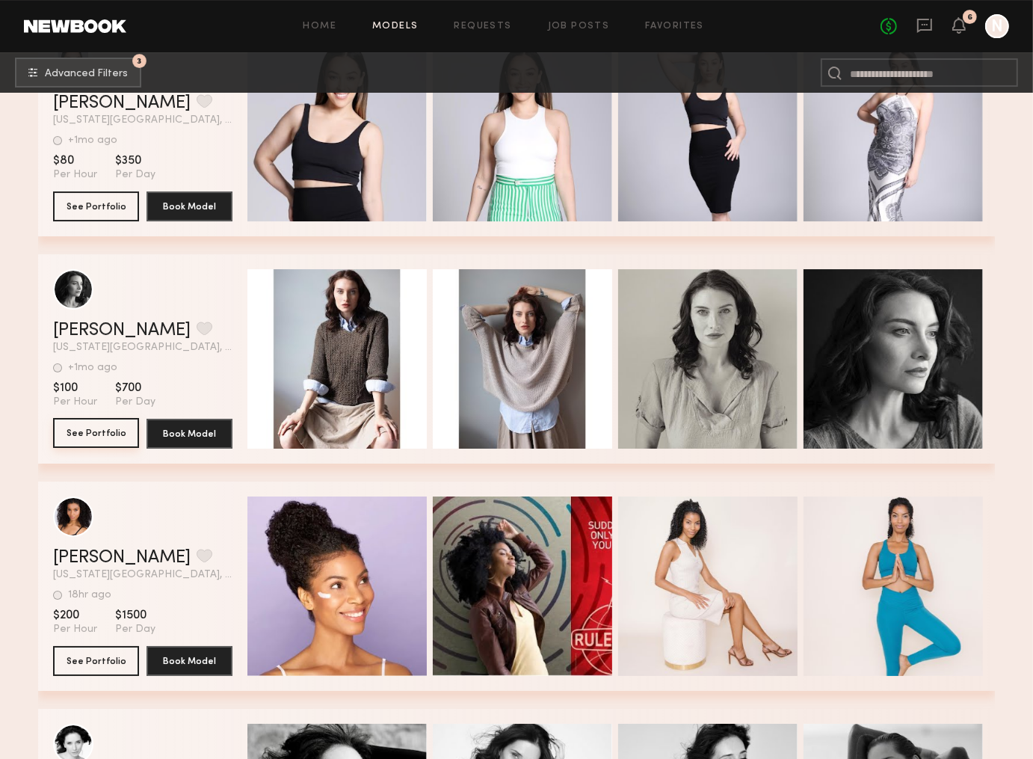
click at [105, 431] on button "See Portfolio" at bounding box center [96, 433] width 86 height 30
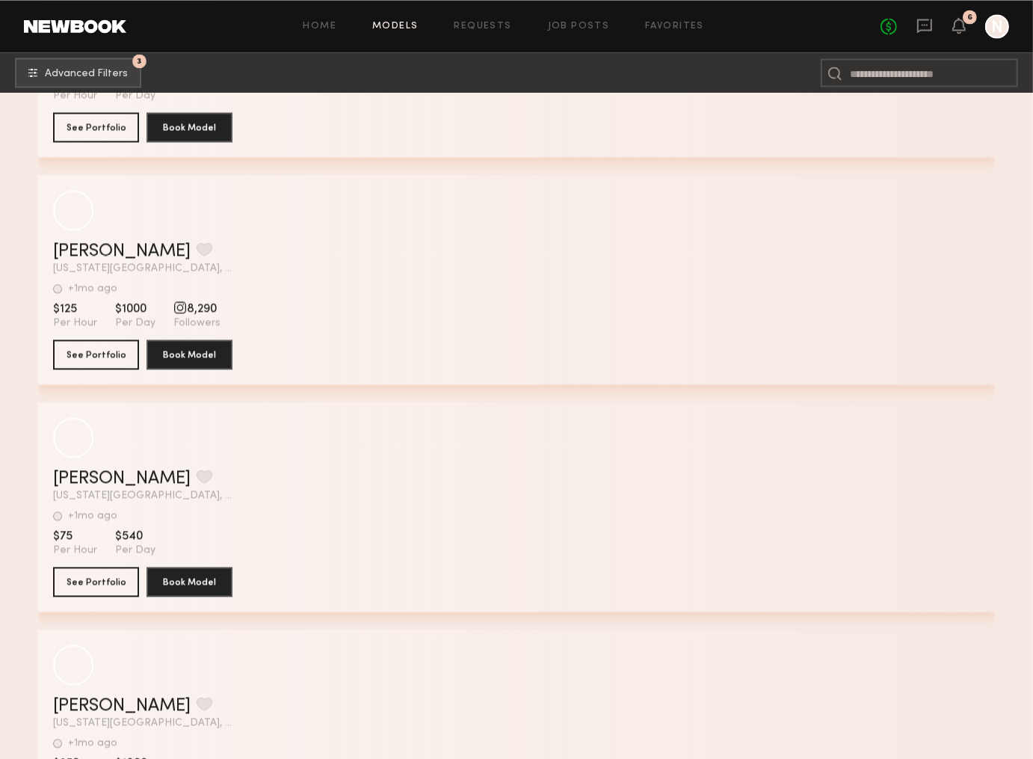
scroll to position [11766, 0]
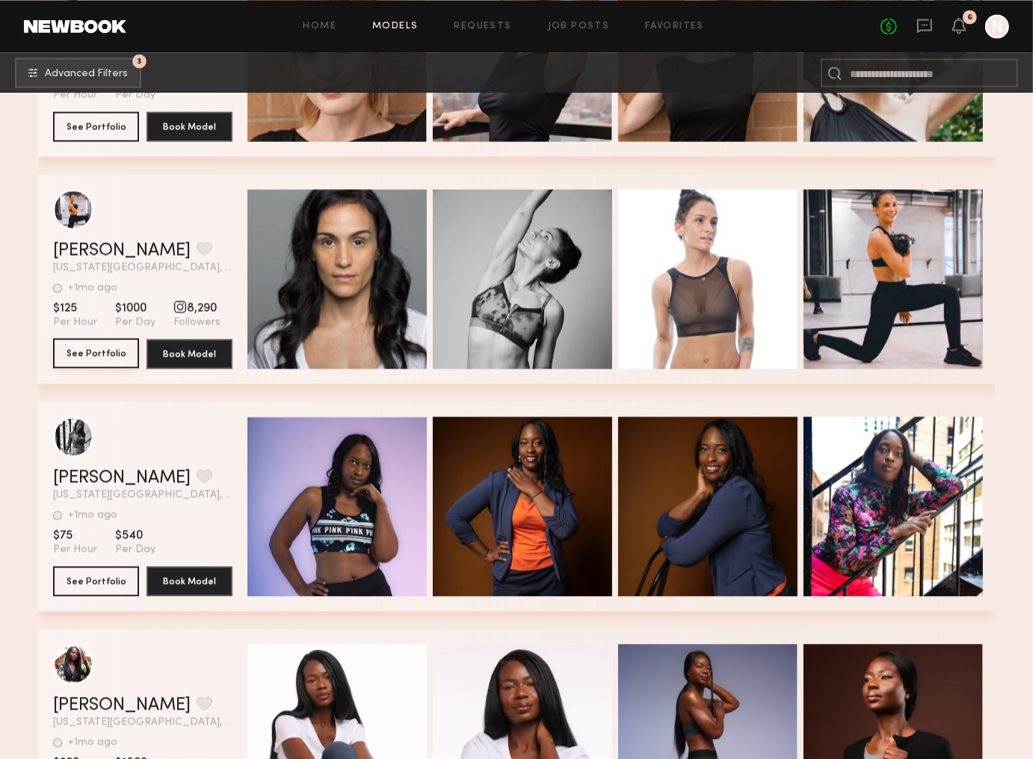
click at [89, 356] on button "See Portfolio" at bounding box center [96, 353] width 86 height 30
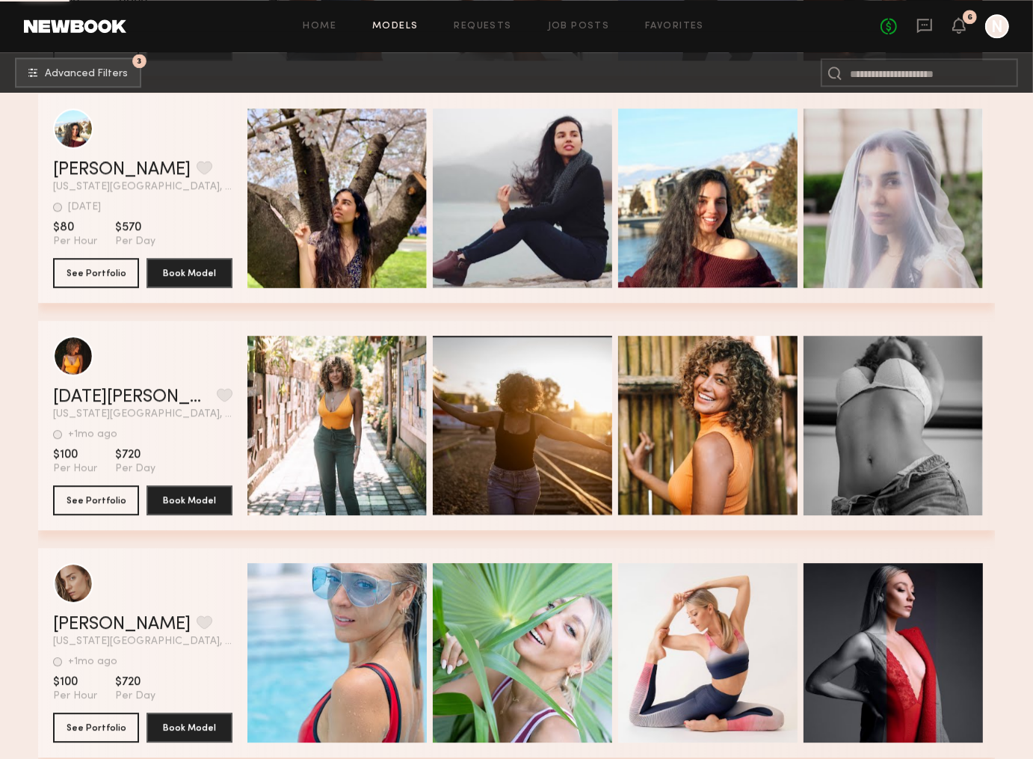
scroll to position [12535, 0]
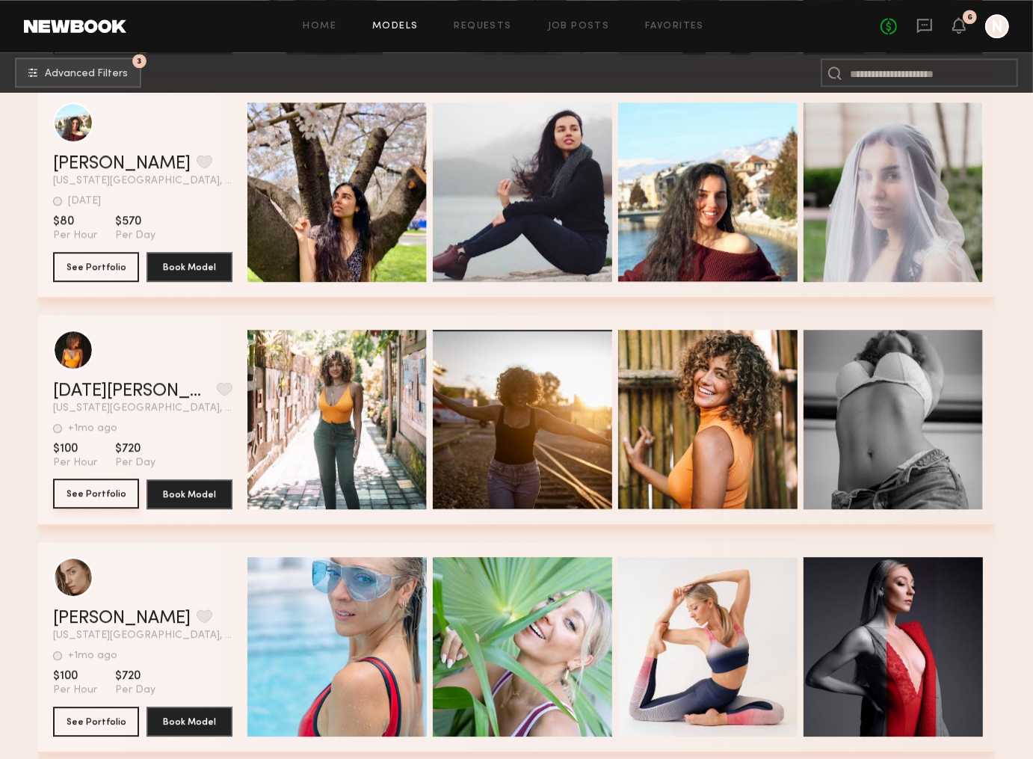
click at [117, 489] on button "See Portfolio" at bounding box center [96, 493] width 86 height 30
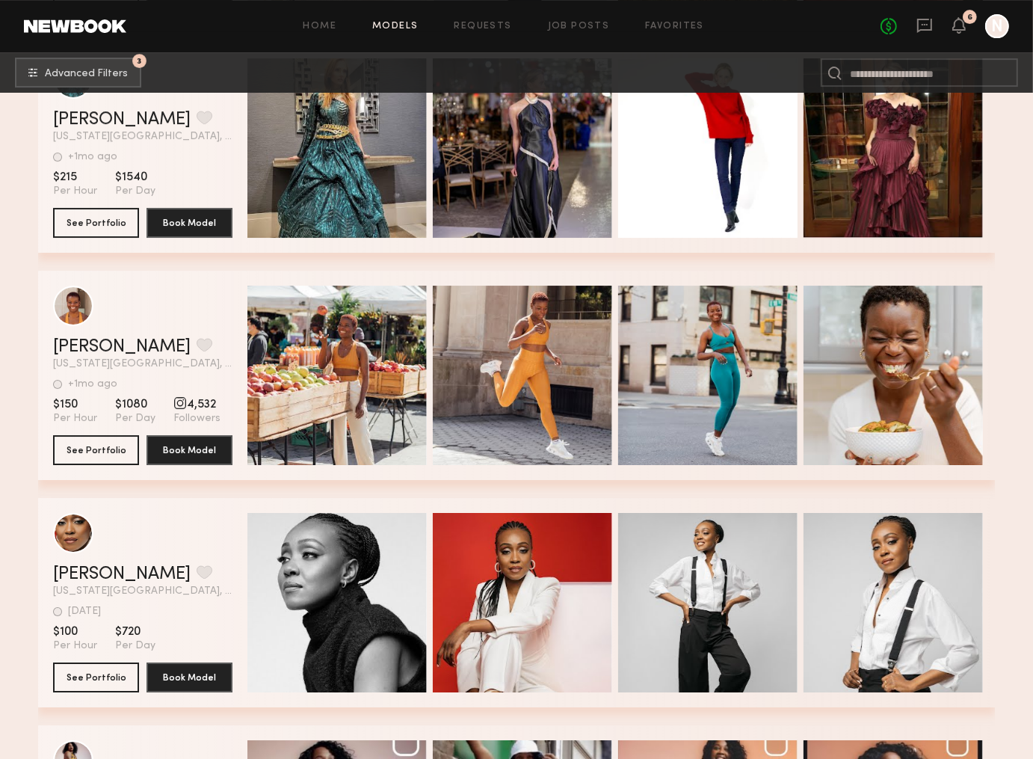
scroll to position [13489, 0]
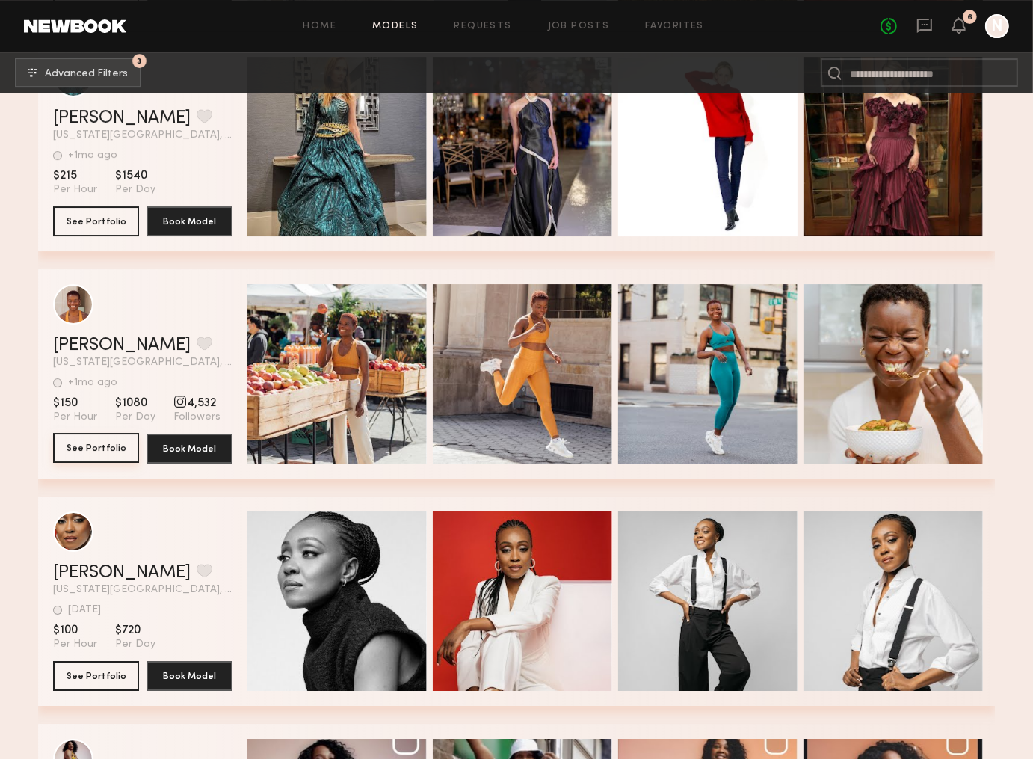
click at [117, 446] on button "See Portfolio" at bounding box center [96, 448] width 86 height 30
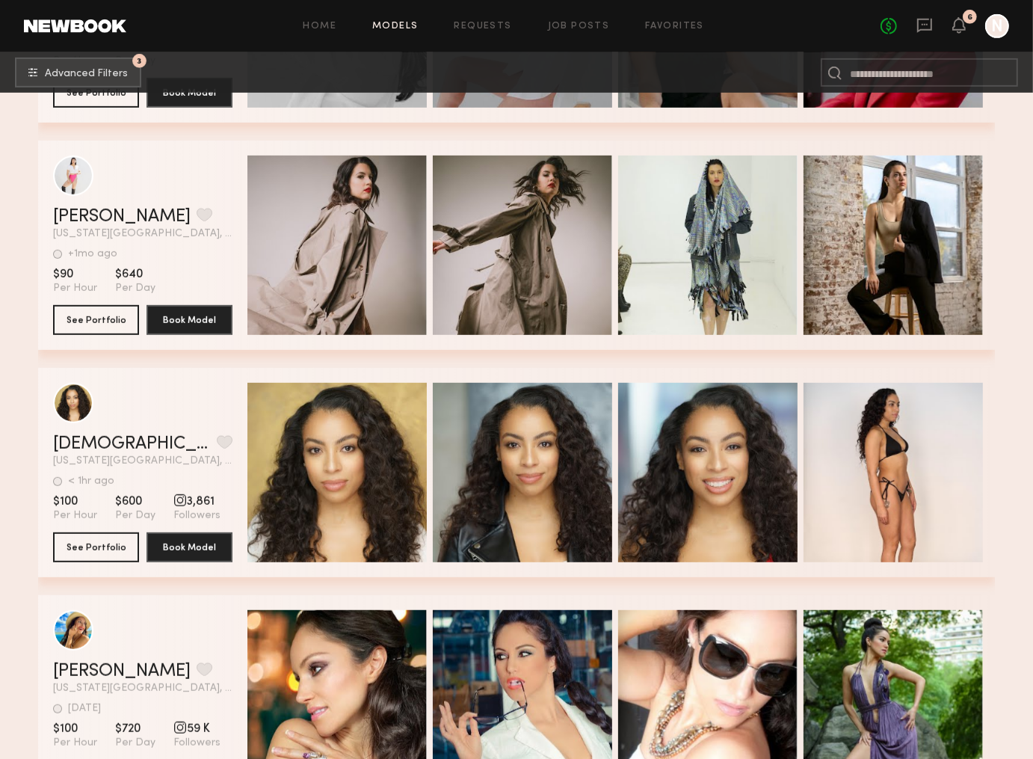
scroll to position [14545, 0]
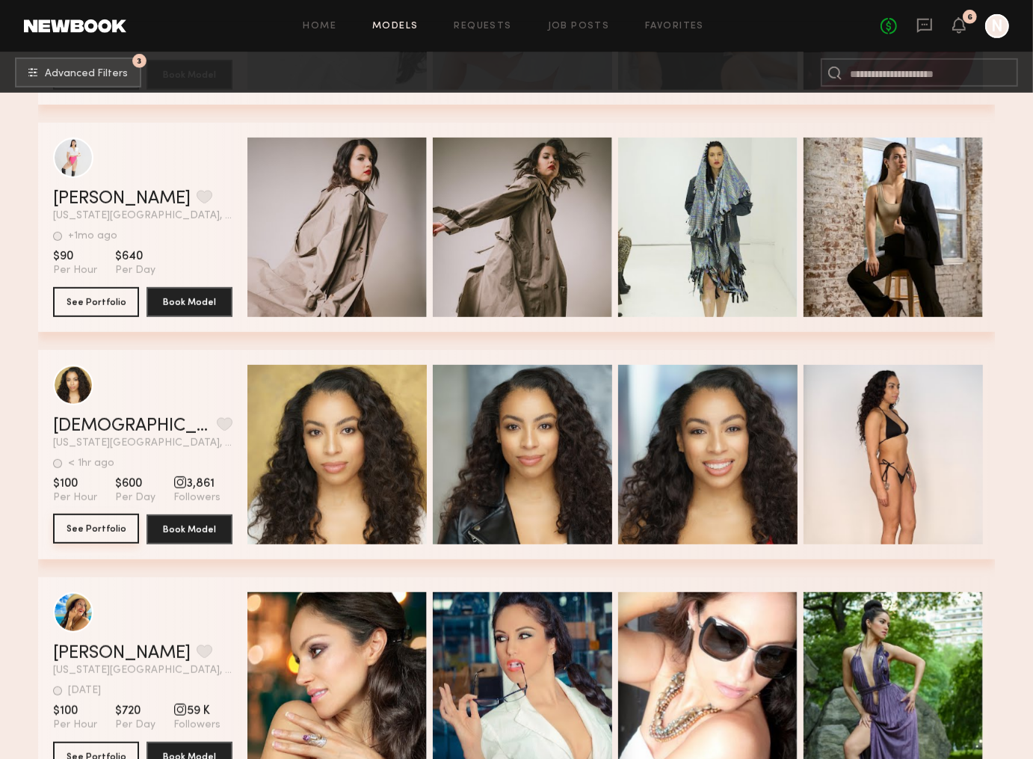
click at [124, 532] on button "See Portfolio" at bounding box center [96, 529] width 86 height 30
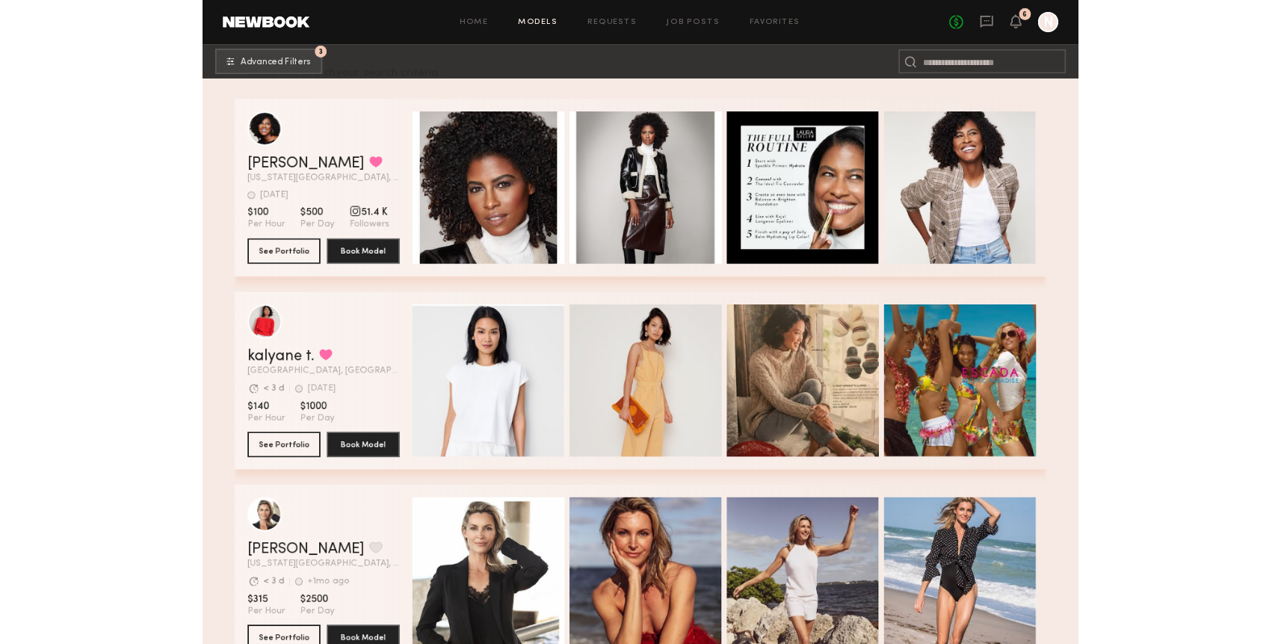
scroll to position [225, 0]
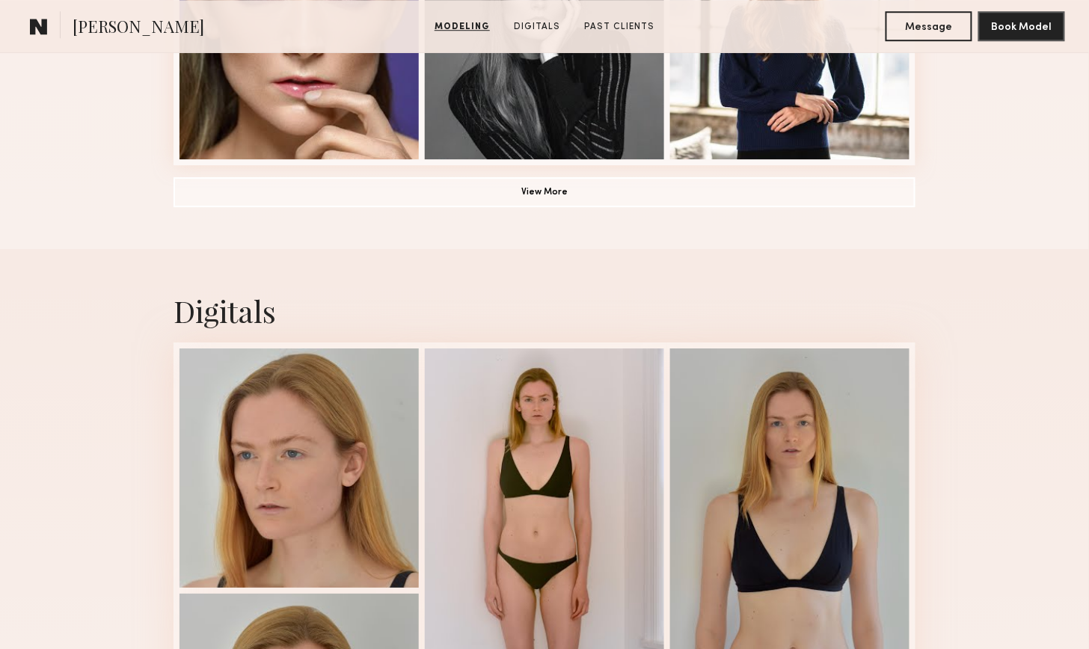
scroll to position [1261, 0]
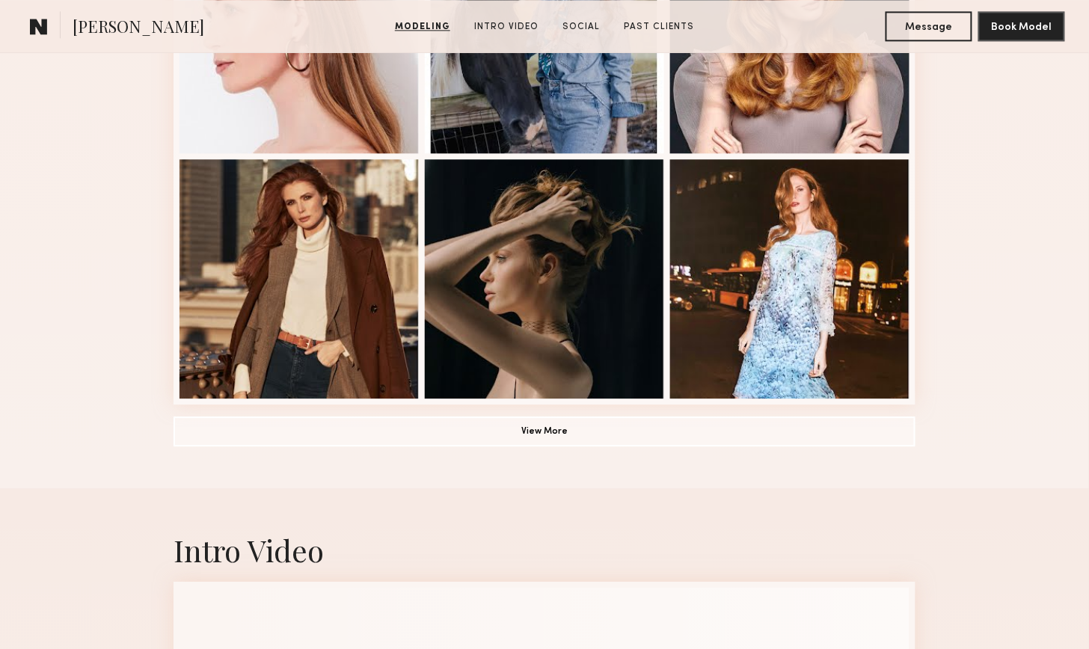
scroll to position [1024, 0]
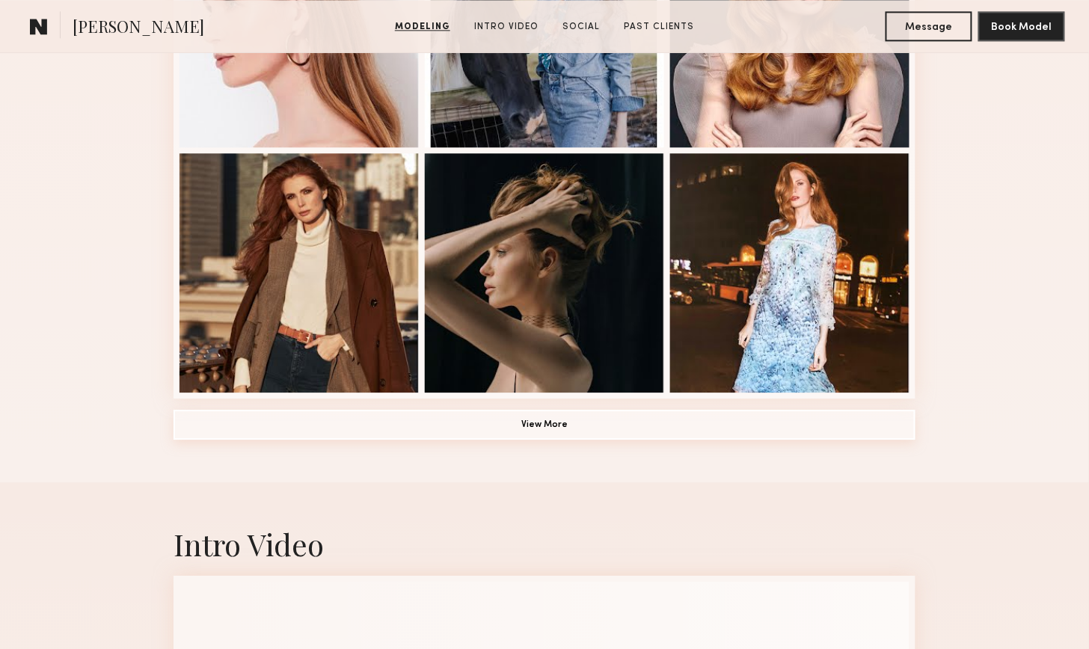
click at [333, 431] on button "View More" at bounding box center [544, 425] width 742 height 30
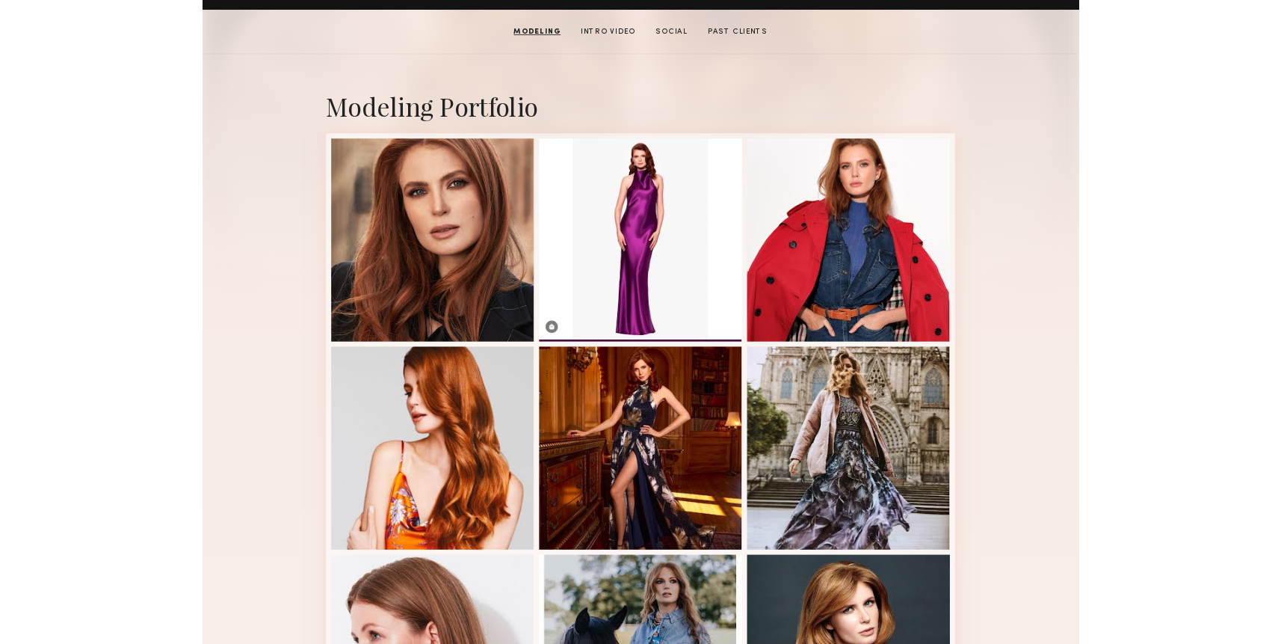
scroll to position [0, 0]
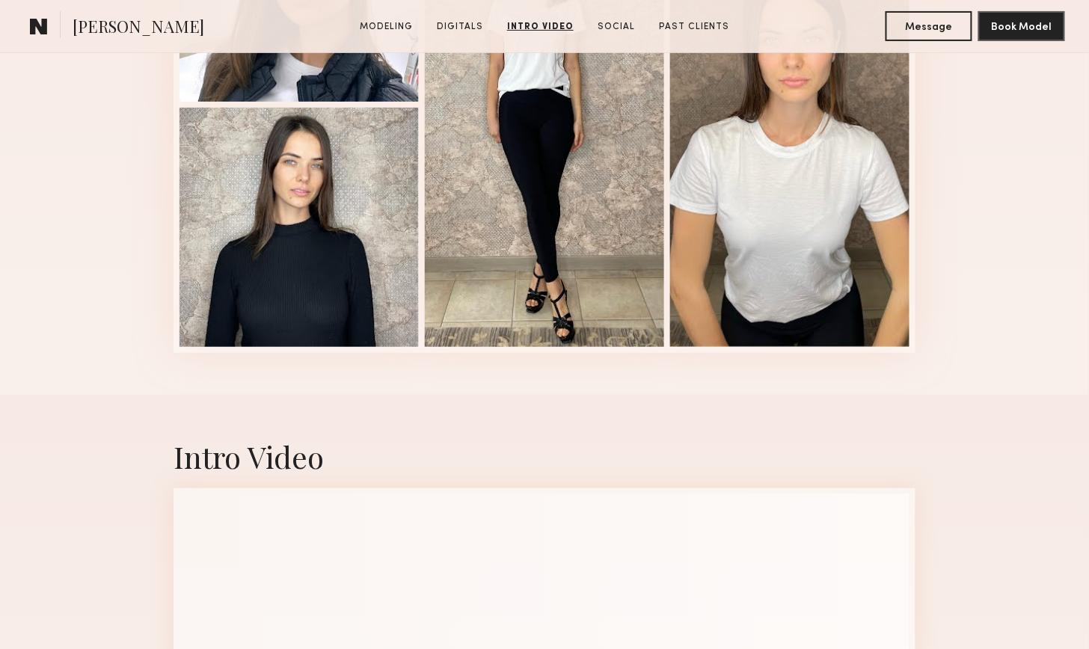
scroll to position [1468, 0]
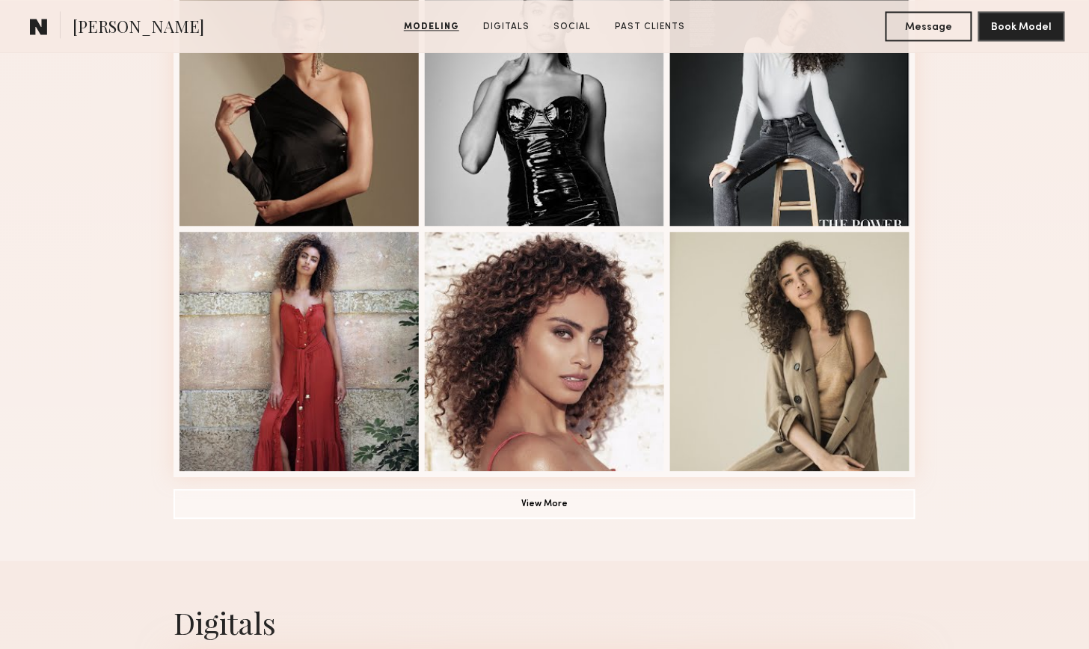
scroll to position [949, 0]
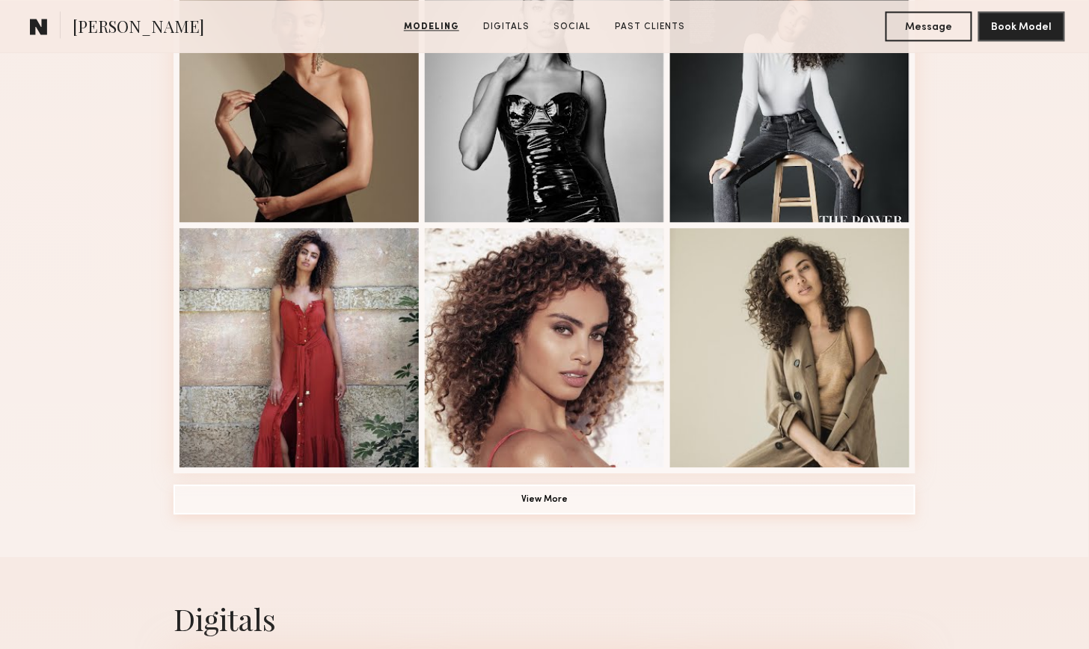
click at [292, 494] on button "View More" at bounding box center [544, 499] width 742 height 30
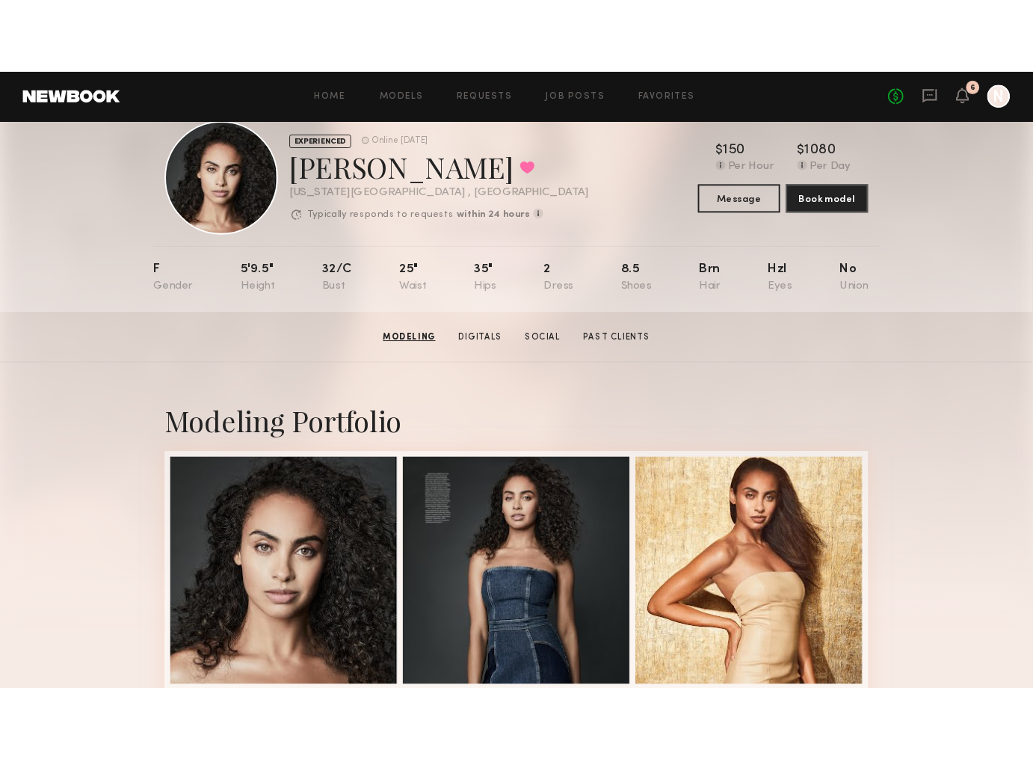
scroll to position [0, 0]
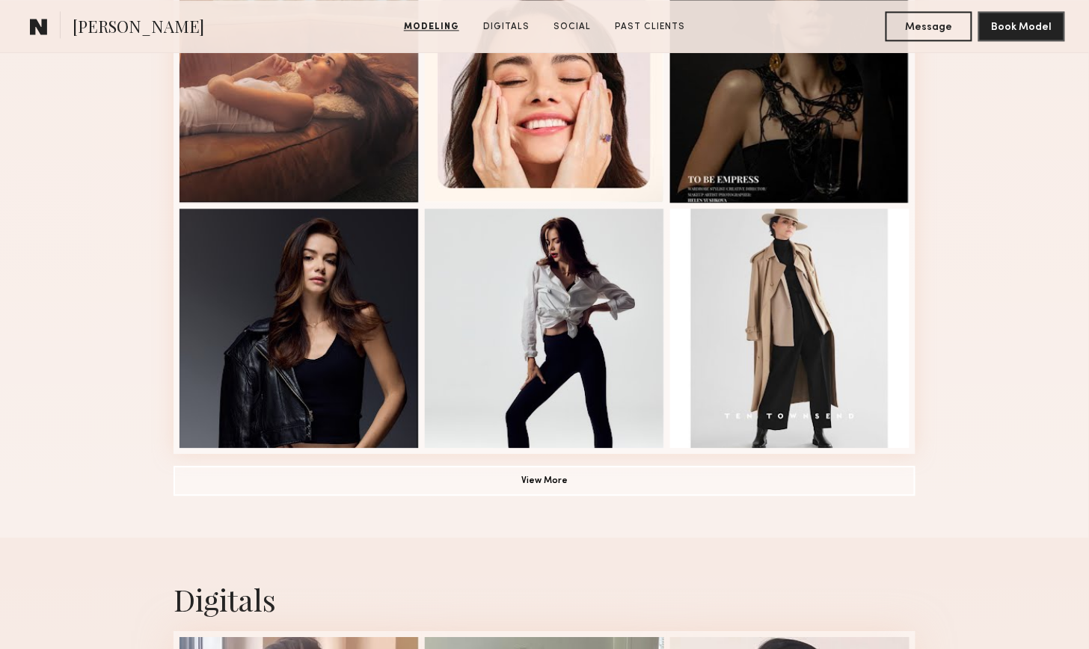
scroll to position [973, 0]
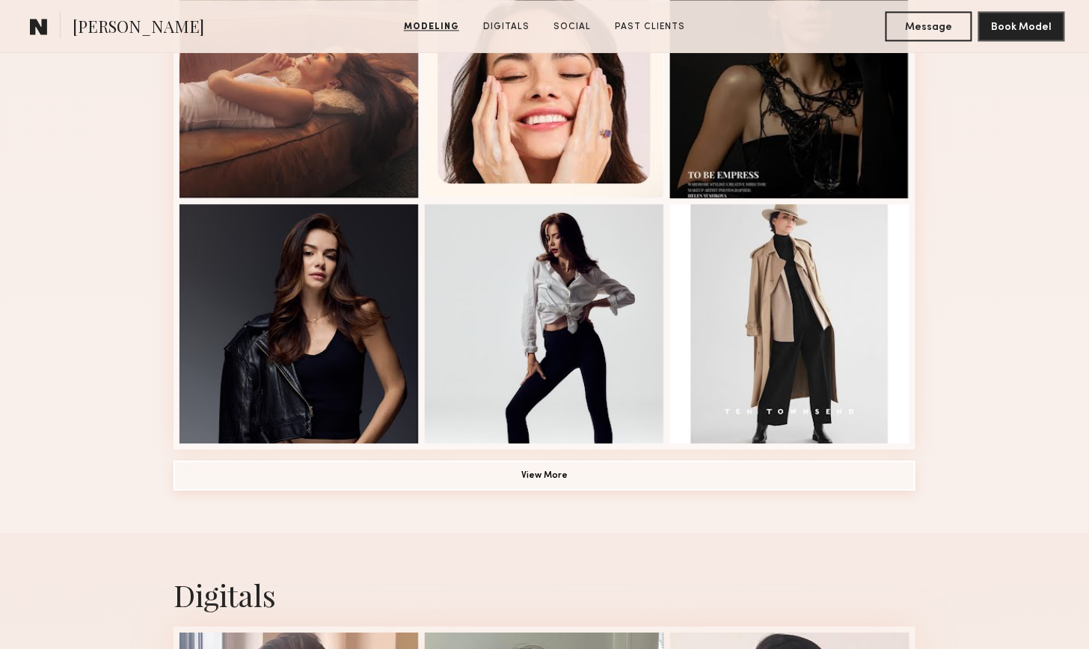
click at [556, 477] on button "View More" at bounding box center [544, 476] width 742 height 30
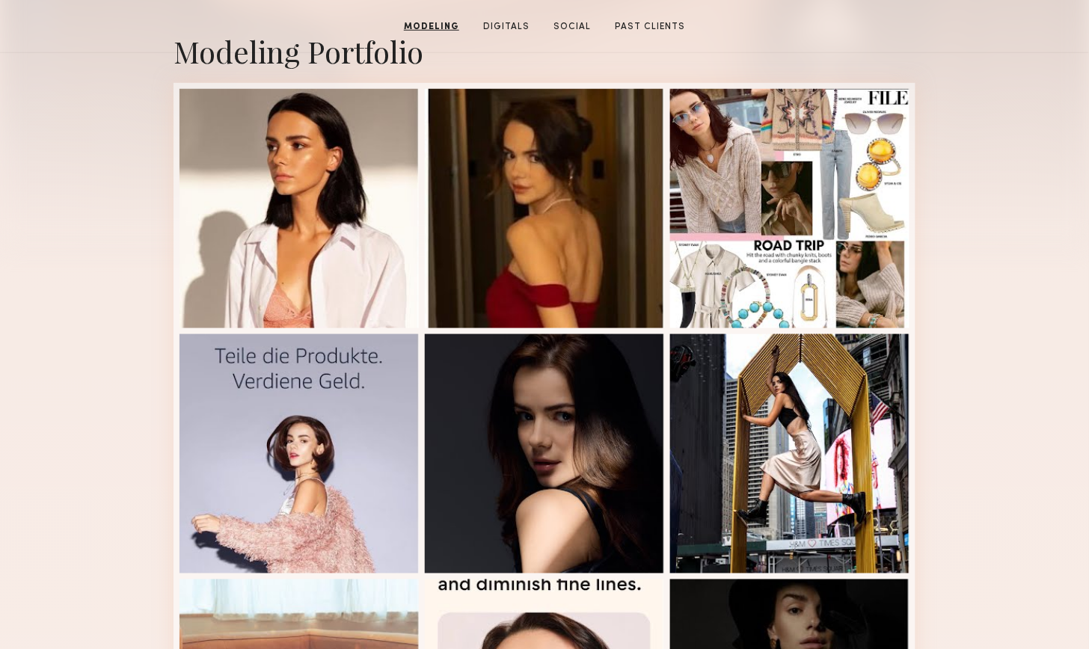
scroll to position [0, 0]
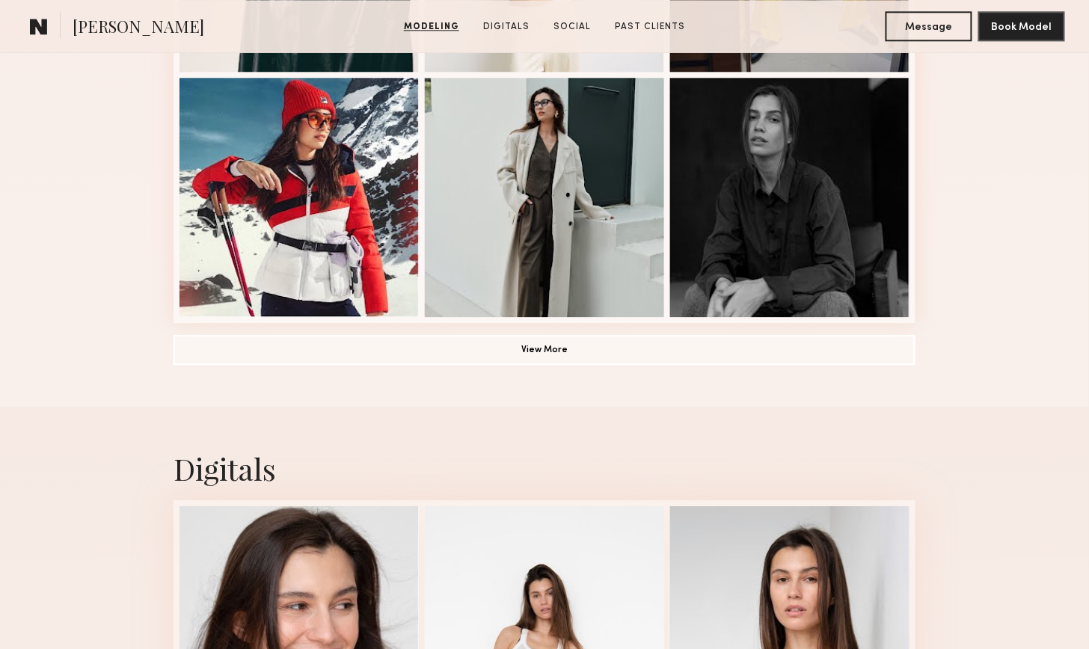
scroll to position [1111, 0]
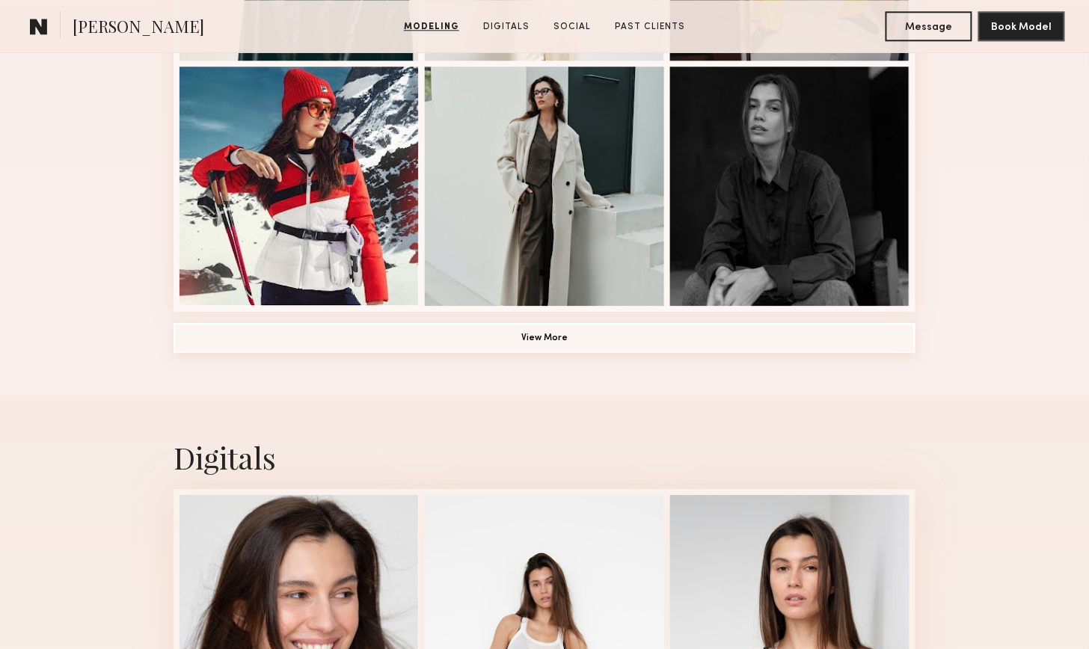
click at [493, 340] on button "View More" at bounding box center [544, 338] width 742 height 30
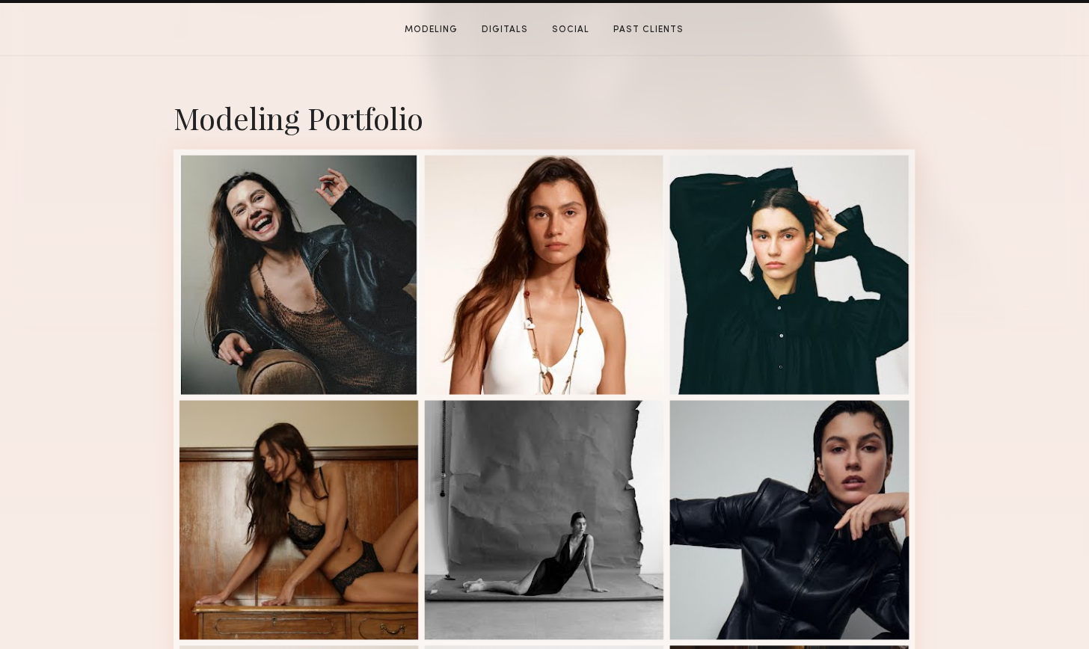
scroll to position [287, 0]
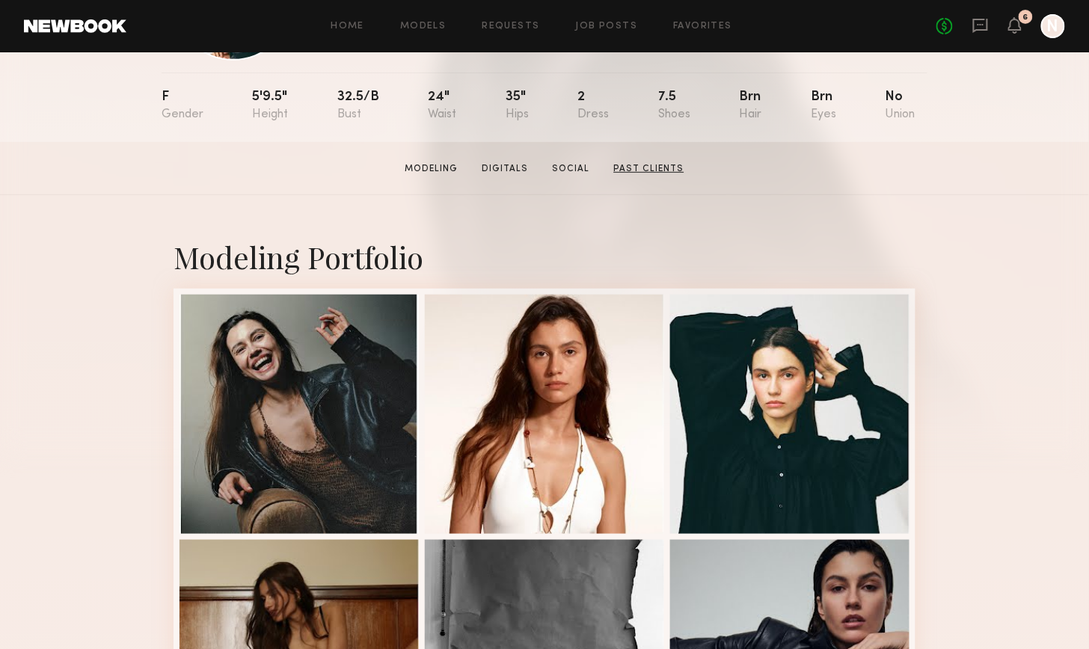
click at [637, 162] on link "Past Clients" at bounding box center [649, 168] width 82 height 13
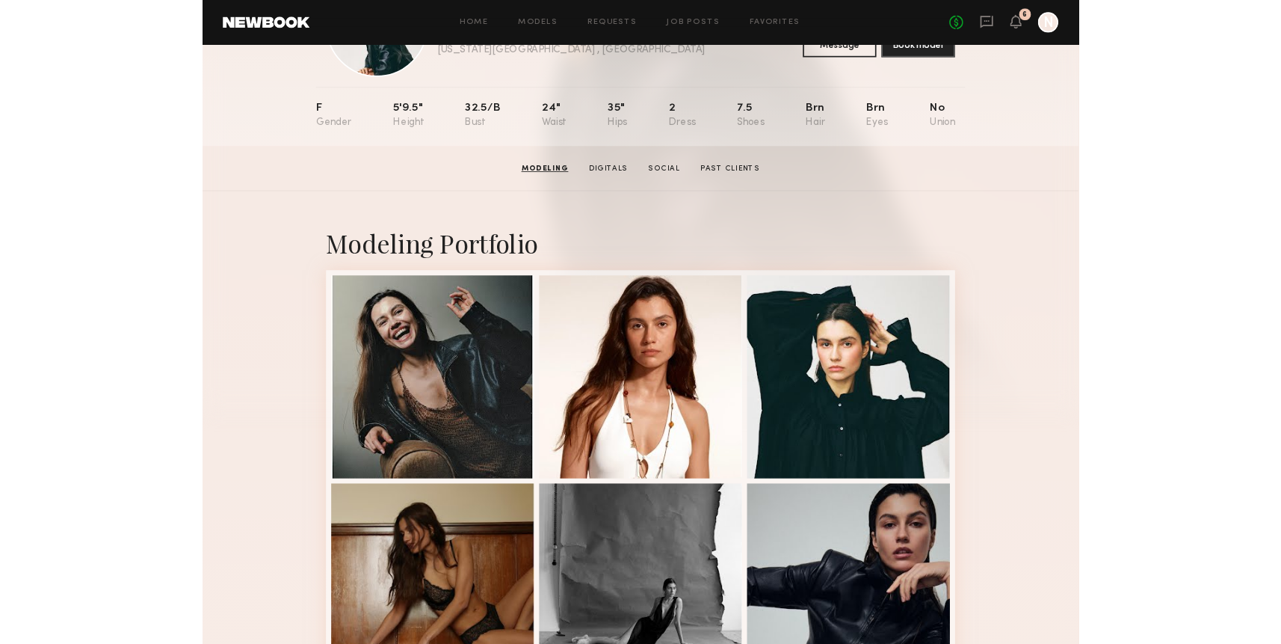
scroll to position [0, 0]
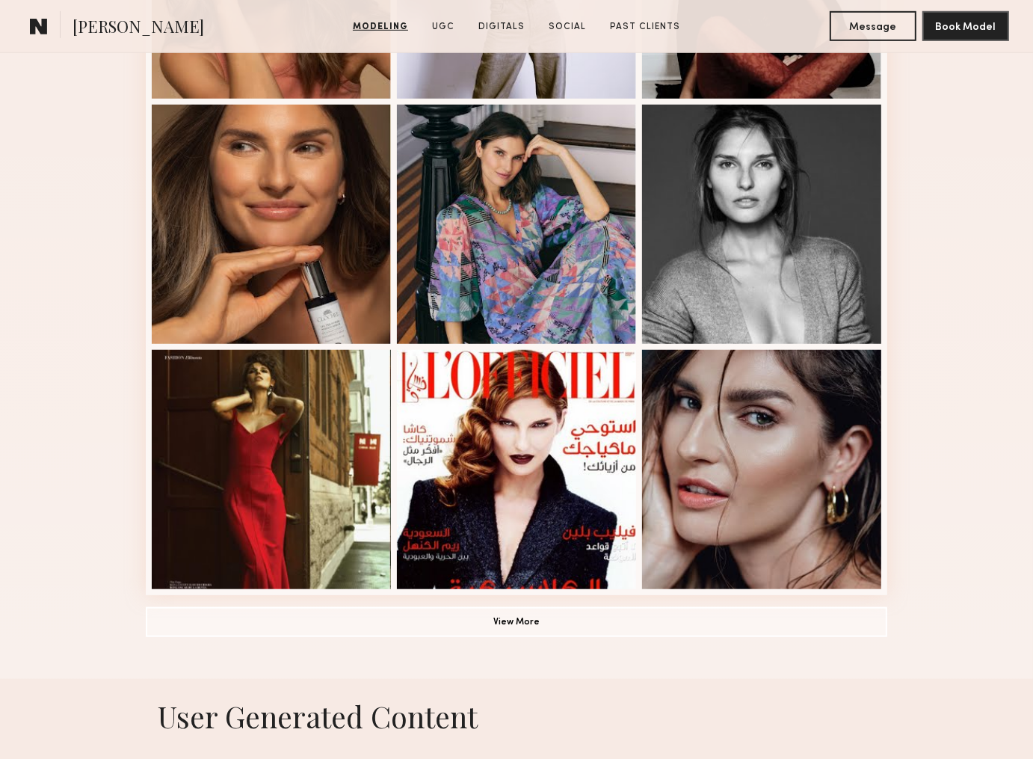
scroll to position [831, 0]
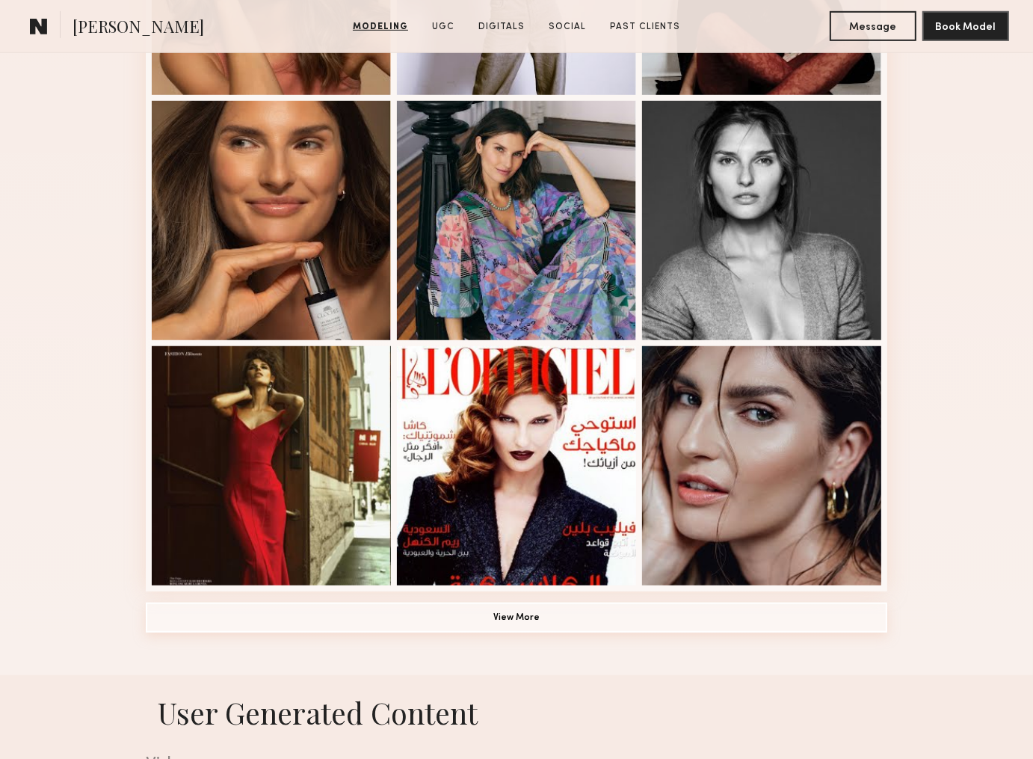
click at [520, 621] on button "View More" at bounding box center [517, 618] width 742 height 30
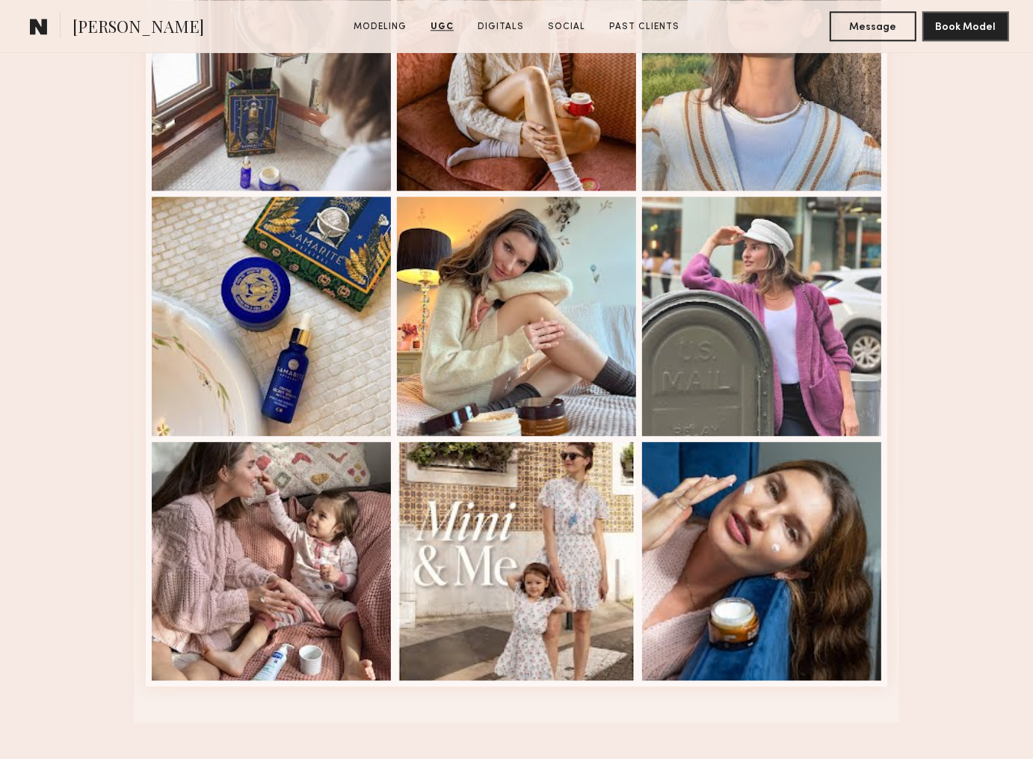
scroll to position [3316, 0]
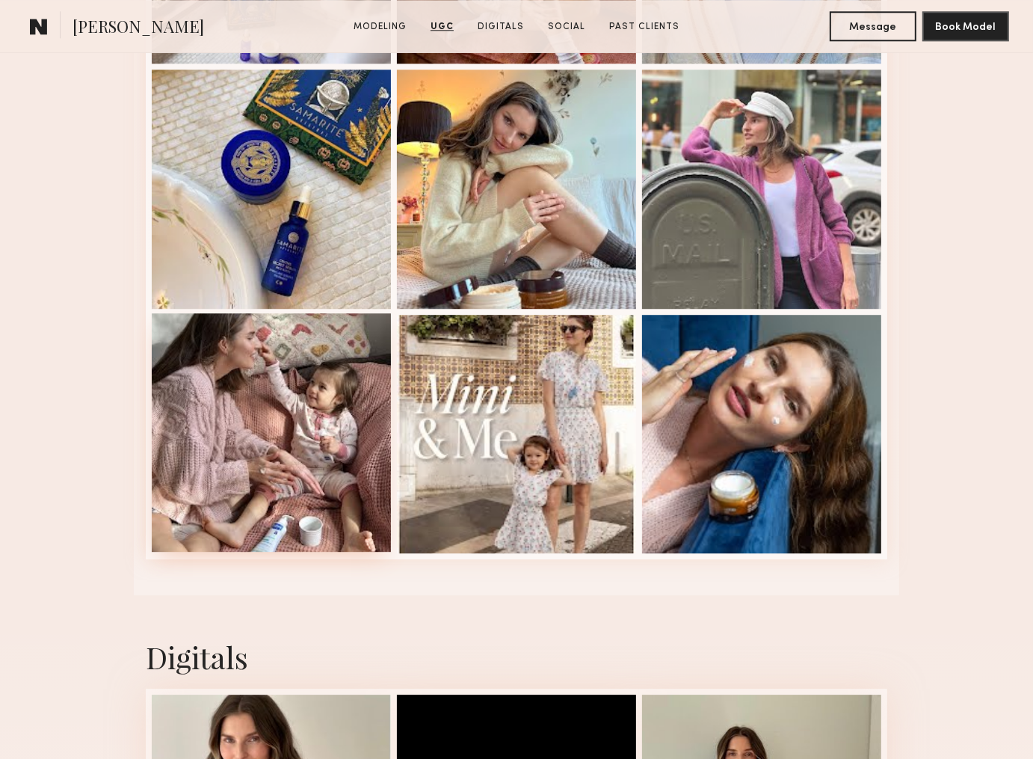
click at [298, 431] on div at bounding box center [271, 432] width 239 height 239
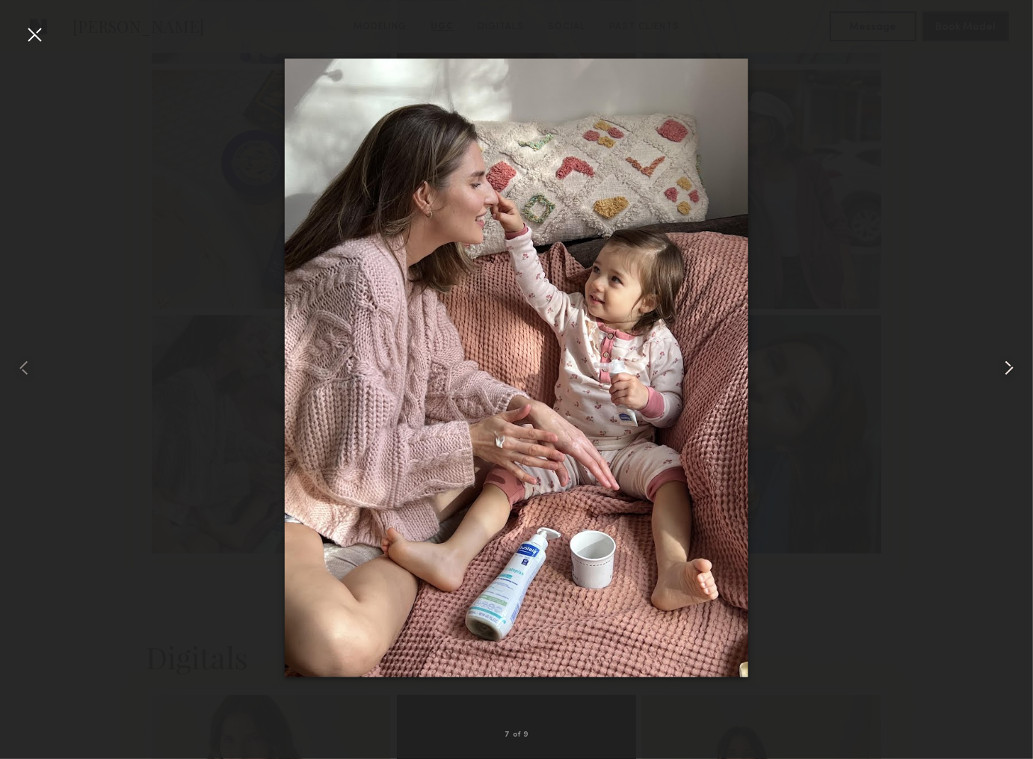
click at [1009, 368] on common-icon at bounding box center [1009, 368] width 24 height 24
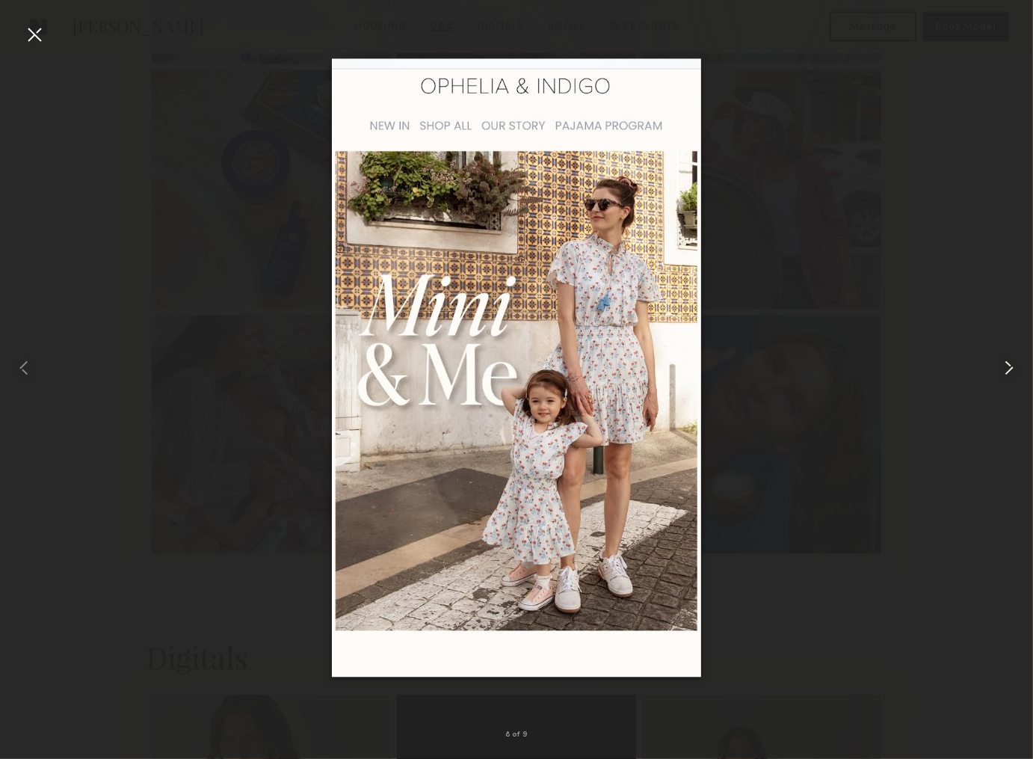
click at [1009, 368] on common-icon at bounding box center [1009, 368] width 24 height 24
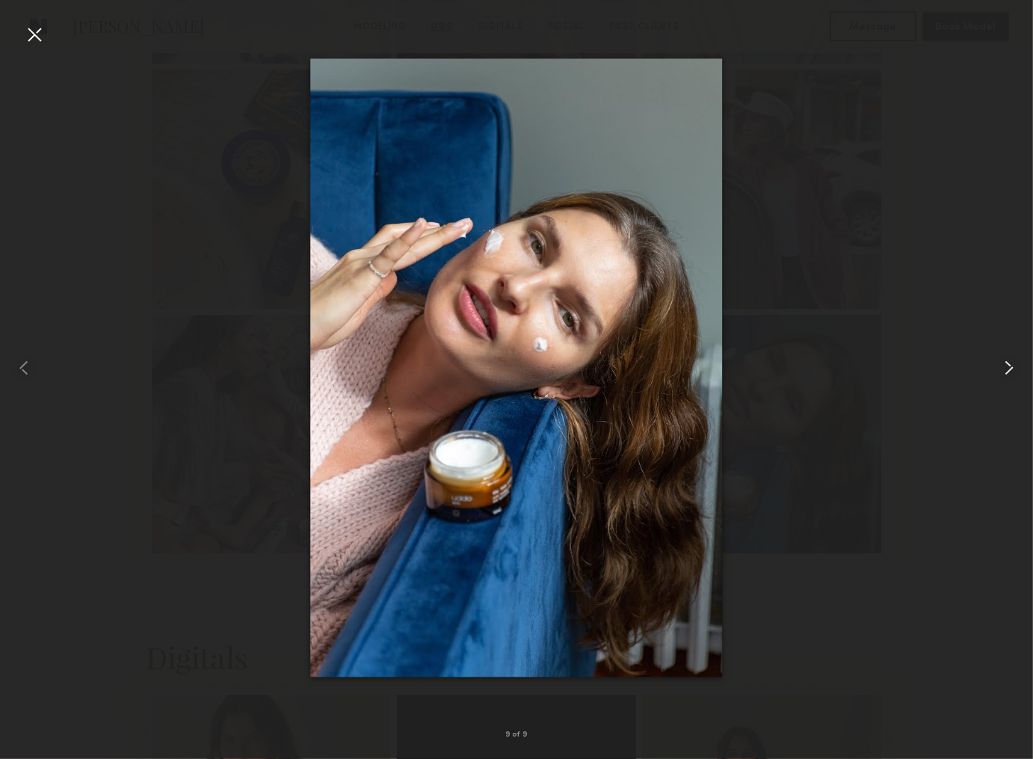
click at [1009, 371] on common-icon at bounding box center [1009, 368] width 24 height 24
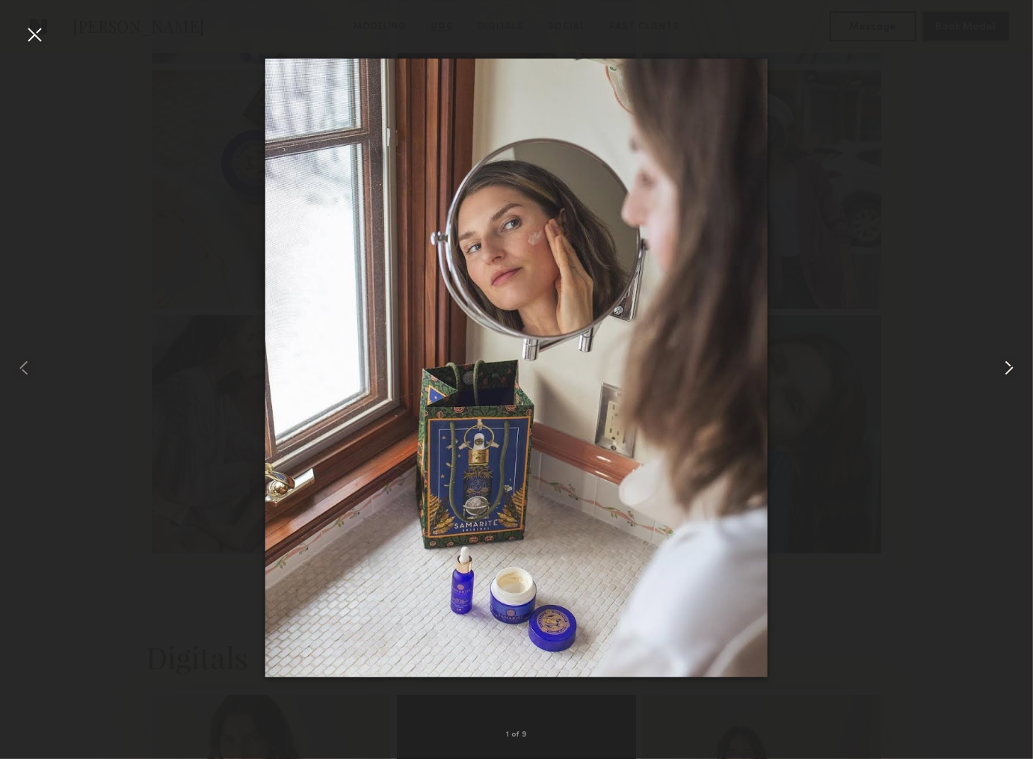
click at [1009, 371] on common-icon at bounding box center [1009, 368] width 24 height 24
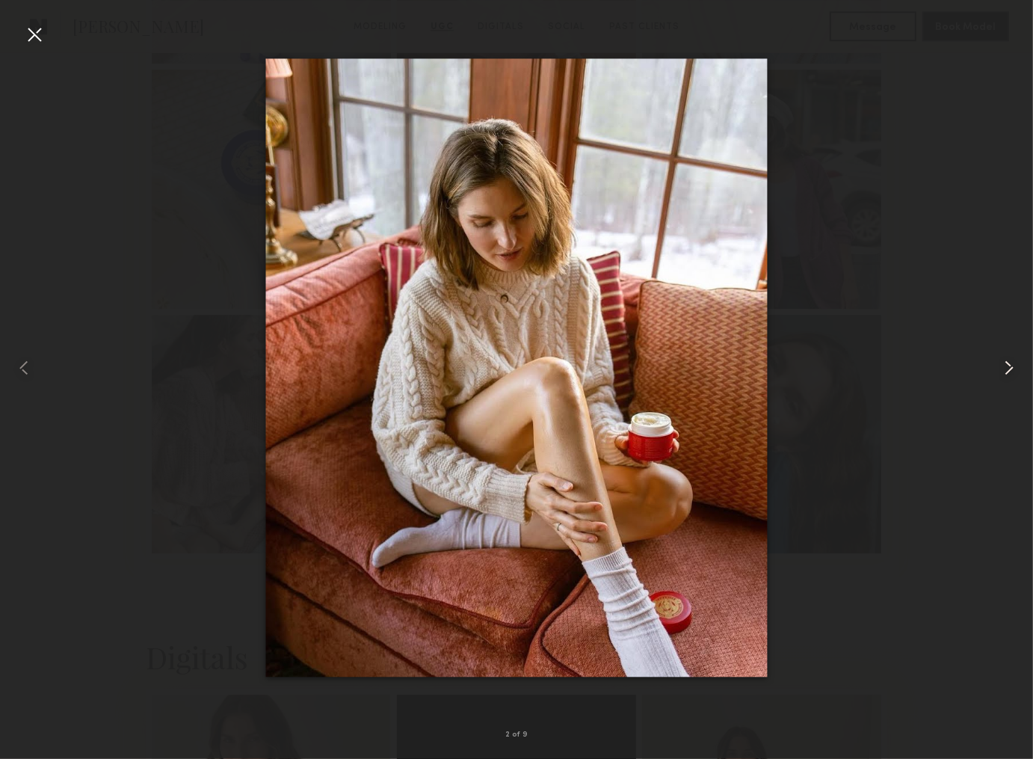
click at [1009, 371] on common-icon at bounding box center [1009, 368] width 24 height 24
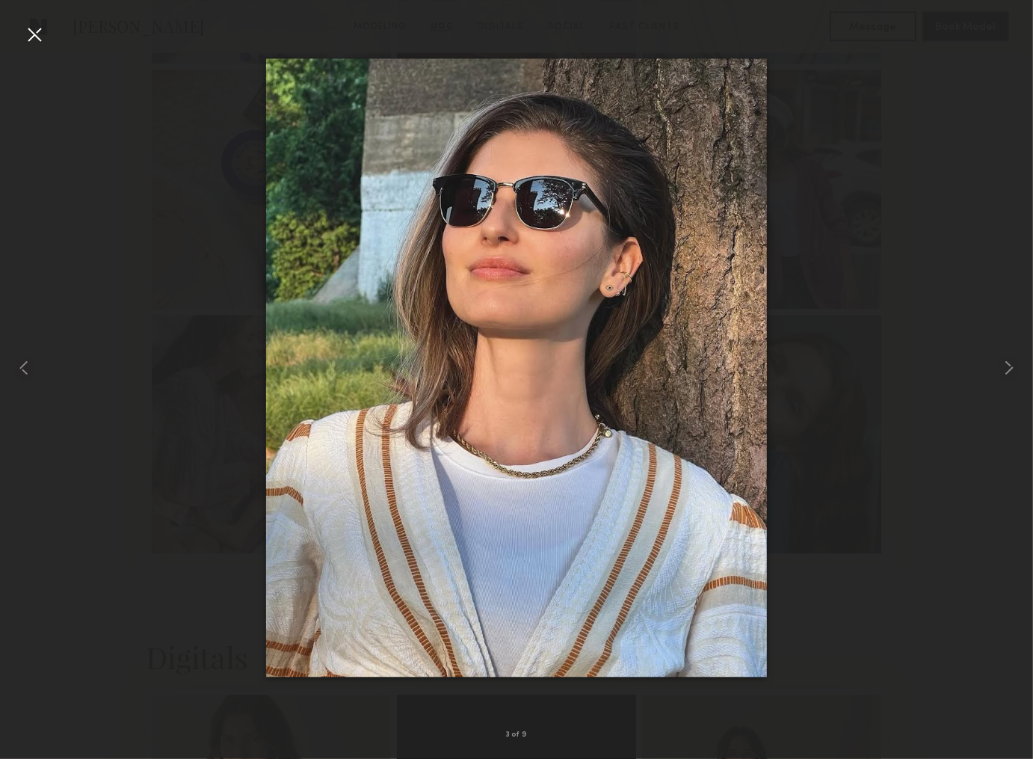
click at [38, 38] on div at bounding box center [34, 34] width 24 height 24
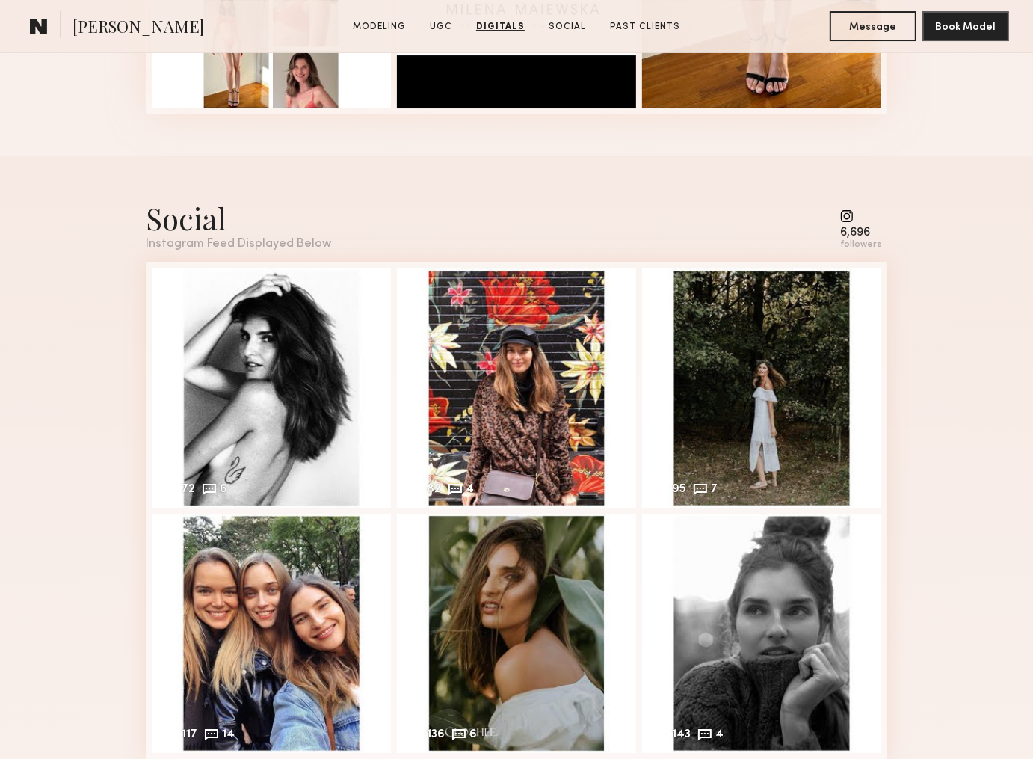
scroll to position [4398, 0]
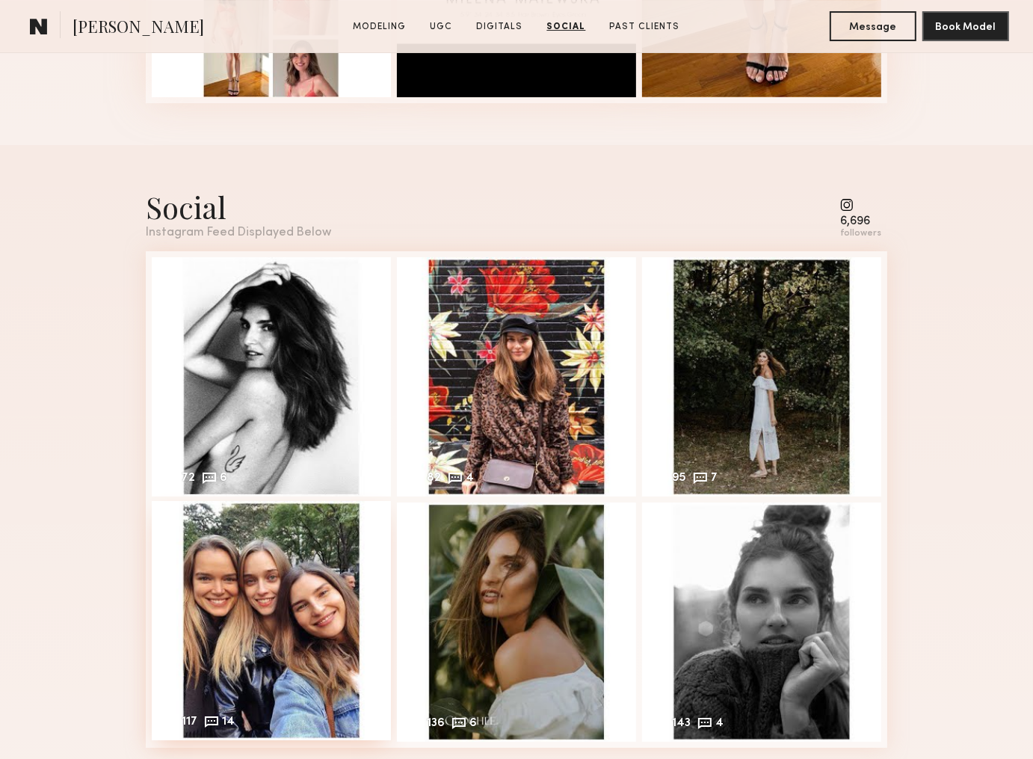
click at [309, 600] on div "117 14 Likes & comments displayed to show model’s engagement" at bounding box center [271, 620] width 239 height 239
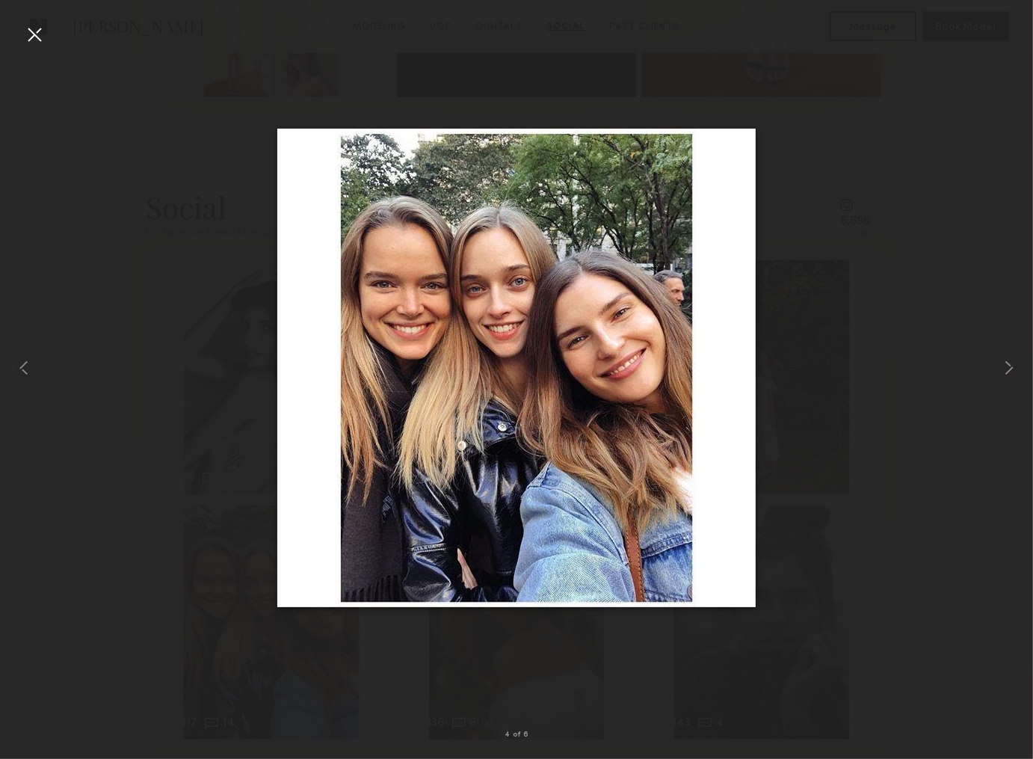
click at [31, 32] on div at bounding box center [34, 34] width 24 height 24
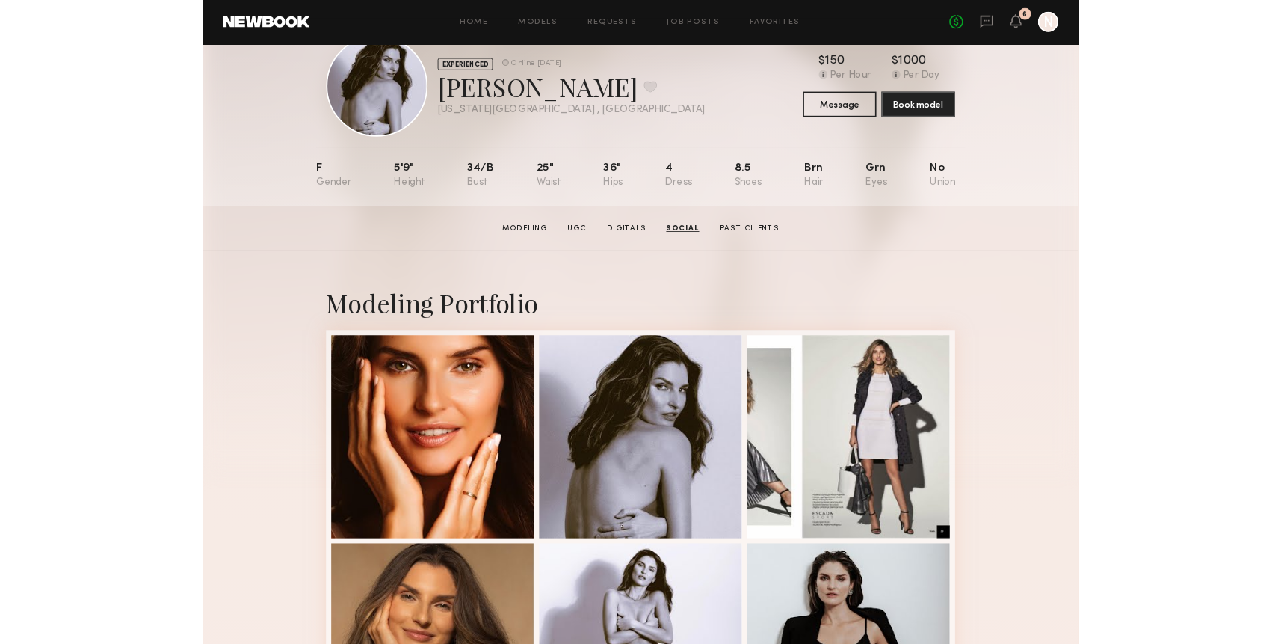
scroll to position [0, 0]
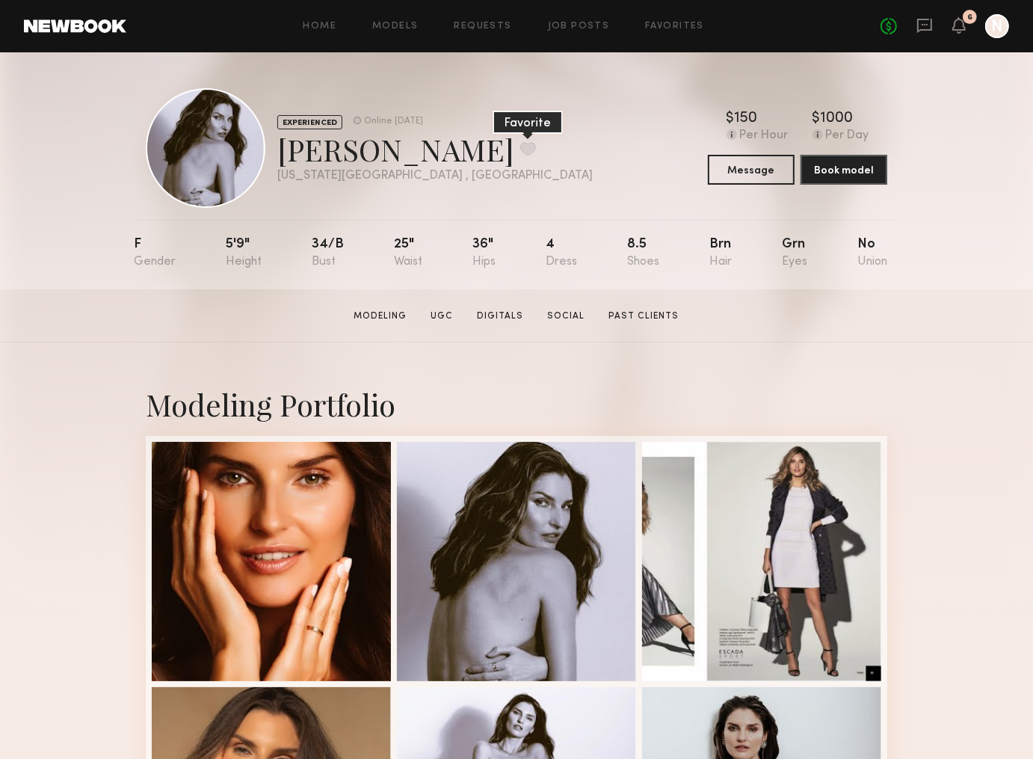
click at [520, 153] on button at bounding box center [528, 148] width 16 height 13
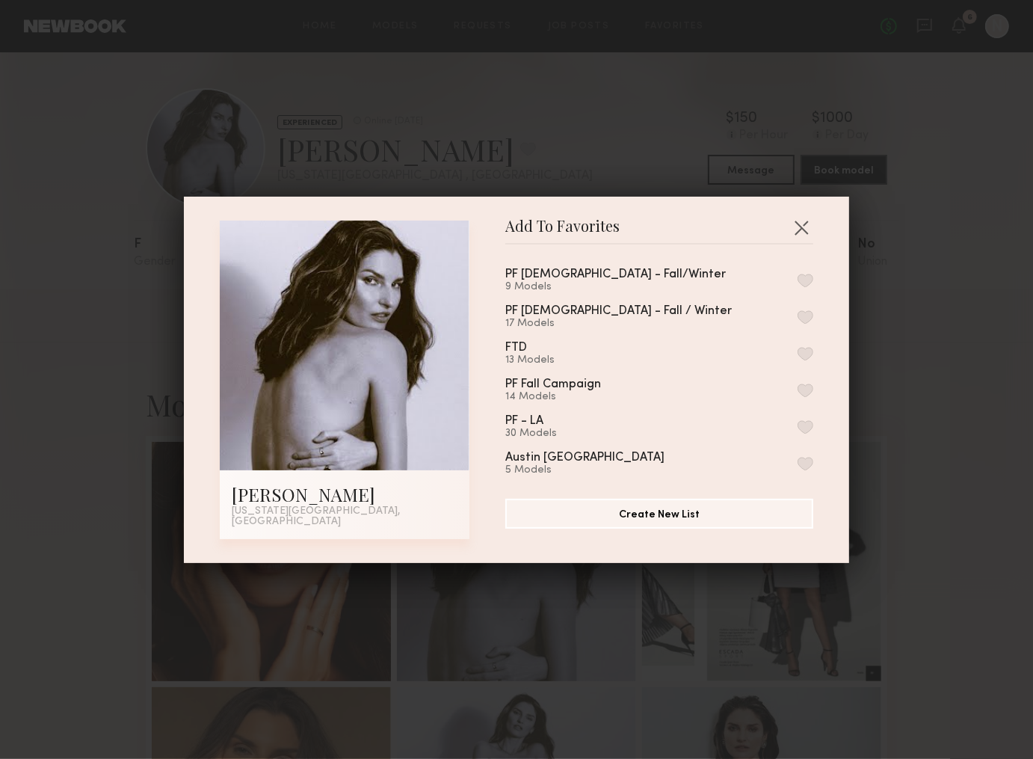
click at [807, 354] on button "button" at bounding box center [806, 353] width 16 height 13
click at [964, 295] on div "Add To Favorites Milena M. New York City, NY Add To Favorites PF Males - Fall/W…" at bounding box center [516, 379] width 1033 height 759
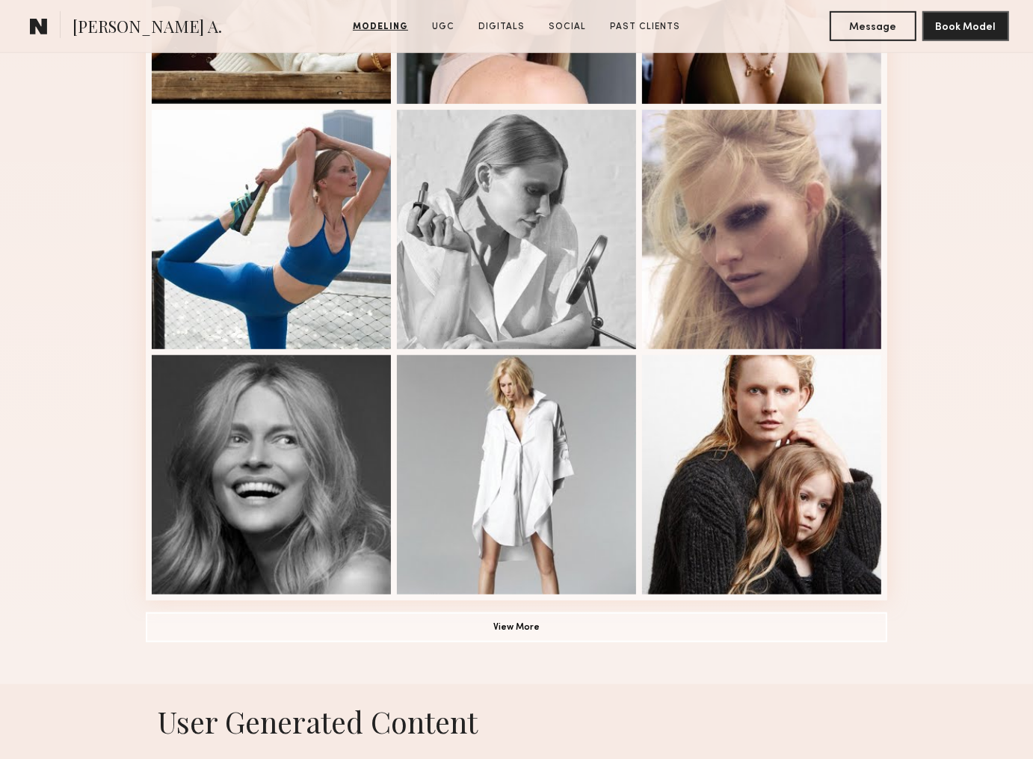
scroll to position [825, 0]
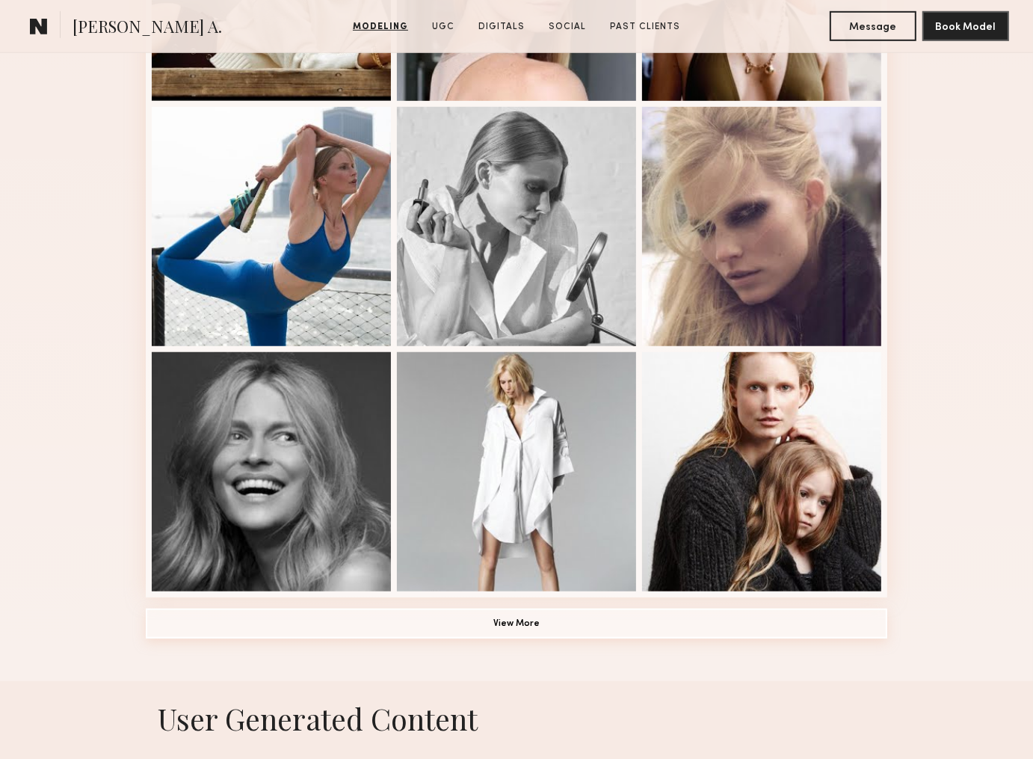
click at [521, 627] on button "View More" at bounding box center [517, 624] width 742 height 30
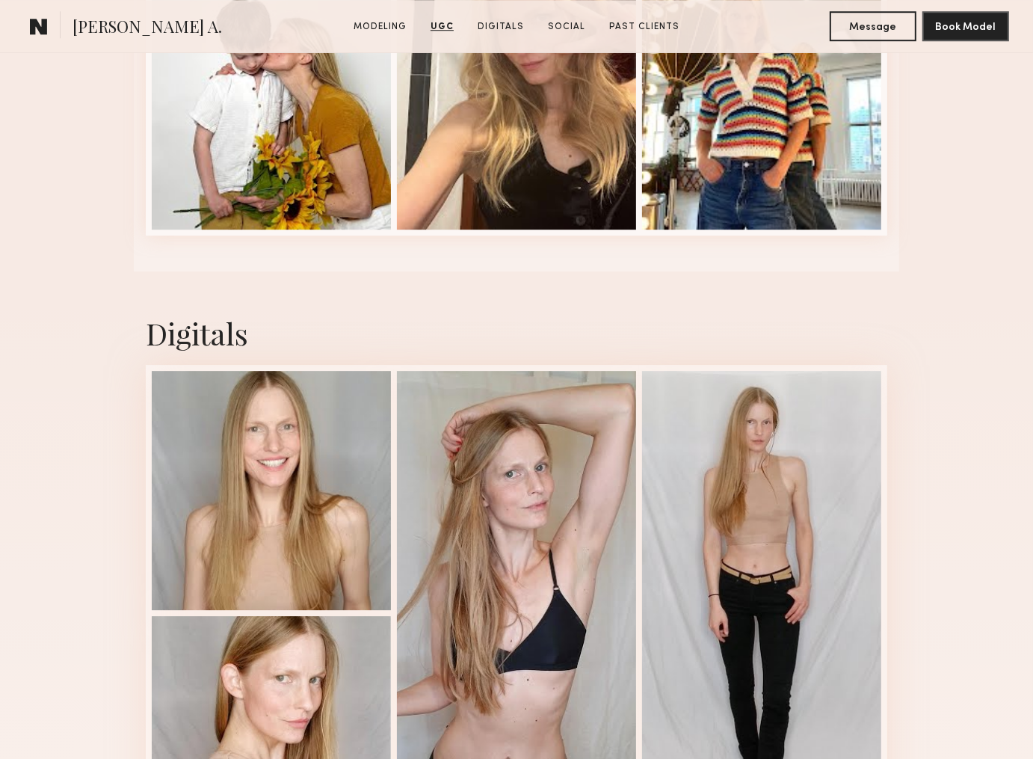
scroll to position [3641, 0]
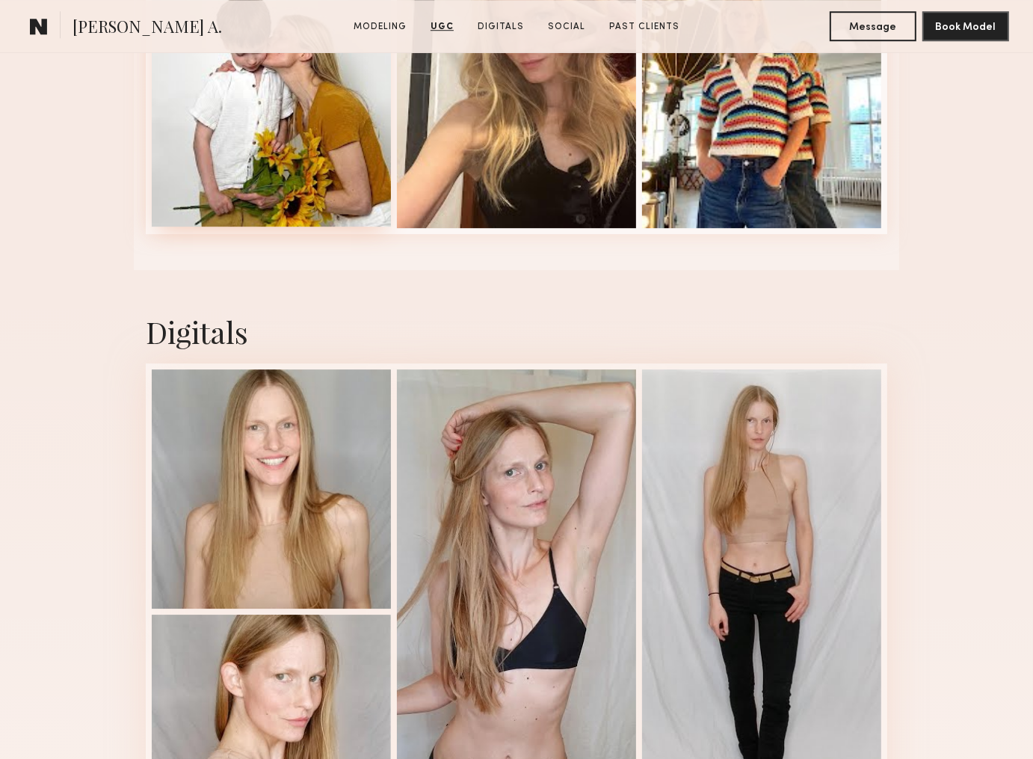
click at [298, 140] on div at bounding box center [271, 107] width 239 height 239
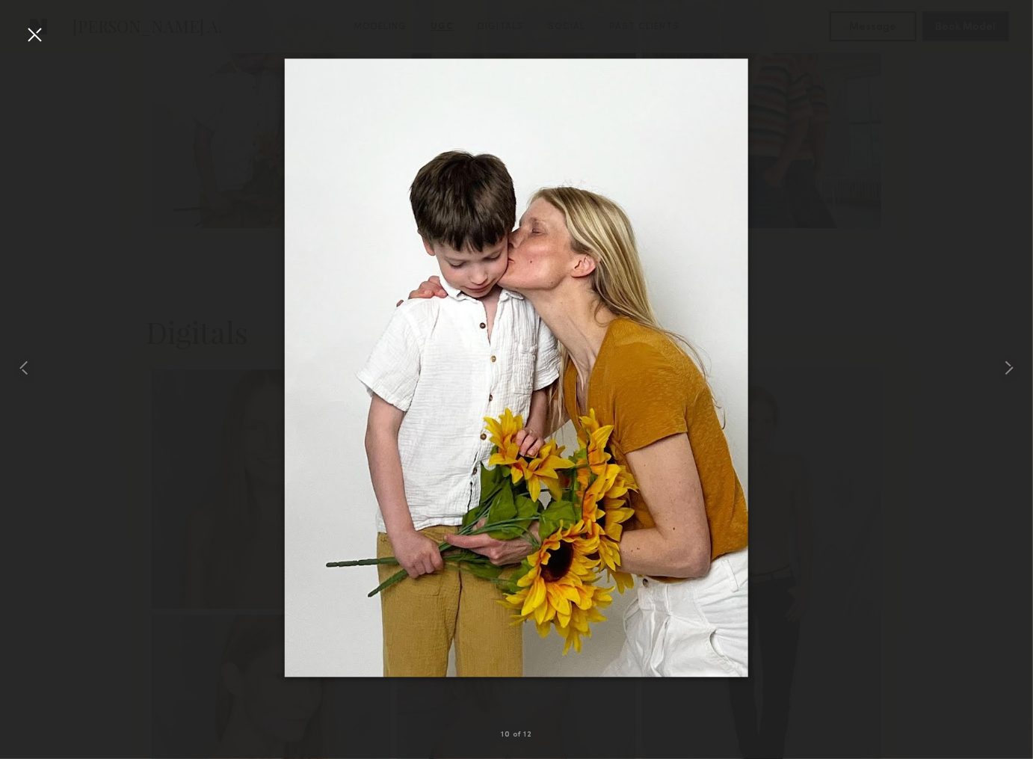
click at [34, 31] on div at bounding box center [34, 34] width 24 height 24
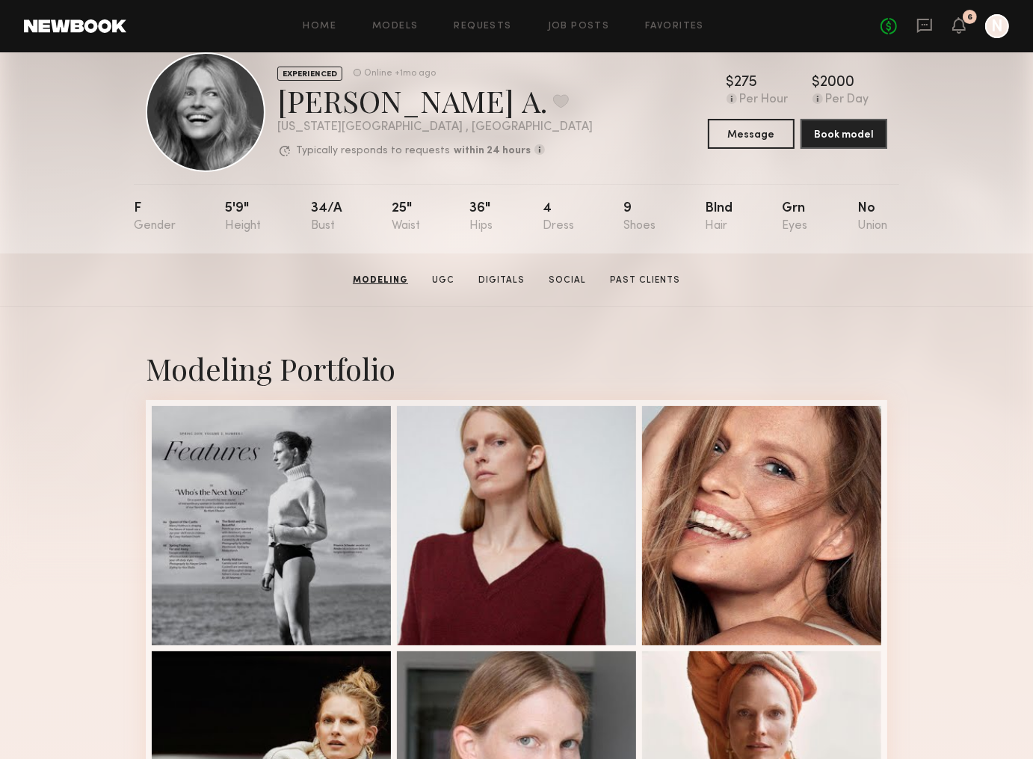
scroll to position [0, 0]
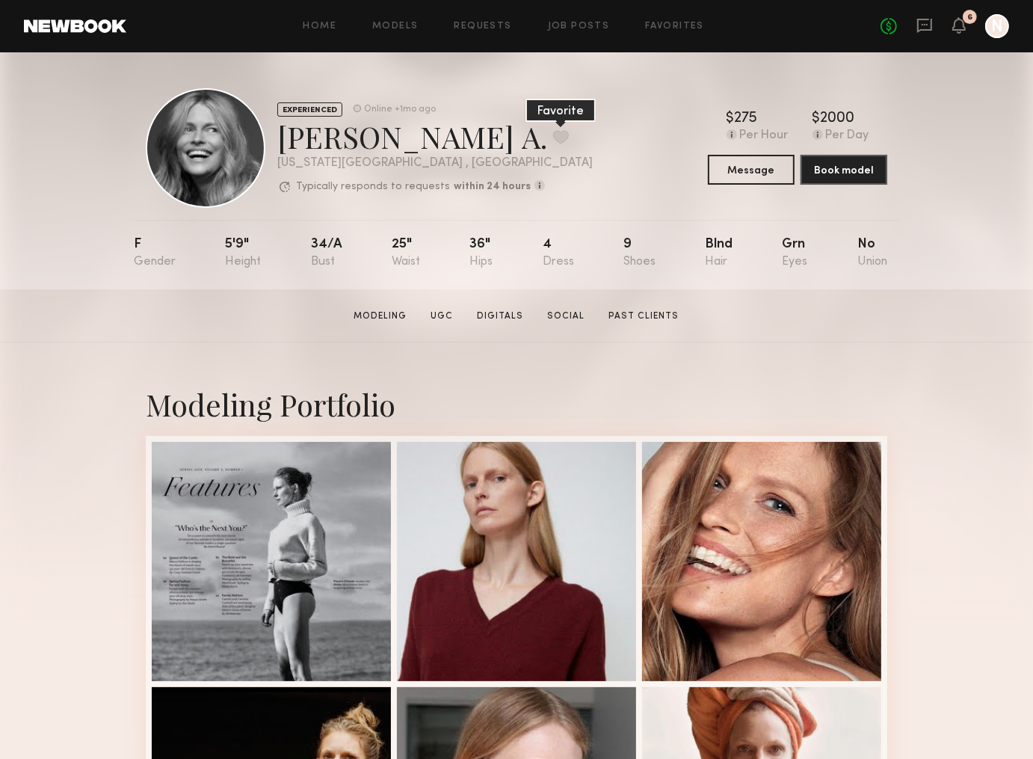
click at [553, 141] on button at bounding box center [561, 136] width 16 height 13
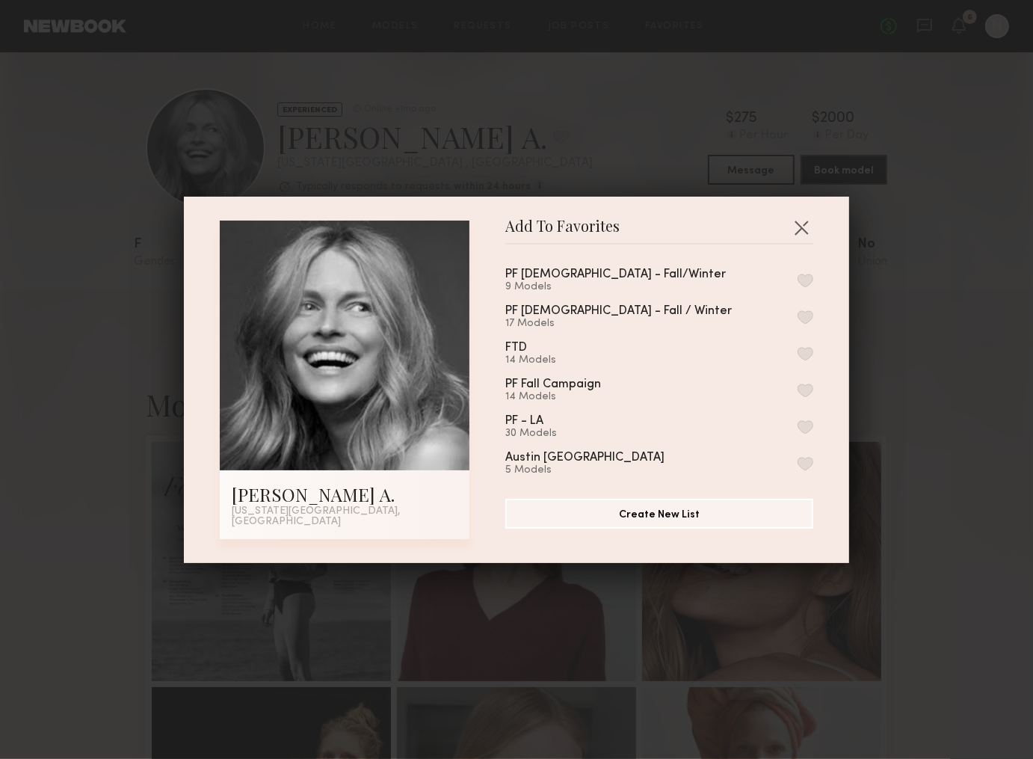
click at [810, 356] on button "button" at bounding box center [806, 353] width 16 height 13
click at [1011, 132] on div "Add To Favorites Hartje A. New York City, NY Add To Favorites PF Males - Fall/W…" at bounding box center [516, 379] width 1033 height 759
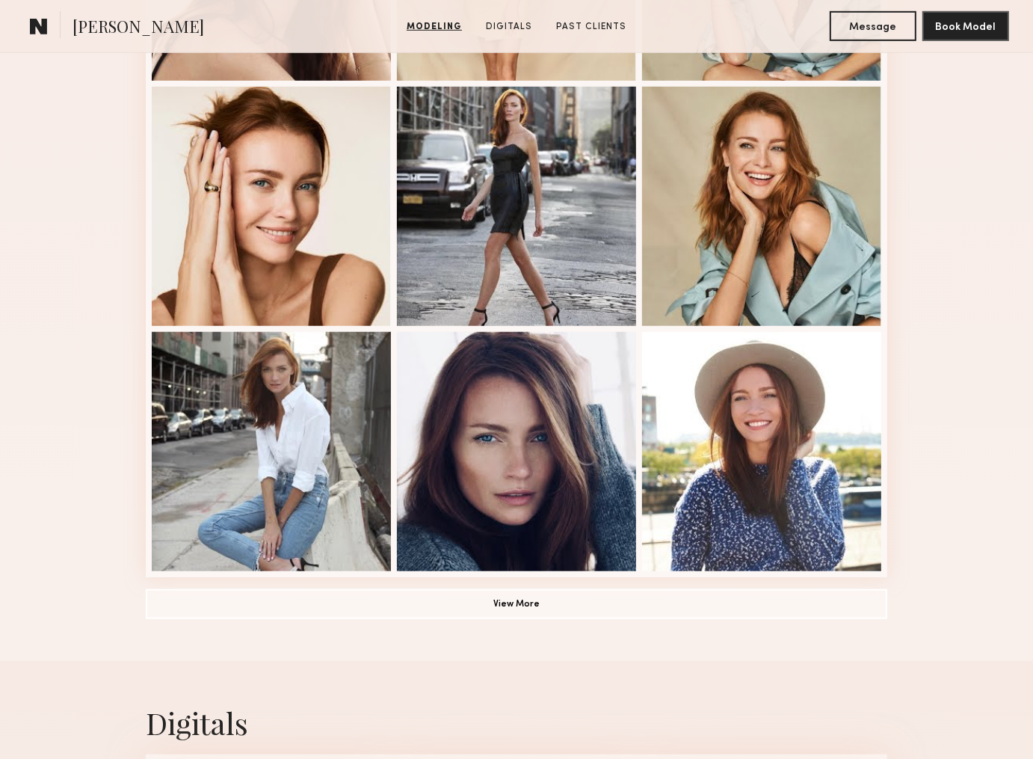
scroll to position [847, 0]
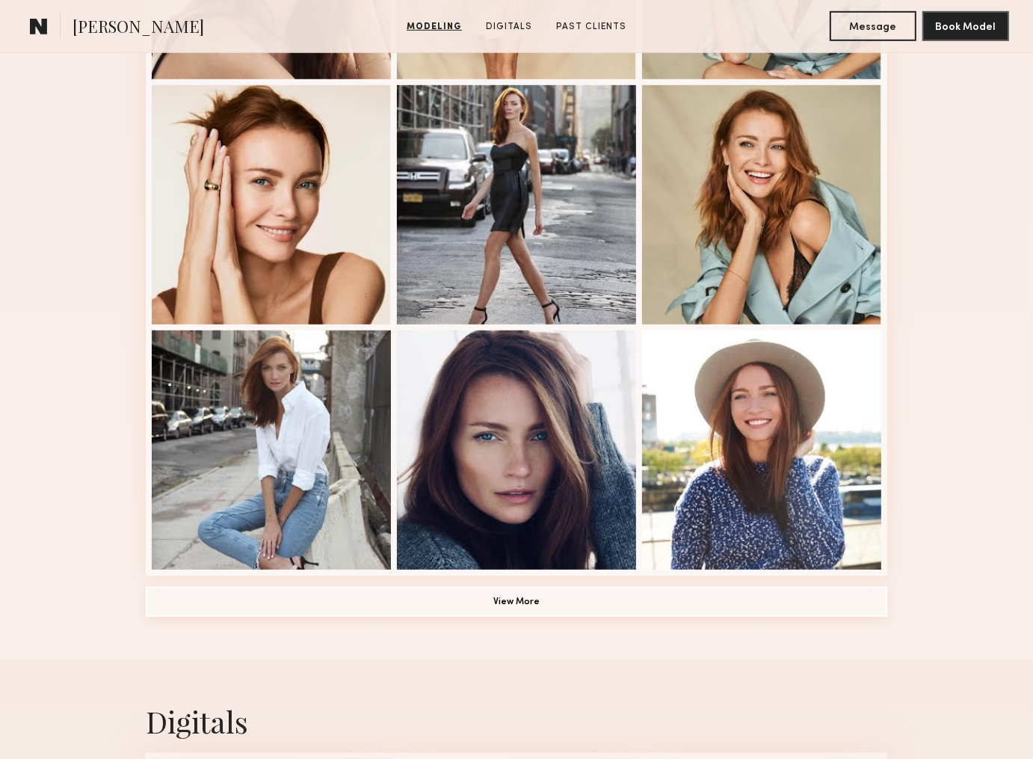
click at [242, 594] on button "View More" at bounding box center [517, 602] width 742 height 30
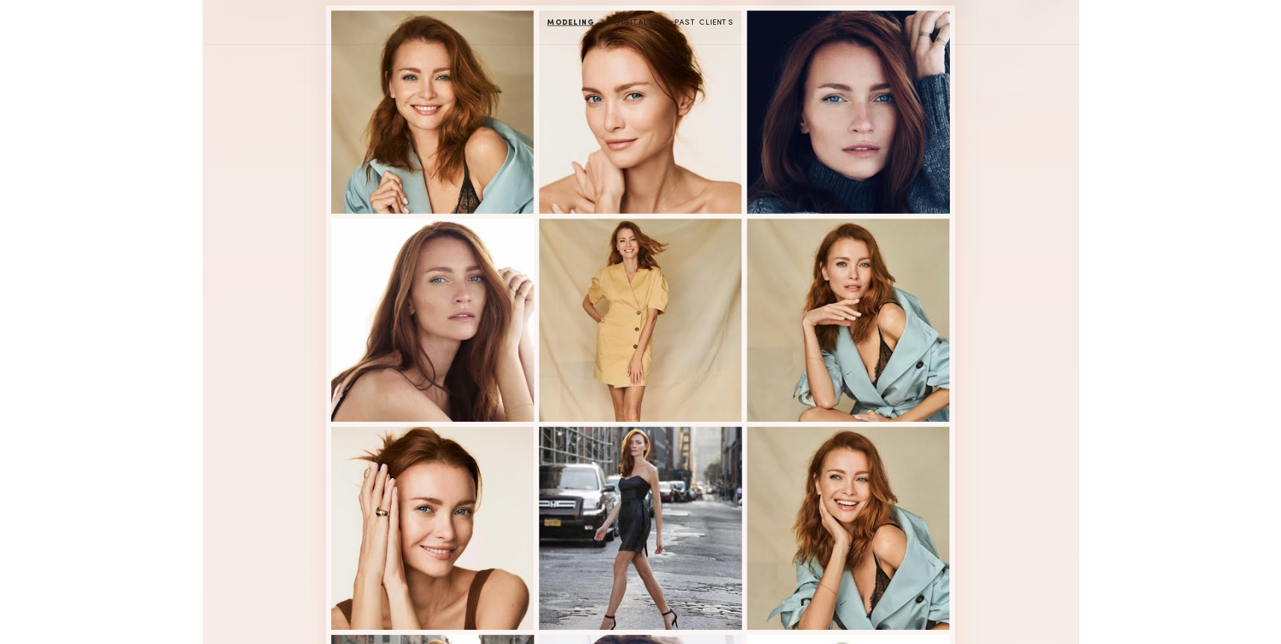
scroll to position [0, 0]
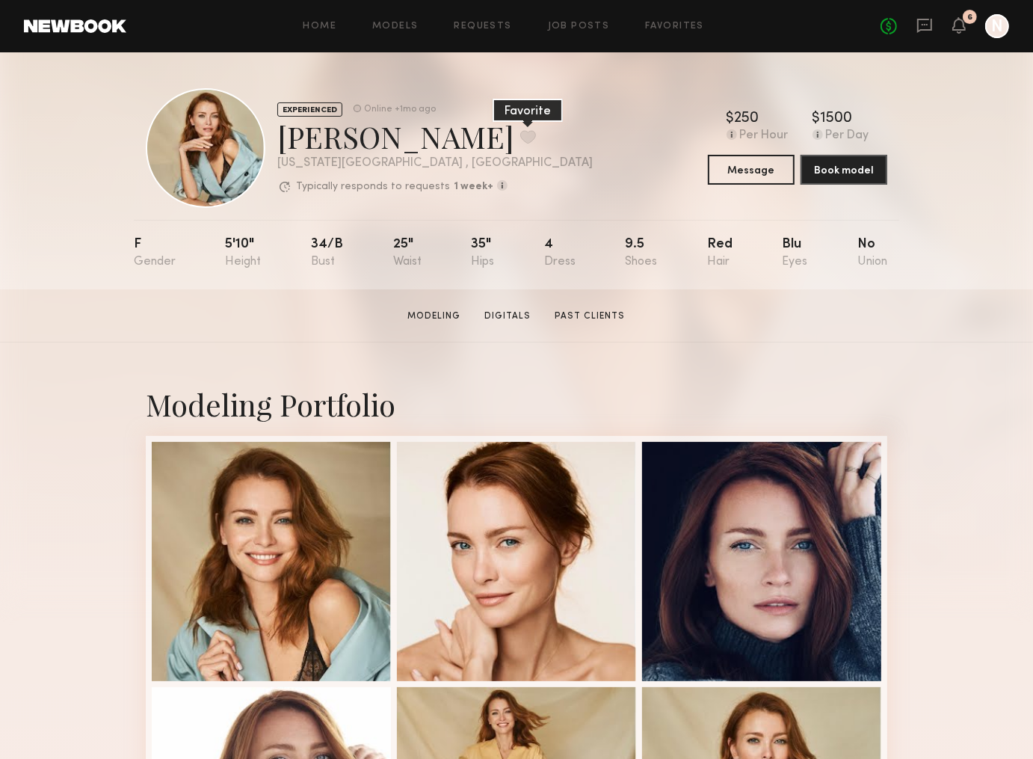
click at [520, 138] on button at bounding box center [528, 136] width 16 height 13
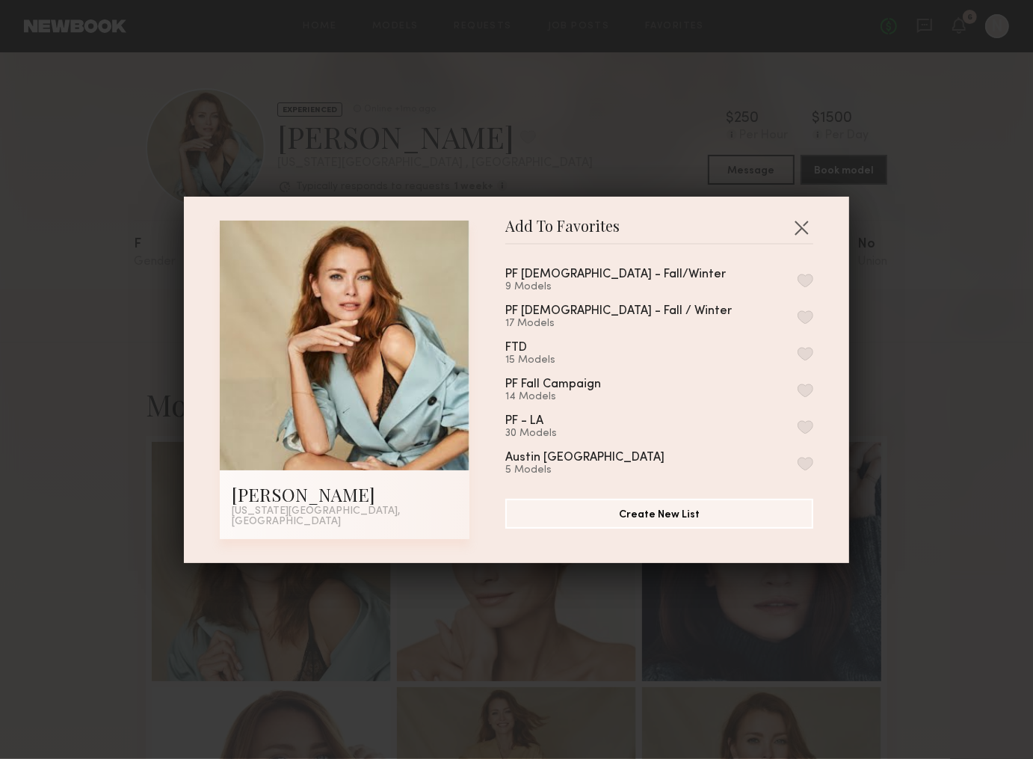
click at [804, 356] on button "button" at bounding box center [806, 353] width 16 height 13
click at [88, 201] on div "Add To Favorites Nina B. New York City, NY Add To Favorites PF Males - Fall/Win…" at bounding box center [516, 379] width 1033 height 759
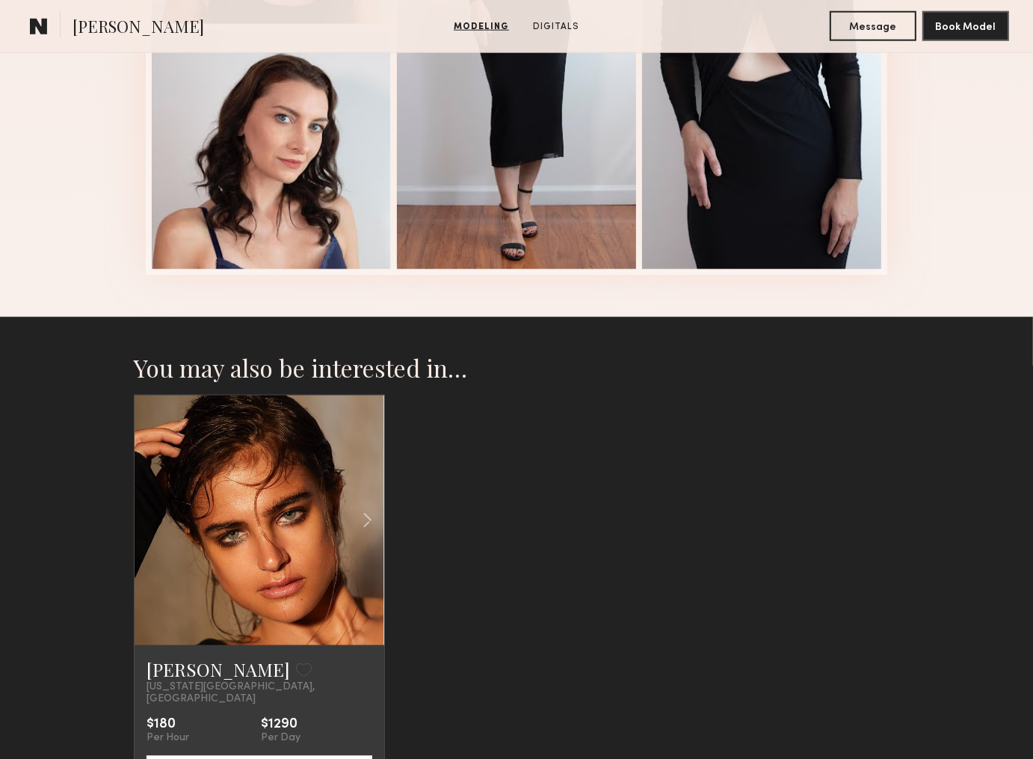
scroll to position [1535, 0]
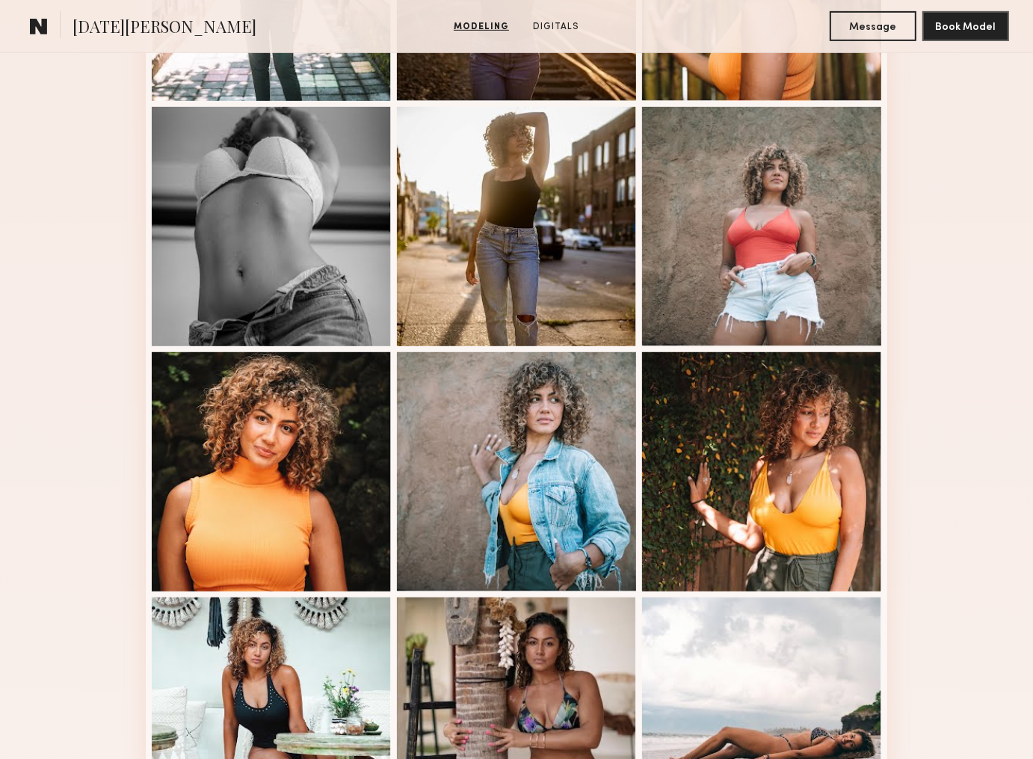
scroll to position [591, 0]
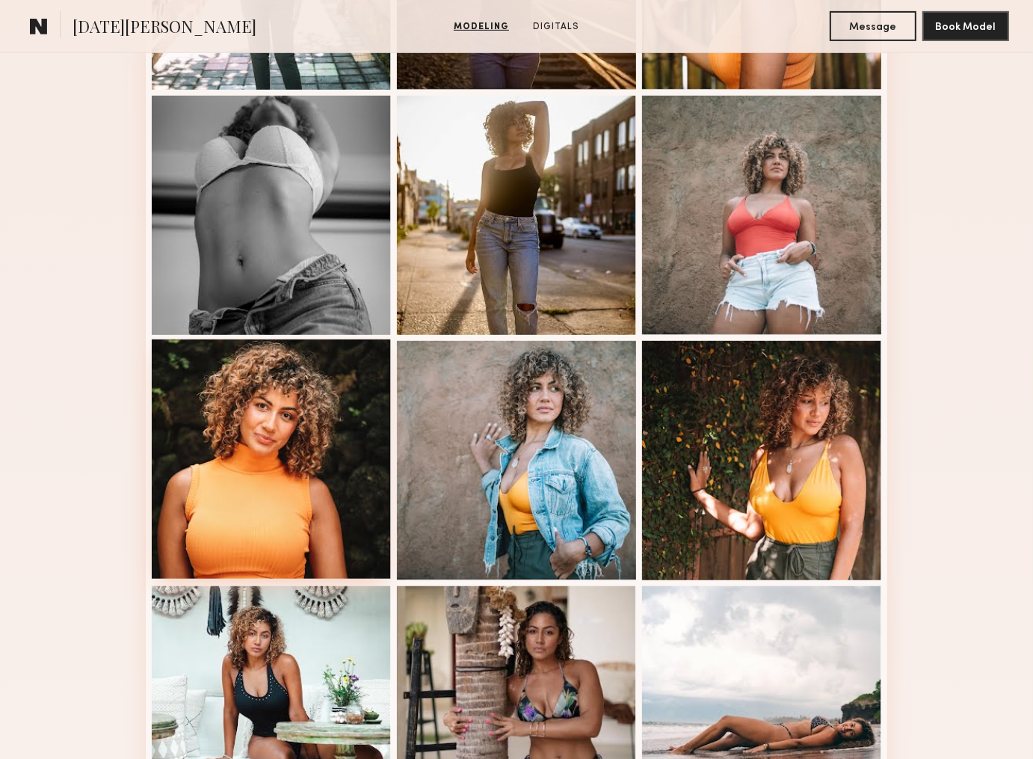
click at [292, 502] on div at bounding box center [271, 458] width 239 height 239
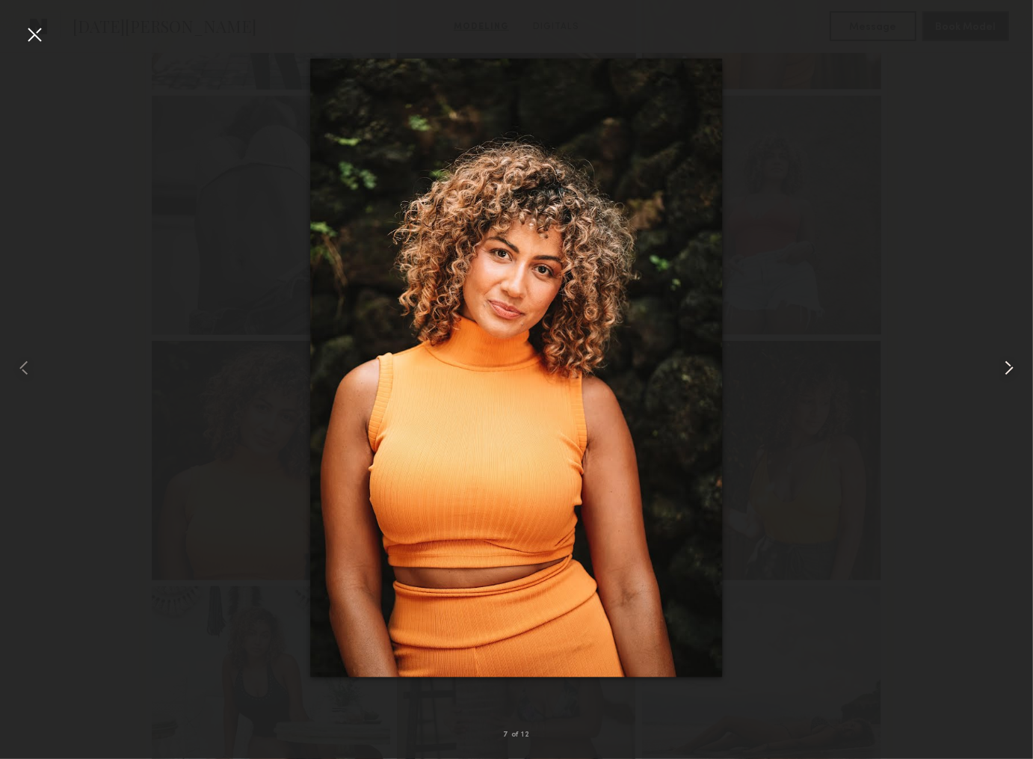
click at [1009, 371] on common-icon at bounding box center [1009, 368] width 24 height 24
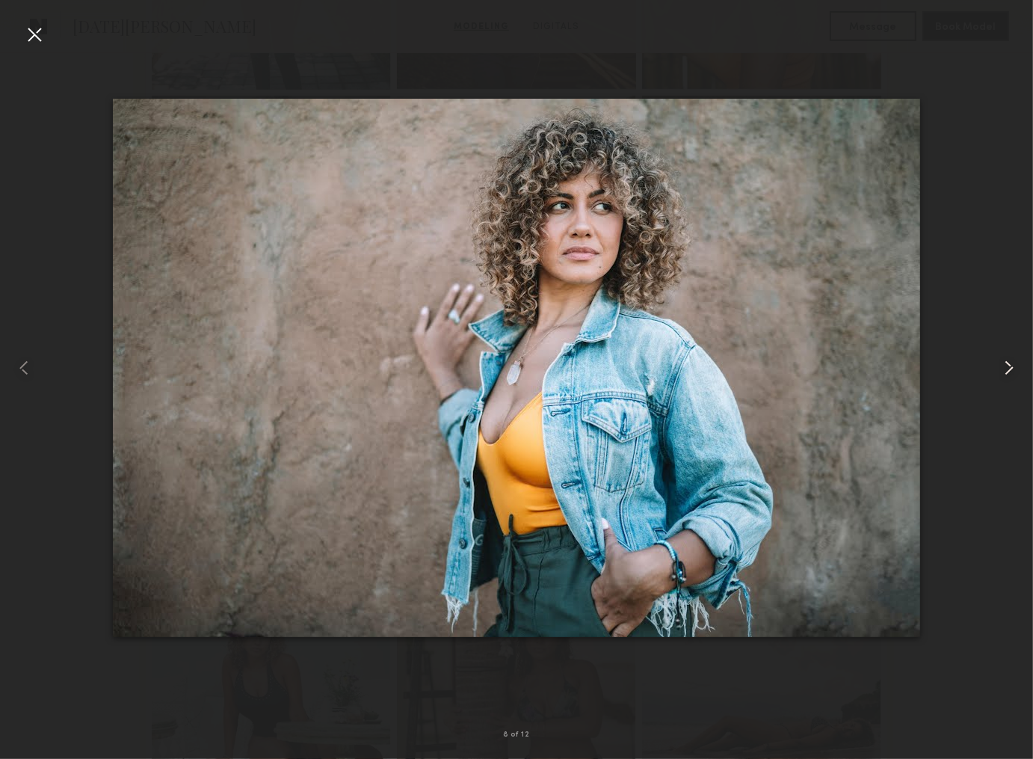
click at [1009, 371] on common-icon at bounding box center [1009, 368] width 24 height 24
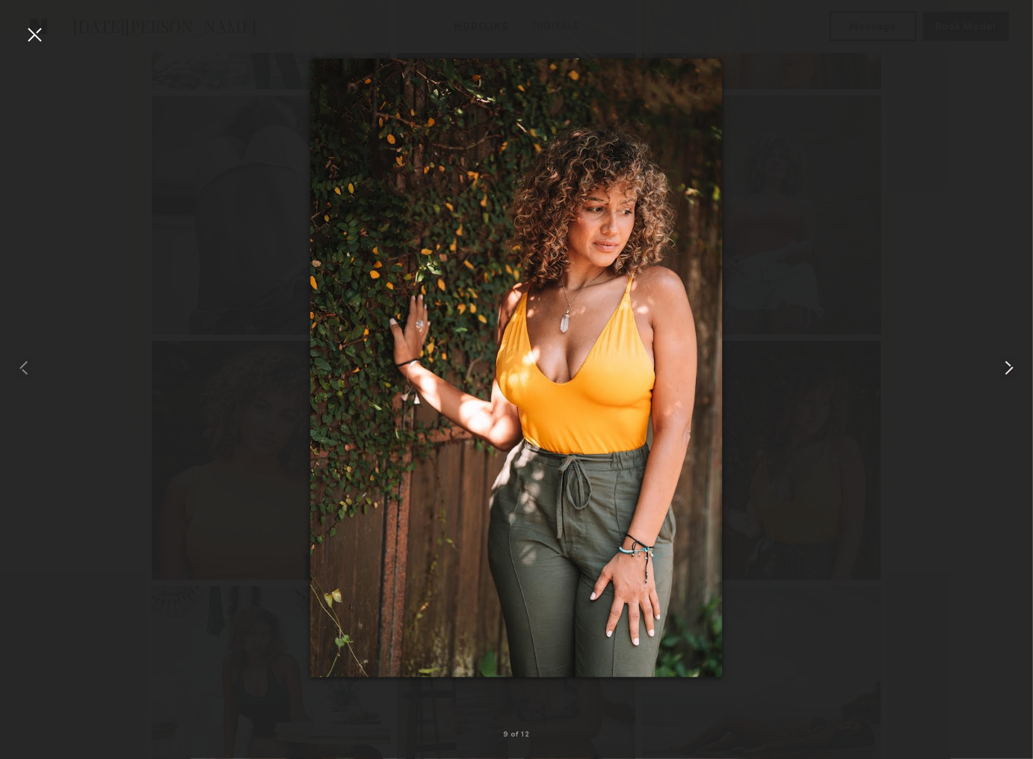
click at [1009, 372] on common-icon at bounding box center [1009, 368] width 24 height 24
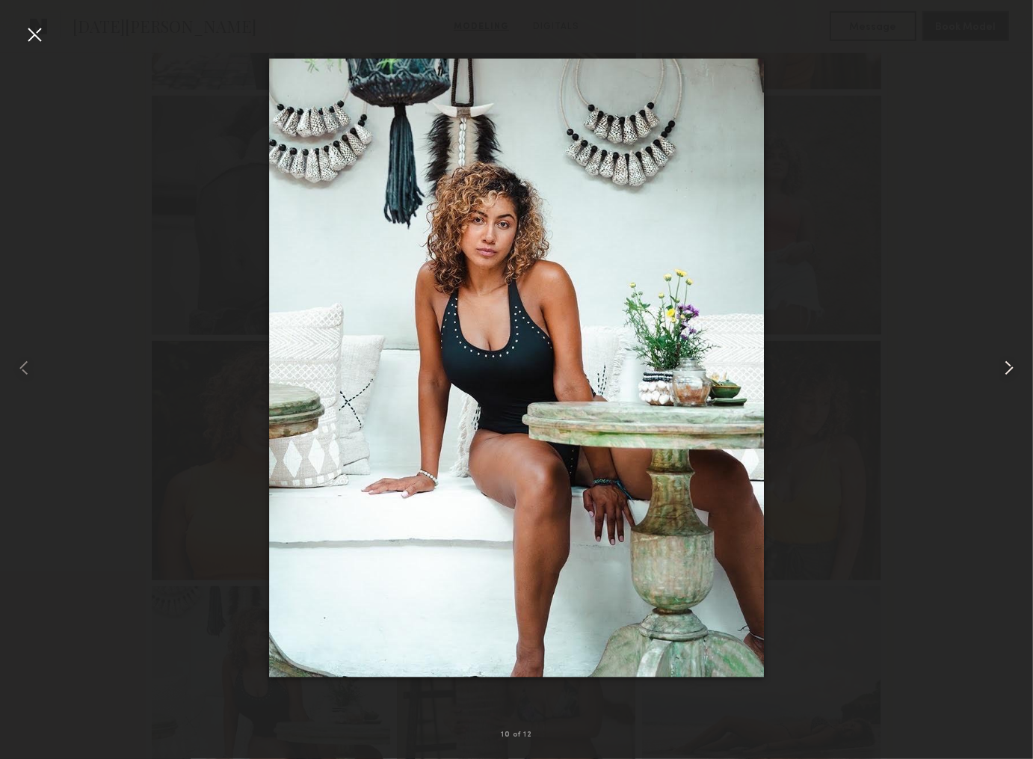
click at [1009, 372] on common-icon at bounding box center [1009, 368] width 24 height 24
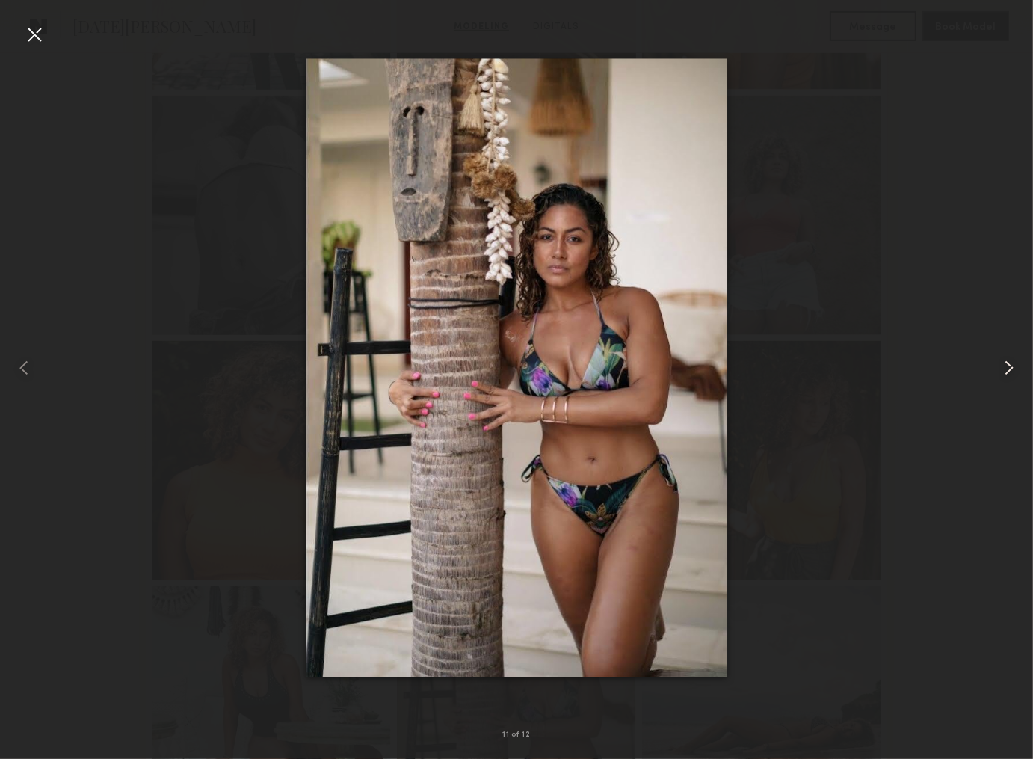
click at [1009, 372] on common-icon at bounding box center [1009, 368] width 24 height 24
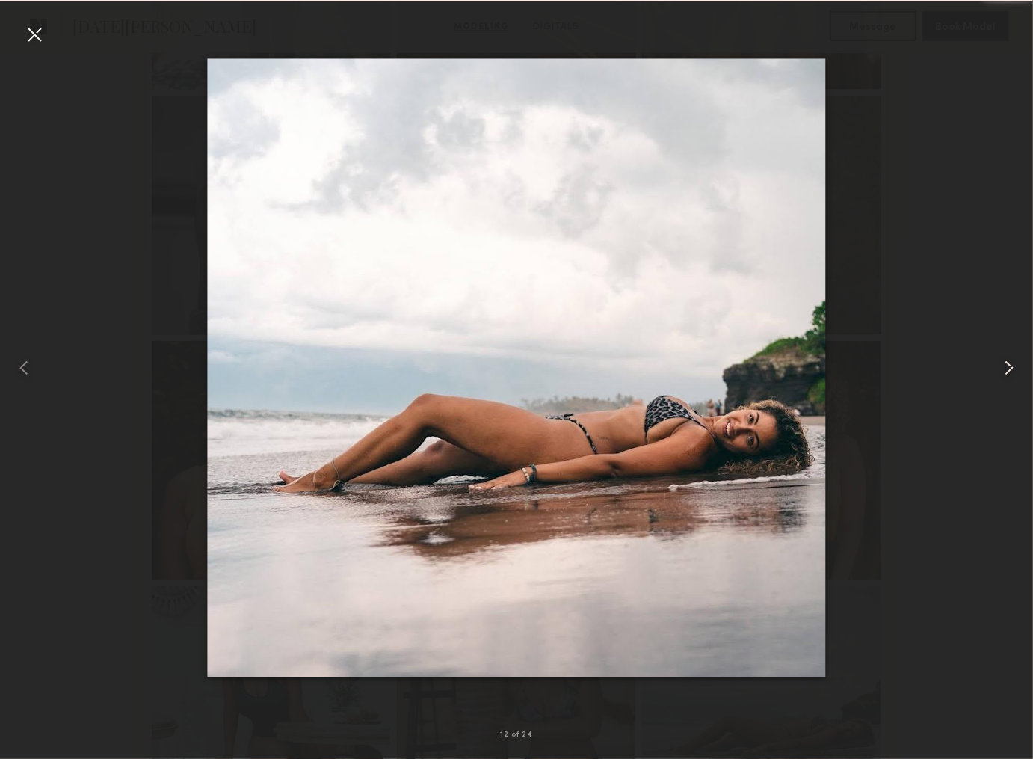
click at [1009, 372] on common-icon at bounding box center [1009, 368] width 24 height 24
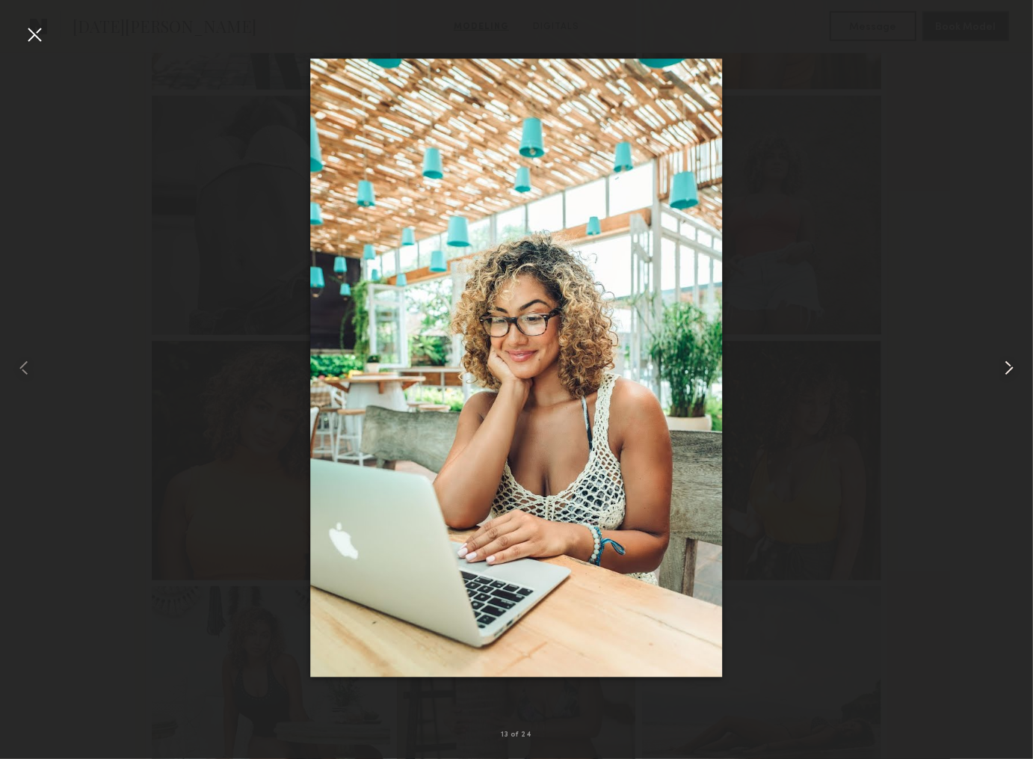
click at [1009, 372] on common-icon at bounding box center [1009, 368] width 24 height 24
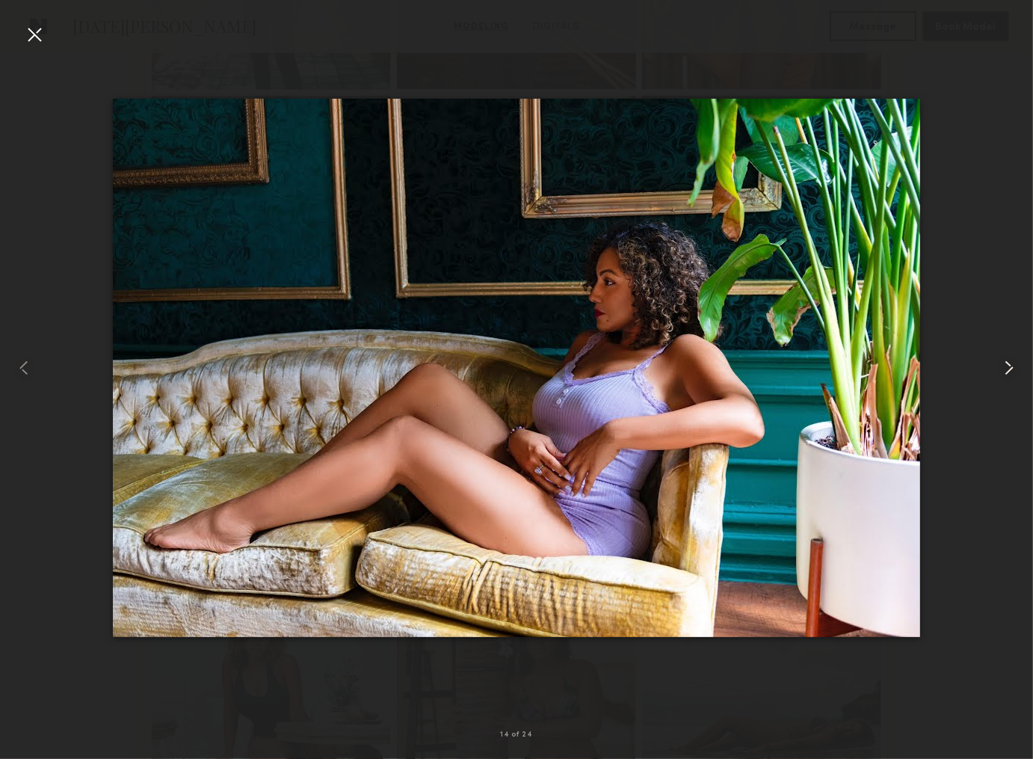
click at [1009, 373] on common-icon at bounding box center [1009, 368] width 24 height 24
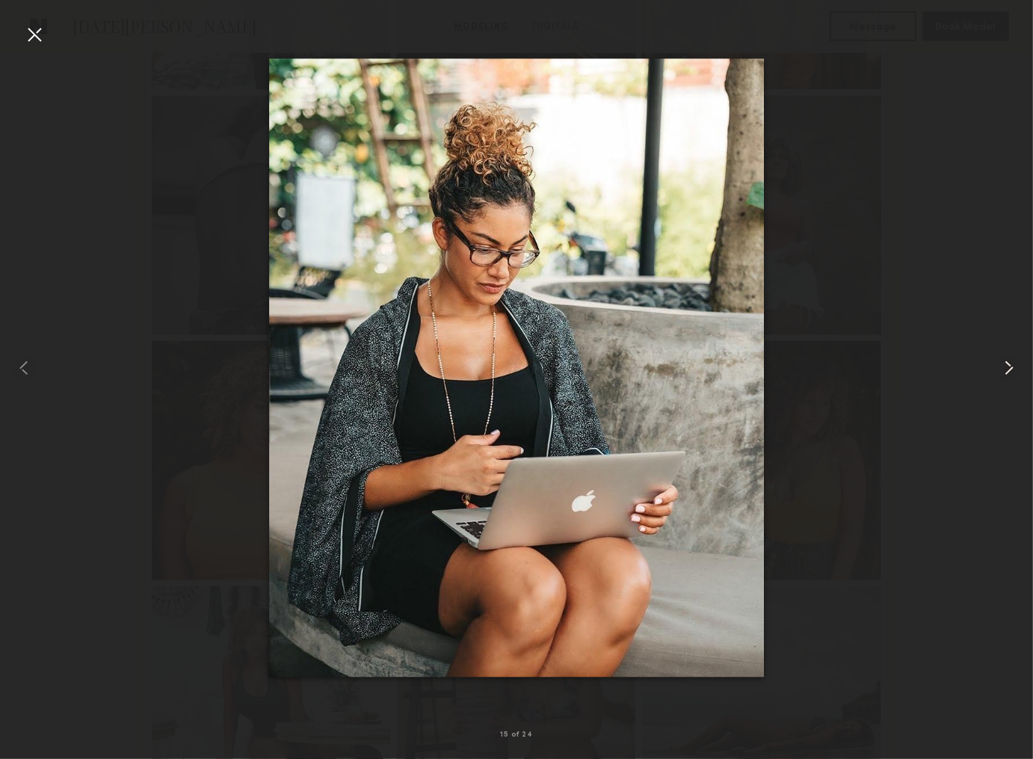
click at [1009, 377] on common-icon at bounding box center [1009, 368] width 24 height 24
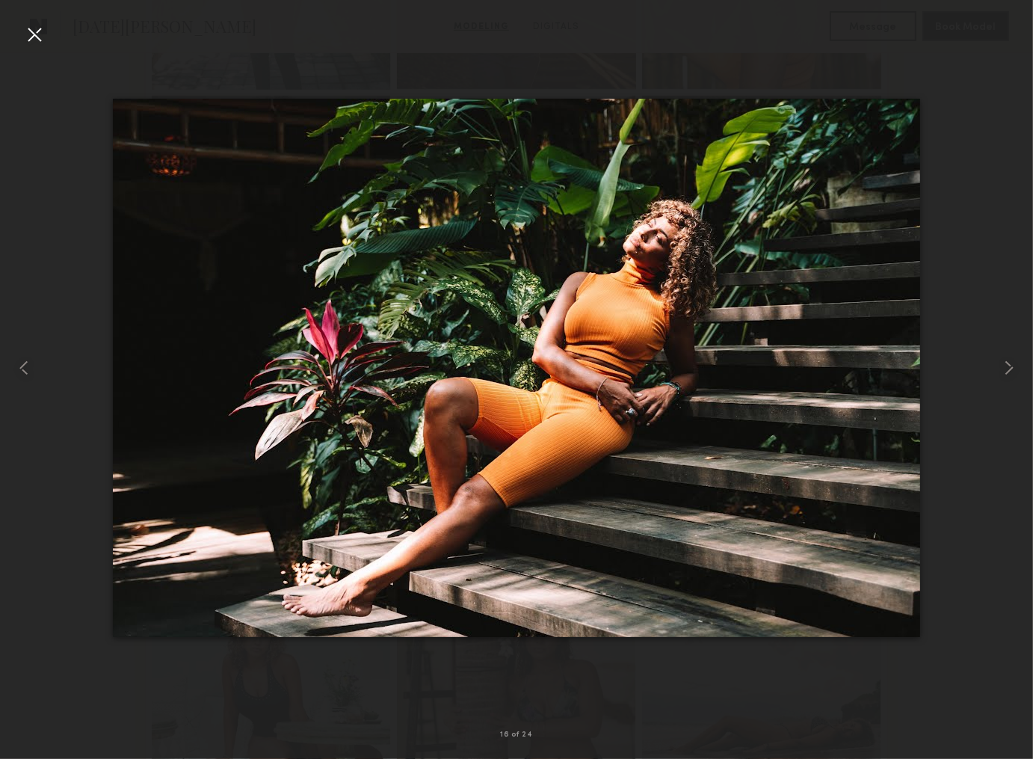
click at [37, 38] on div at bounding box center [34, 34] width 24 height 24
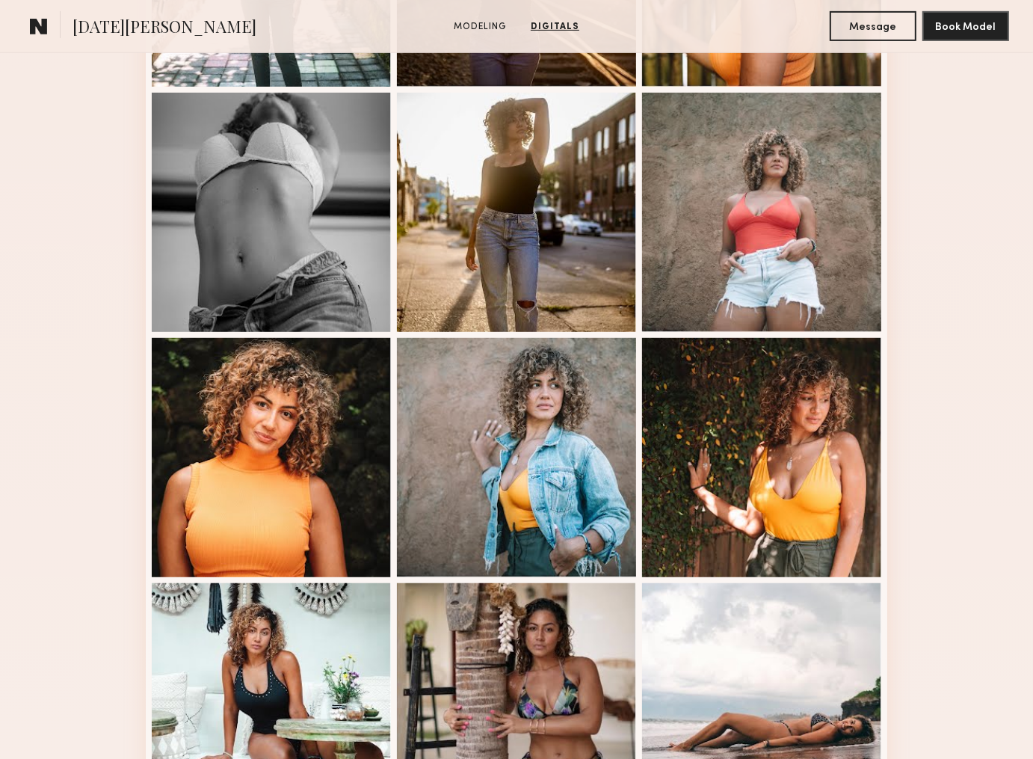
scroll to position [0, 0]
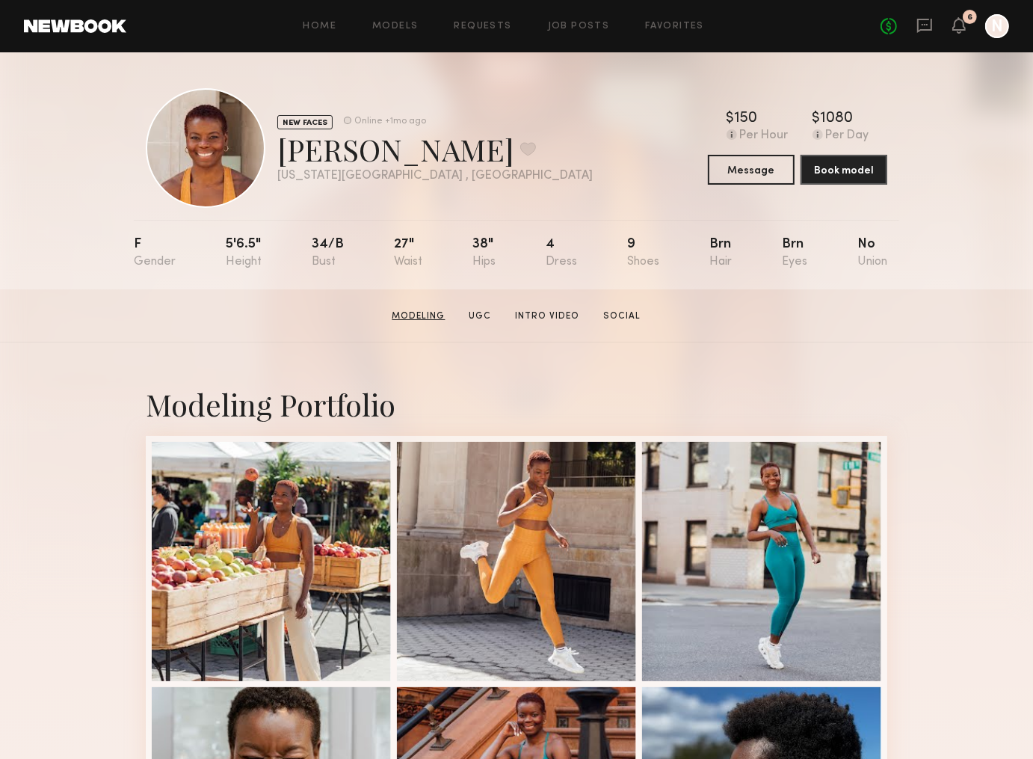
click at [415, 321] on link "Modeling" at bounding box center [419, 316] width 65 height 13
click at [487, 317] on link "UGC" at bounding box center [481, 316] width 34 height 13
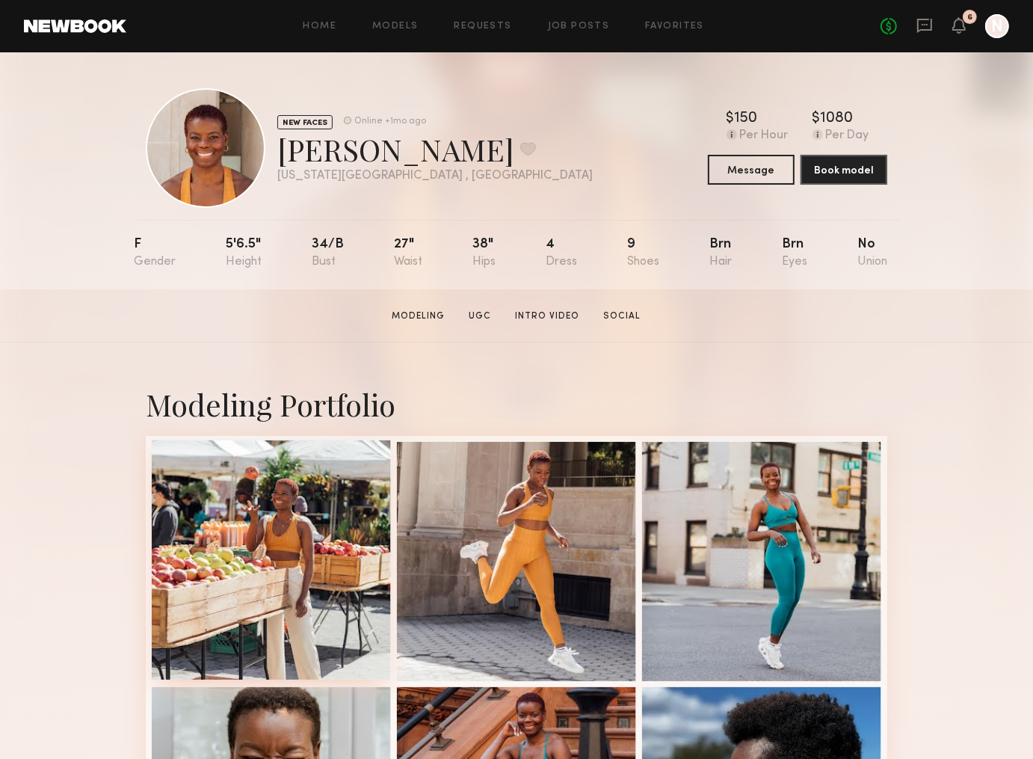
click at [231, 632] on div at bounding box center [271, 559] width 239 height 239
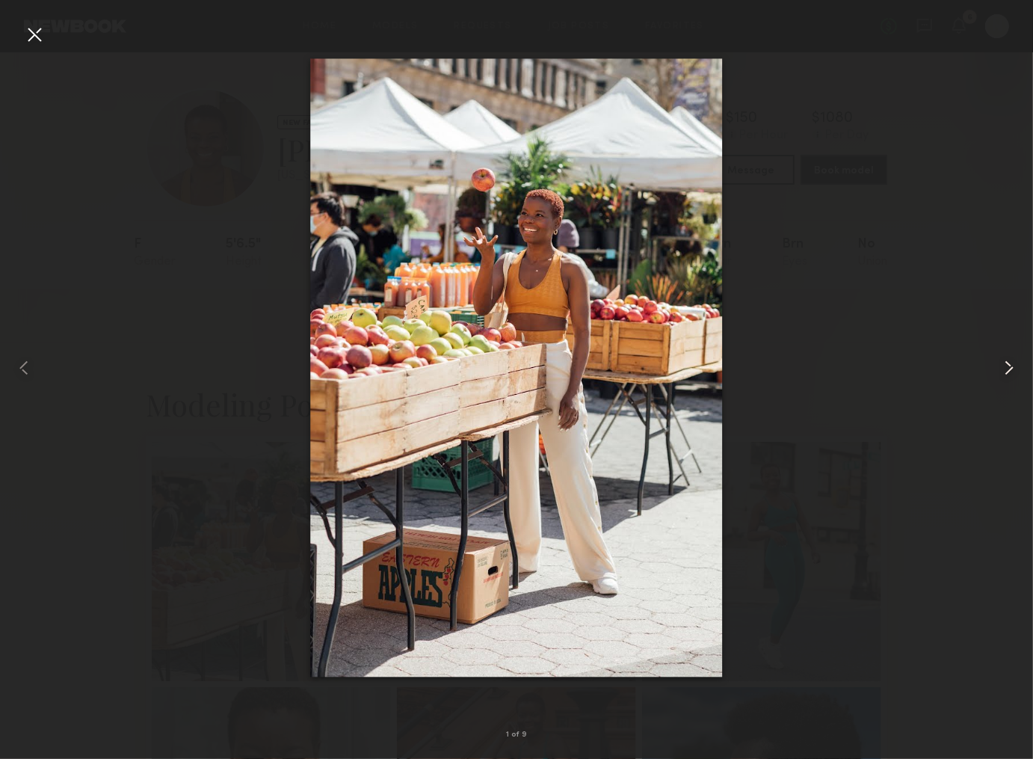
click at [1007, 366] on common-icon at bounding box center [1009, 368] width 24 height 24
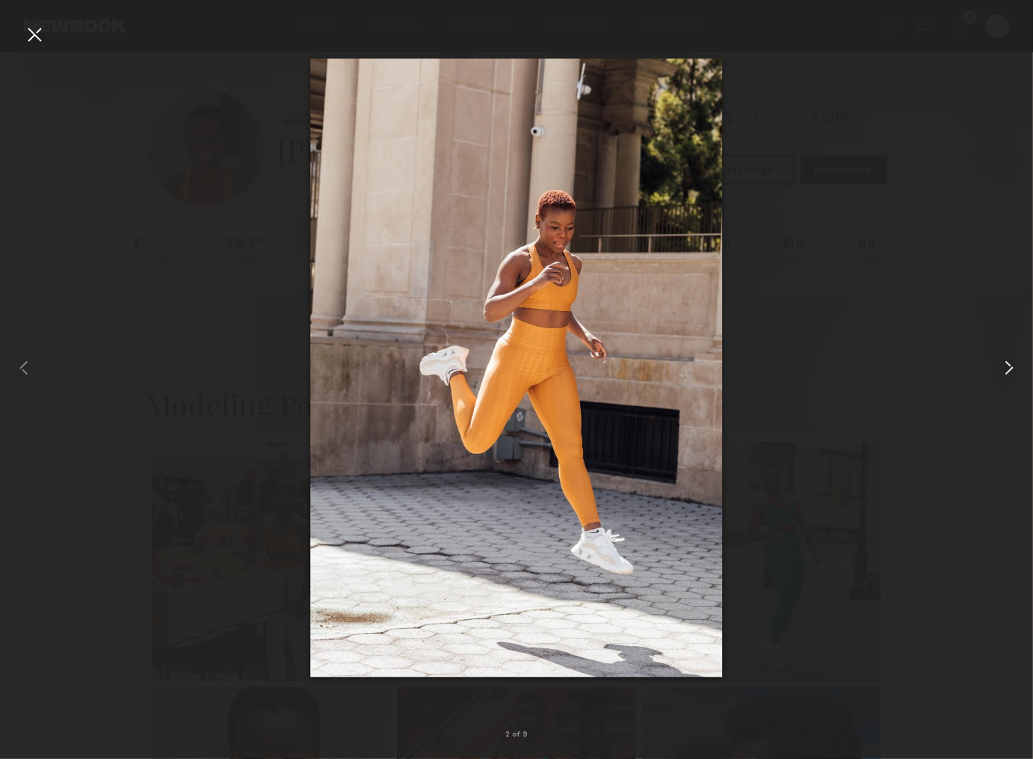
click at [1007, 366] on common-icon at bounding box center [1009, 368] width 24 height 24
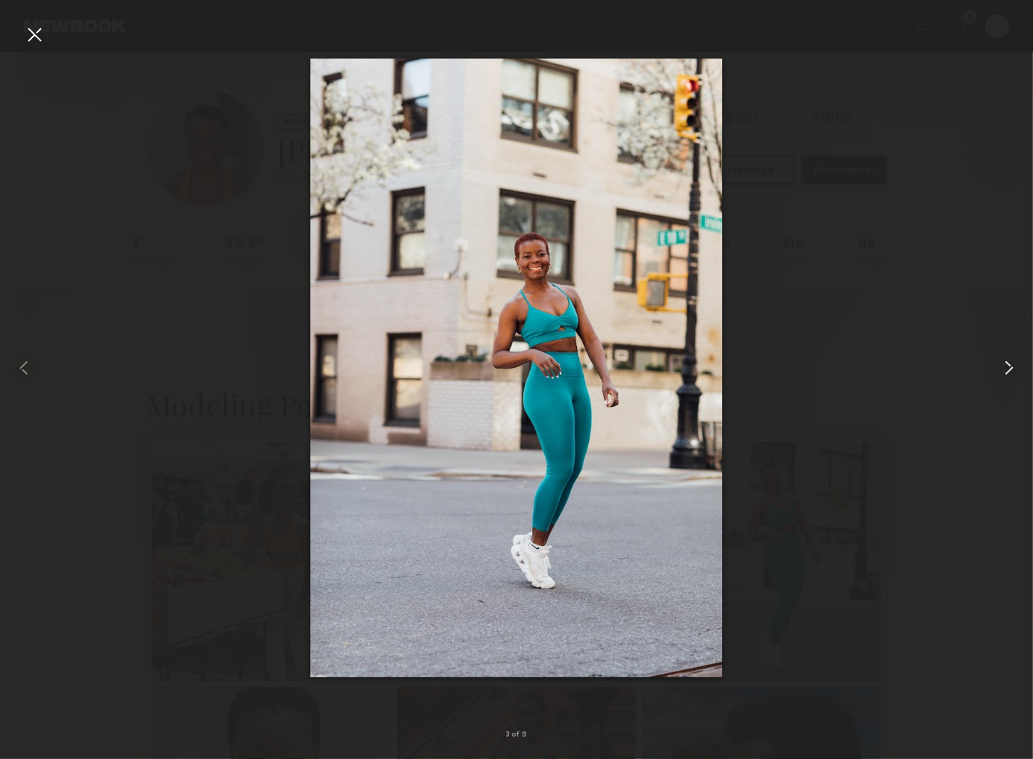
click at [1007, 367] on common-icon at bounding box center [1009, 368] width 24 height 24
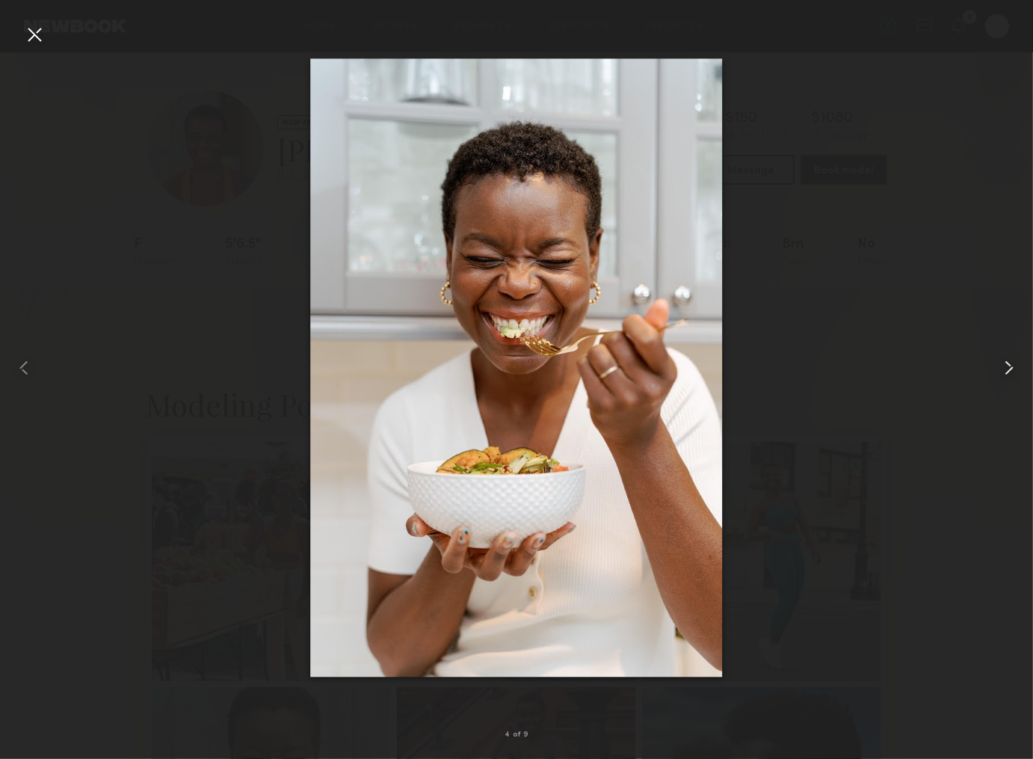
click at [1007, 368] on common-icon at bounding box center [1009, 368] width 24 height 24
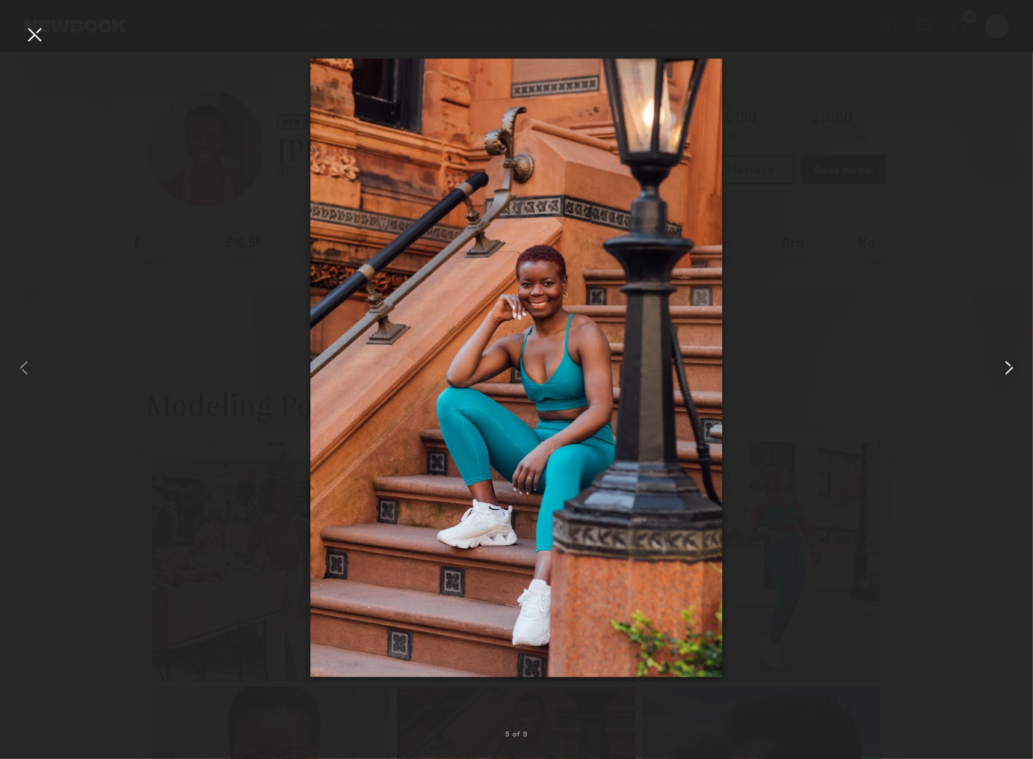
click at [1007, 368] on common-icon at bounding box center [1009, 368] width 24 height 24
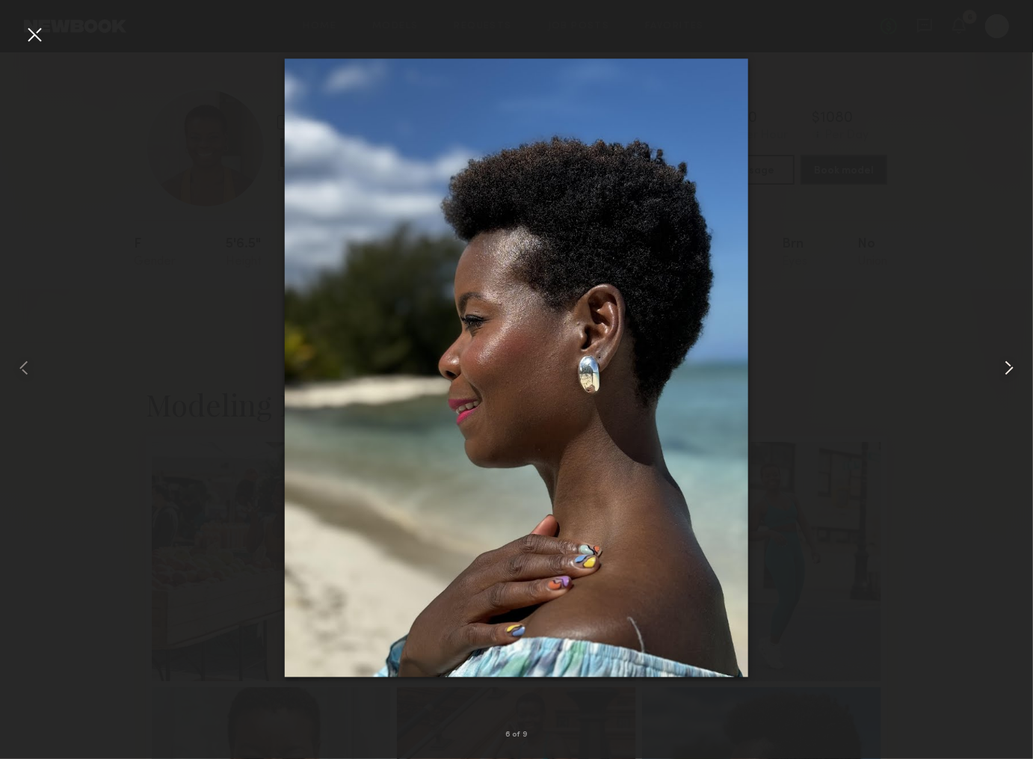
click at [1007, 368] on common-icon at bounding box center [1009, 368] width 24 height 24
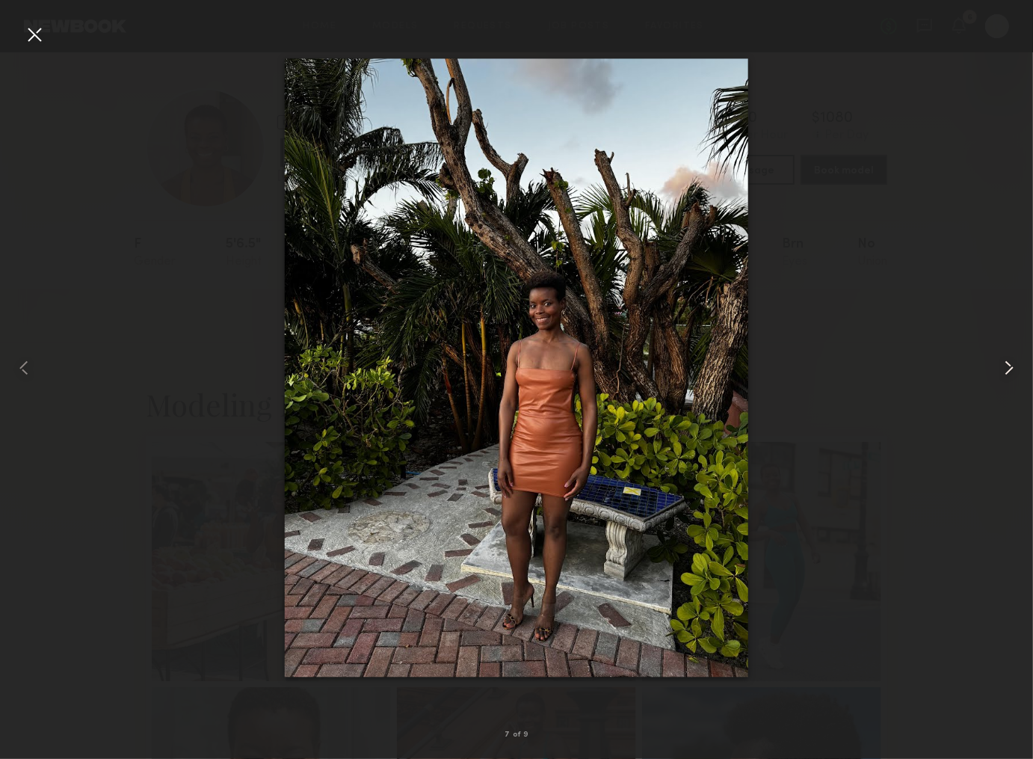
click at [1007, 368] on common-icon at bounding box center [1009, 368] width 24 height 24
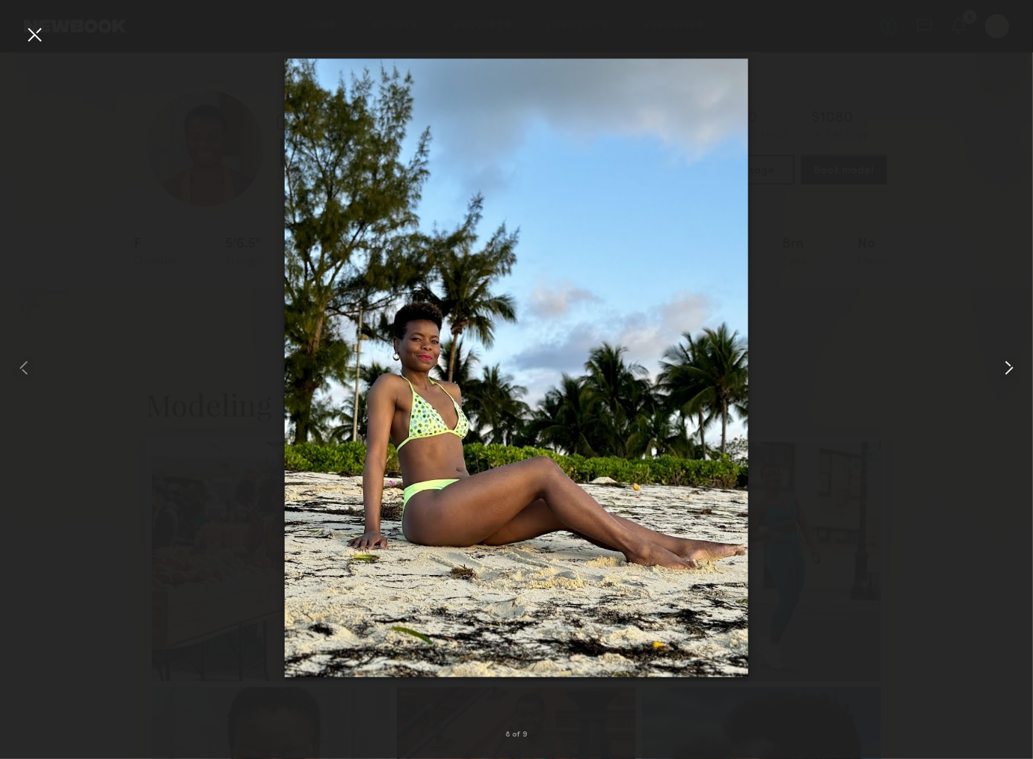
click at [1007, 368] on common-icon at bounding box center [1009, 368] width 24 height 24
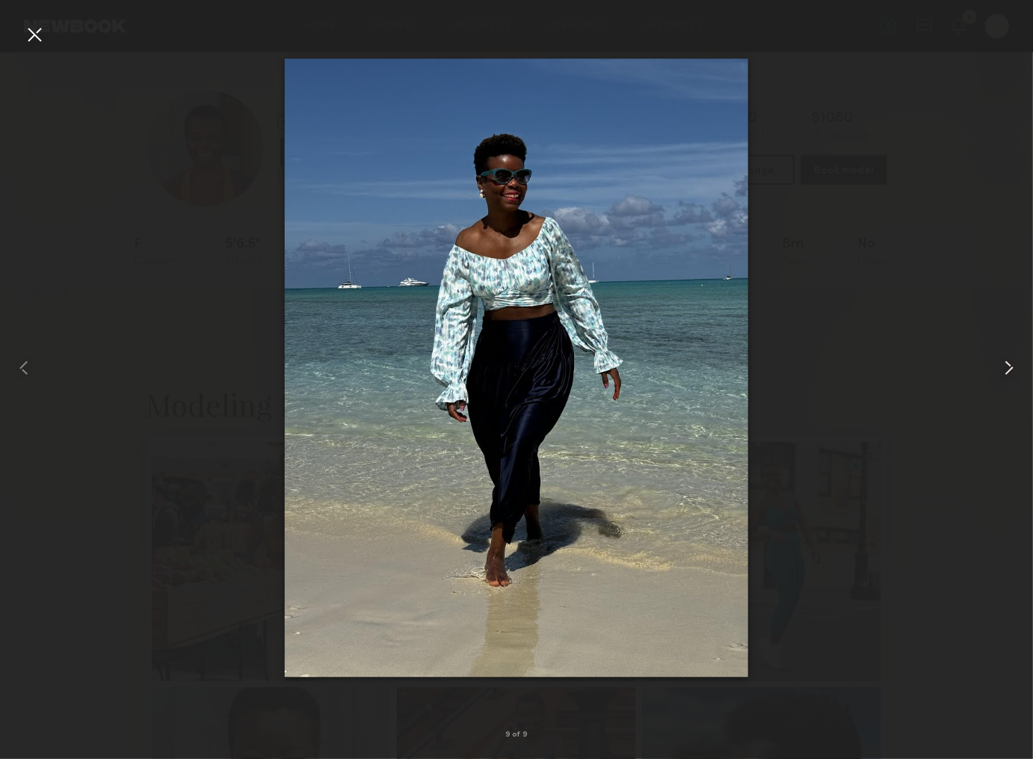
click at [1007, 368] on common-icon at bounding box center [1009, 368] width 24 height 24
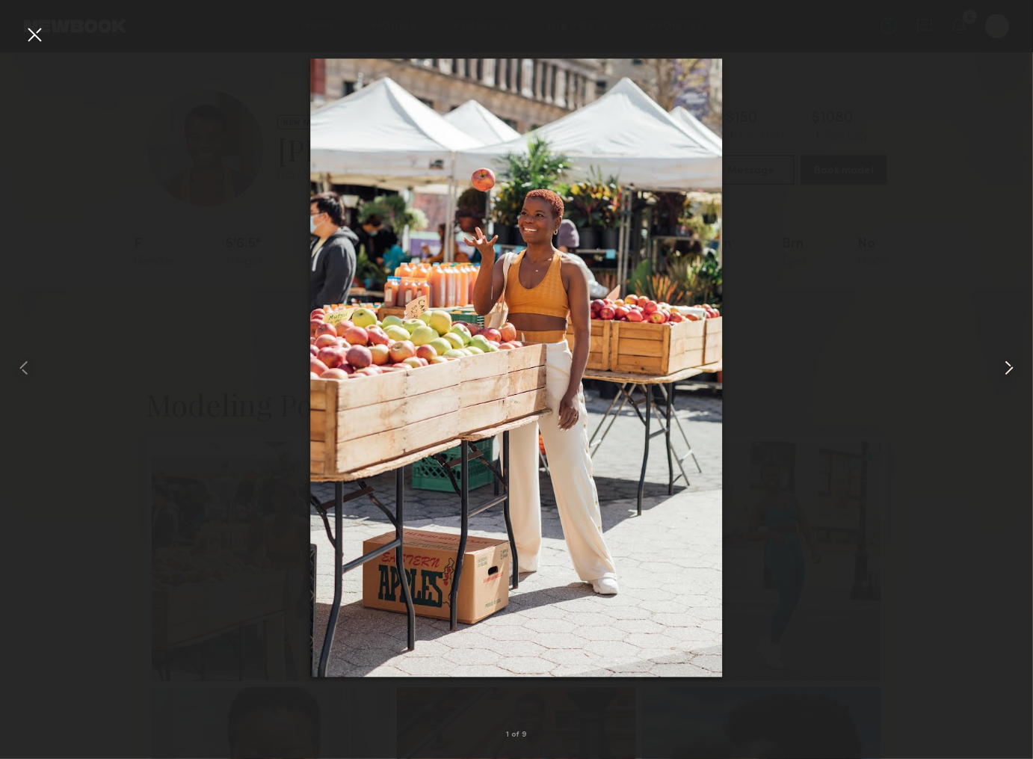
click at [1007, 368] on common-icon at bounding box center [1009, 368] width 24 height 24
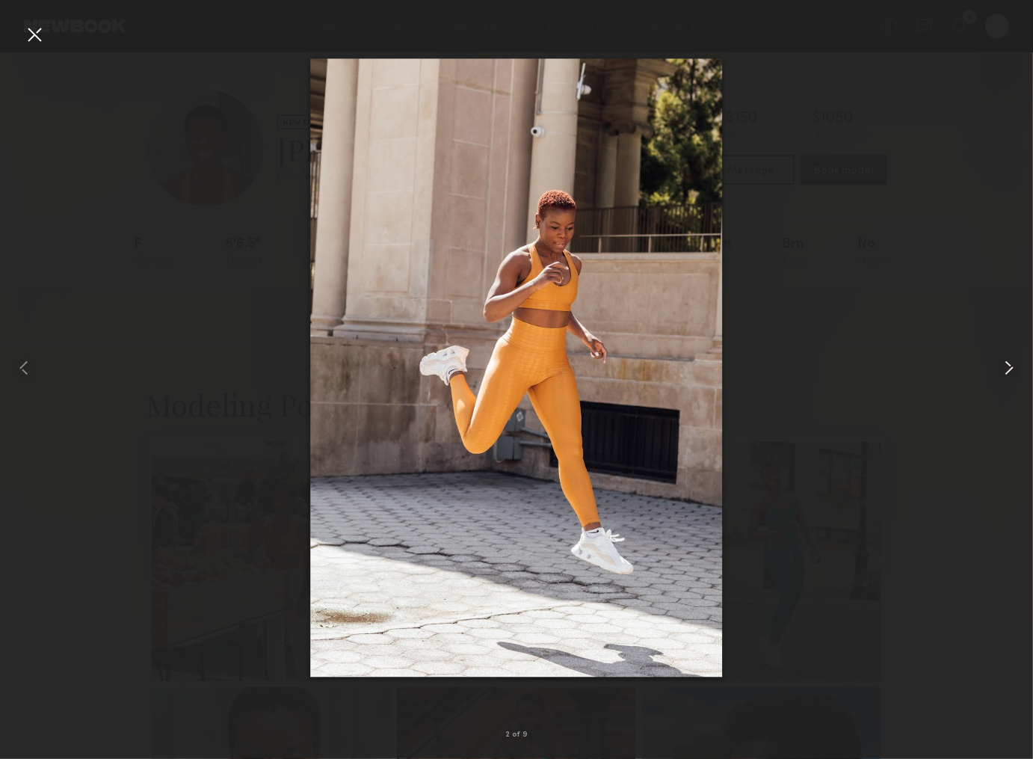
click at [1007, 368] on common-icon at bounding box center [1009, 368] width 24 height 24
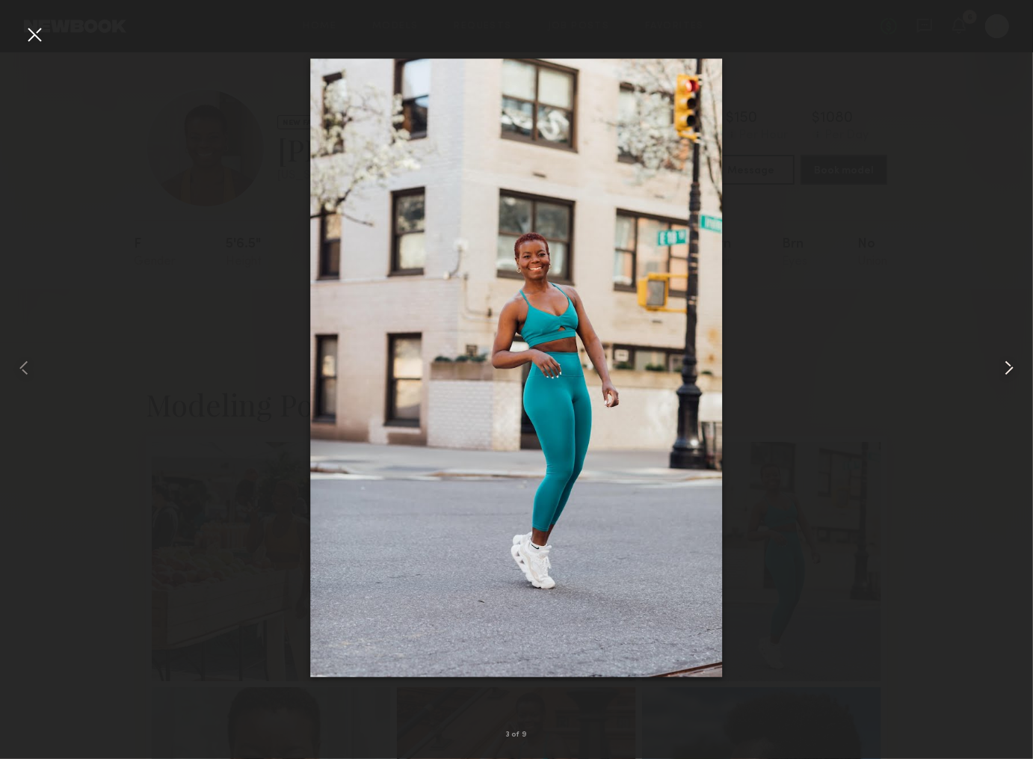
click at [1007, 368] on common-icon at bounding box center [1009, 368] width 24 height 24
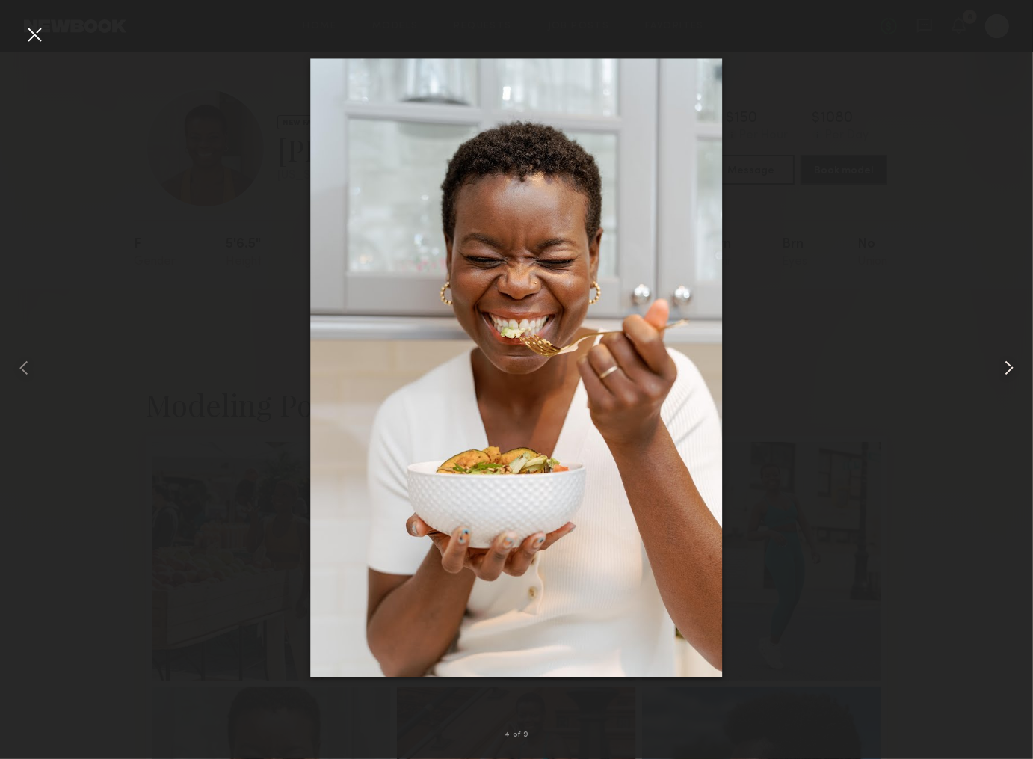
click at [1007, 368] on common-icon at bounding box center [1009, 368] width 24 height 24
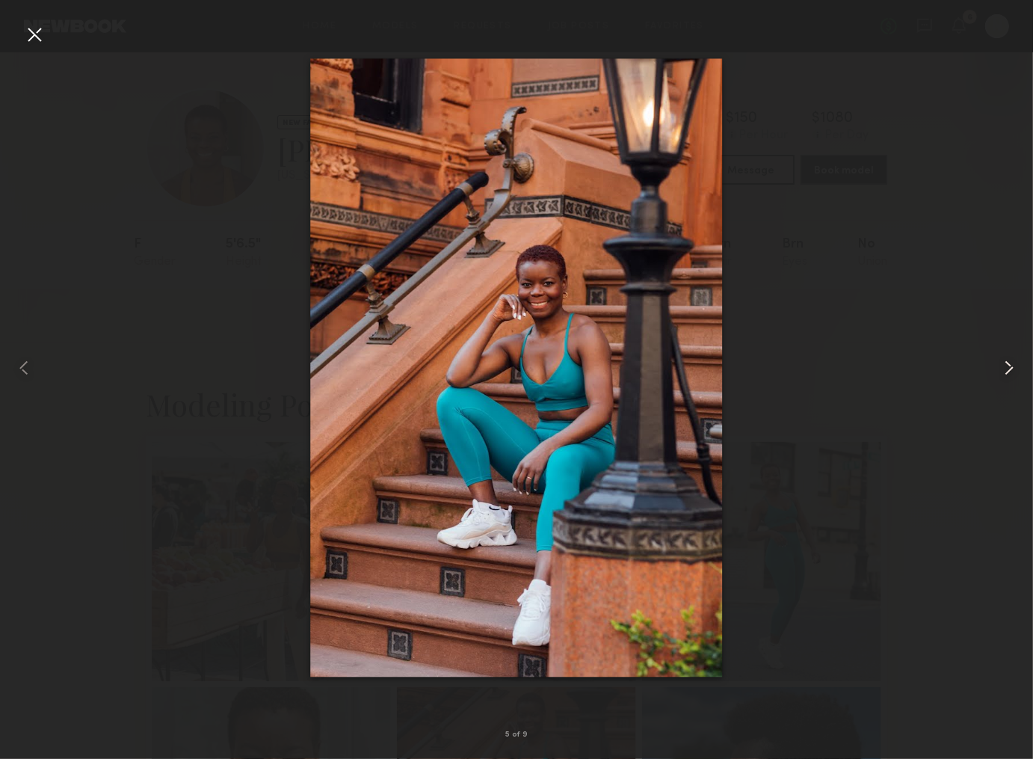
click at [1007, 368] on common-icon at bounding box center [1009, 368] width 24 height 24
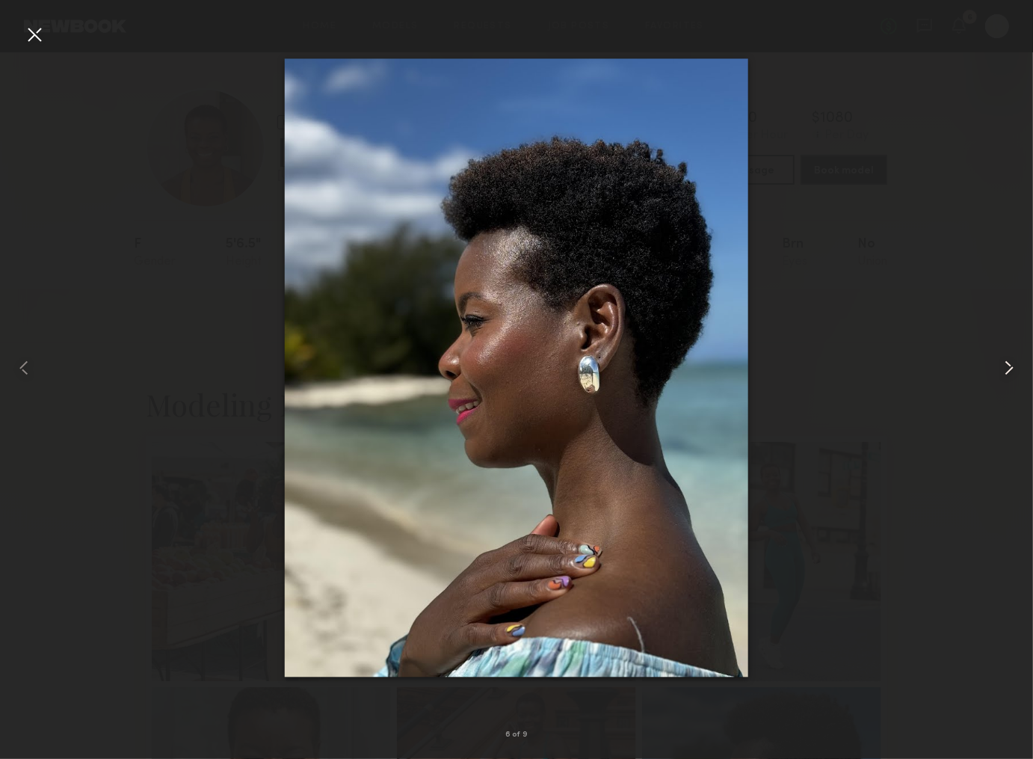
click at [1007, 368] on common-icon at bounding box center [1009, 368] width 24 height 24
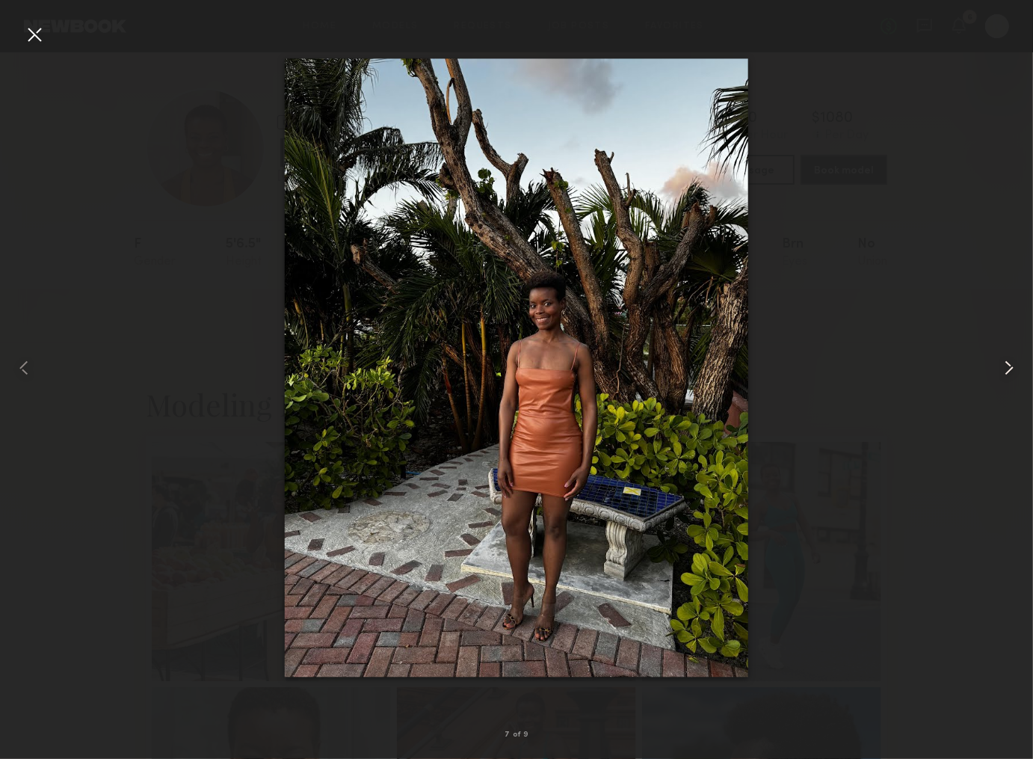
click at [1007, 368] on common-icon at bounding box center [1009, 368] width 24 height 24
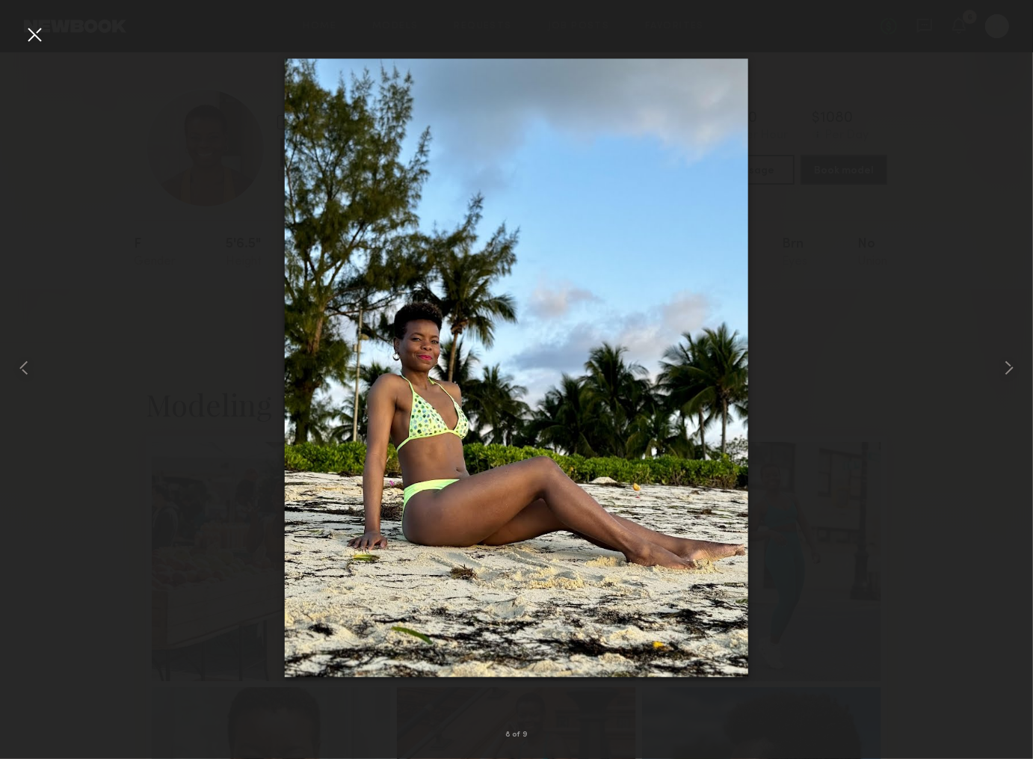
click at [31, 37] on div at bounding box center [34, 34] width 24 height 24
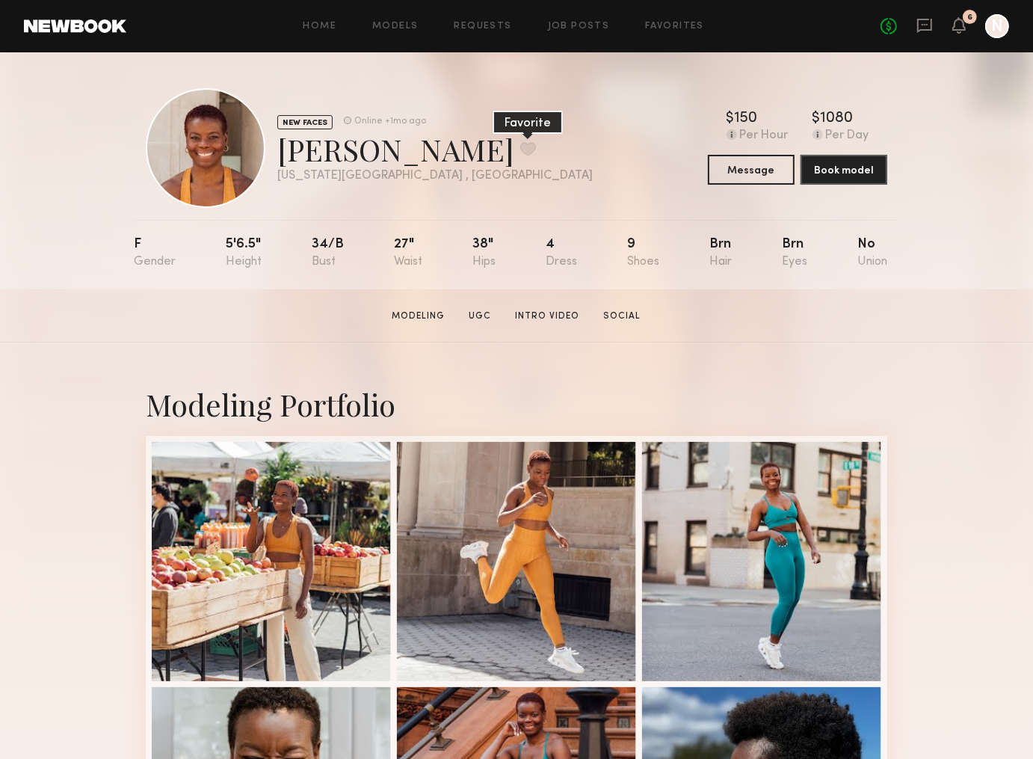
click at [520, 151] on button at bounding box center [528, 148] width 16 height 13
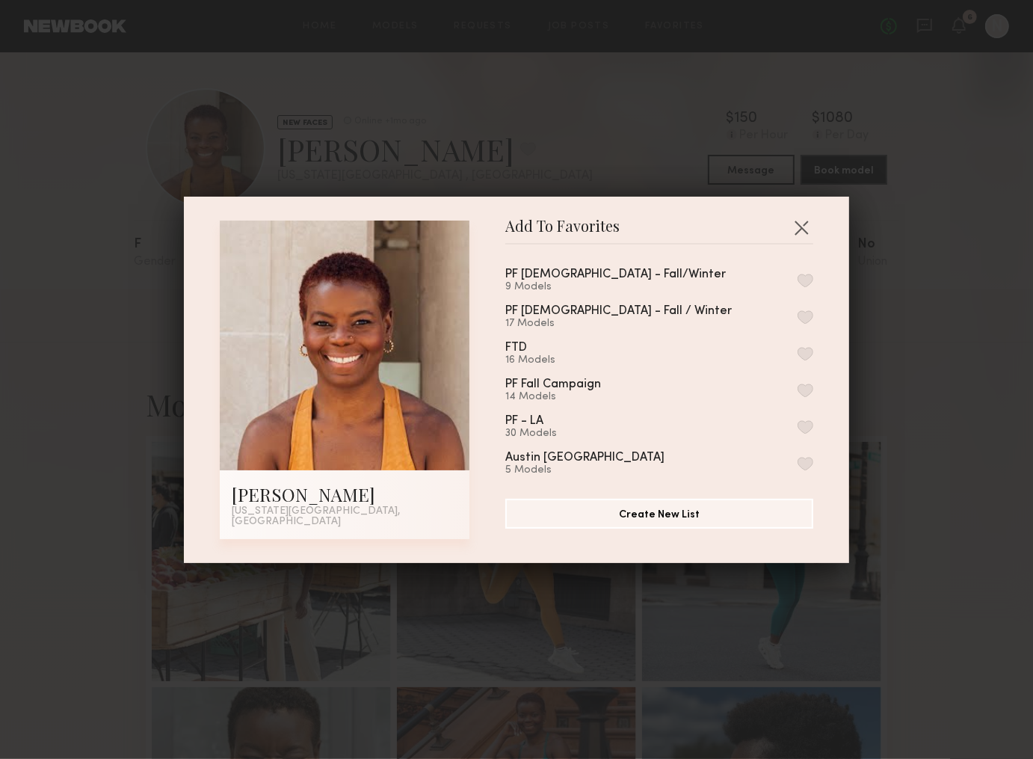
click at [807, 356] on button "button" at bounding box center [806, 353] width 16 height 13
click at [963, 257] on div "Add To Favorites Genail M. New York City, NY Add To Favorites PF Males - Fall/W…" at bounding box center [516, 379] width 1033 height 759
